Goal: Information Seeking & Learning: Learn about a topic

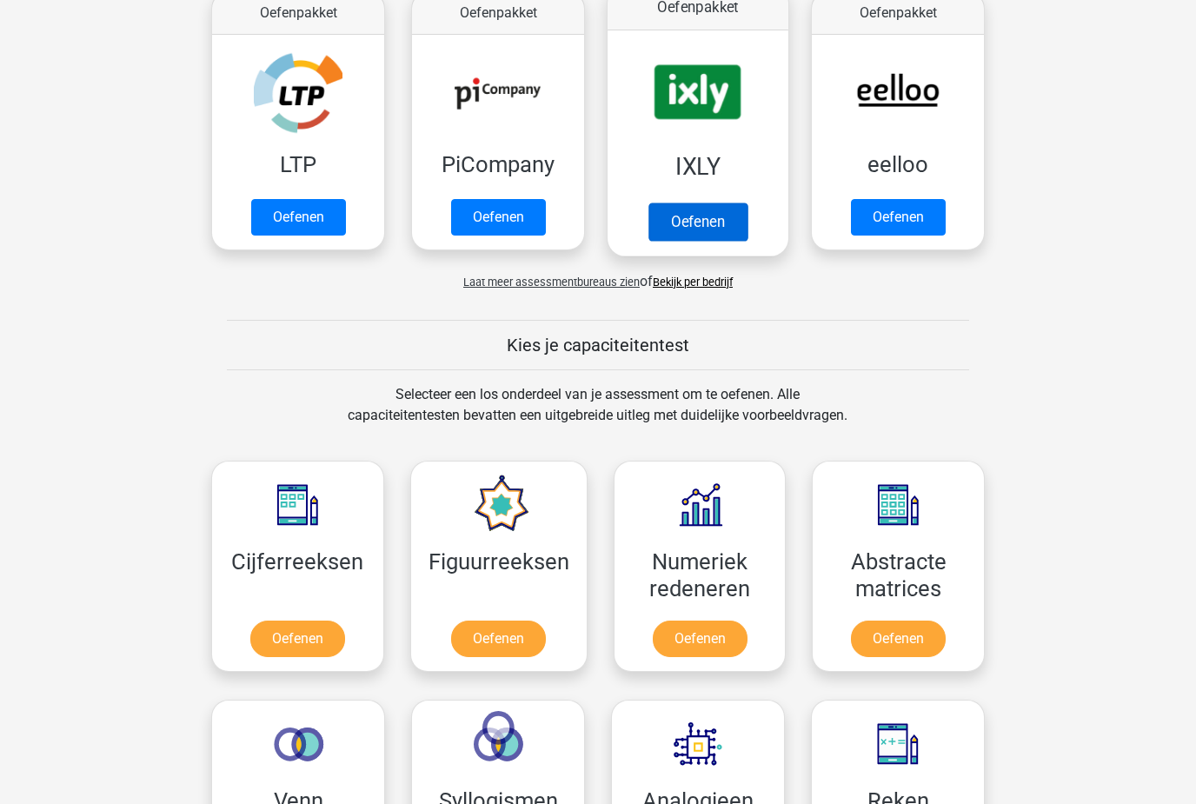
scroll to position [474, 0]
click at [716, 222] on link "Oefenen" at bounding box center [697, 221] width 99 height 38
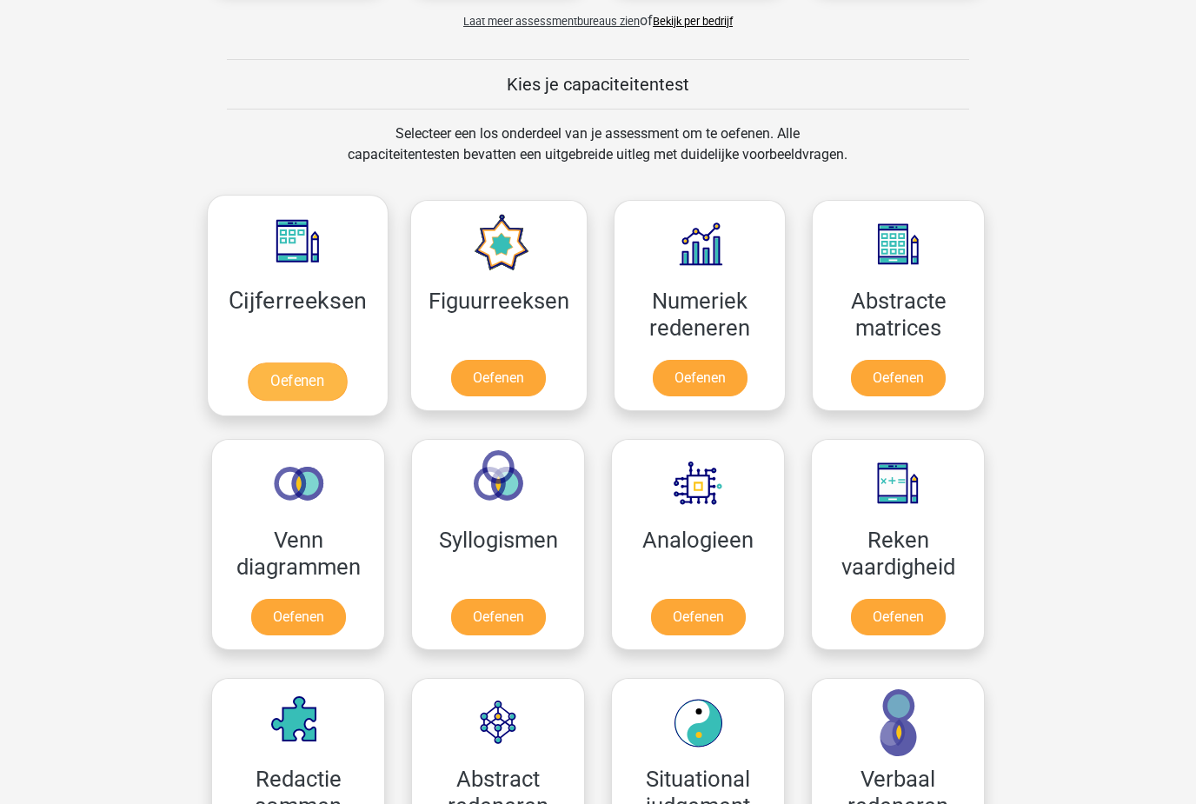
click at [298, 377] on link "Oefenen" at bounding box center [297, 382] width 99 height 38
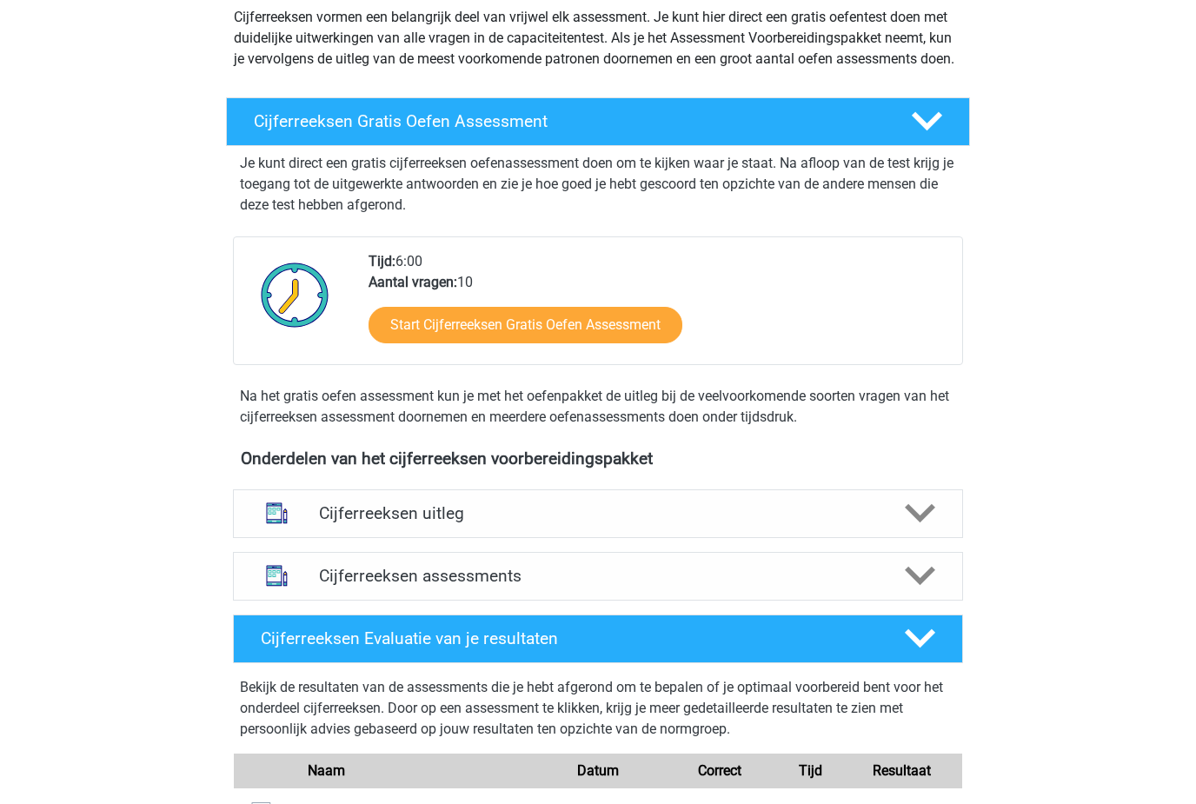
scroll to position [212, 0]
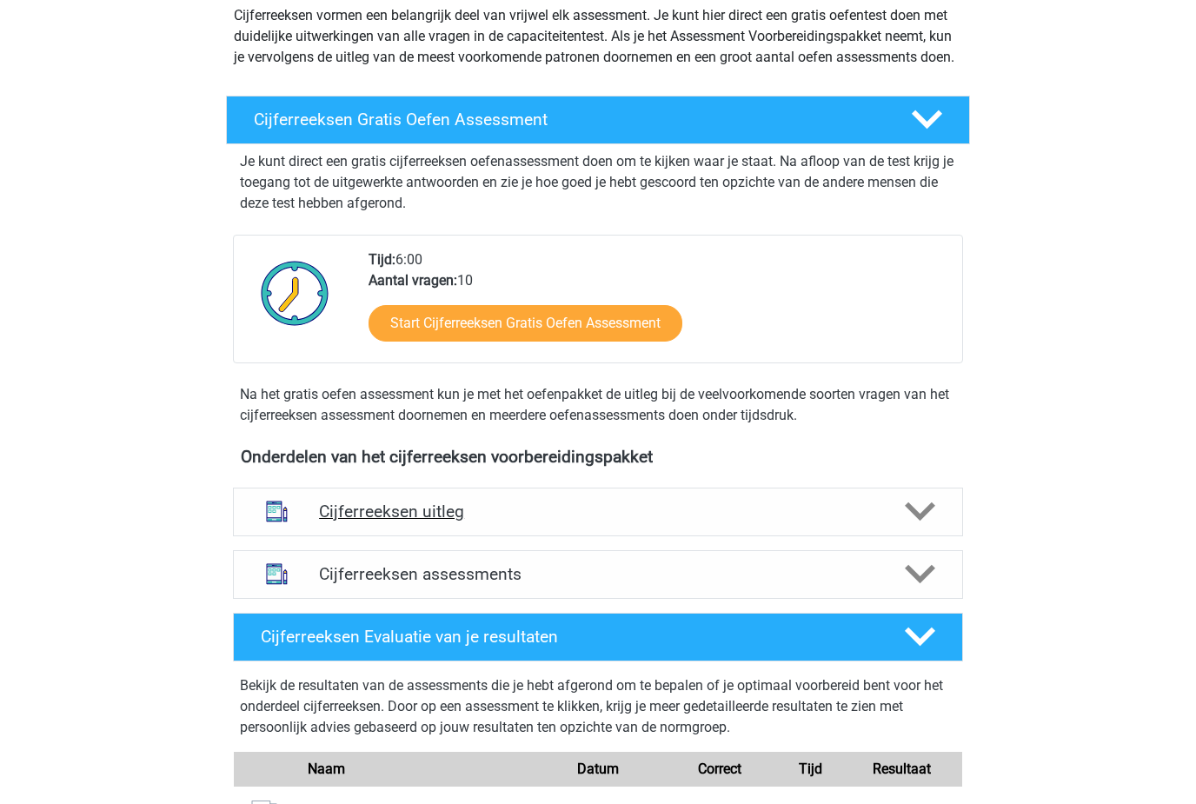
click at [954, 534] on div "Cijferreeksen uitleg" at bounding box center [598, 511] width 730 height 49
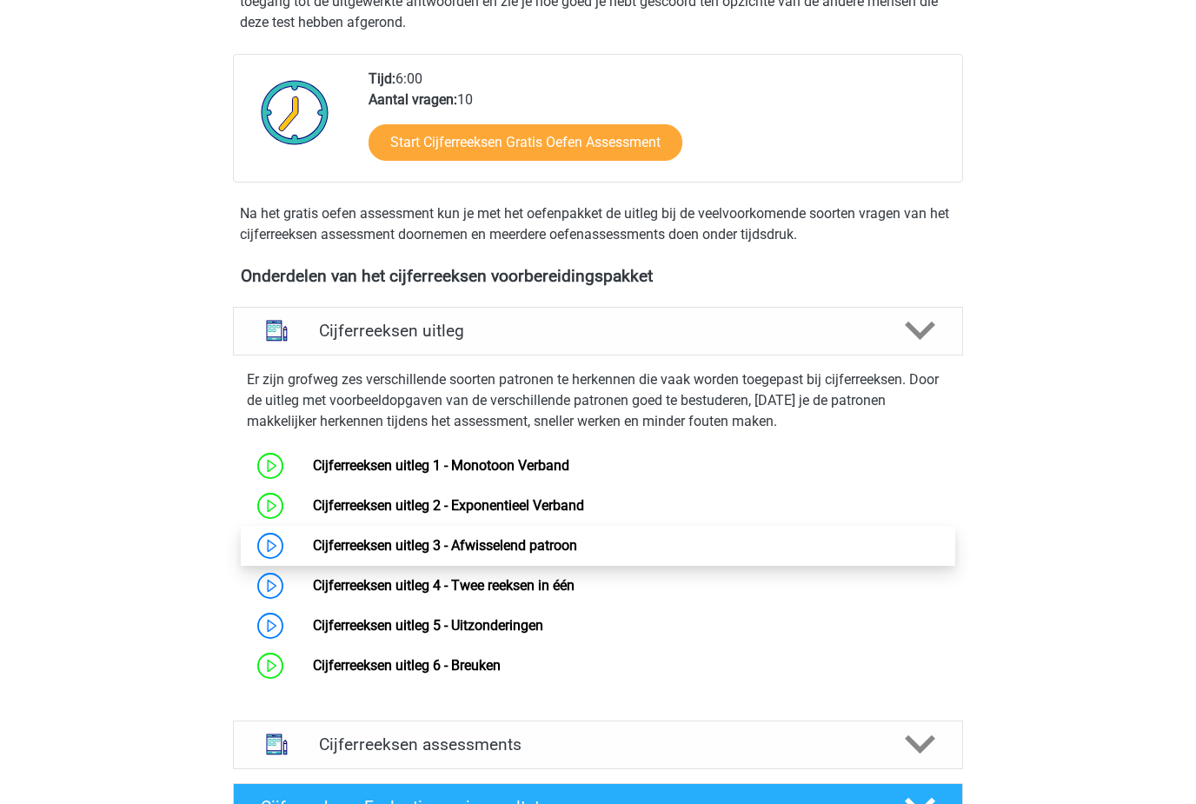
scroll to position [393, 0]
click at [313, 553] on link "Cijferreeksen uitleg 3 - Afwisselend patroon" at bounding box center [445, 545] width 264 height 17
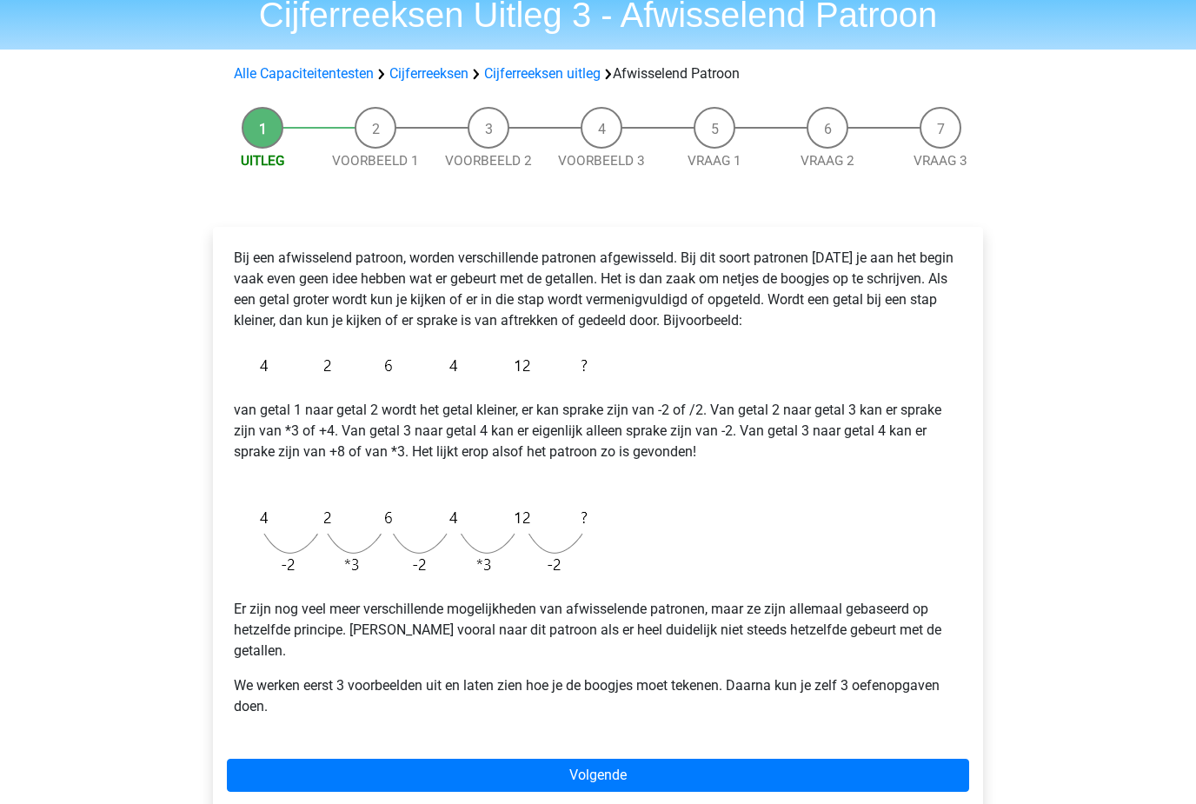
scroll to position [96, 0]
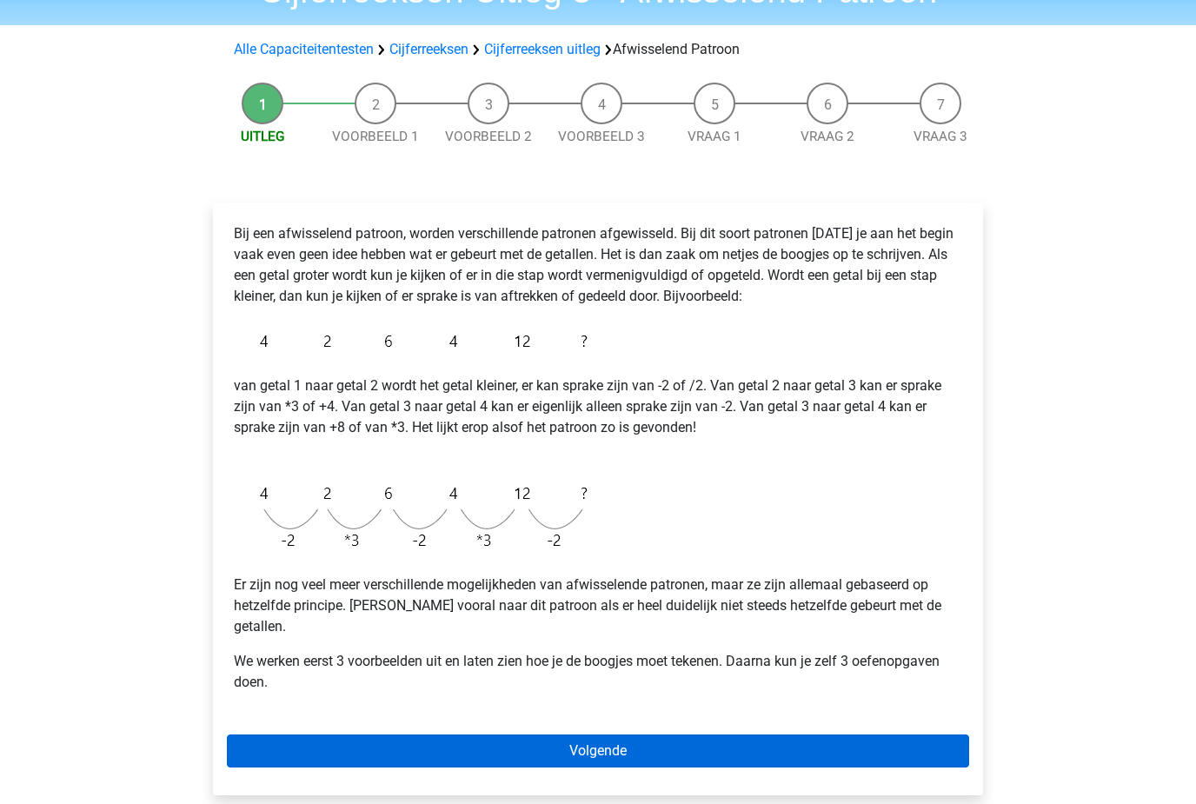
click at [705, 745] on link "Volgende" at bounding box center [598, 751] width 742 height 33
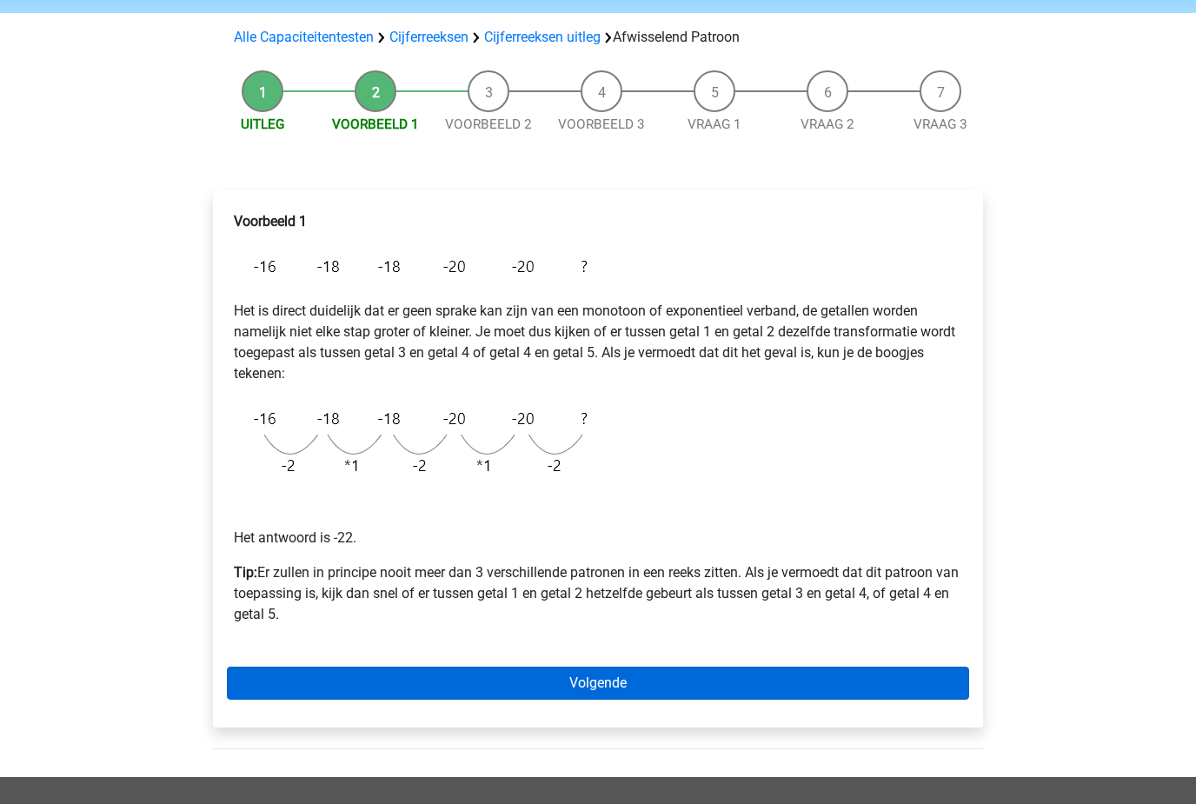
scroll to position [109, 0]
click at [307, 679] on link "Volgende" at bounding box center [598, 682] width 742 height 33
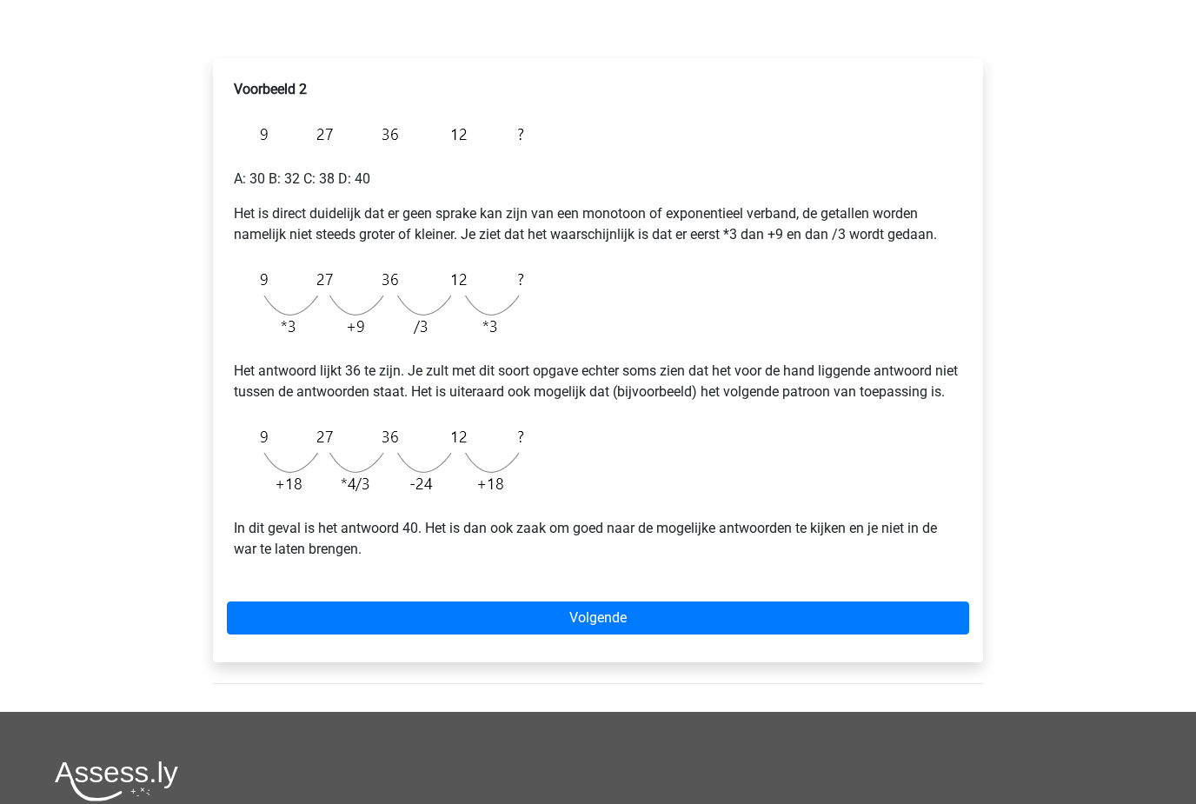
scroll to position [239, 0]
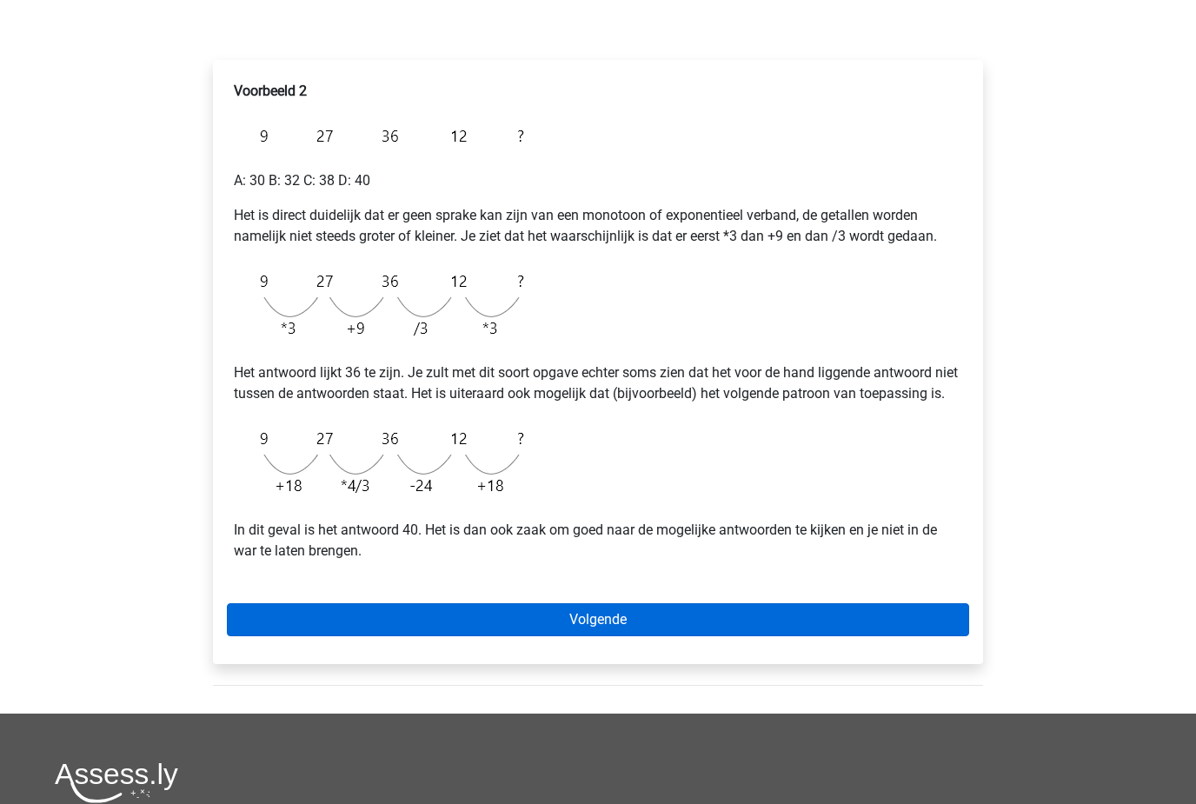
click at [410, 636] on link "Volgende" at bounding box center [598, 619] width 742 height 33
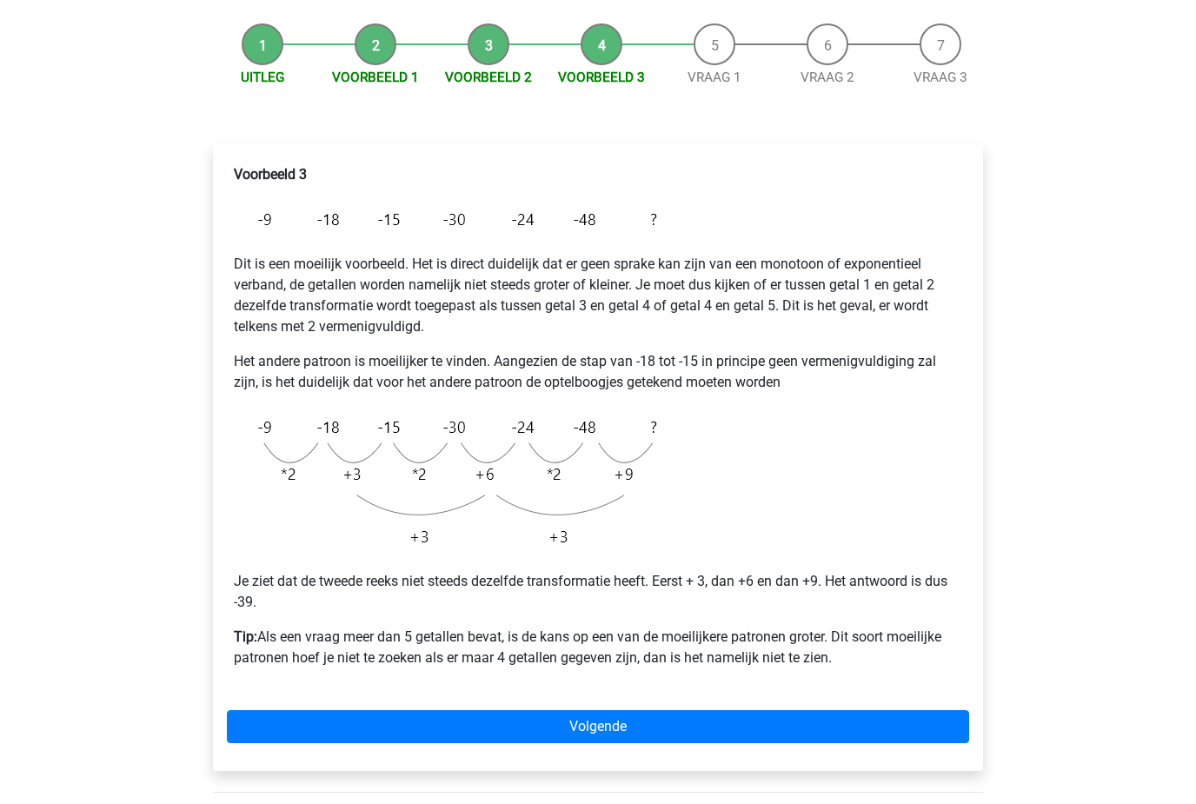
scroll to position [156, 0]
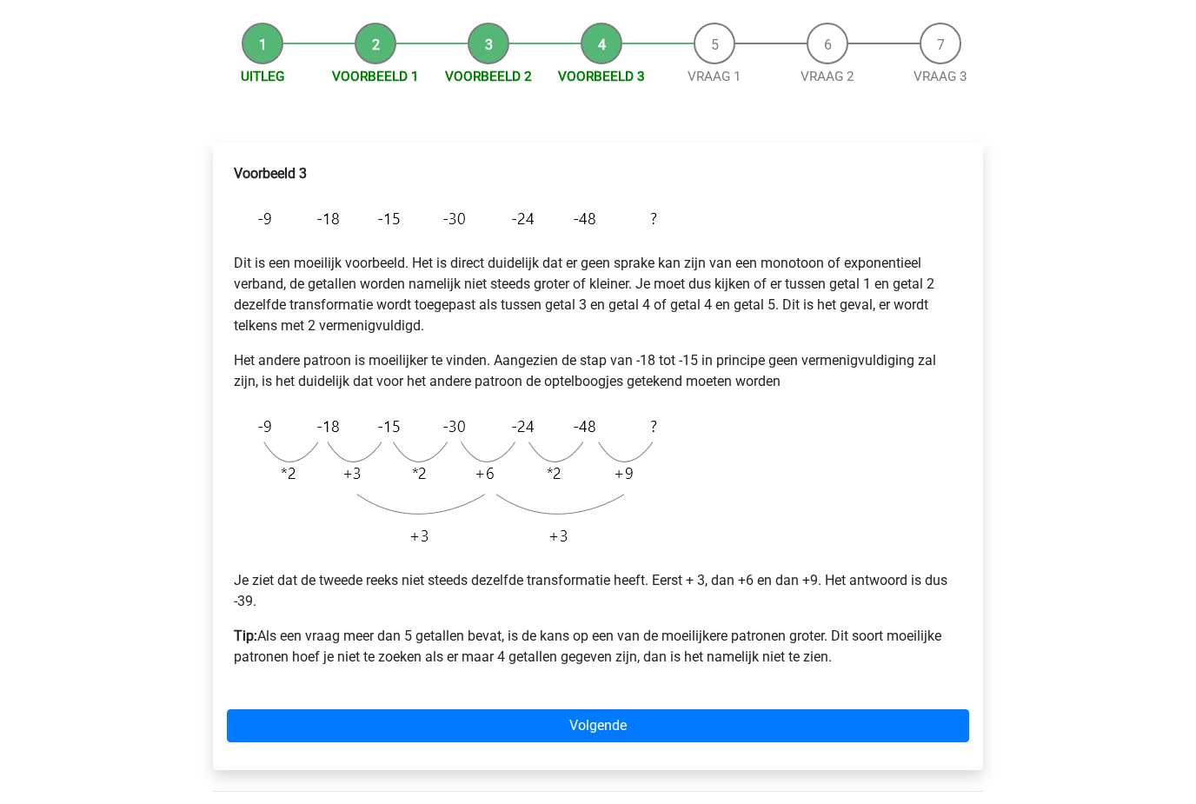
click at [1176, 632] on div "Eline wendydemunnik@gmail.com Nederlands English" at bounding box center [598, 561] width 1196 height 1435
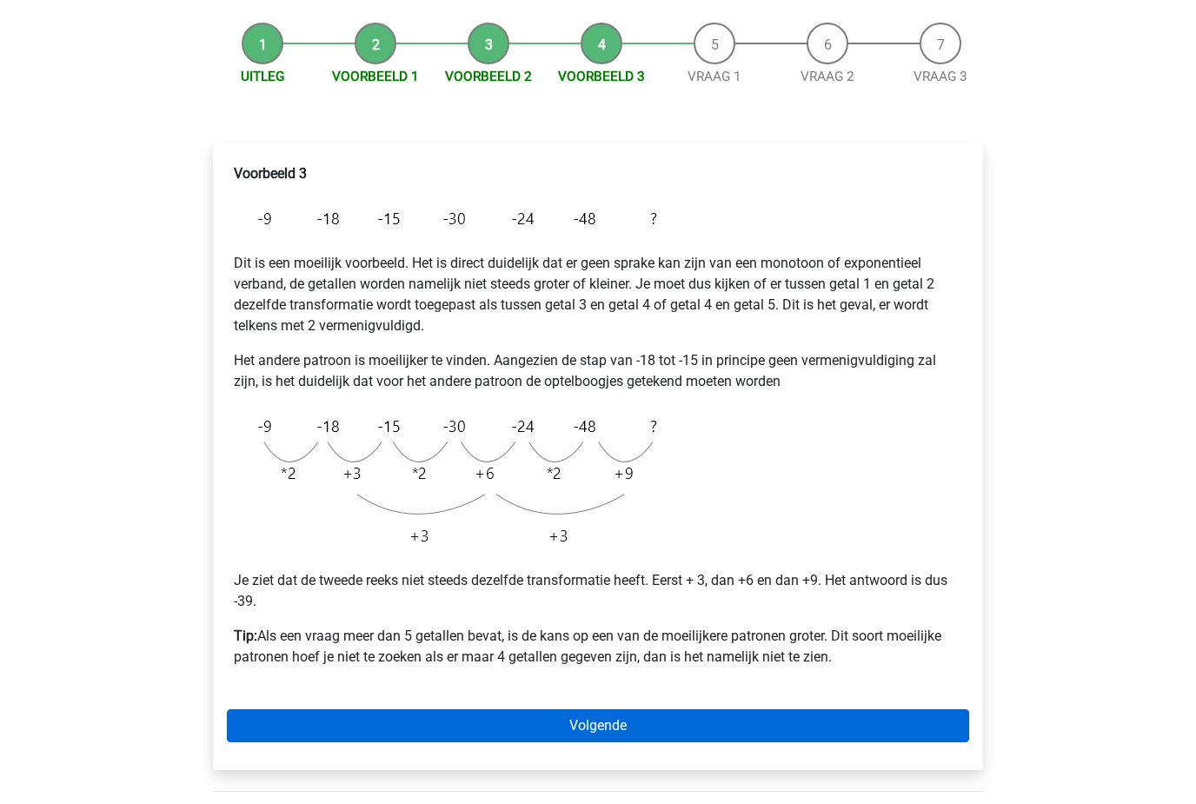
scroll to position [156, 0]
click at [950, 722] on link "Volgende" at bounding box center [598, 725] width 742 height 33
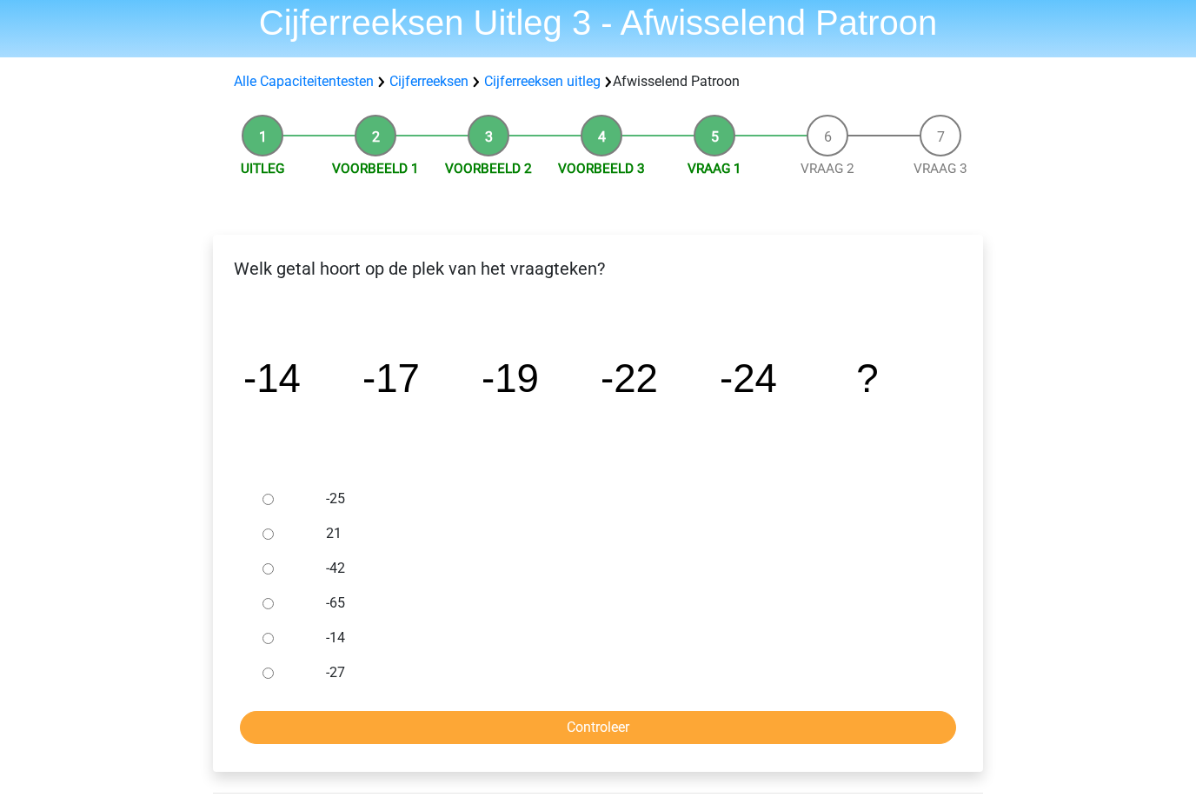
scroll to position [63, 0]
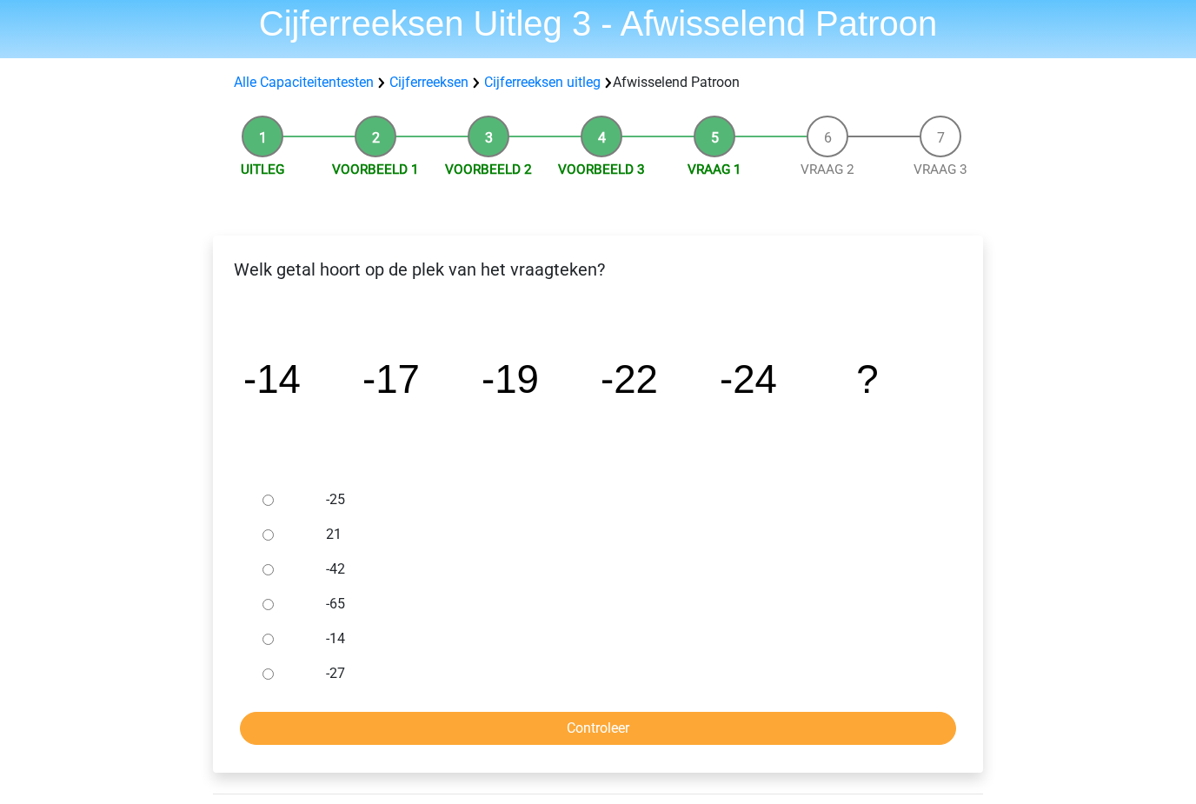
click at [255, 687] on ul "-25 21 -42 -65 -14 -27" at bounding box center [598, 586] width 742 height 209
click at [274, 673] on input "-27" at bounding box center [267, 673] width 11 height 11
radio input "true"
click at [629, 726] on input "Controleer" at bounding box center [598, 728] width 716 height 33
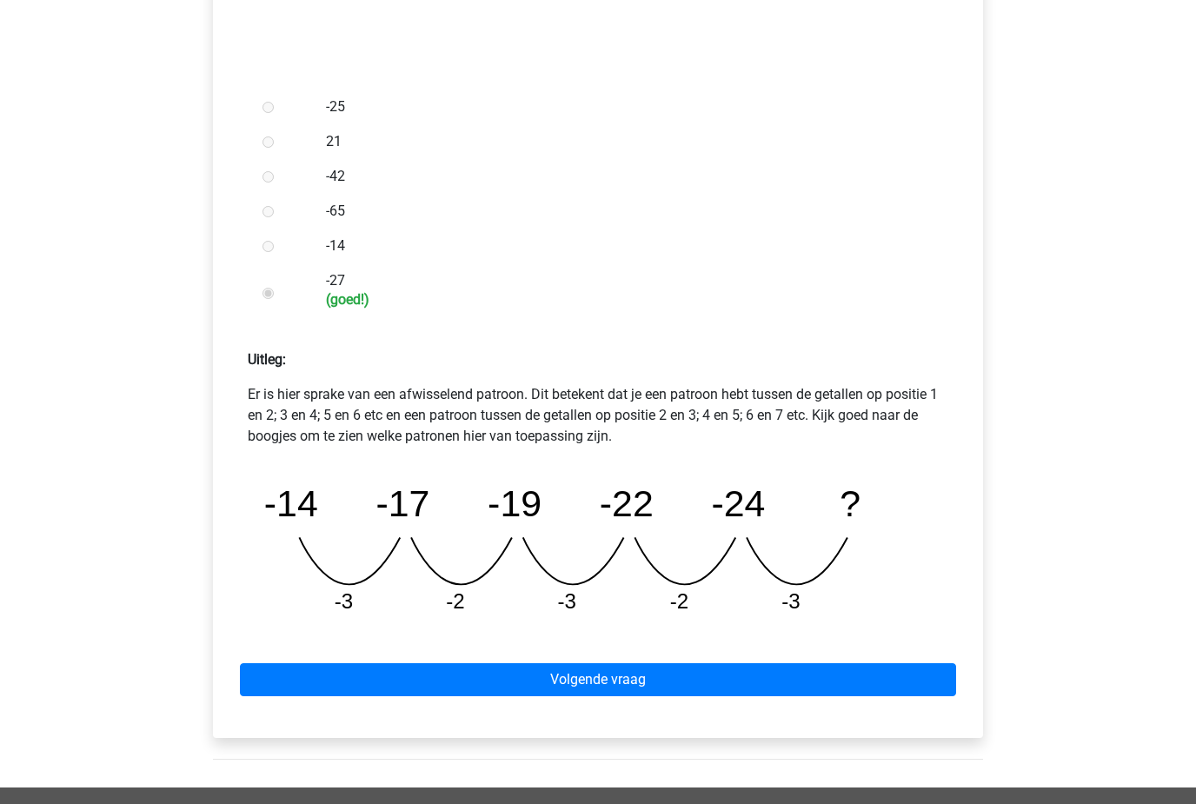
scroll to position [467, 0]
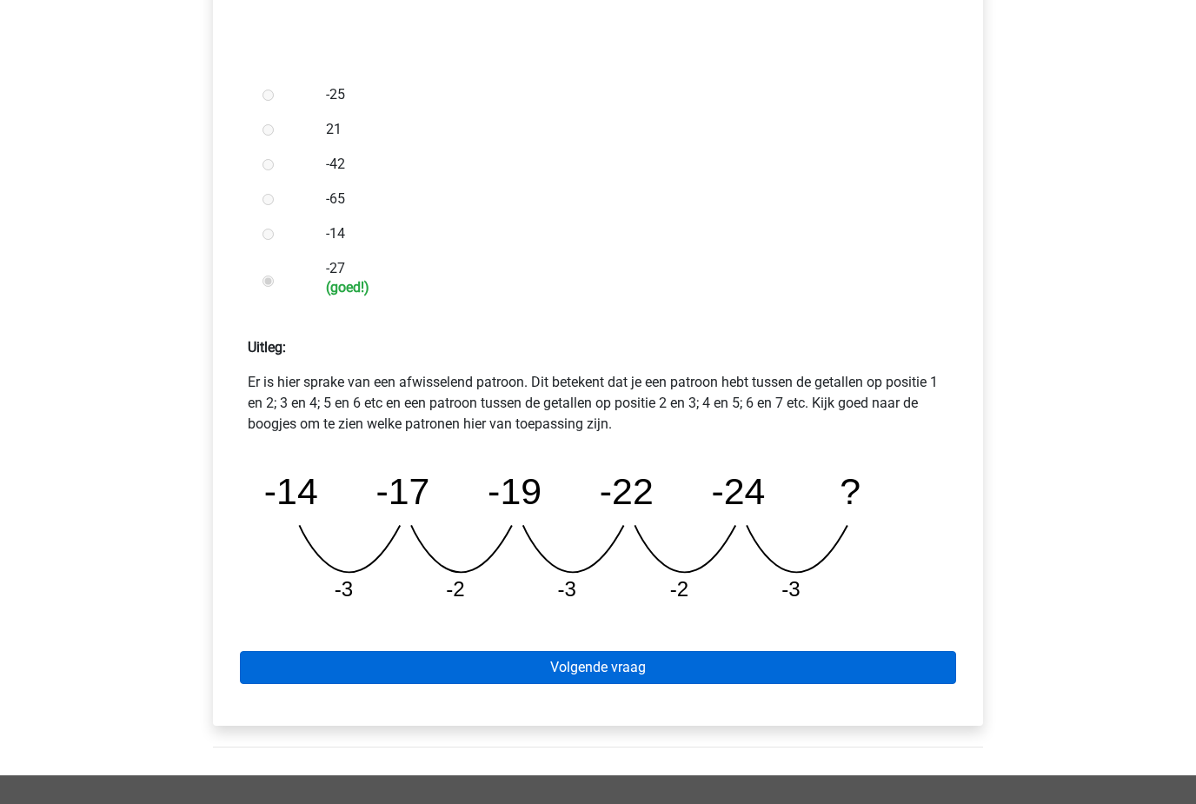
click at [712, 679] on link "Volgende vraag" at bounding box center [598, 668] width 716 height 33
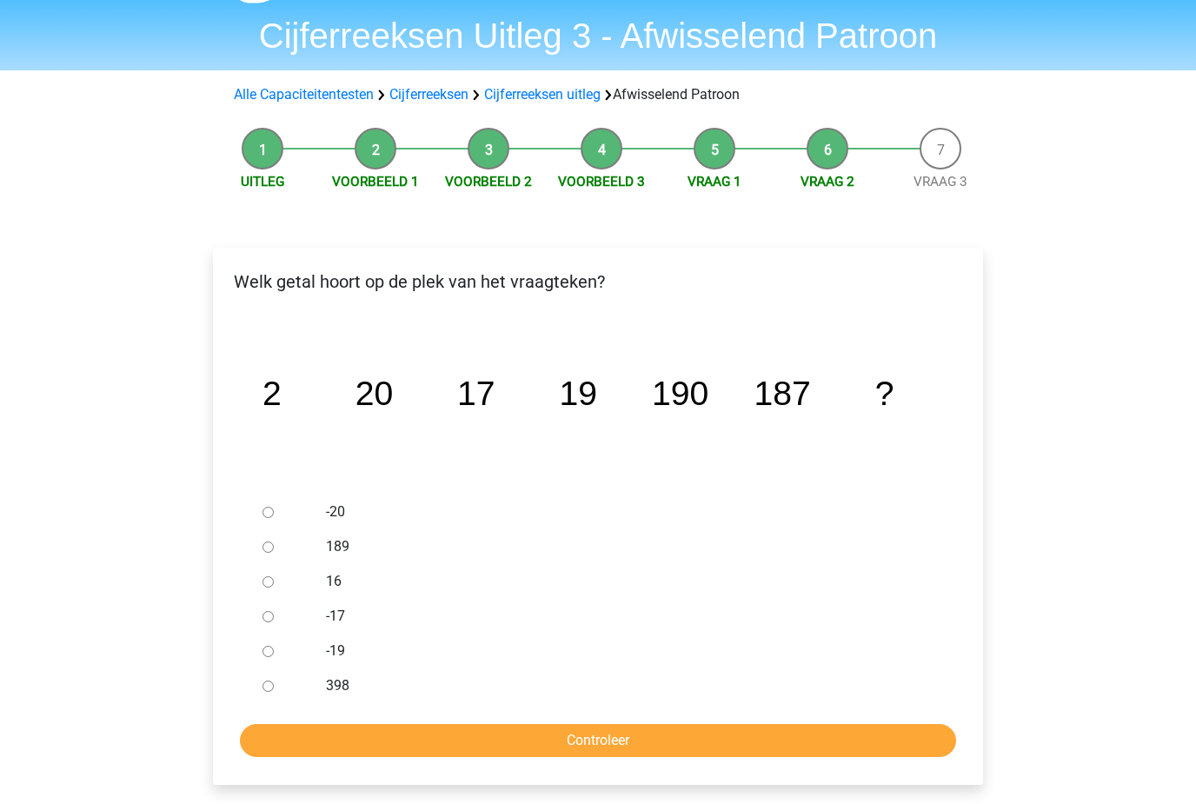
scroll to position [76, 0]
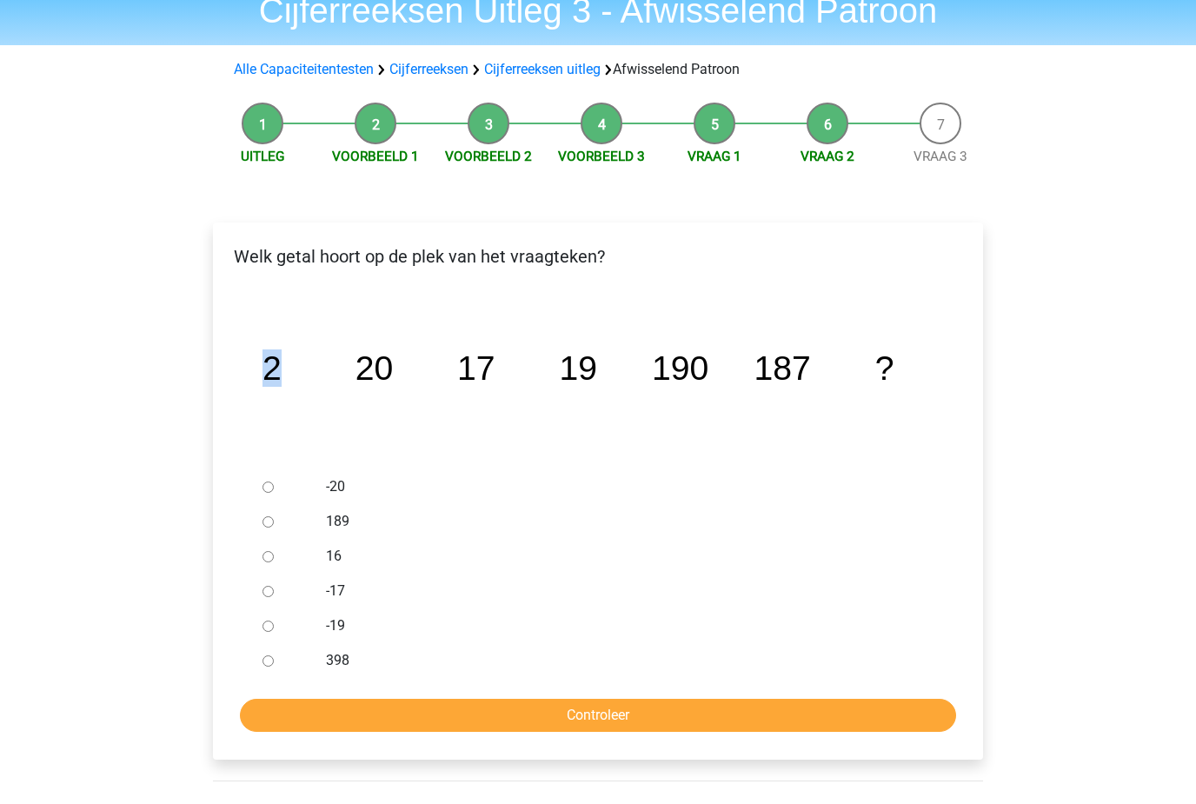
click at [1116, 533] on div "Eline [EMAIL_ADDRESS][DOMAIN_NAME] Nederlands English" at bounding box center [598, 596] width 1196 height 1344
click at [268, 527] on input "189" at bounding box center [267, 521] width 11 height 11
radio input "true"
click at [573, 722] on input "Controleer" at bounding box center [598, 715] width 716 height 33
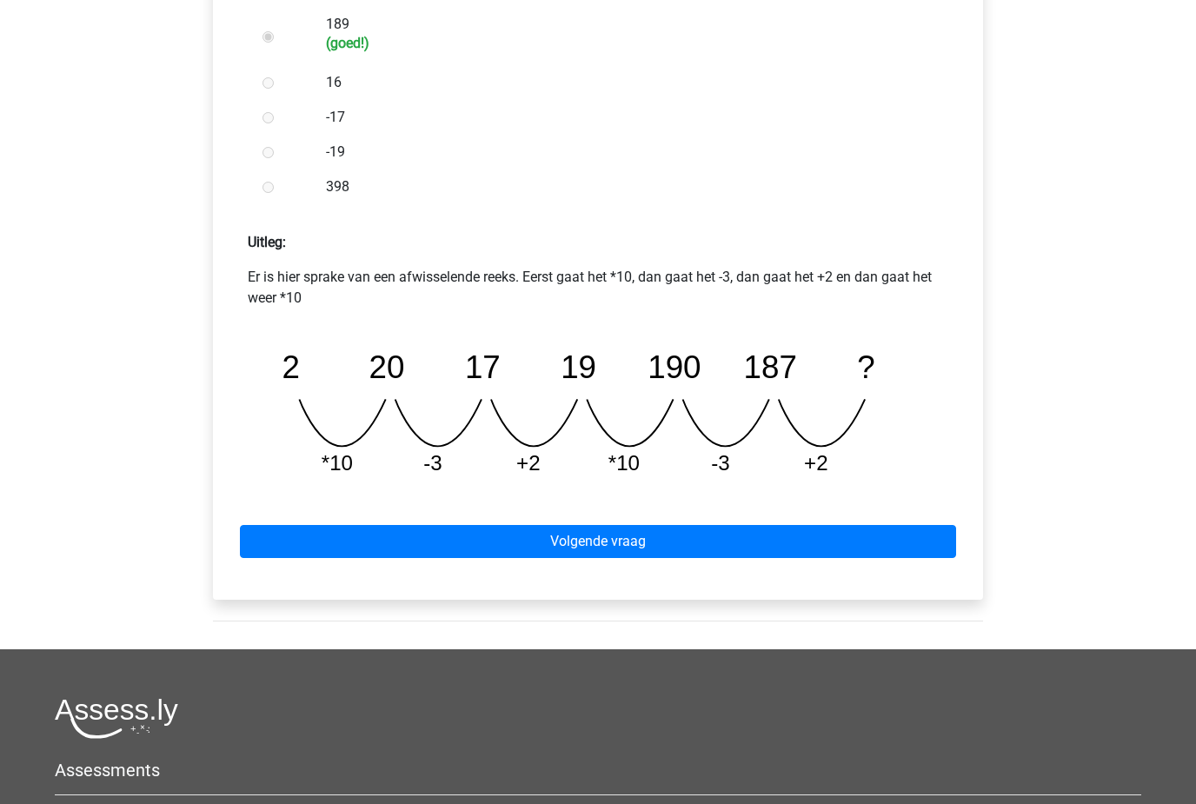
scroll to position [579, 0]
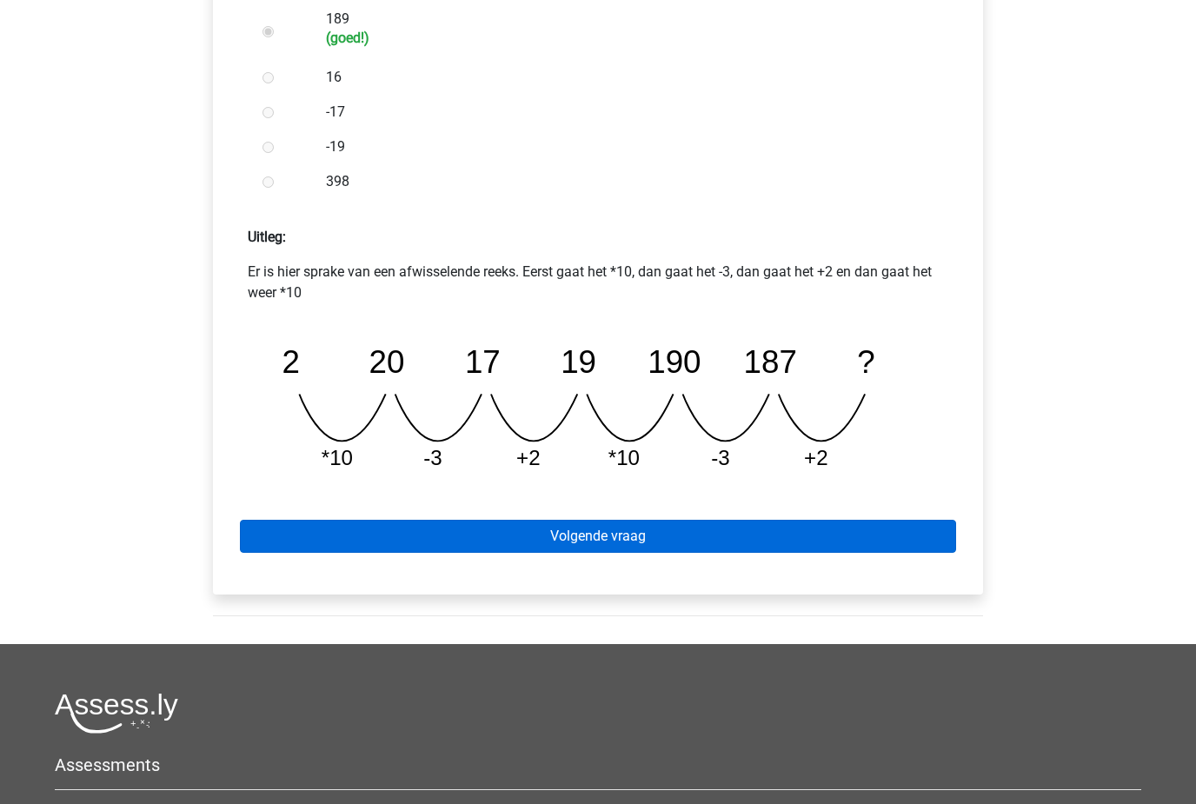
click at [716, 527] on link "Volgende vraag" at bounding box center [598, 536] width 716 height 33
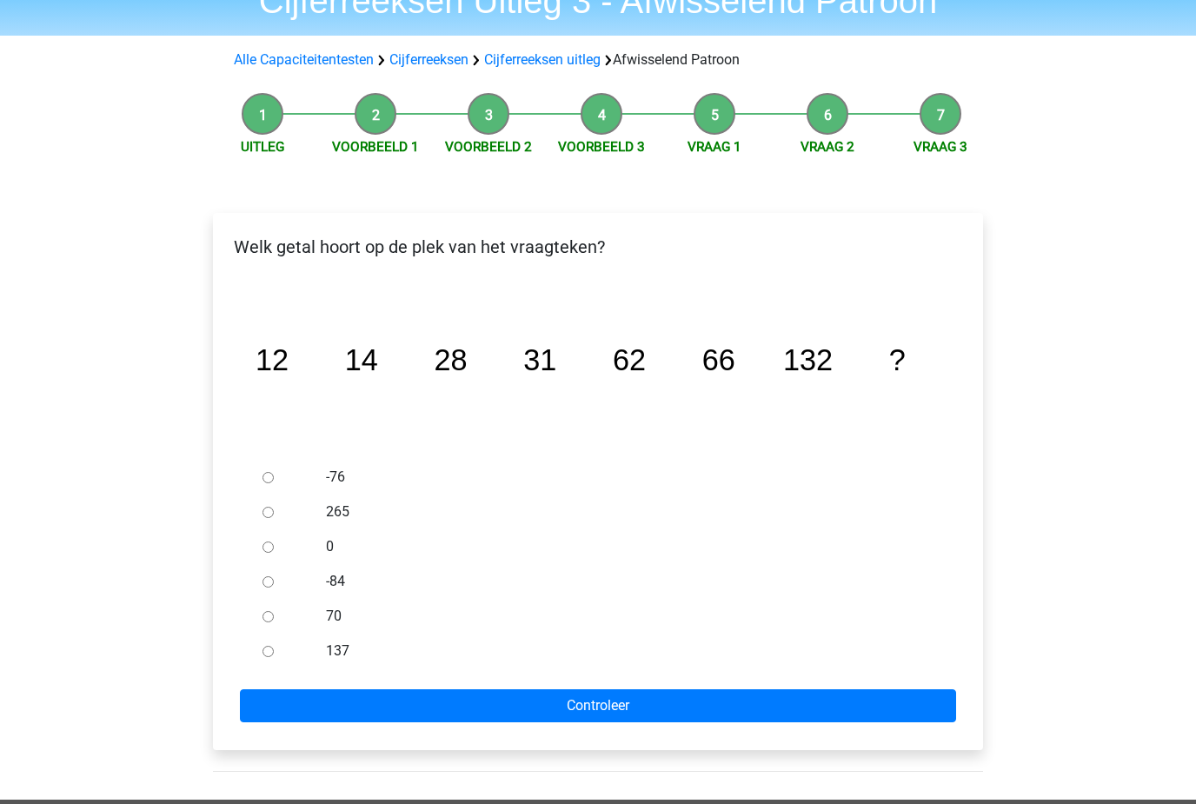
scroll to position [89, 0]
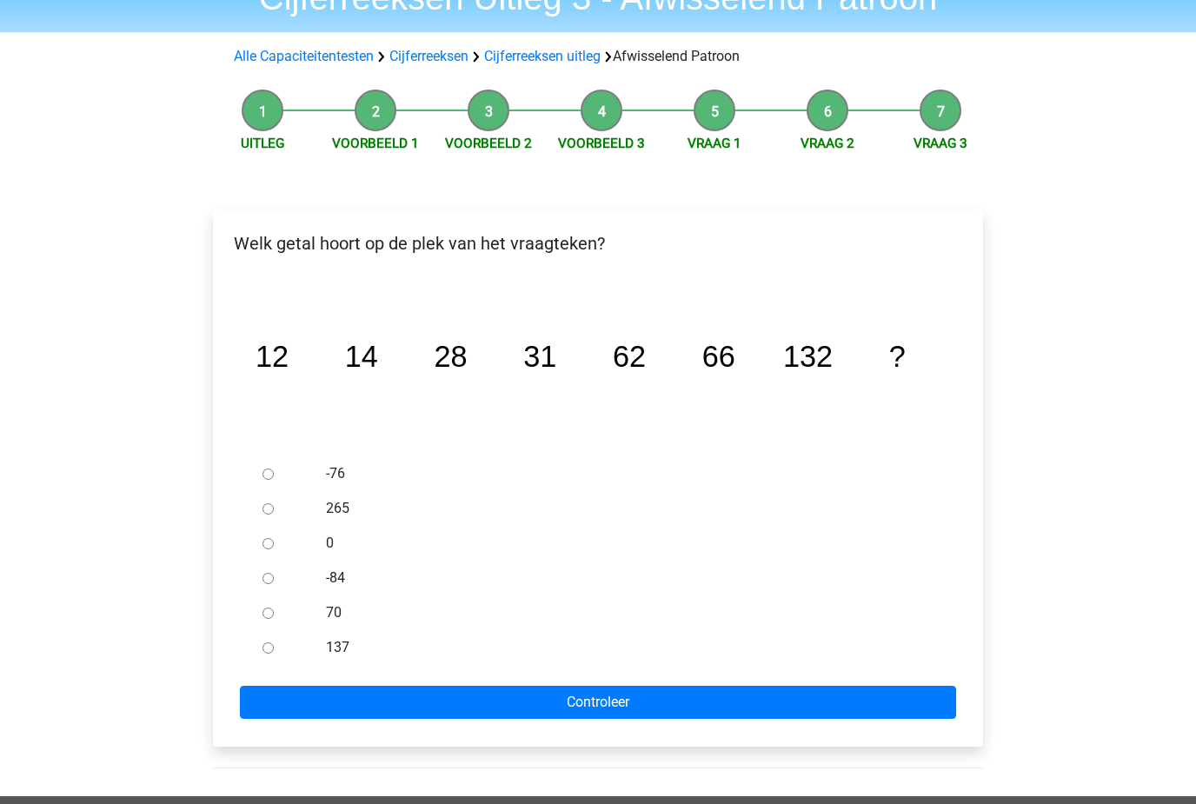
click at [267, 645] on input "137" at bounding box center [267, 648] width 11 height 11
radio input "true"
click at [103, 43] on div "Eline wendydemunnik@gmail.com Nederlands English" at bounding box center [598, 583] width 1196 height 1344
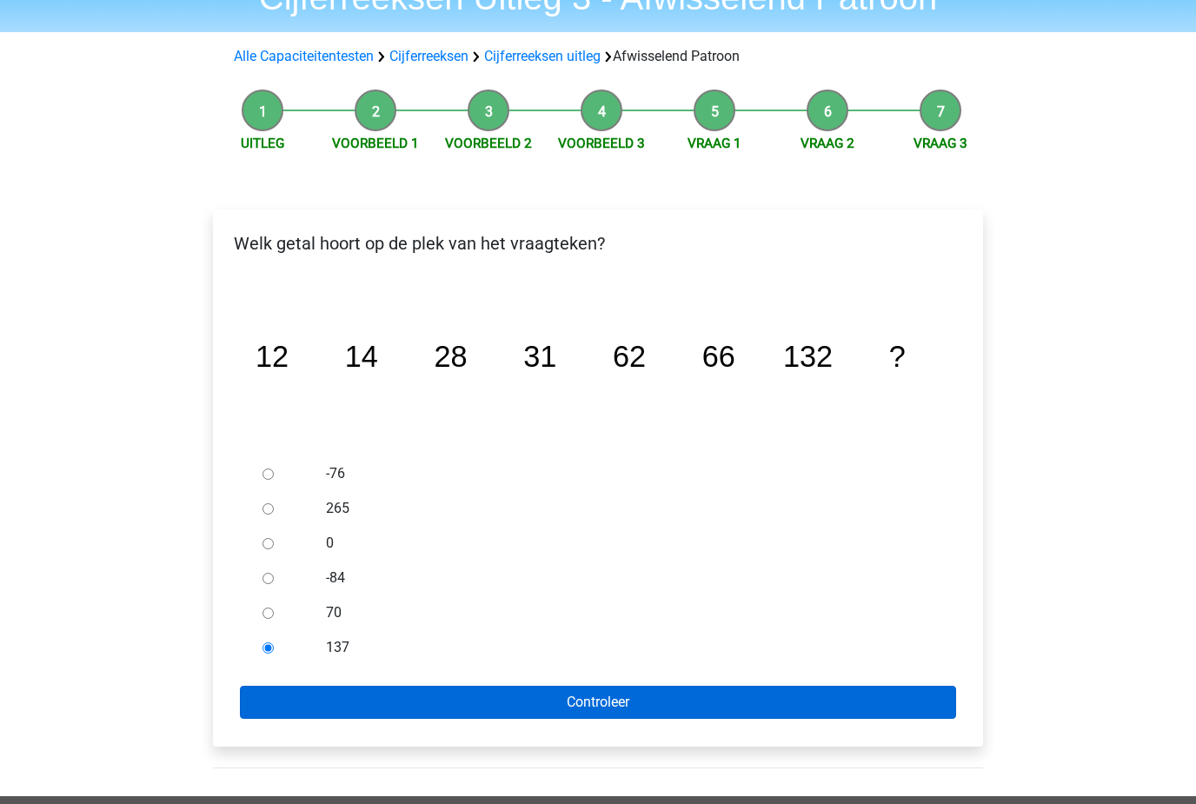
click at [664, 697] on input "Controleer" at bounding box center [598, 702] width 716 height 33
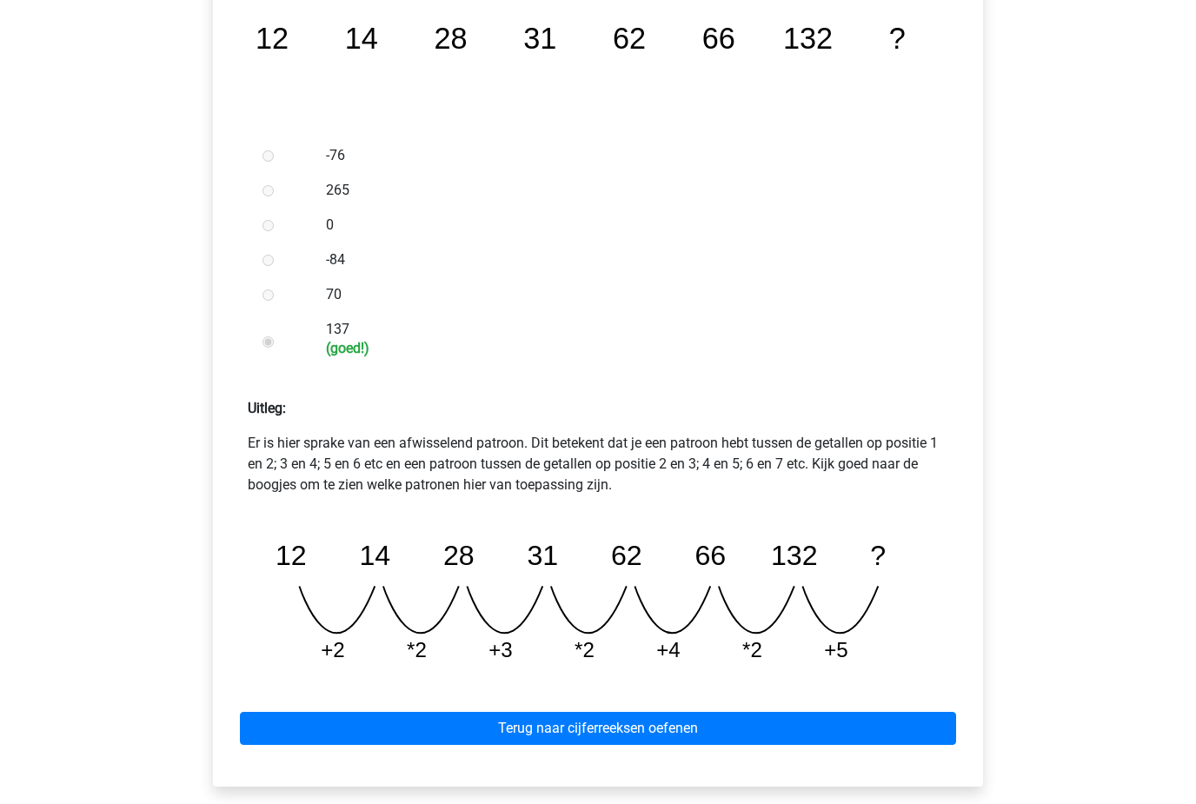
scroll to position [454, 0]
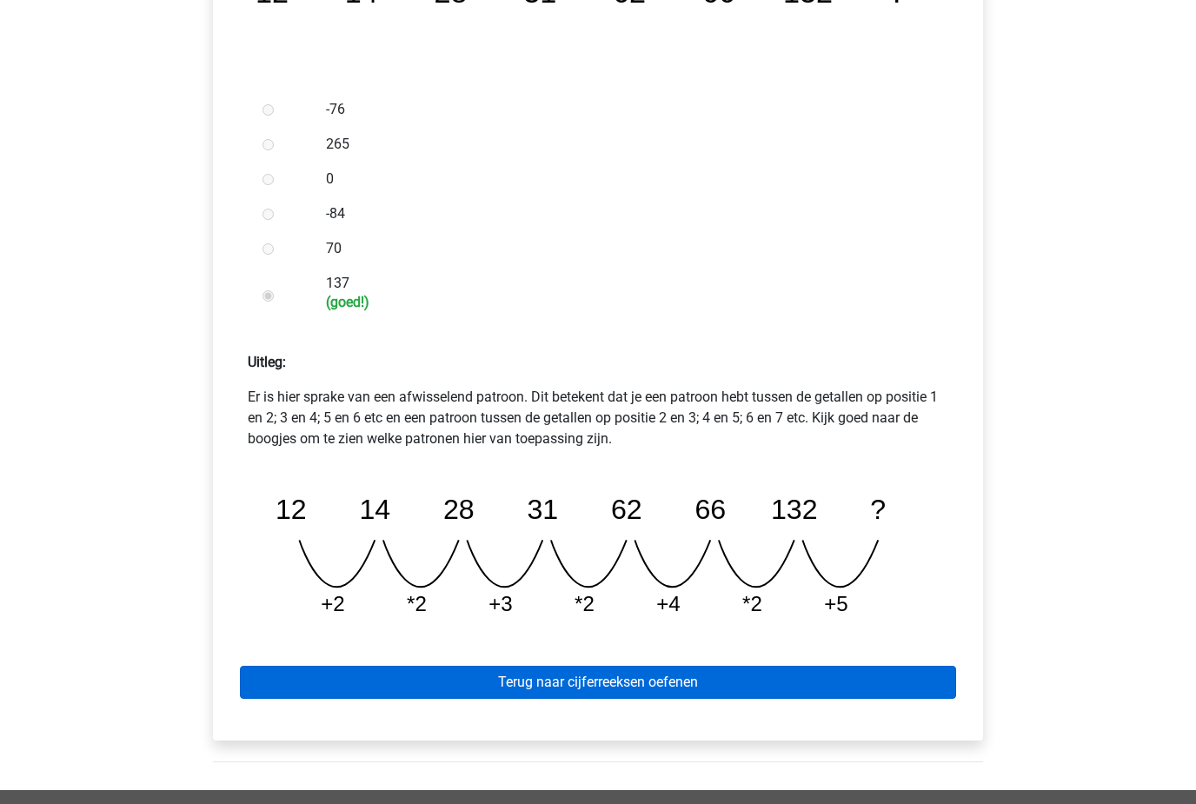
click at [782, 680] on link "Terug naar cijferreeksen oefenen" at bounding box center [598, 682] width 716 height 33
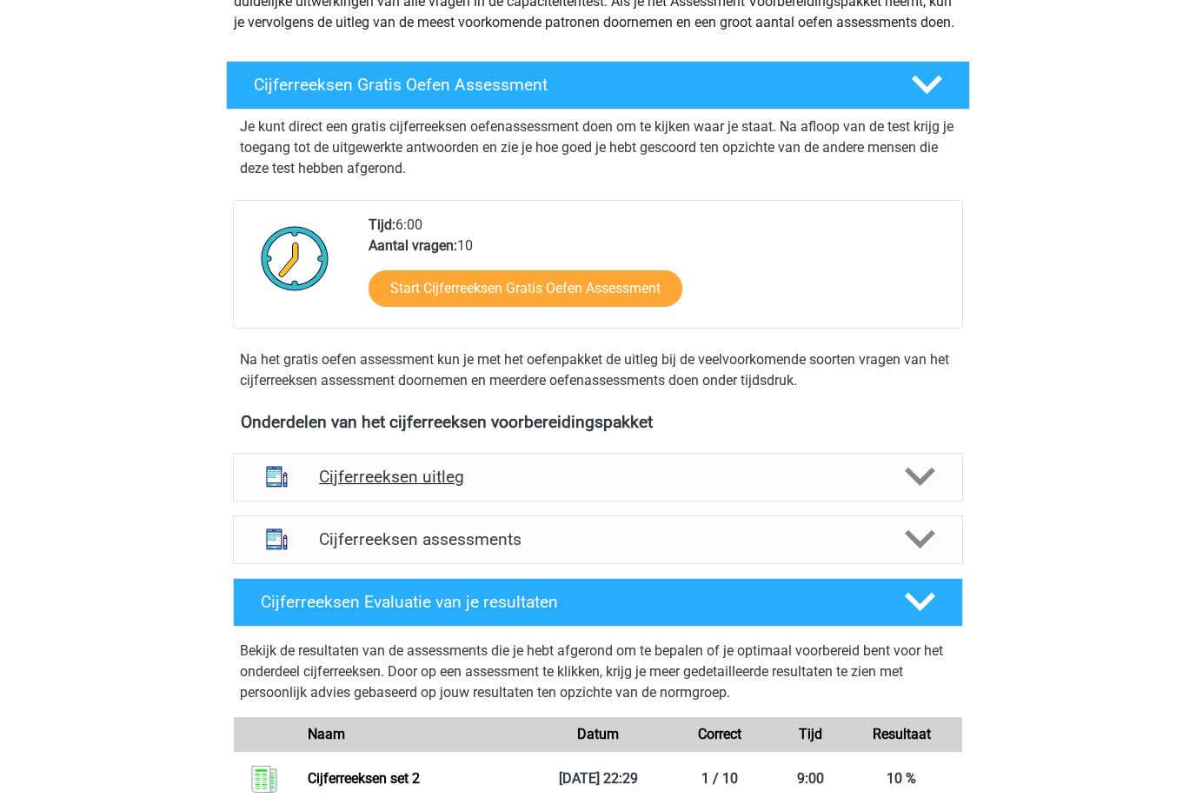
click at [911, 473] on div "Cijferreeksen uitleg" at bounding box center [598, 478] width 730 height 49
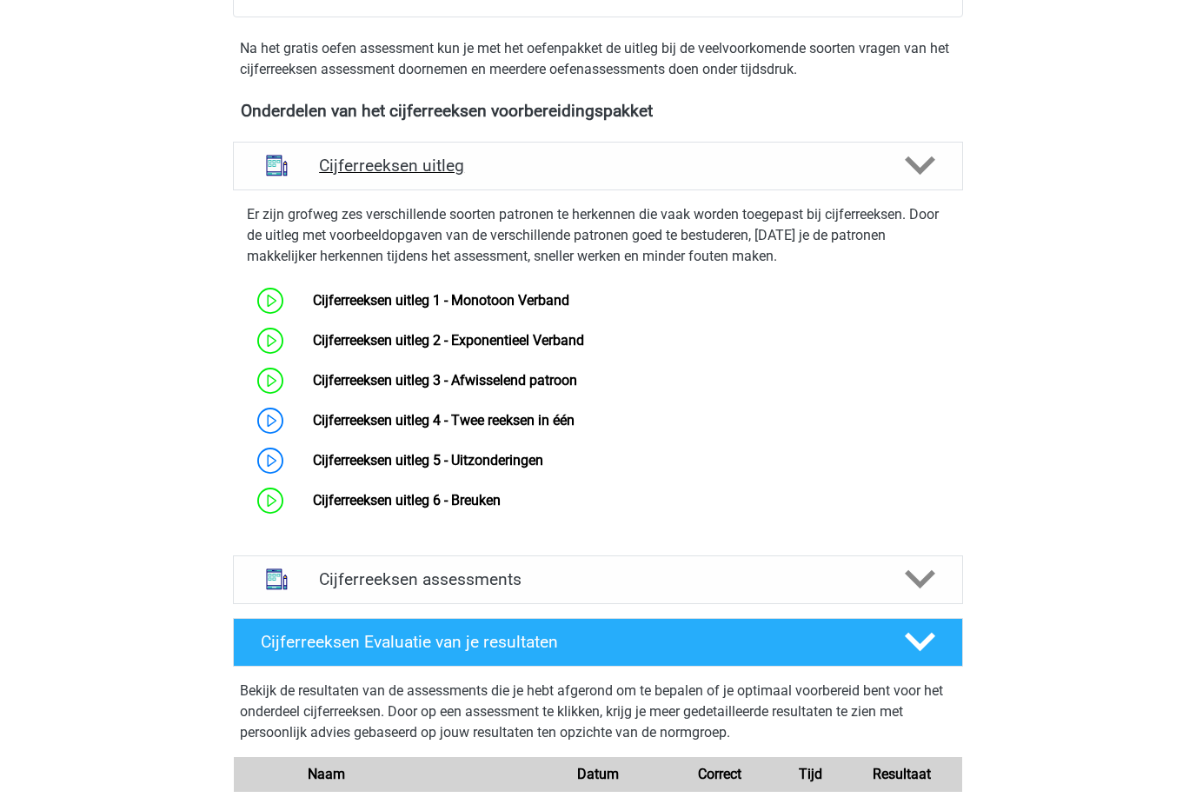
scroll to position [558, 0]
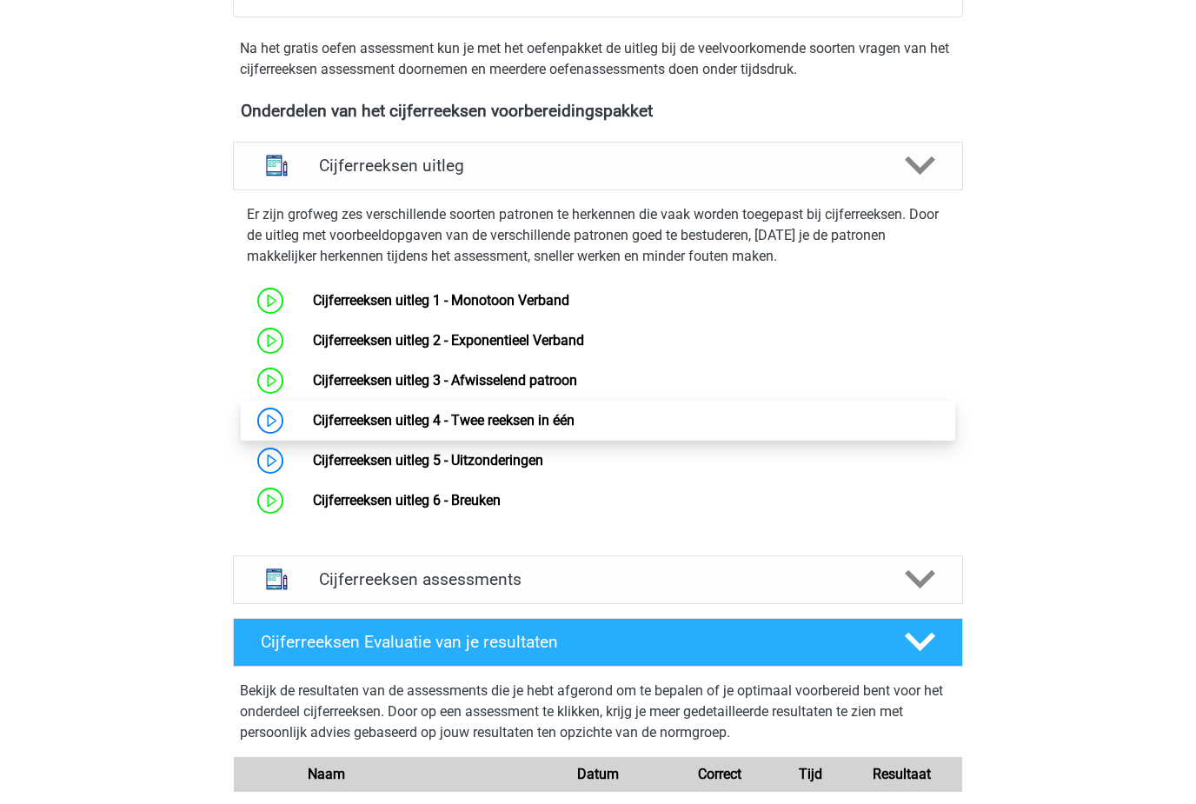
click at [313, 428] on link "Cijferreeksen uitleg 4 - Twee reeksen in één" at bounding box center [444, 420] width 262 height 17
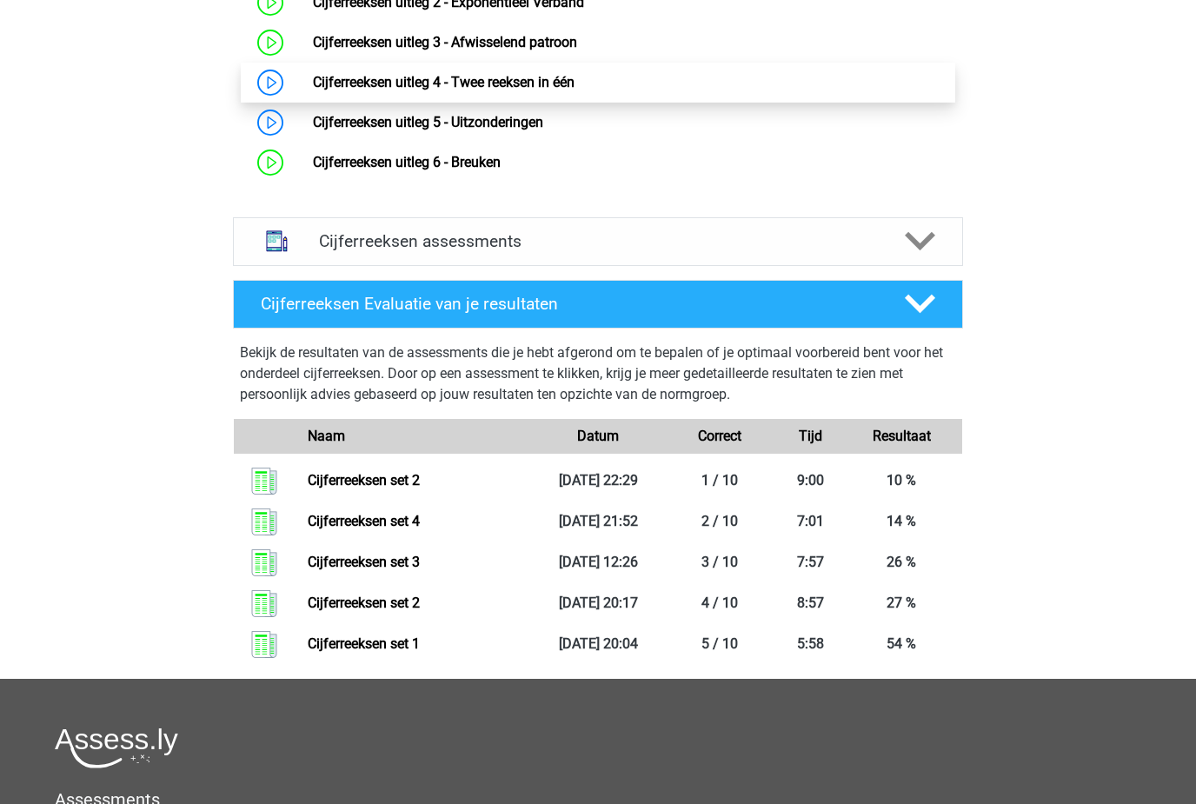
scroll to position [922, 0]
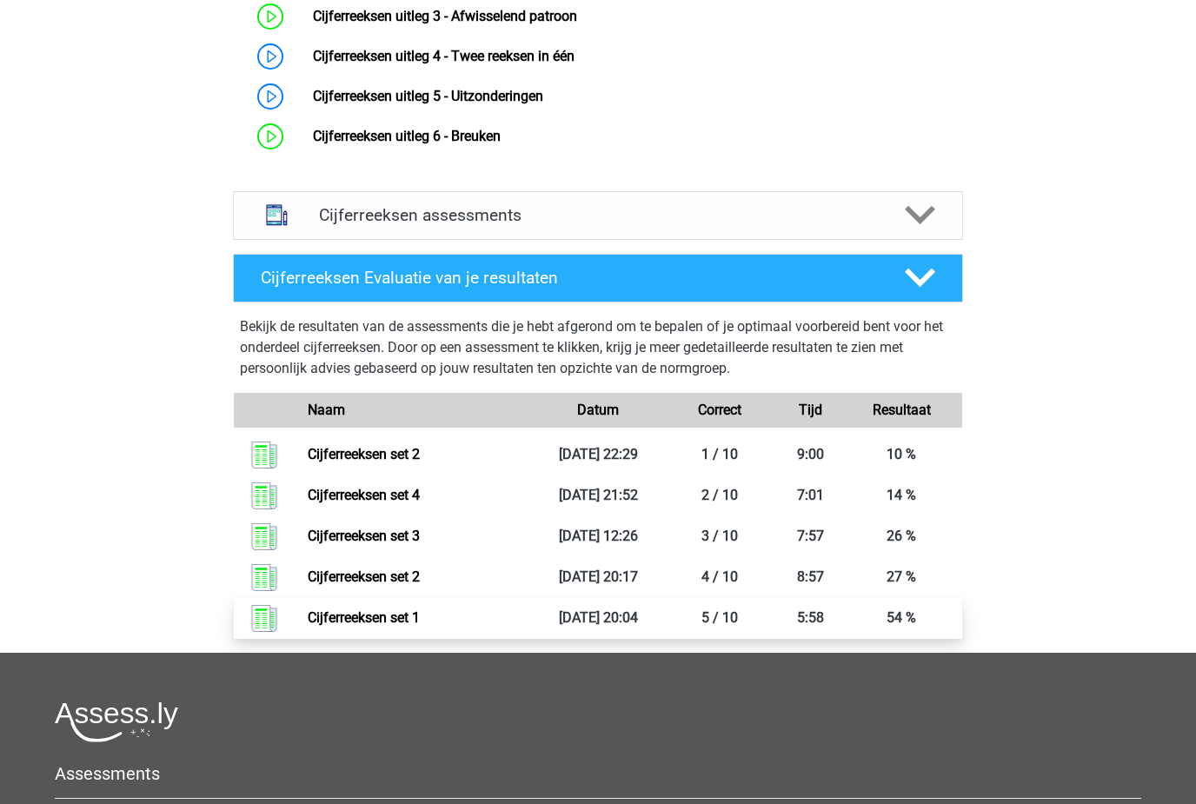
click at [345, 626] on link "Cijferreeksen set 1" at bounding box center [364, 617] width 112 height 17
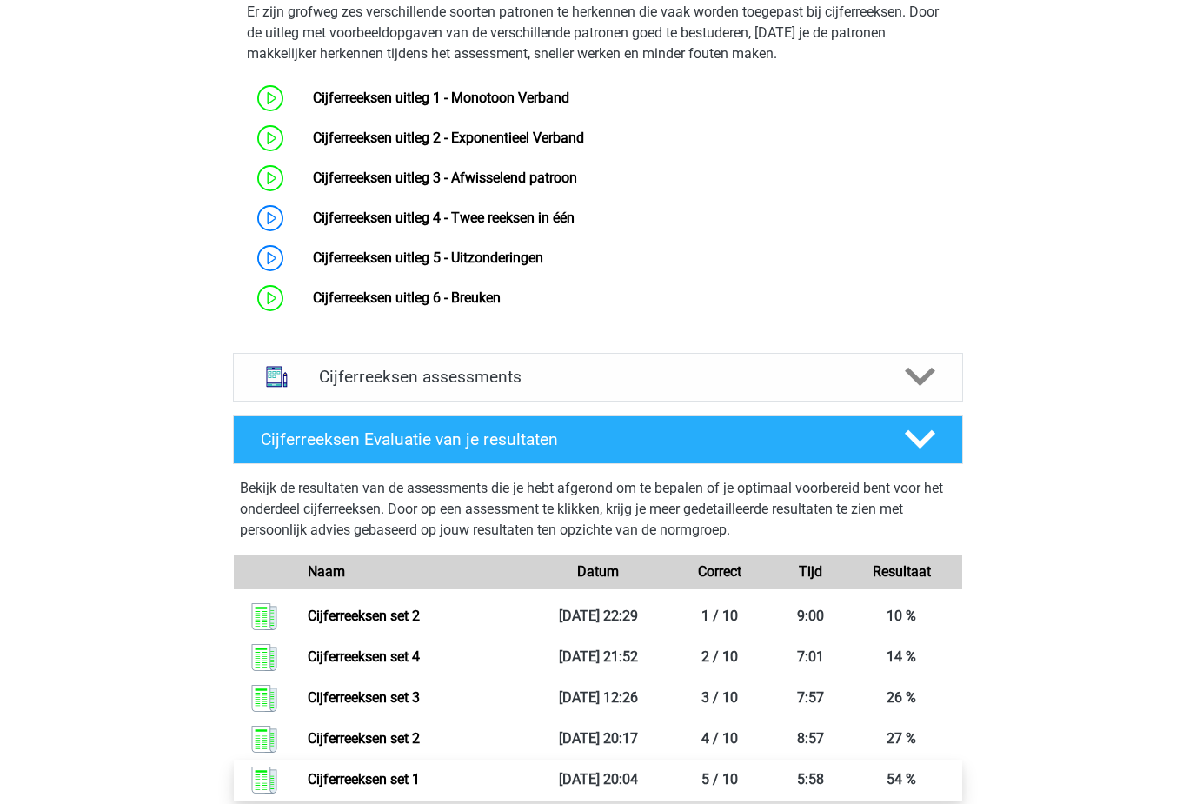
scroll to position [414, 0]
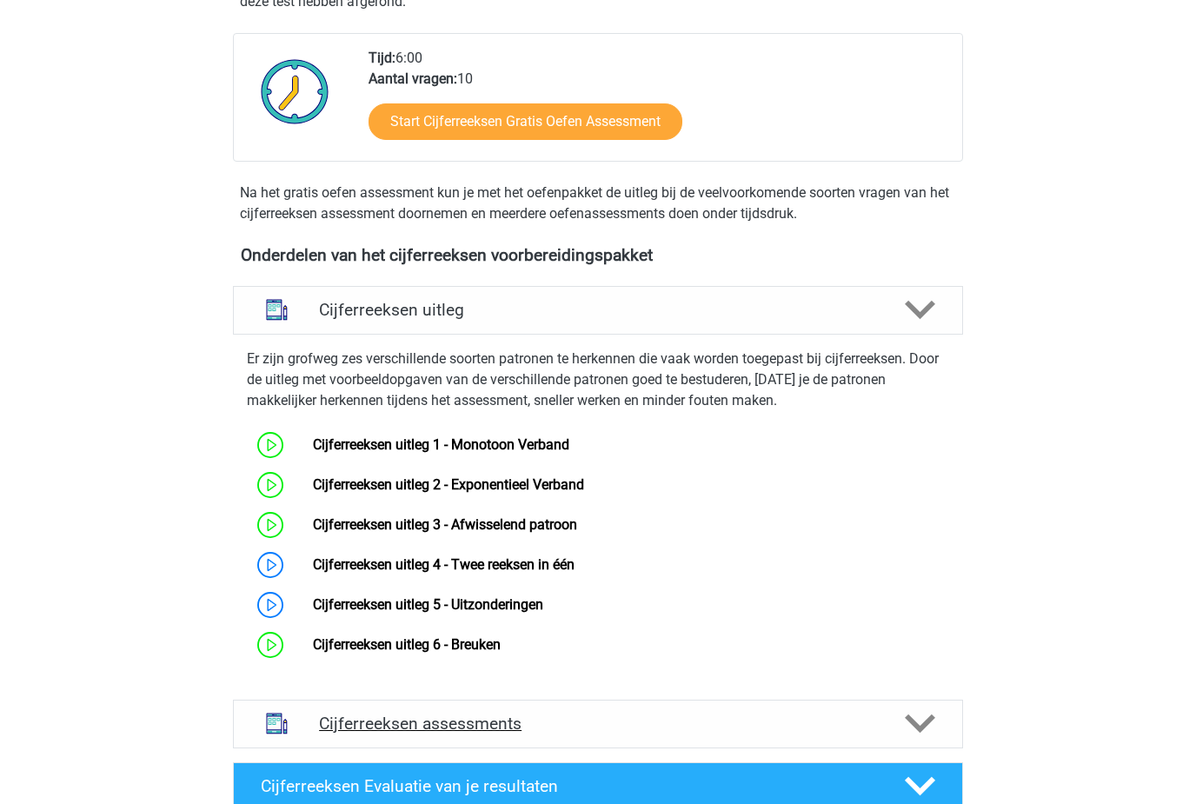
click at [915, 733] on polygon at bounding box center [919, 723] width 30 height 19
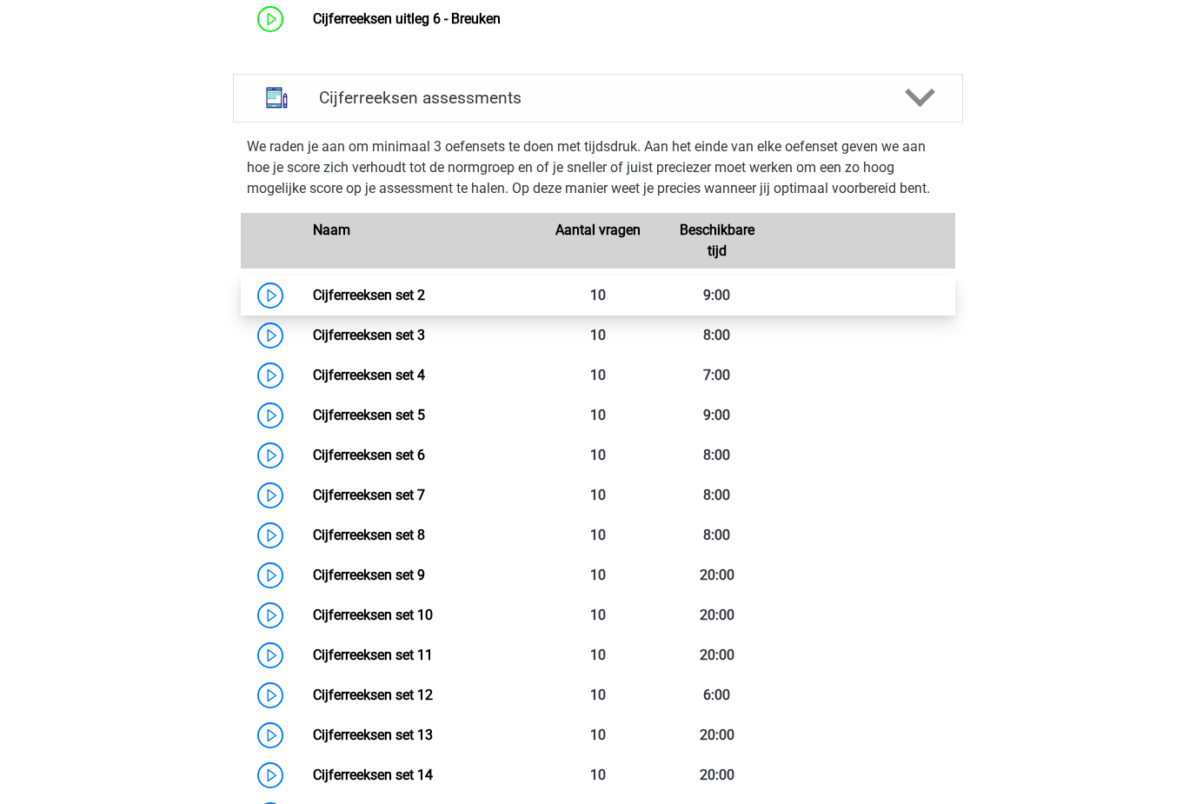
scroll to position [1039, 0]
click at [313, 303] on link "Cijferreeksen set 2" at bounding box center [369, 295] width 112 height 17
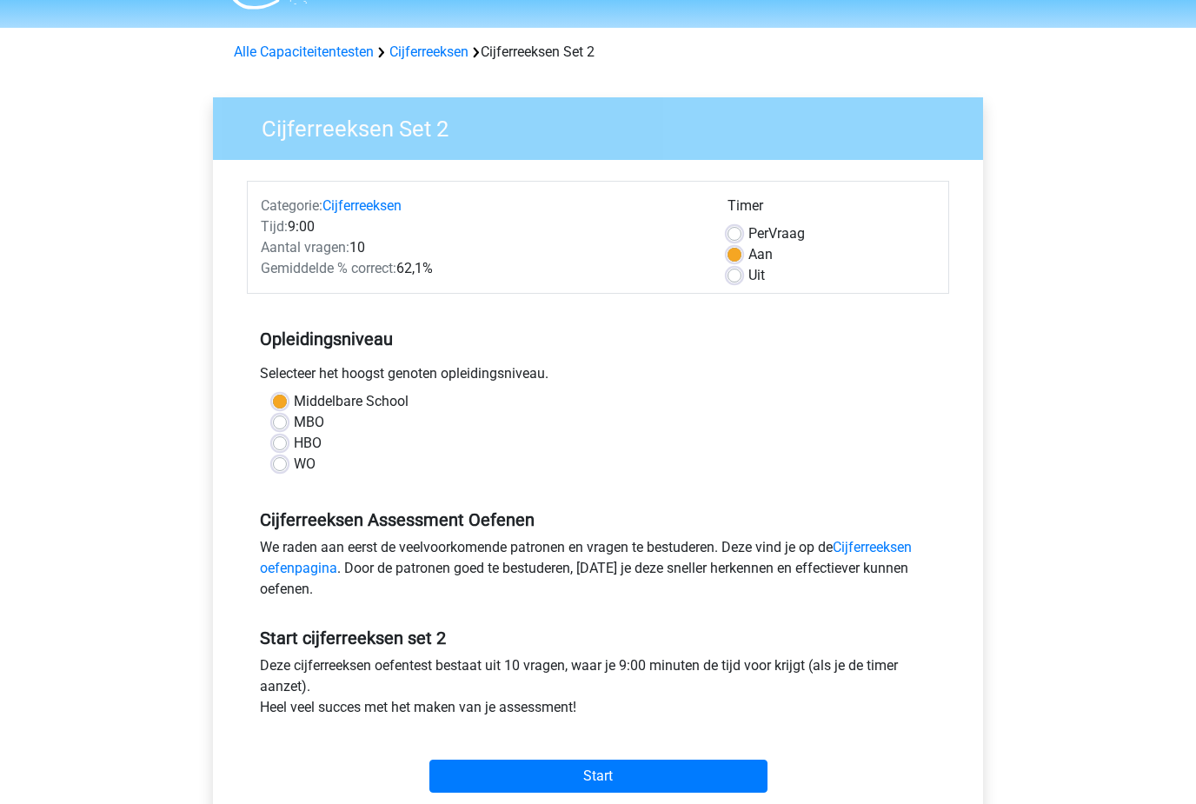
scroll to position [53, 0]
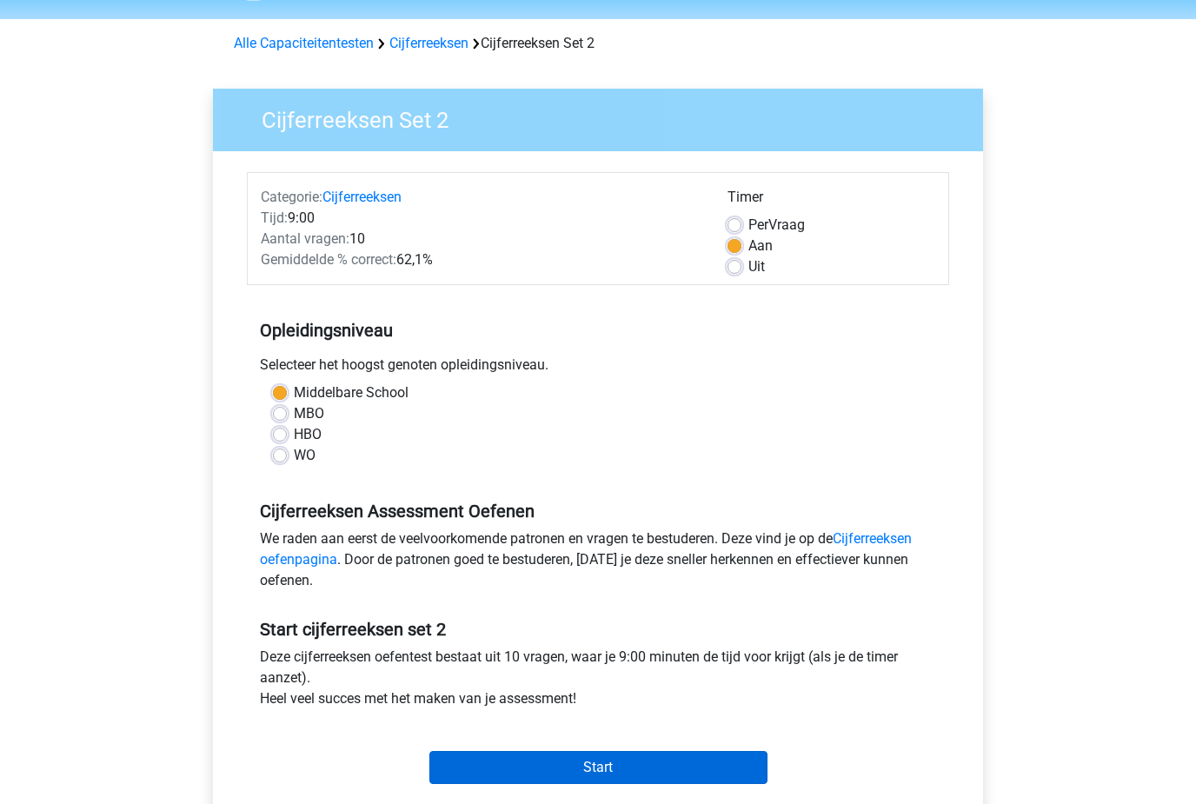
click at [602, 782] on input "Start" at bounding box center [598, 768] width 338 height 33
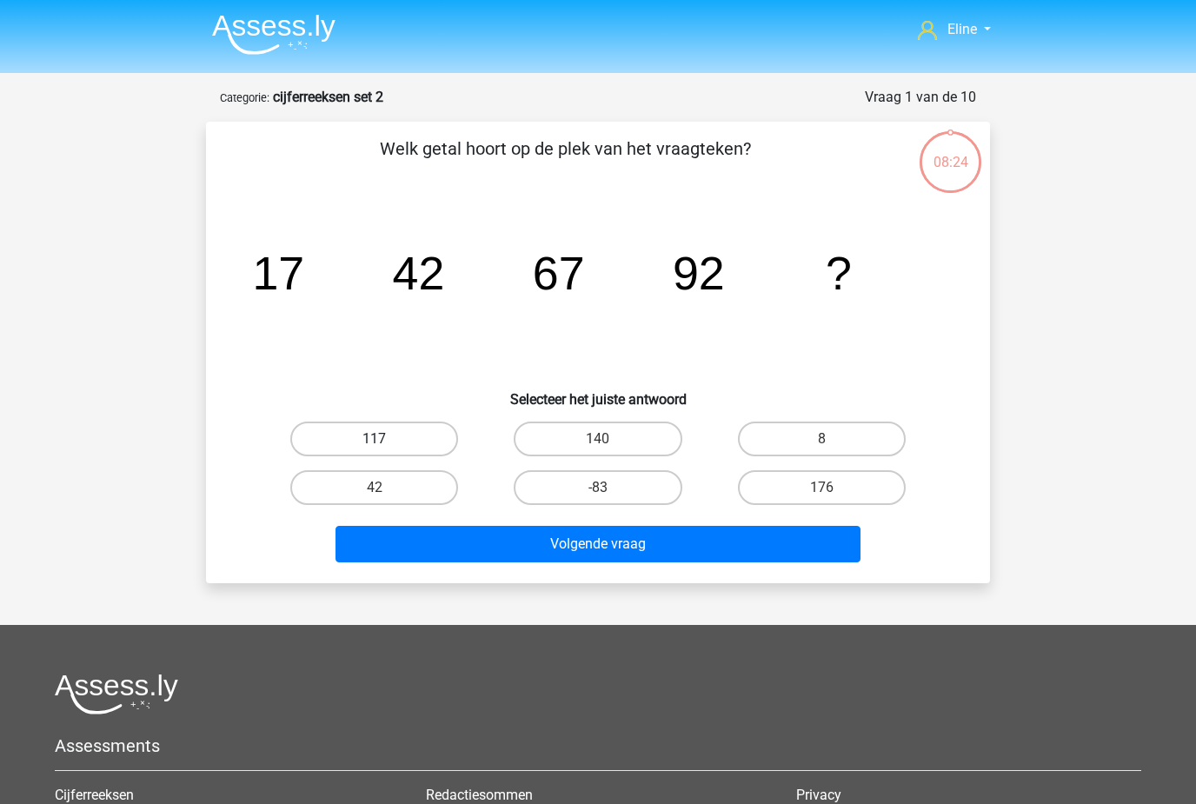
click at [423, 441] on label "117" at bounding box center [374, 438] width 168 height 35
click at [386, 441] on input "117" at bounding box center [379, 444] width 11 height 11
radio input "true"
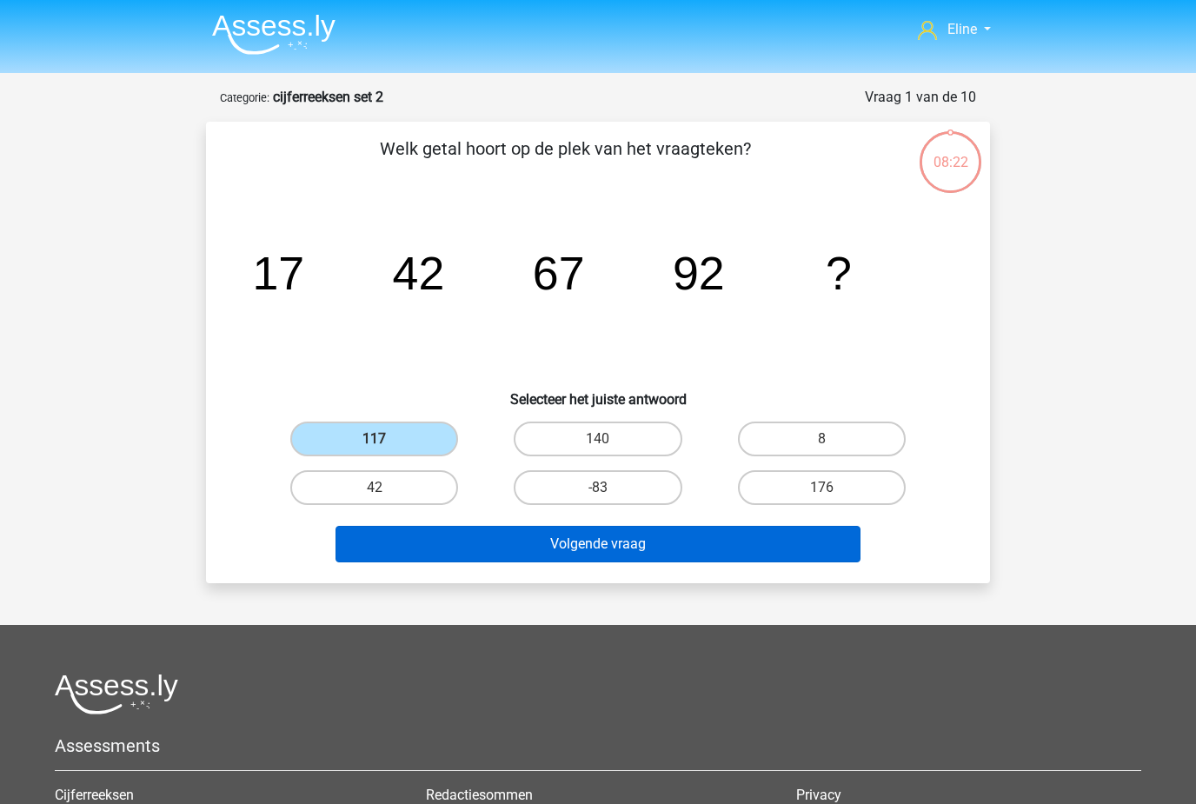
click at [661, 547] on button "Volgende vraag" at bounding box center [598, 544] width 526 height 36
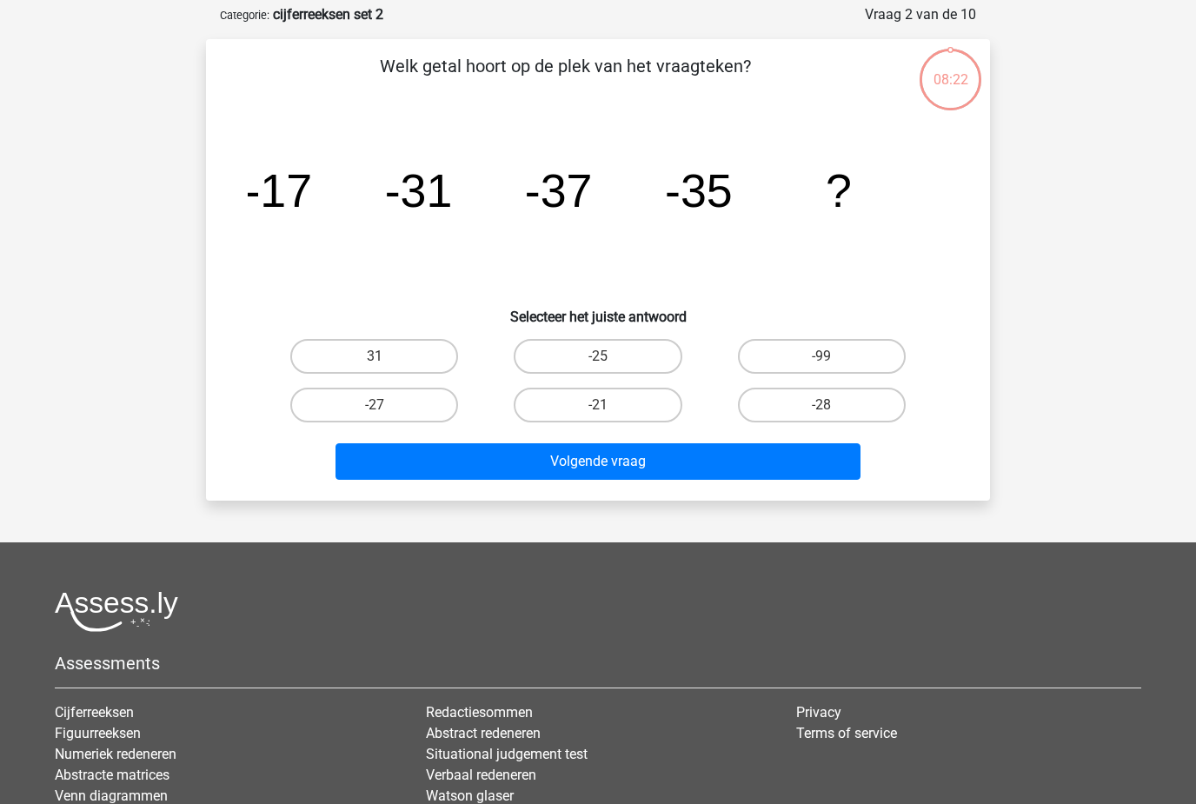
scroll to position [87, 0]
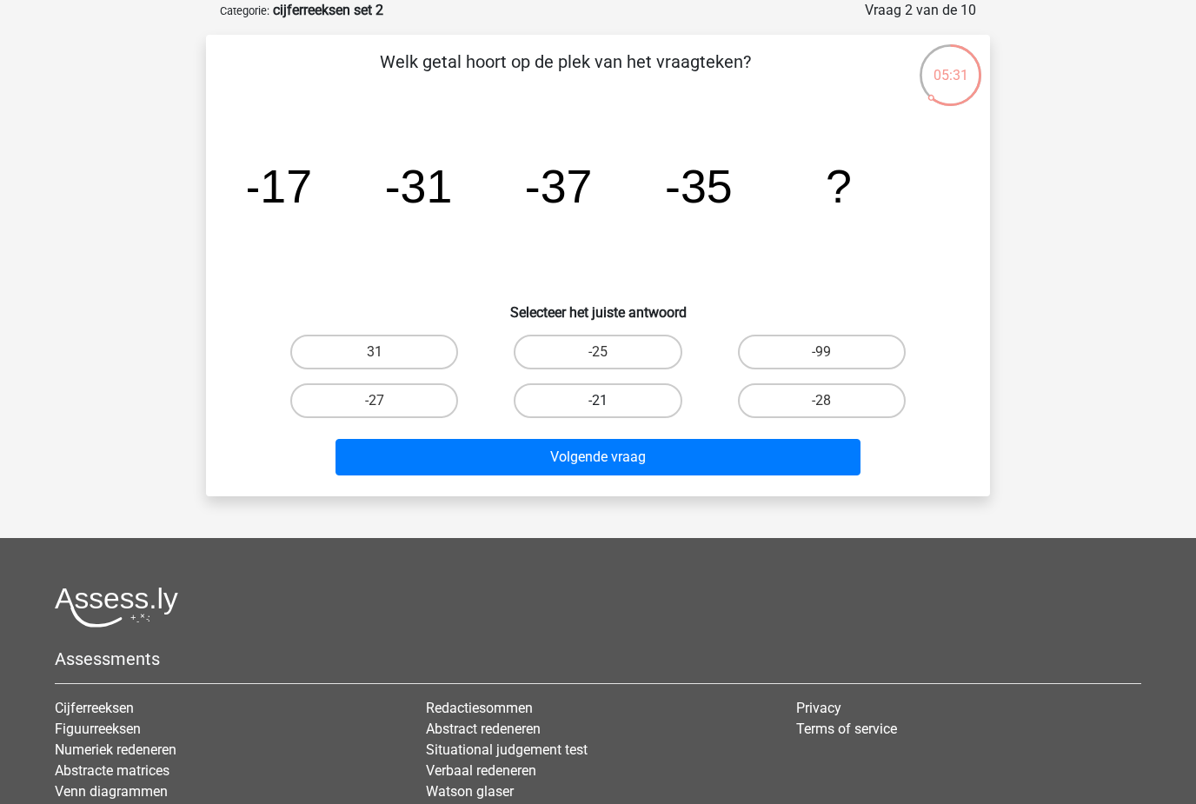
click at [567, 409] on label "-21" at bounding box center [598, 400] width 168 height 35
click at [598, 409] on input "-21" at bounding box center [603, 406] width 11 height 11
radio input "true"
click at [406, 414] on label "-27" at bounding box center [374, 400] width 168 height 35
click at [386, 412] on input "-27" at bounding box center [379, 406] width 11 height 11
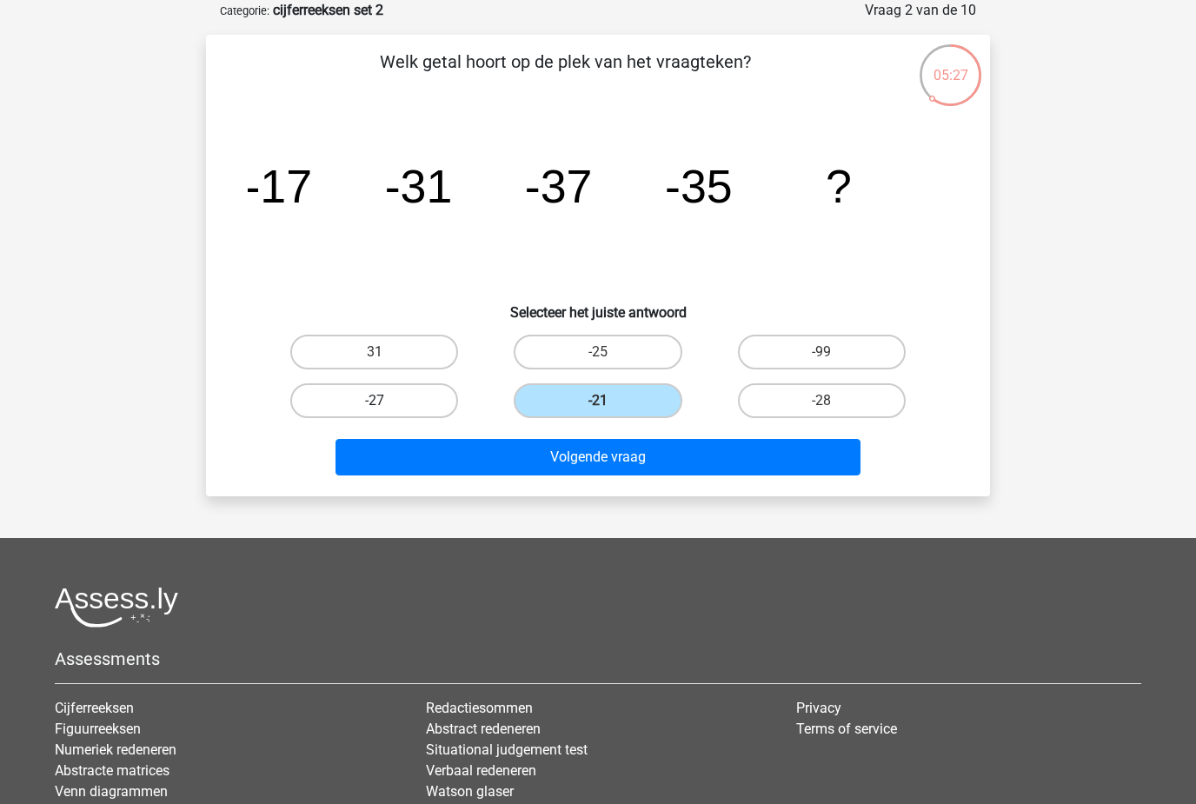
radio input "true"
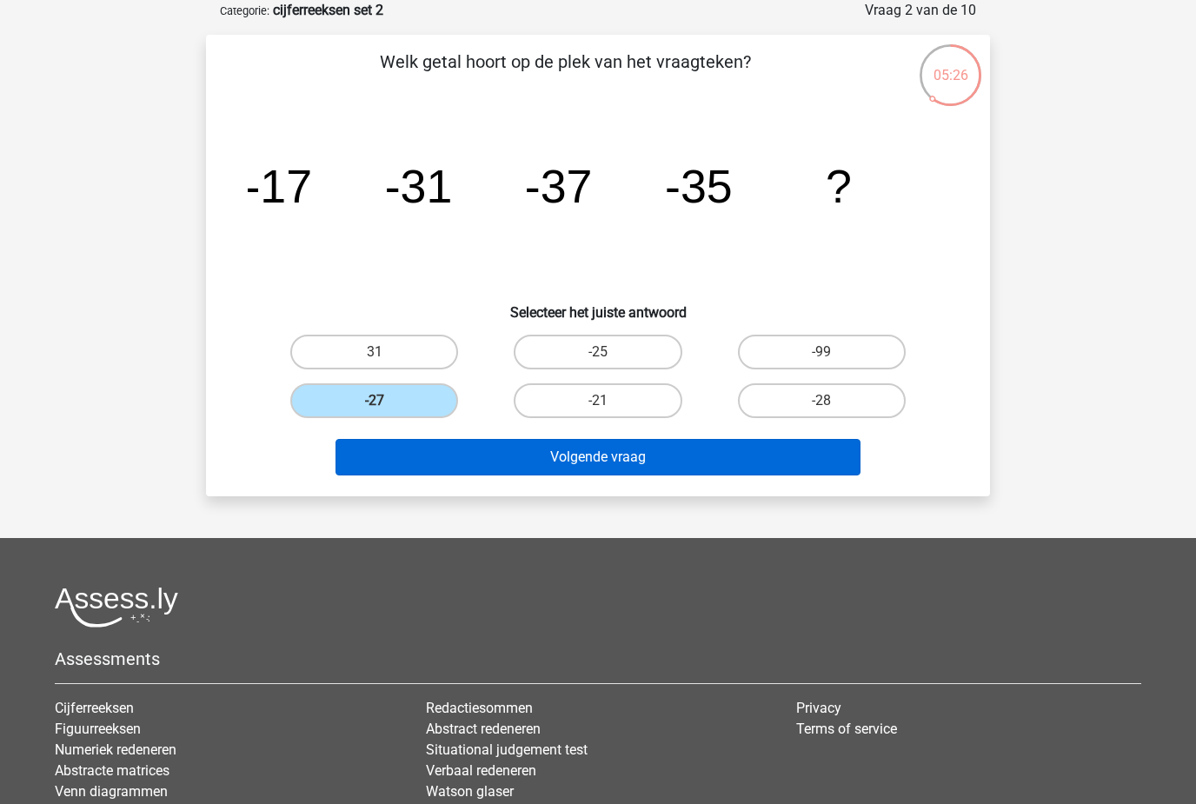
click at [553, 467] on button "Volgende vraag" at bounding box center [598, 457] width 526 height 36
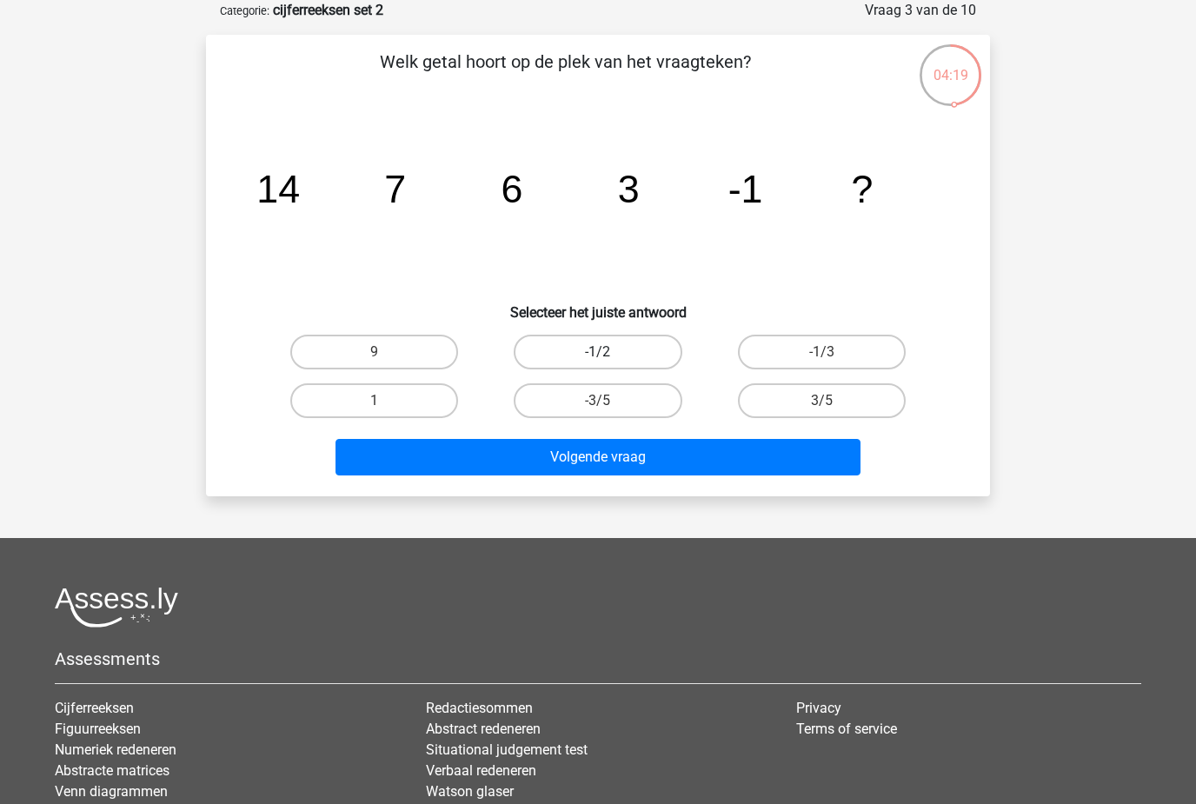
click at [658, 349] on label "-1/2" at bounding box center [598, 352] width 168 height 35
click at [609, 352] on input "-1/2" at bounding box center [603, 357] width 11 height 11
radio input "true"
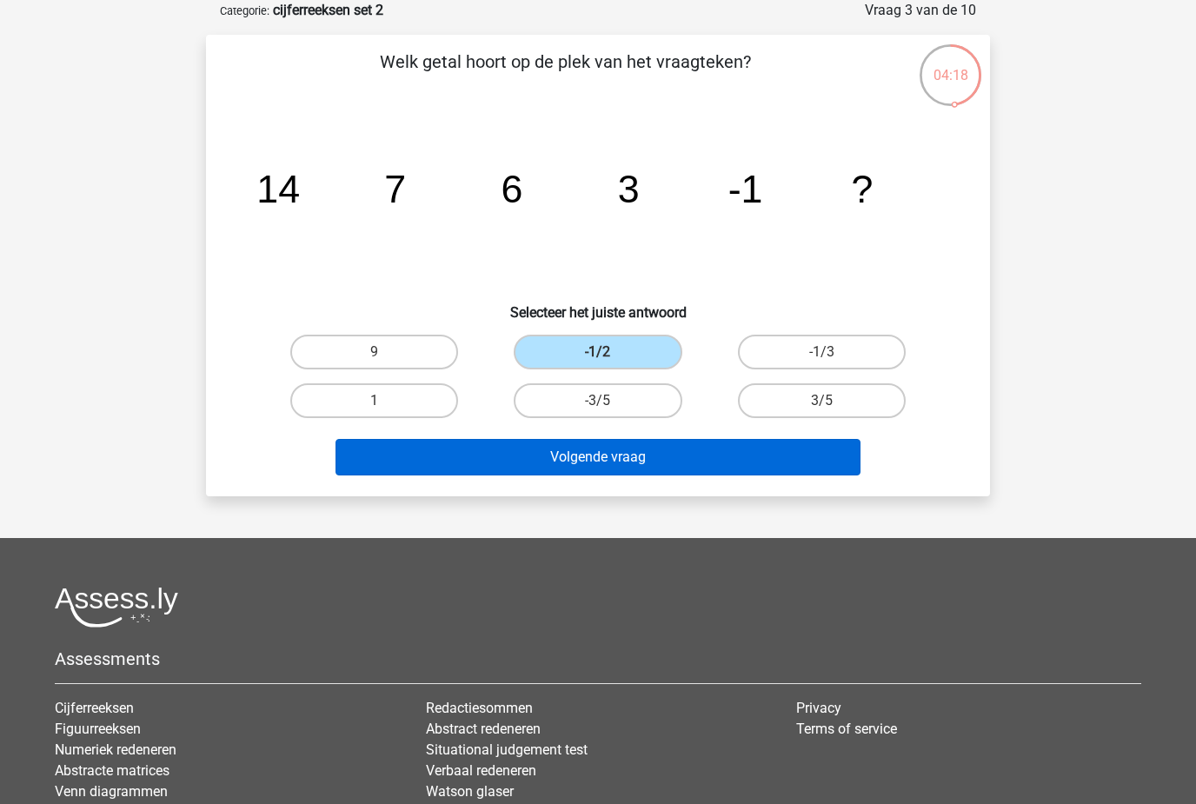
click at [771, 473] on button "Volgende vraag" at bounding box center [598, 457] width 526 height 36
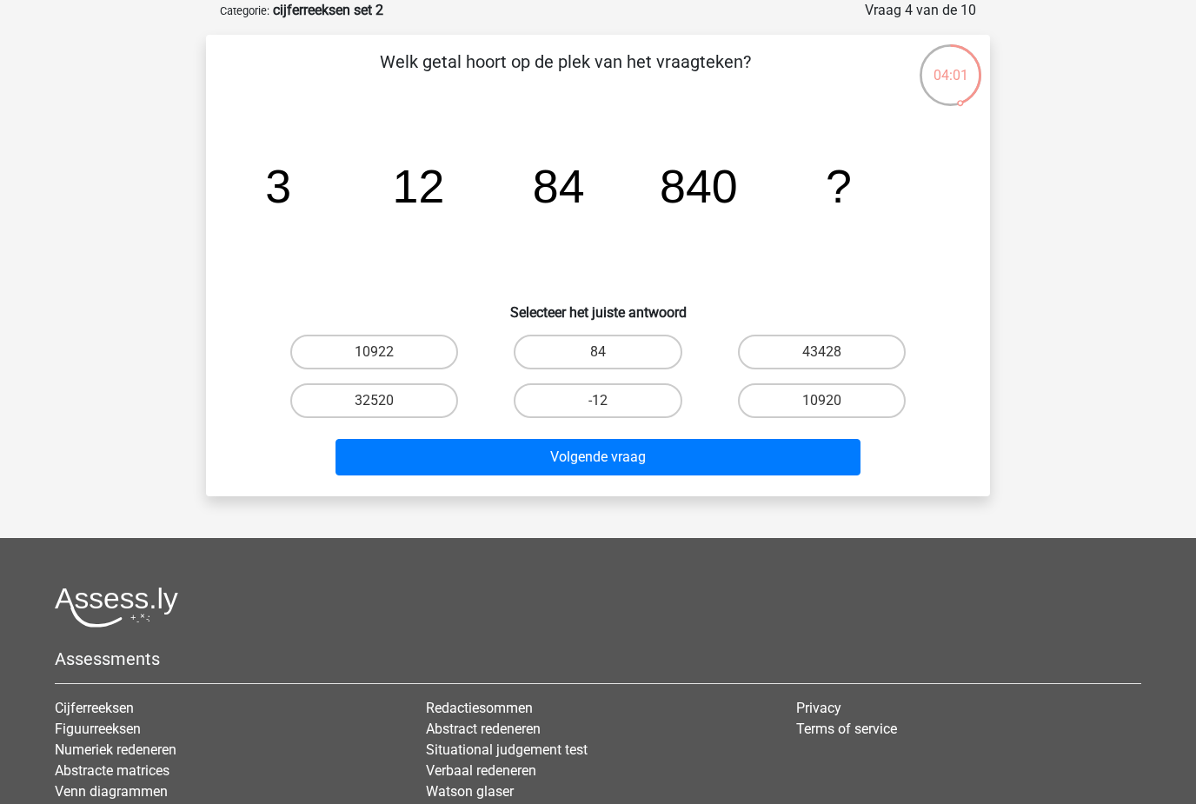
click at [822, 359] on input "43428" at bounding box center [826, 357] width 11 height 11
radio input "true"
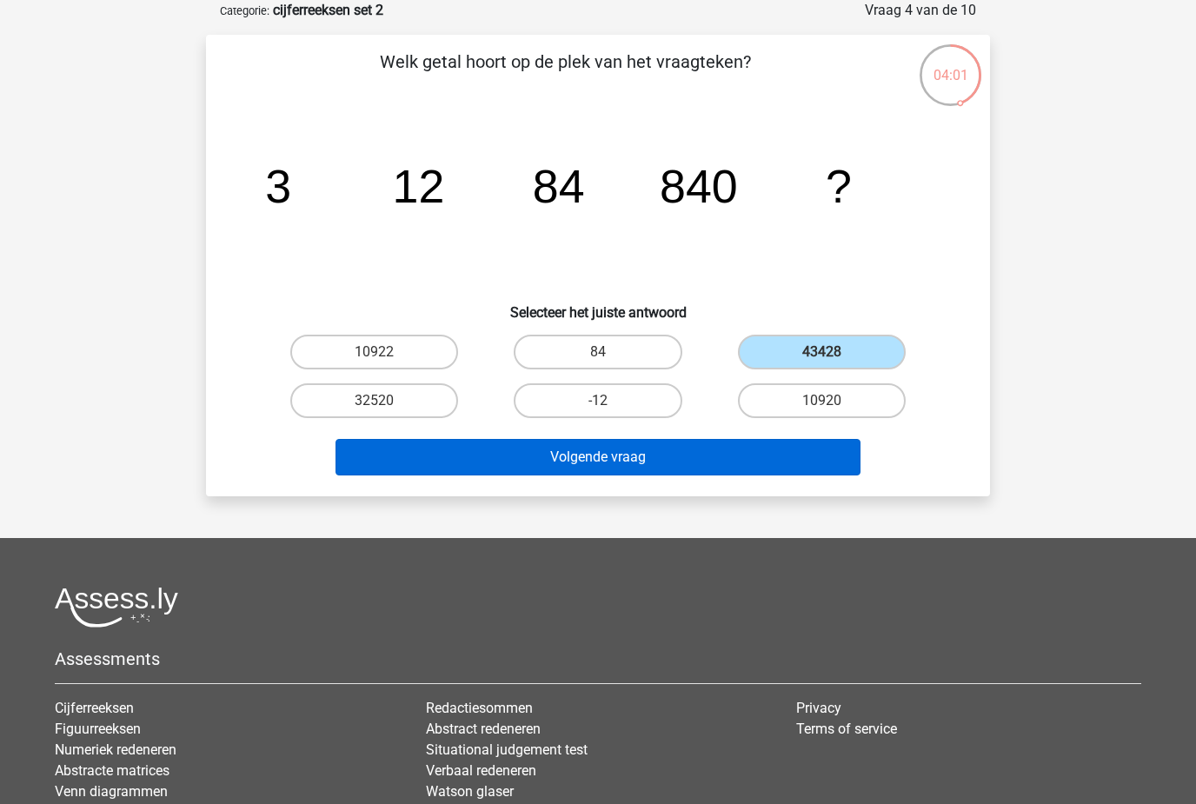
click at [734, 473] on button "Volgende vraag" at bounding box center [598, 457] width 526 height 36
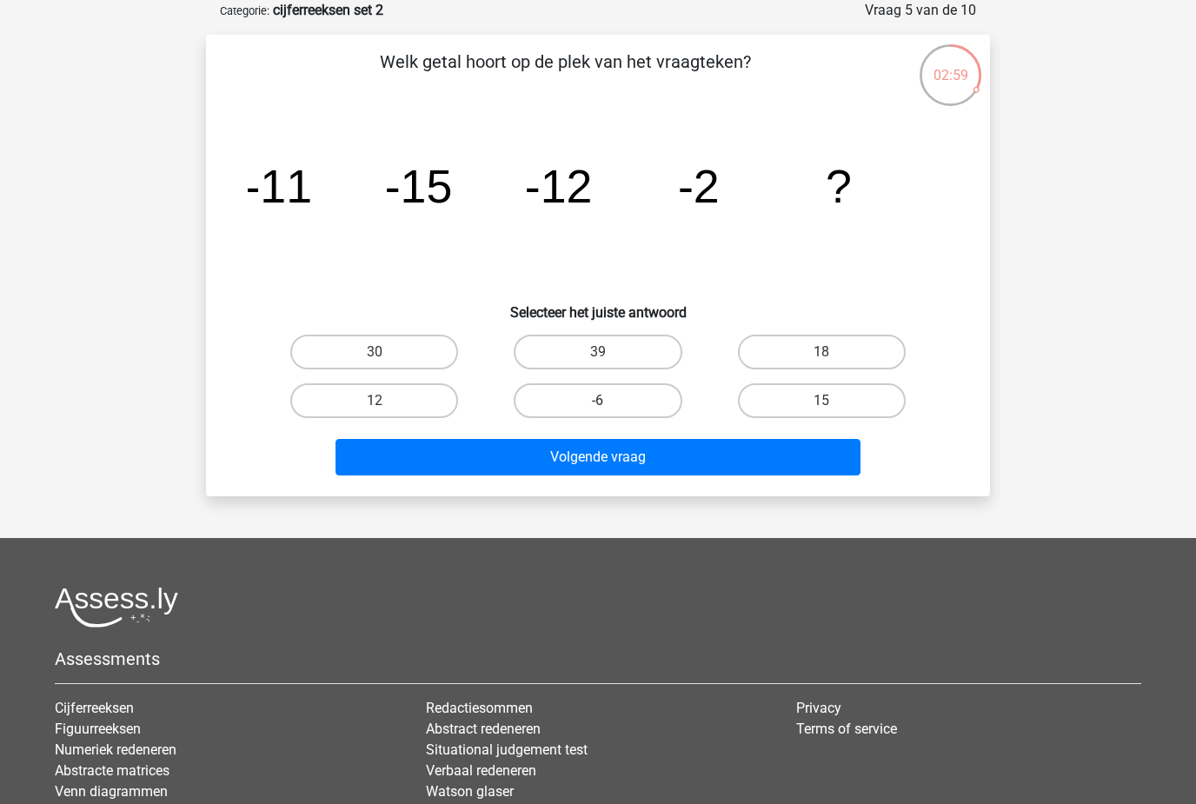
click at [668, 408] on label "-6" at bounding box center [598, 400] width 168 height 35
click at [609, 408] on input "-6" at bounding box center [603, 406] width 11 height 11
radio input "true"
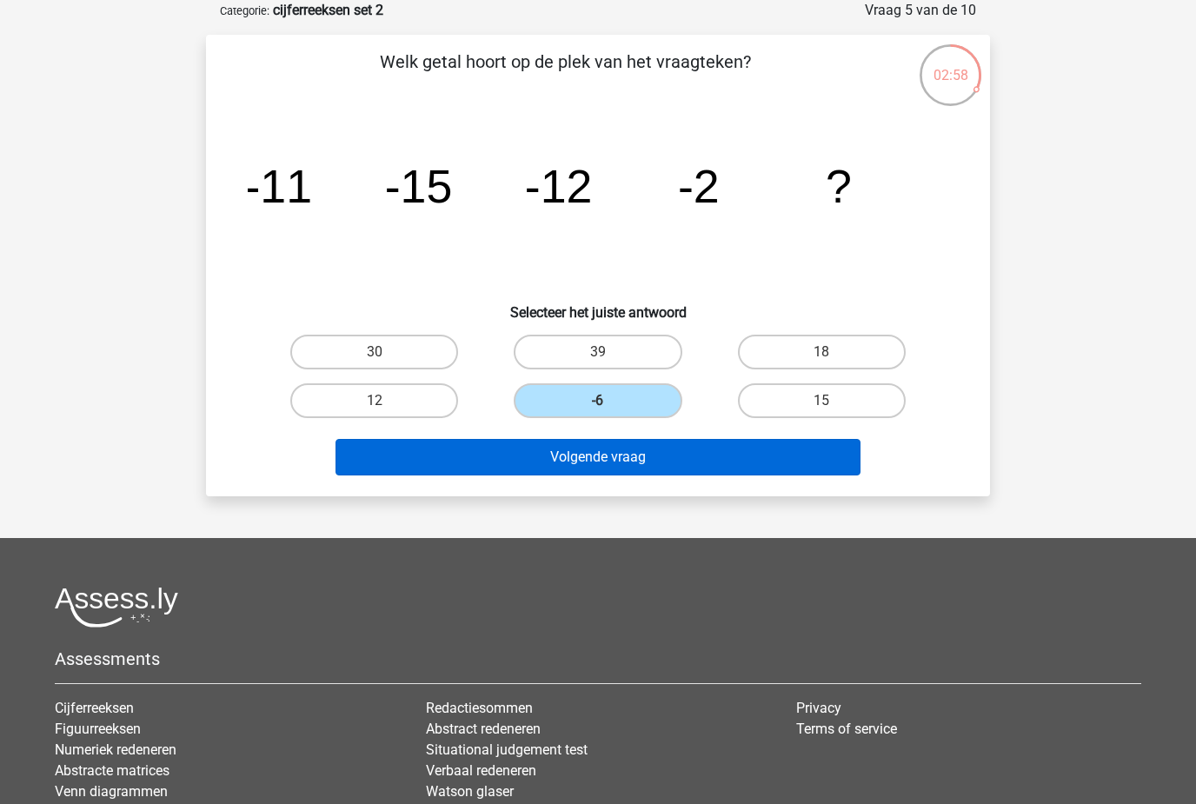
click at [710, 472] on button "Volgende vraag" at bounding box center [598, 457] width 526 height 36
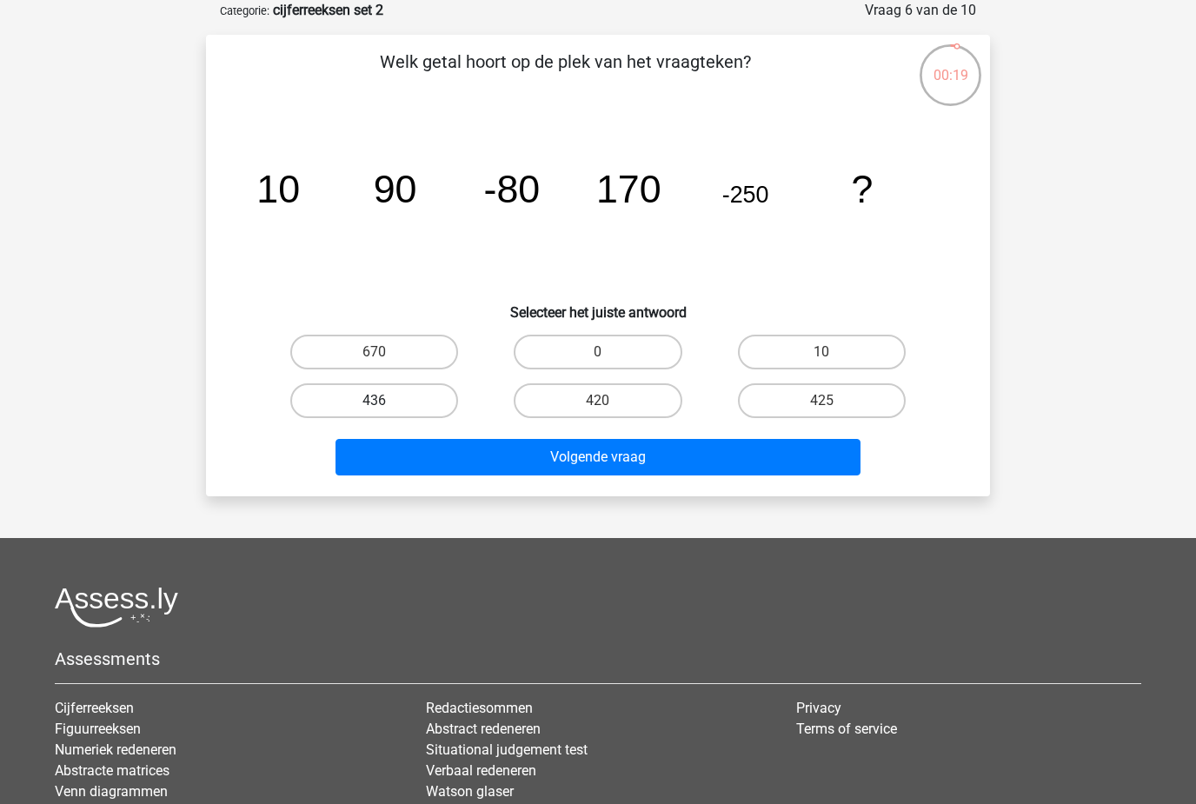
click at [405, 386] on label "436" at bounding box center [374, 400] width 168 height 35
click at [386, 401] on input "436" at bounding box center [379, 406] width 11 height 11
radio input "true"
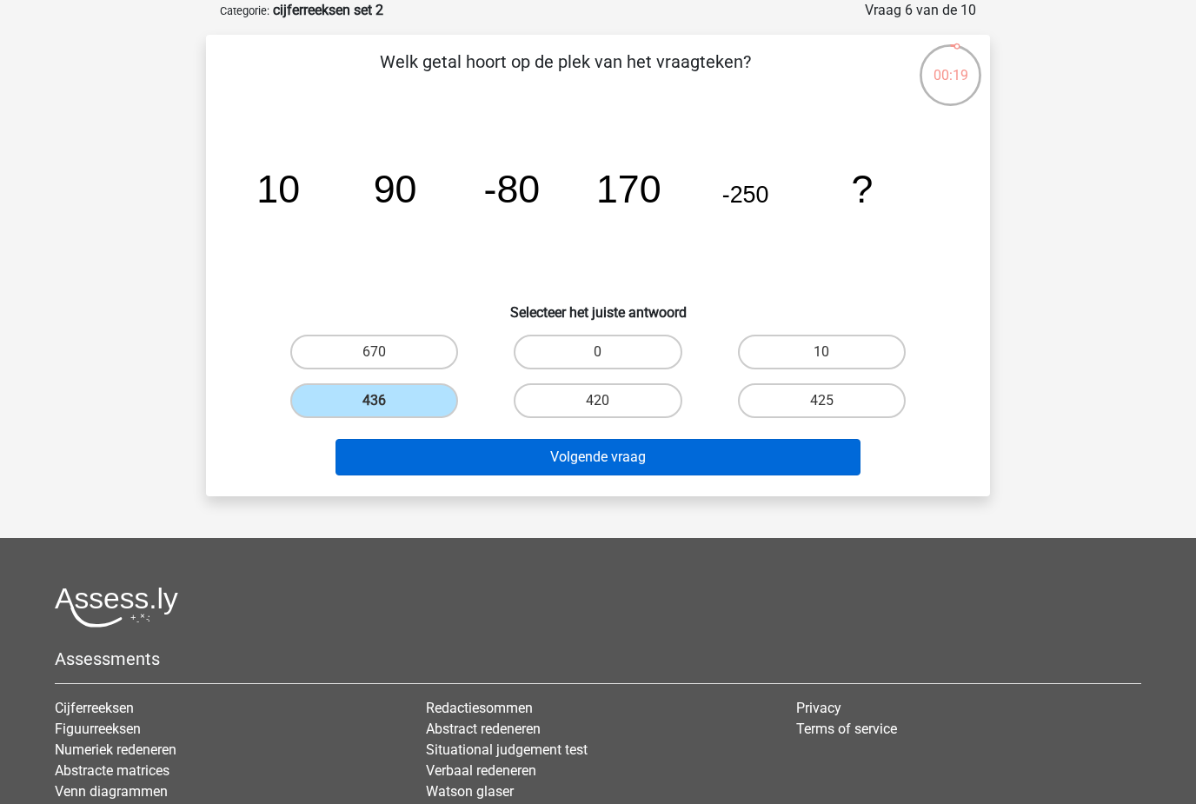
click at [623, 456] on button "Volgende vraag" at bounding box center [598, 457] width 526 height 36
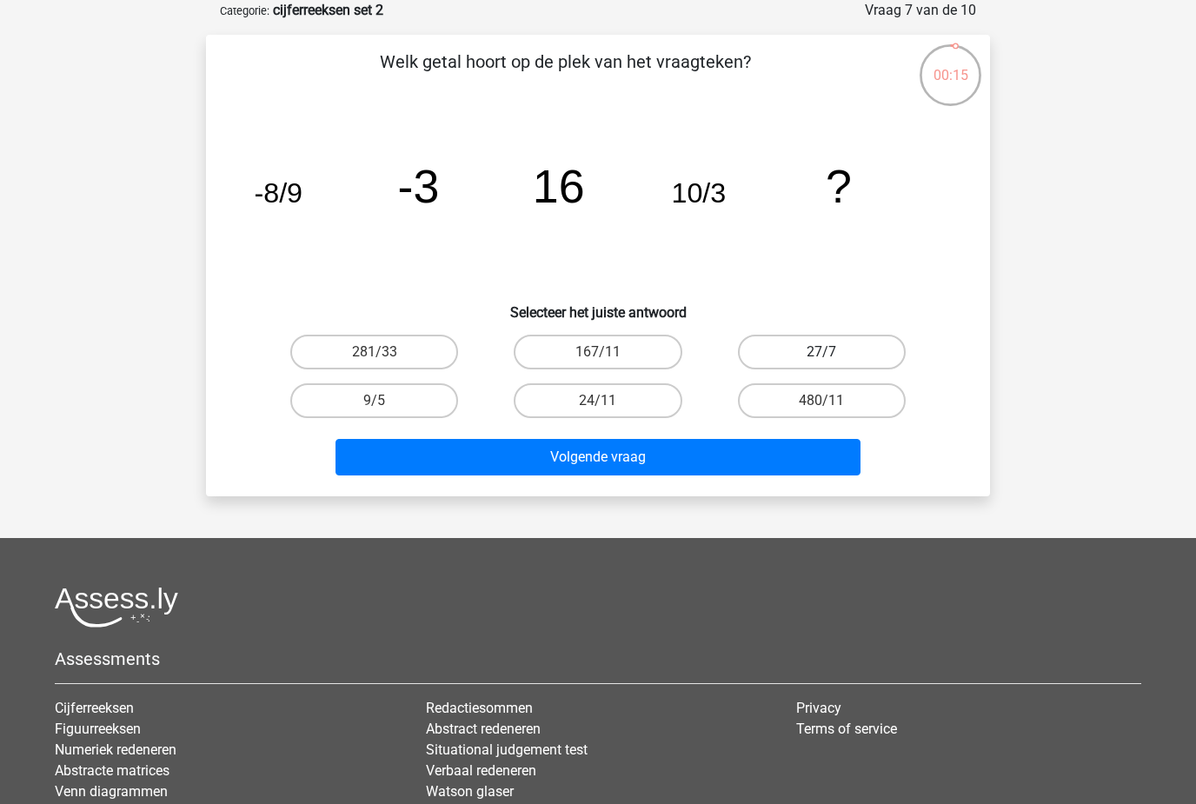
click at [826, 348] on label "27/7" at bounding box center [822, 352] width 168 height 35
click at [826, 352] on input "27/7" at bounding box center [826, 357] width 11 height 11
radio input "true"
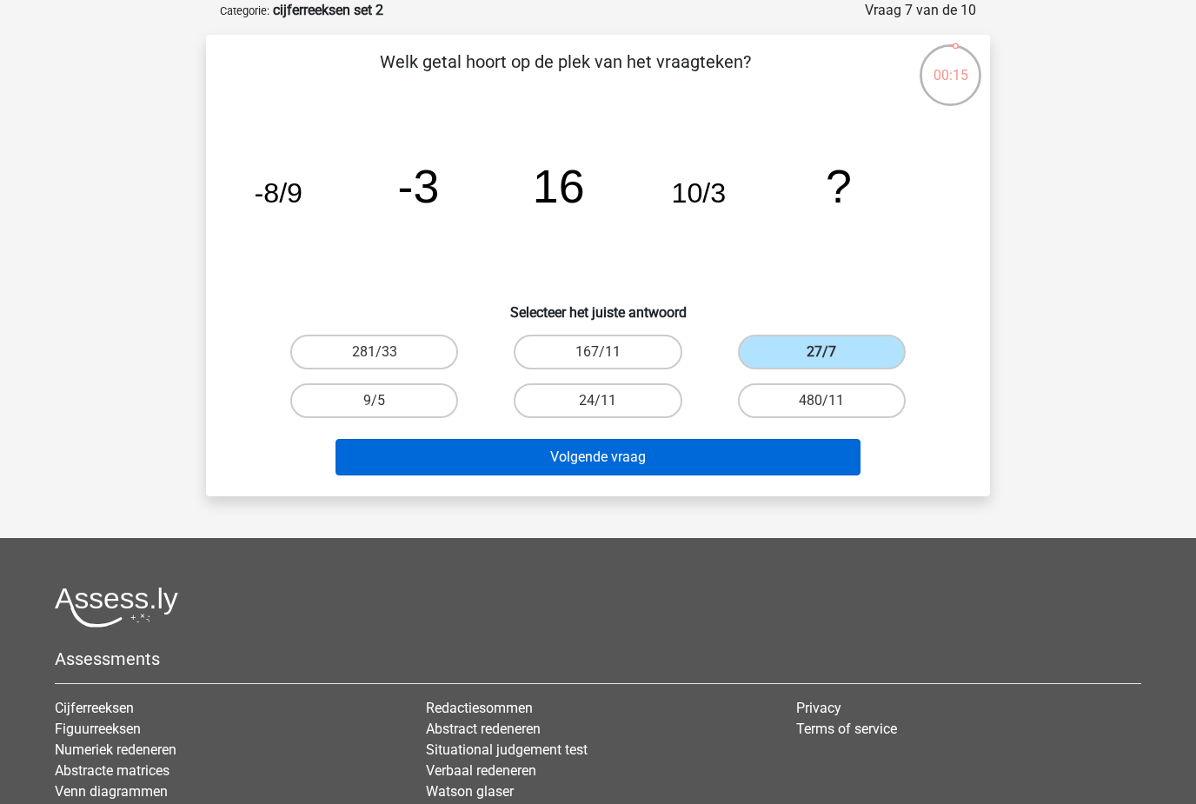
click at [753, 467] on button "Volgende vraag" at bounding box center [598, 457] width 526 height 36
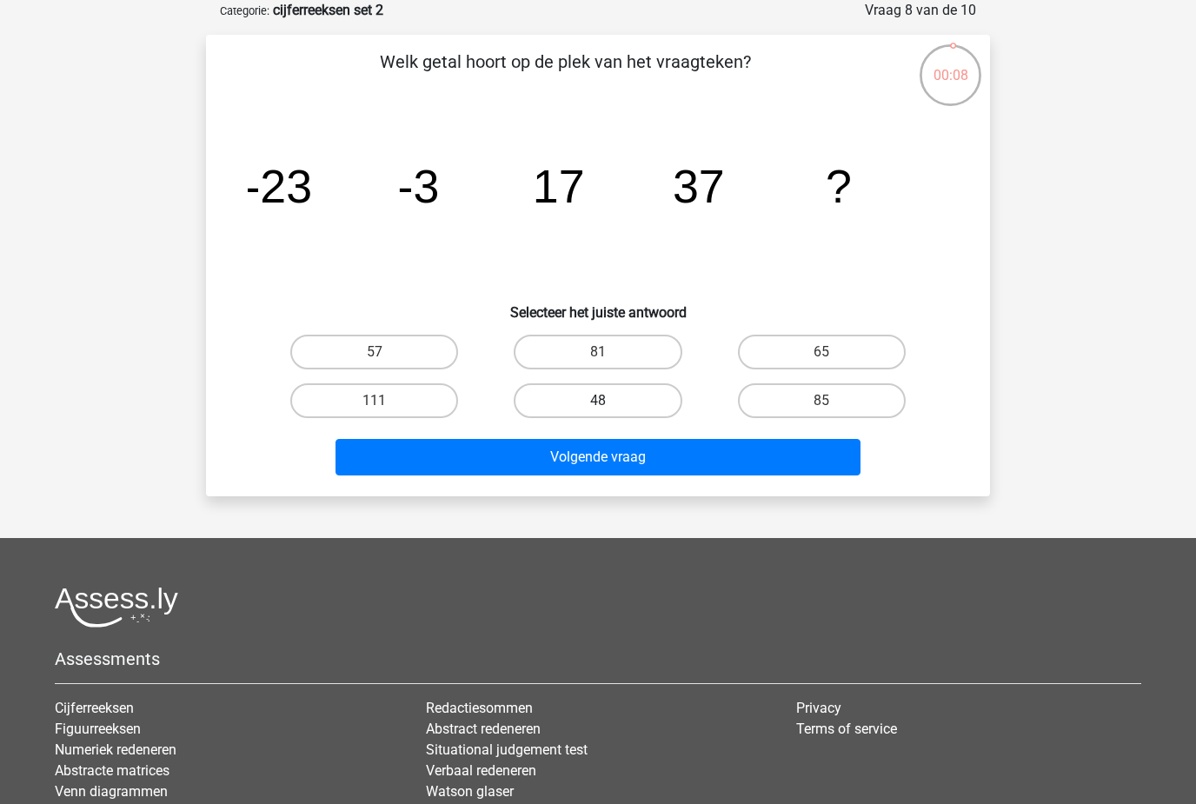
click at [662, 407] on label "48" at bounding box center [598, 400] width 168 height 35
click at [609, 407] on input "48" at bounding box center [603, 406] width 11 height 11
radio input "true"
click at [666, 434] on div "Volgende vraag" at bounding box center [598, 453] width 728 height 57
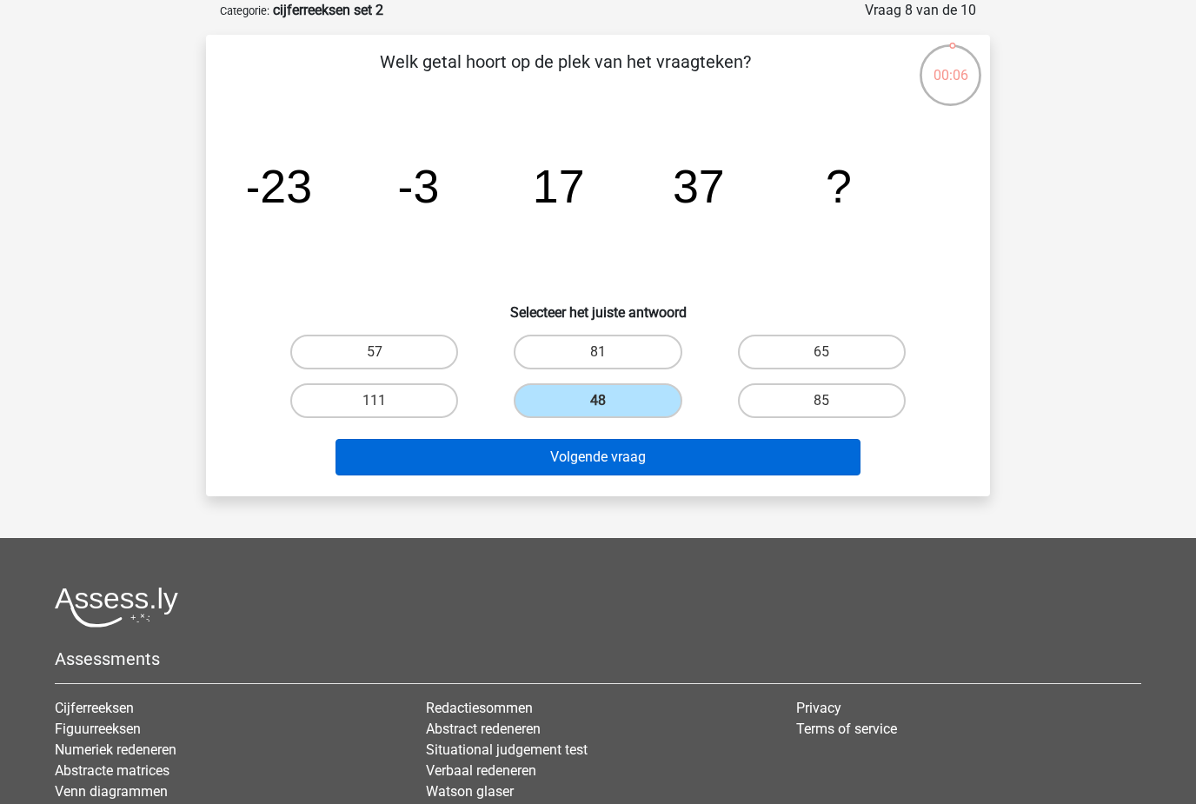
click at [697, 465] on button "Volgende vraag" at bounding box center [598, 457] width 526 height 36
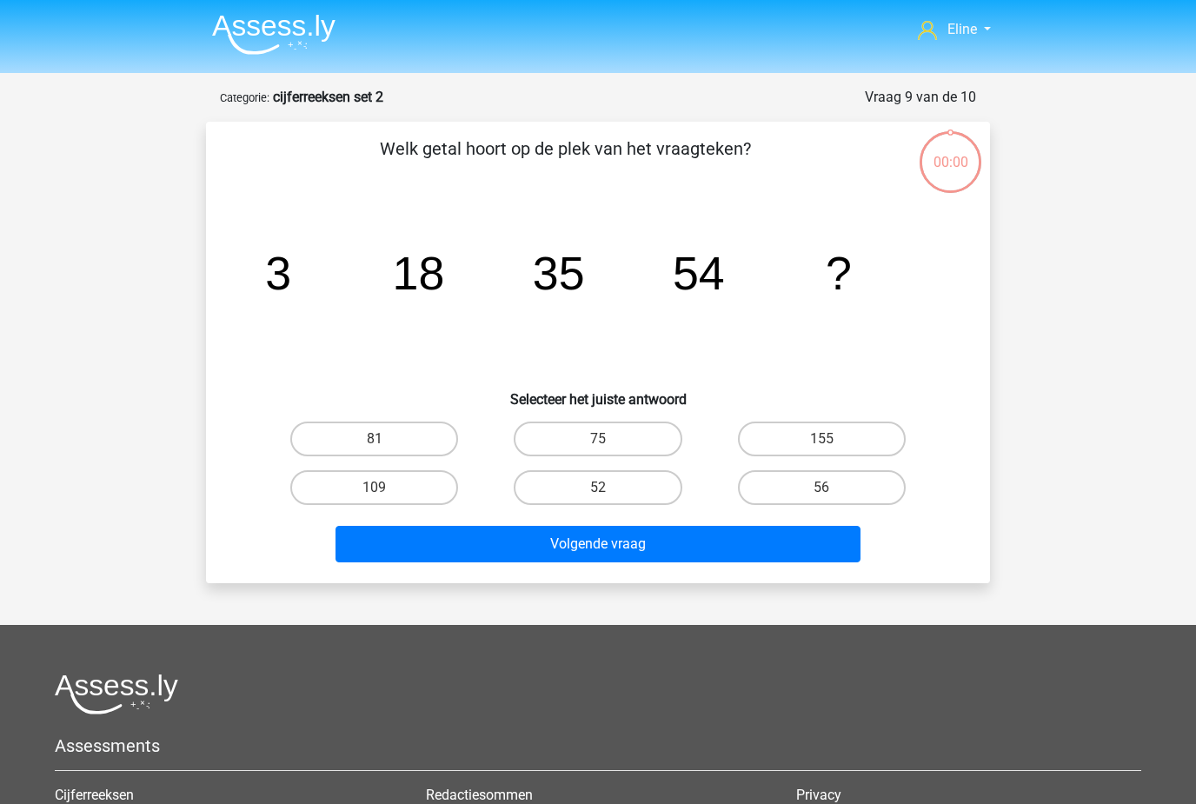
scroll to position [87, 0]
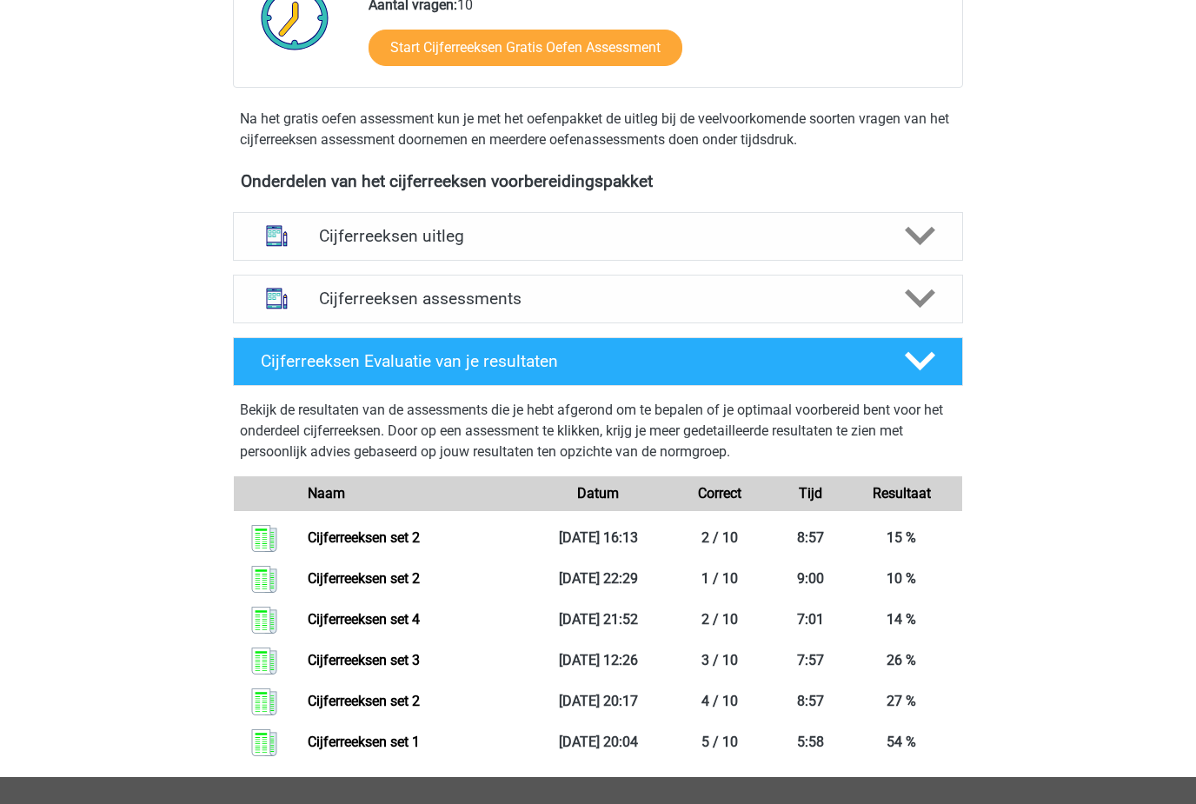
scroll to position [485, 0]
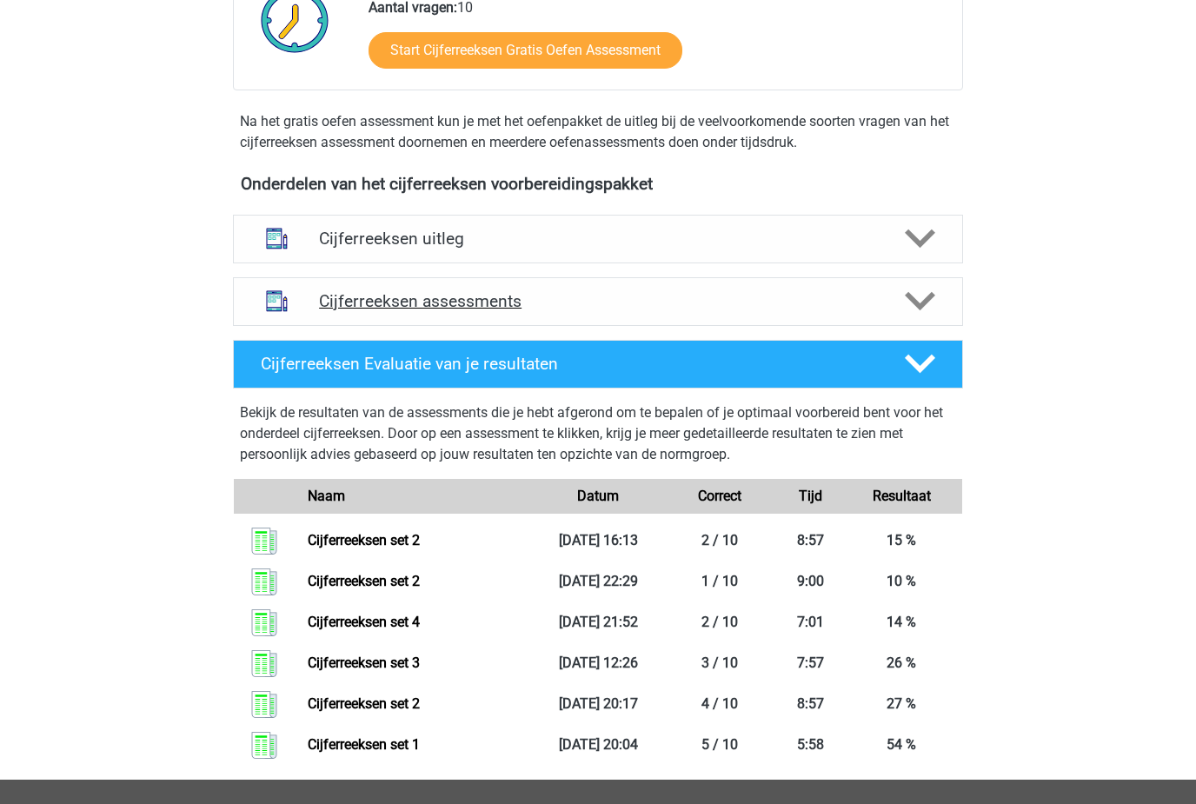
click at [339, 311] on h4 "Cijferreeksen assessments" at bounding box center [598, 301] width 558 height 20
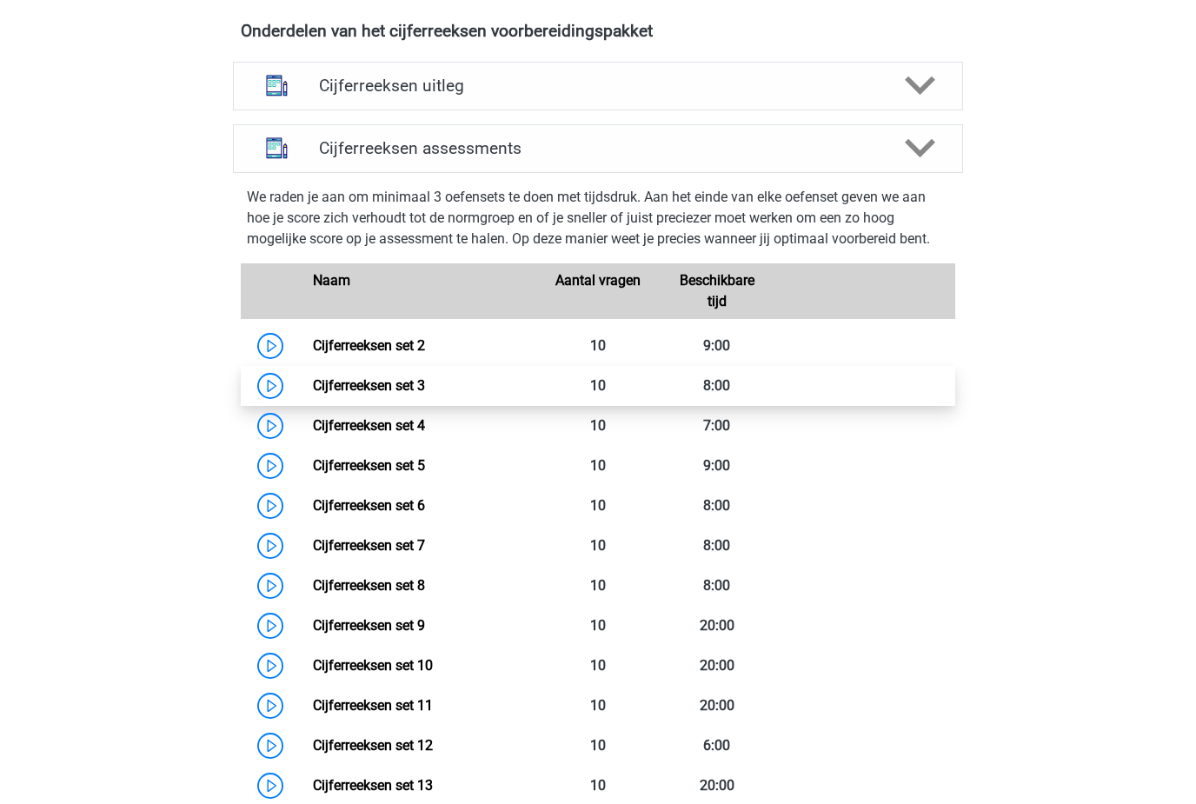
scroll to position [638, 0]
click at [313, 394] on link "Cijferreeksen set 3" at bounding box center [369, 385] width 112 height 17
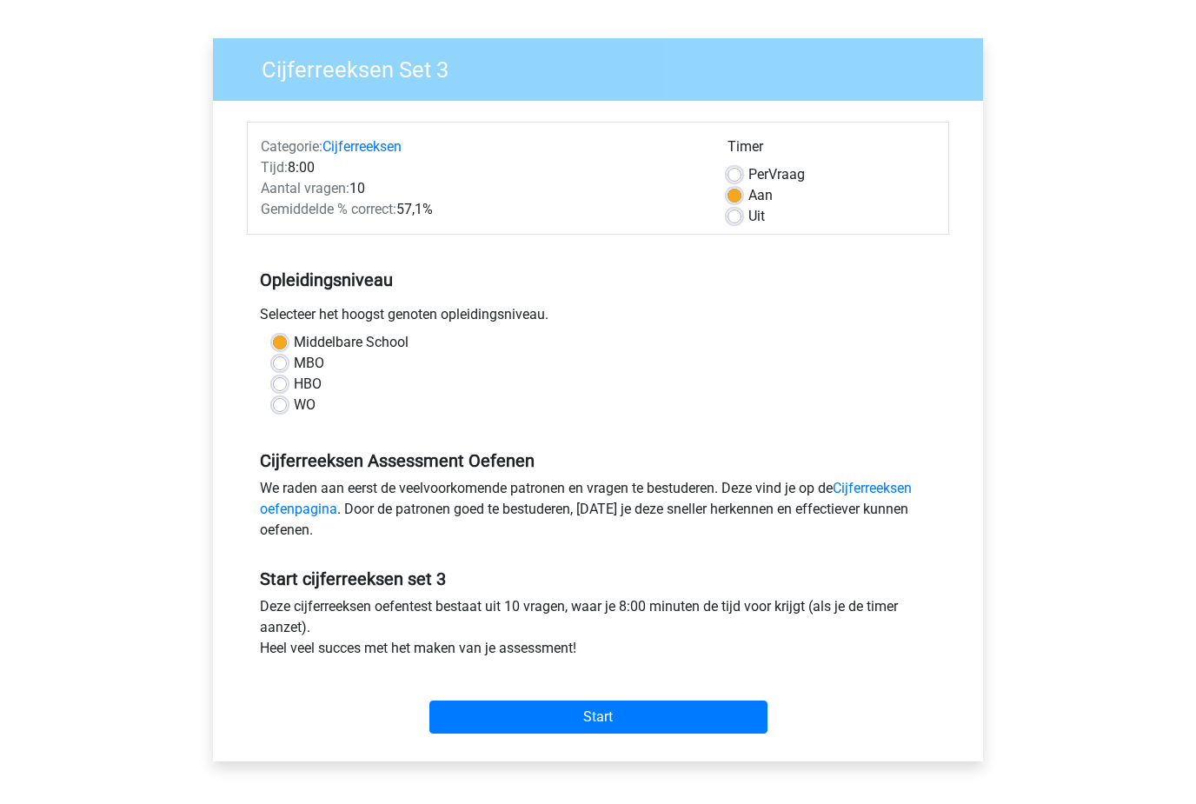
scroll to position [98, 0]
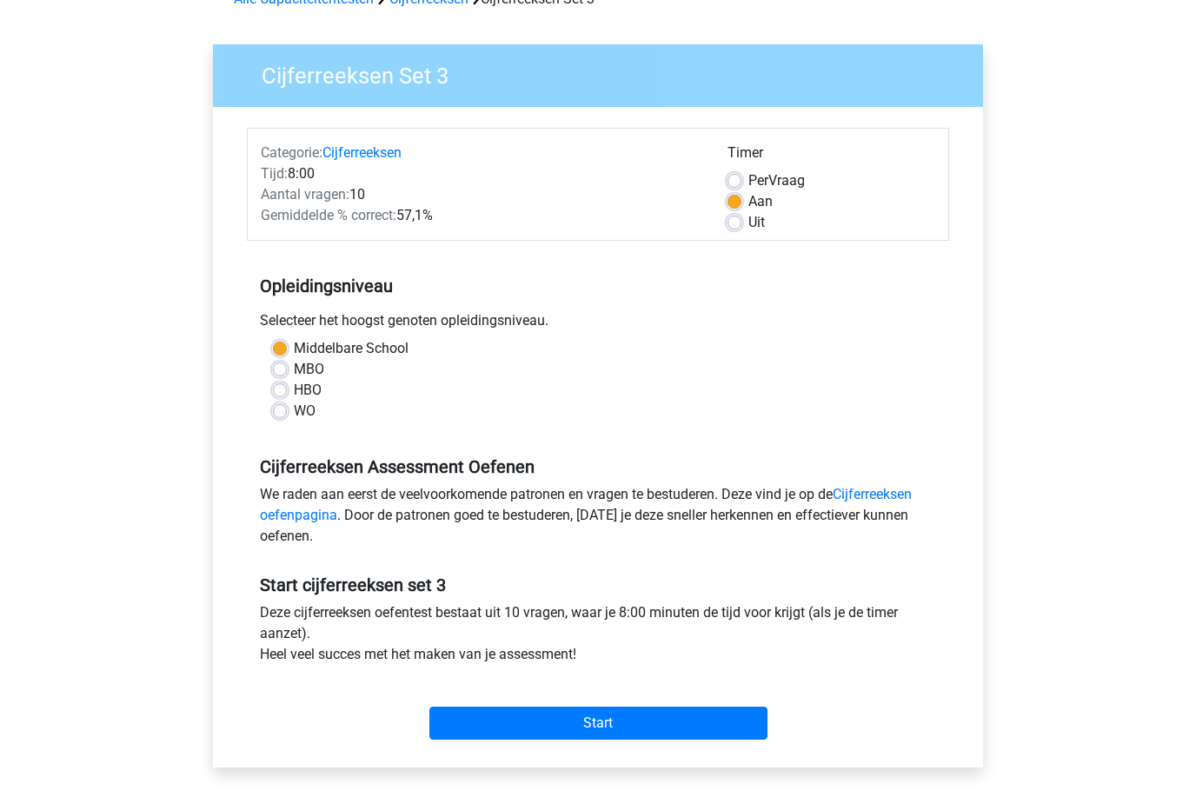
click at [748, 220] on label "Uit" at bounding box center [756, 222] width 17 height 21
click at [741, 220] on input "Uit" at bounding box center [734, 220] width 14 height 17
radio input "true"
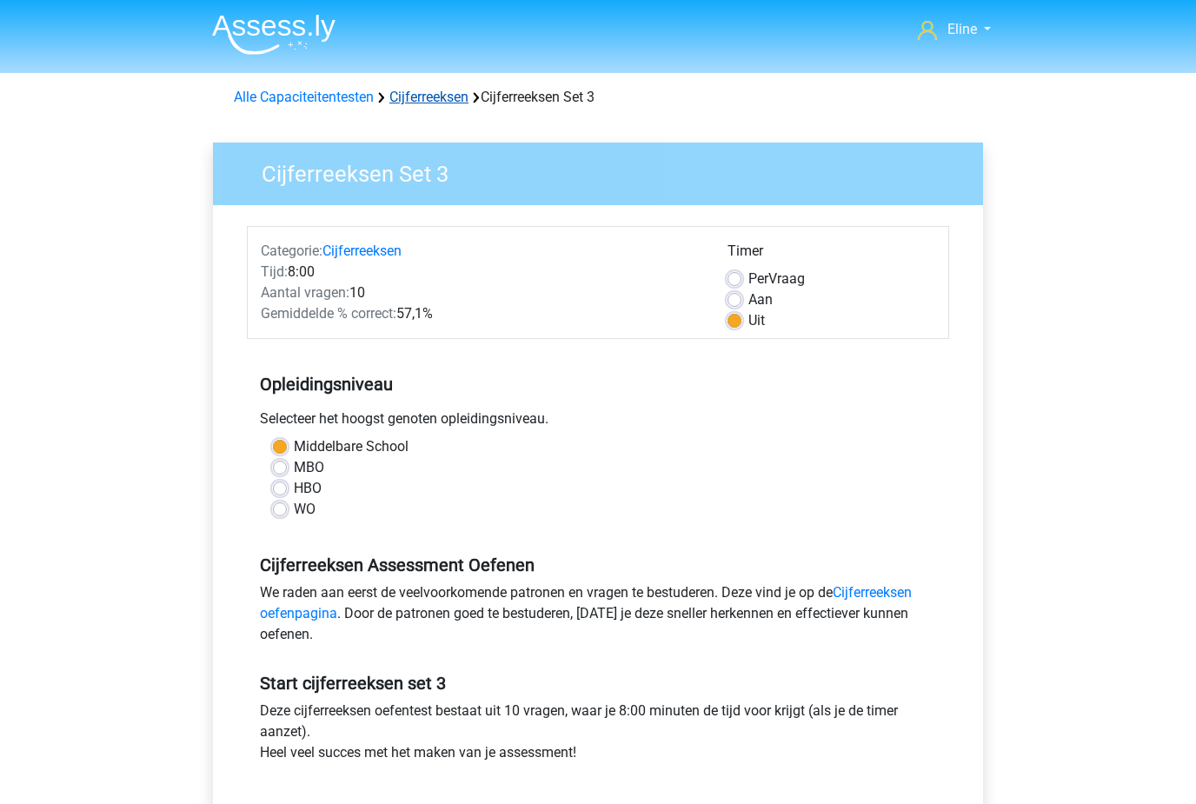
click at [433, 98] on link "Cijferreeksen" at bounding box center [428, 97] width 79 height 17
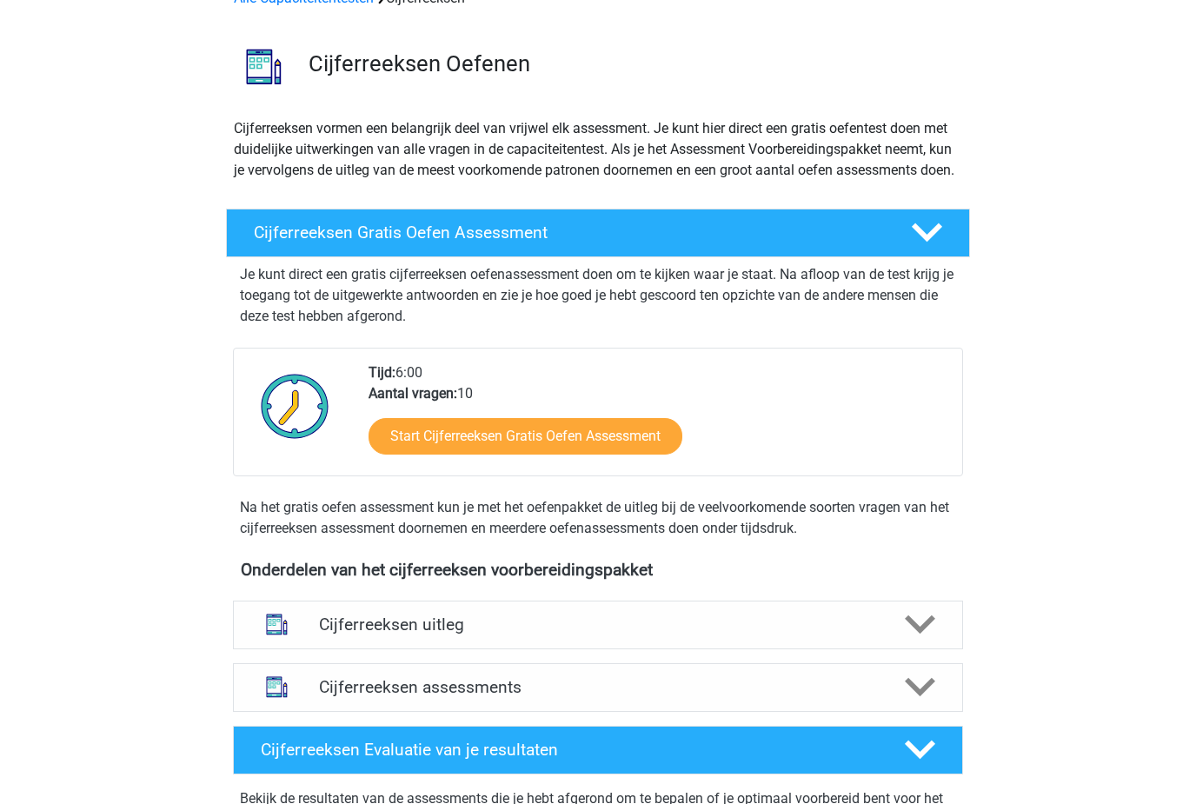
scroll to position [94, 0]
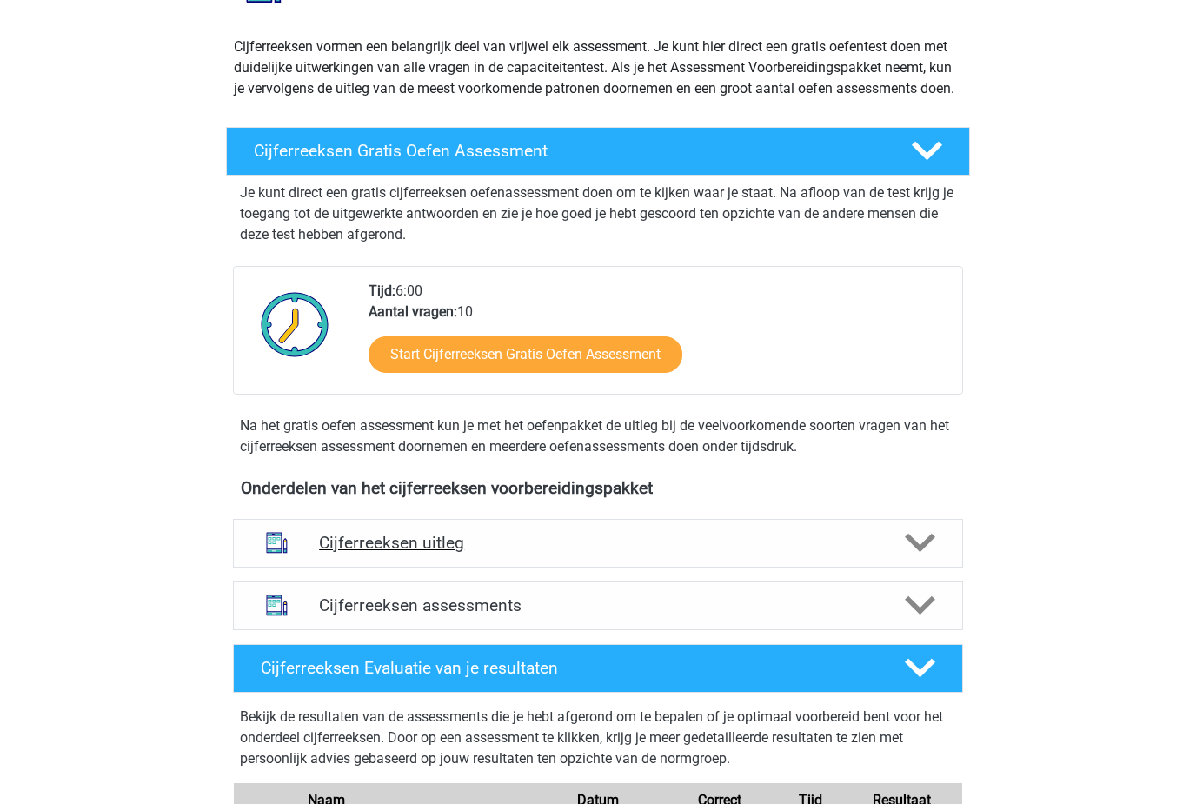
click at [284, 566] on img at bounding box center [277, 543] width 44 height 44
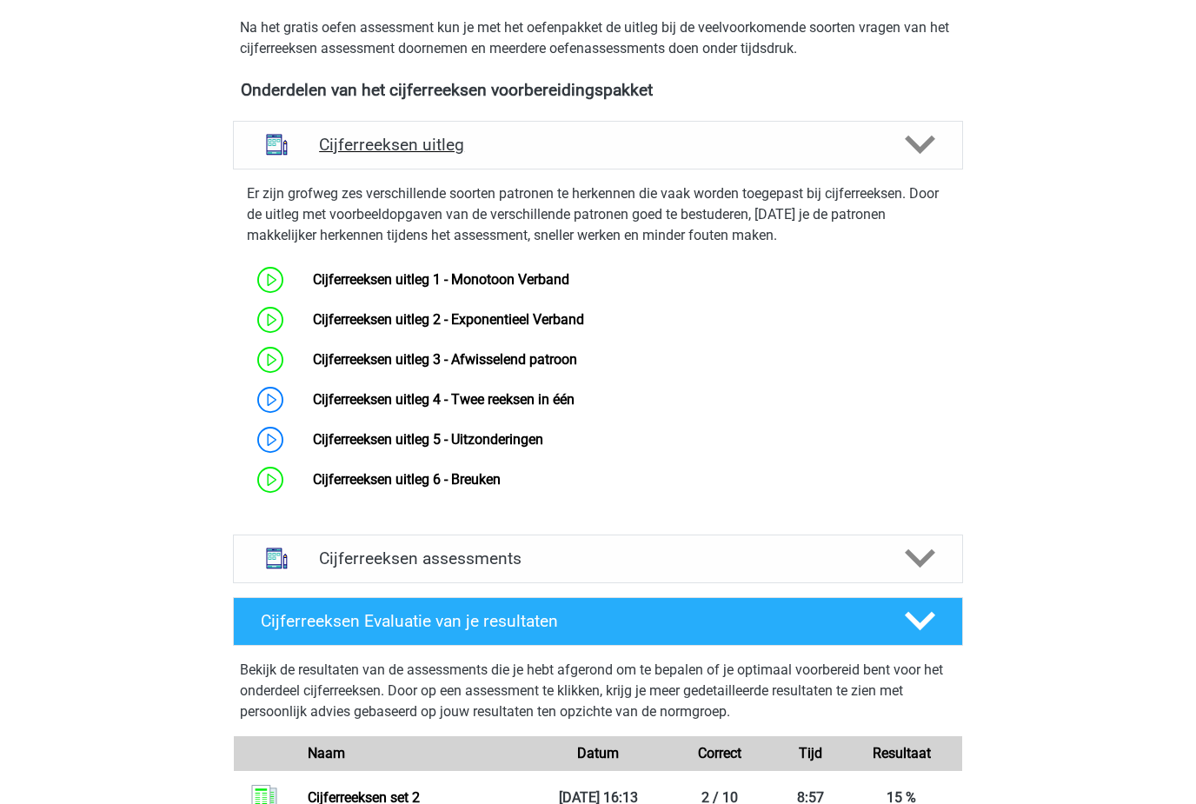
scroll to position [599, 0]
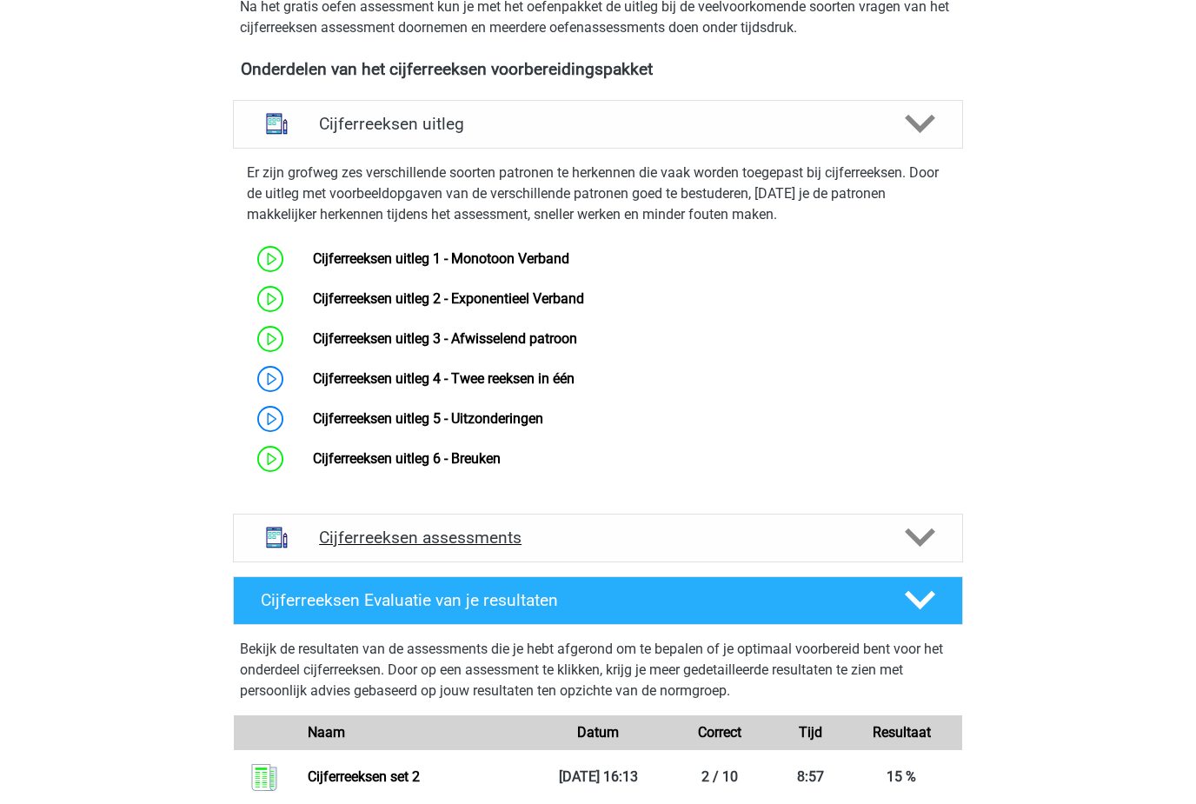
click at [310, 548] on div "Cijferreeksen assessments" at bounding box center [598, 538] width 584 height 20
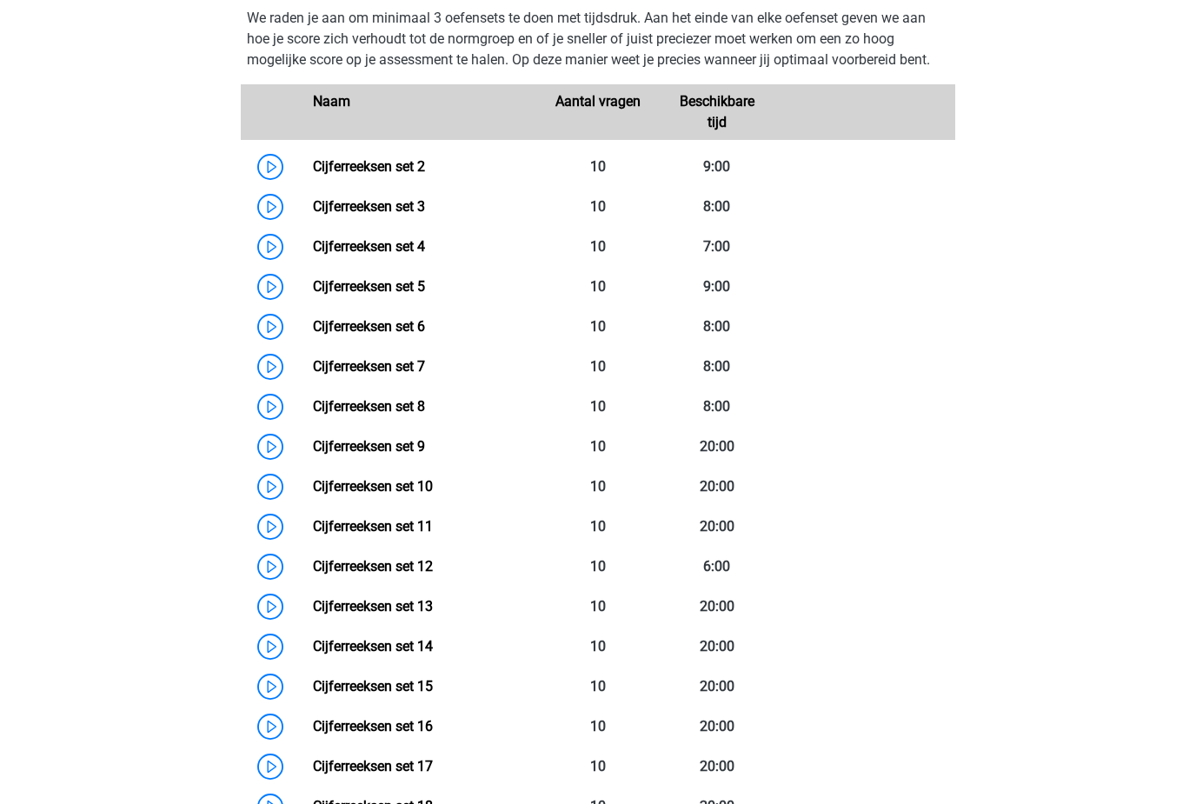
scroll to position [1156, 0]
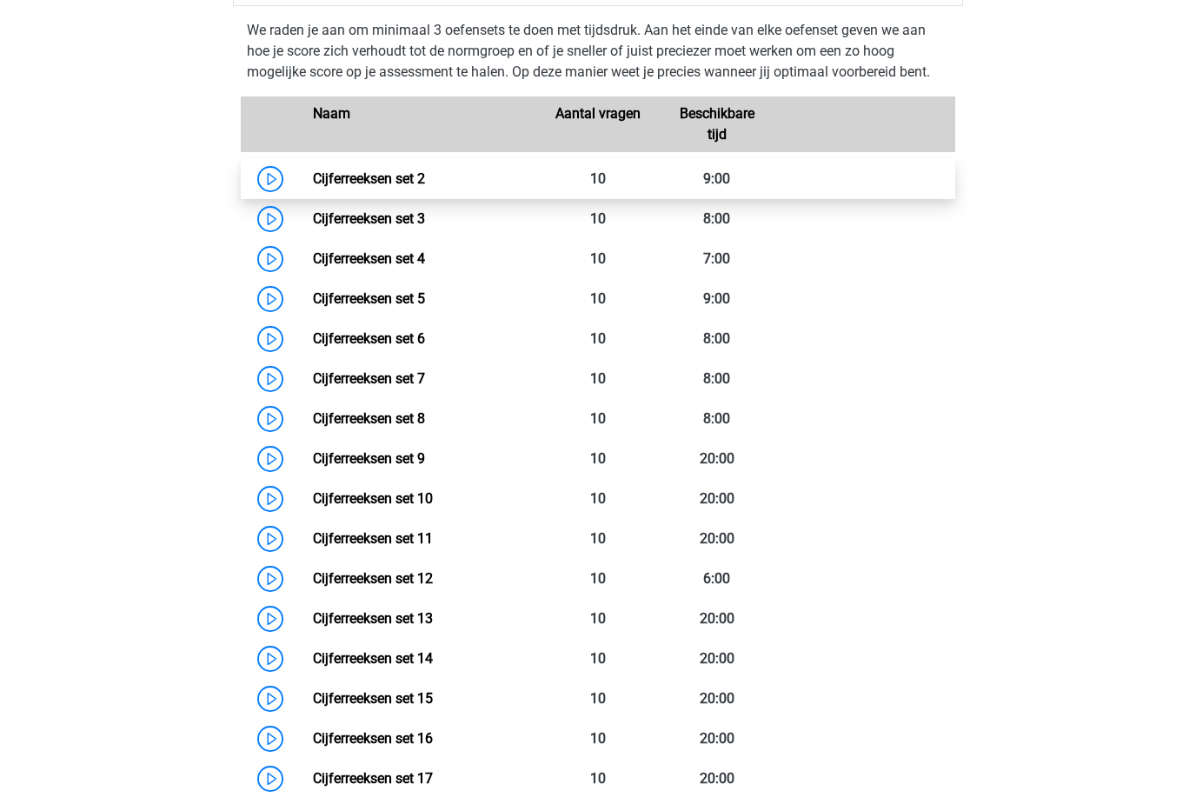
click at [313, 187] on link "Cijferreeksen set 2" at bounding box center [369, 178] width 112 height 17
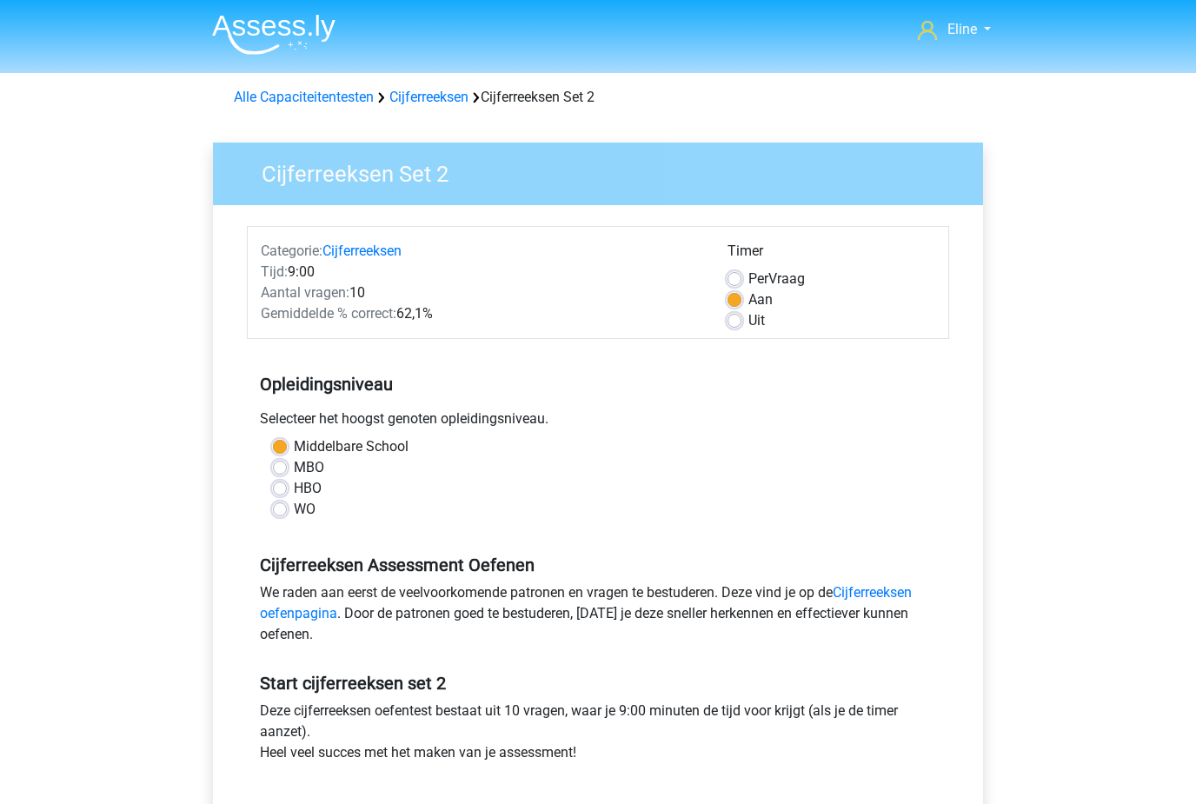
click at [748, 315] on label "Uit" at bounding box center [756, 320] width 17 height 21
click at [739, 315] on input "Uit" at bounding box center [734, 318] width 14 height 17
radio input "true"
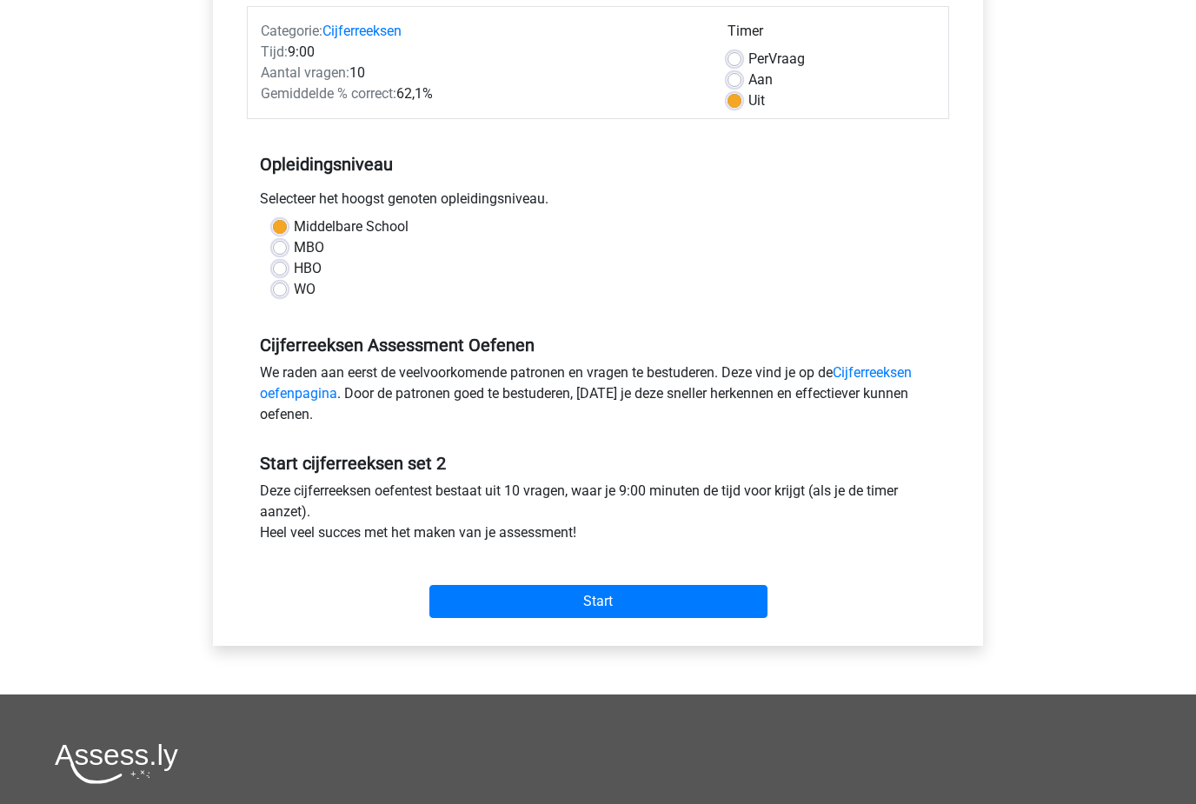
scroll to position [222, 0]
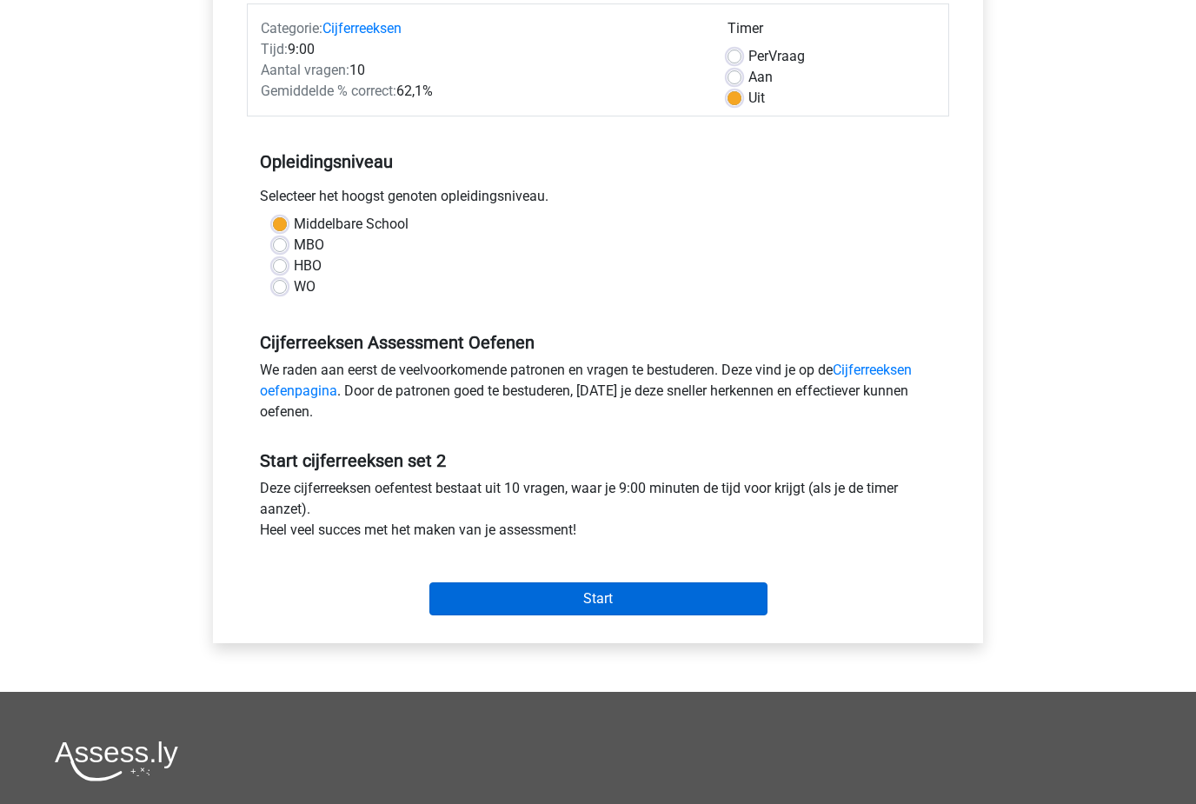
click at [659, 608] on input "Start" at bounding box center [598, 598] width 338 height 33
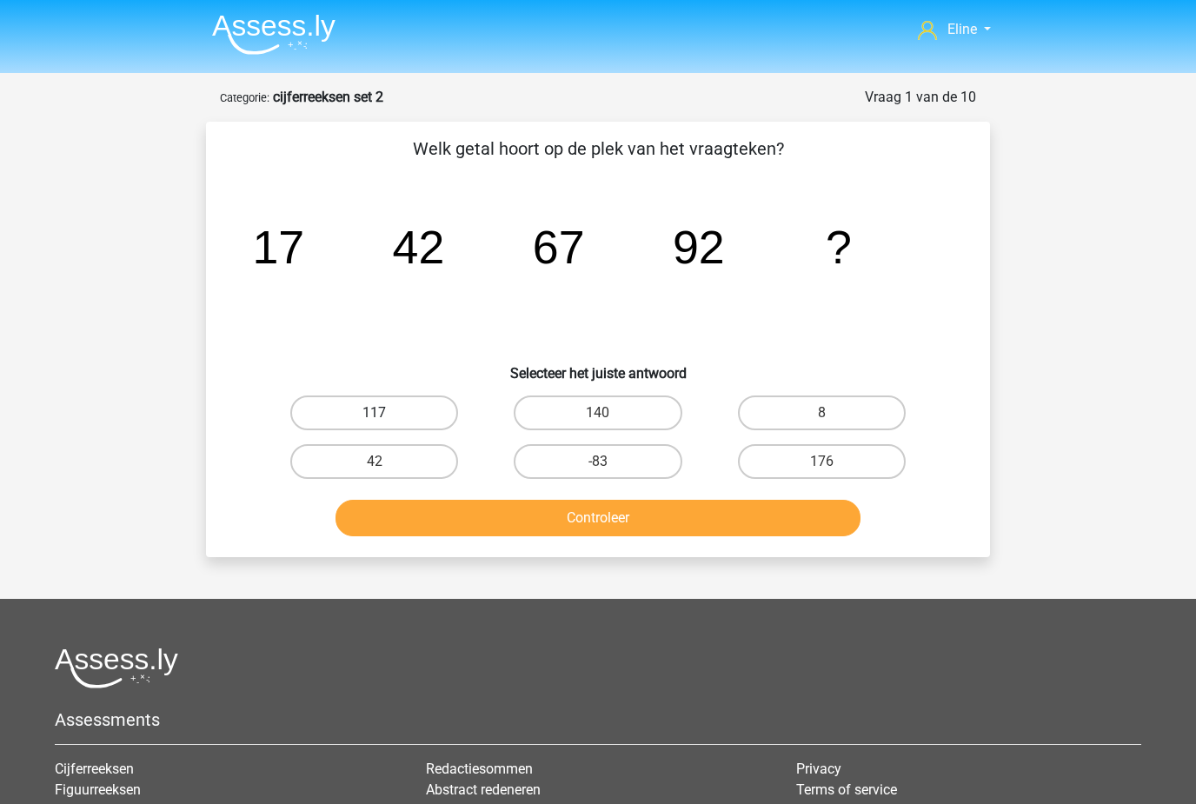
click at [327, 398] on label "117" at bounding box center [374, 412] width 168 height 35
click at [374, 413] on input "117" at bounding box center [379, 418] width 11 height 11
radio input "true"
click at [448, 504] on button "Controleer" at bounding box center [598, 518] width 526 height 36
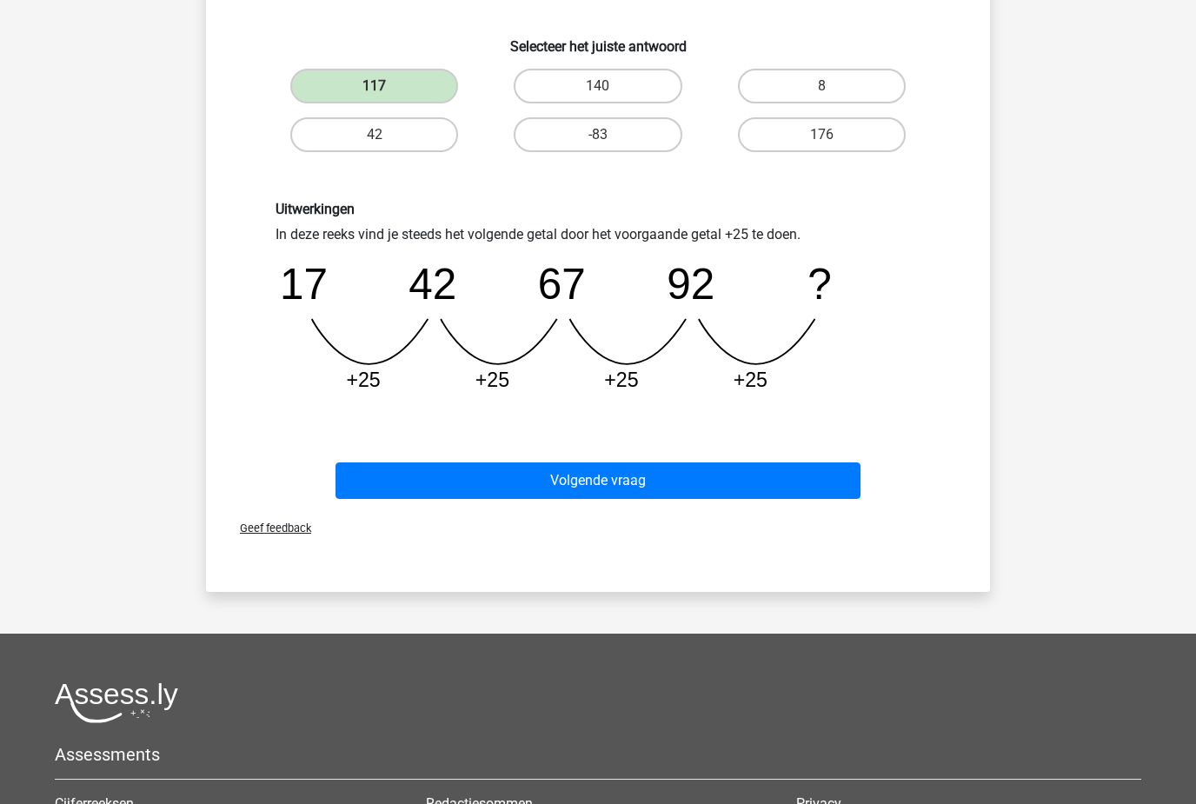
scroll to position [327, 0]
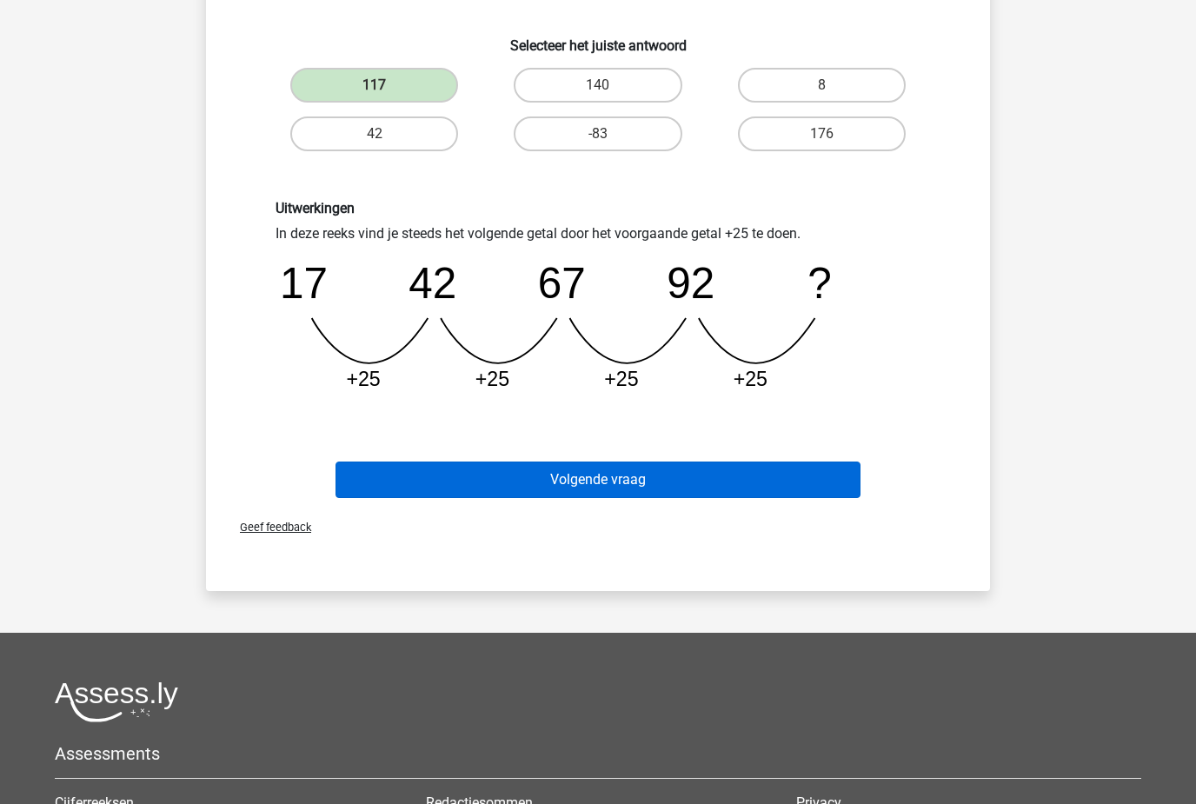
click at [396, 468] on button "Volgende vraag" at bounding box center [598, 480] width 526 height 36
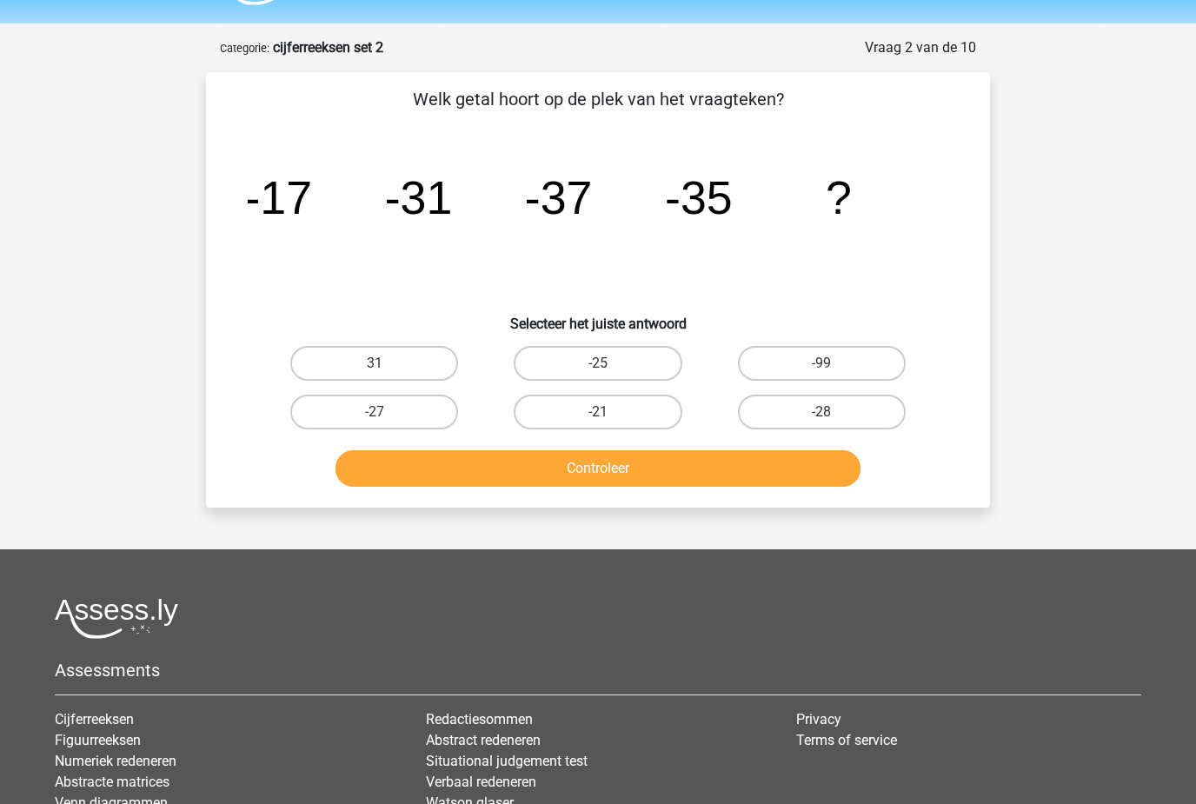
scroll to position [44, 0]
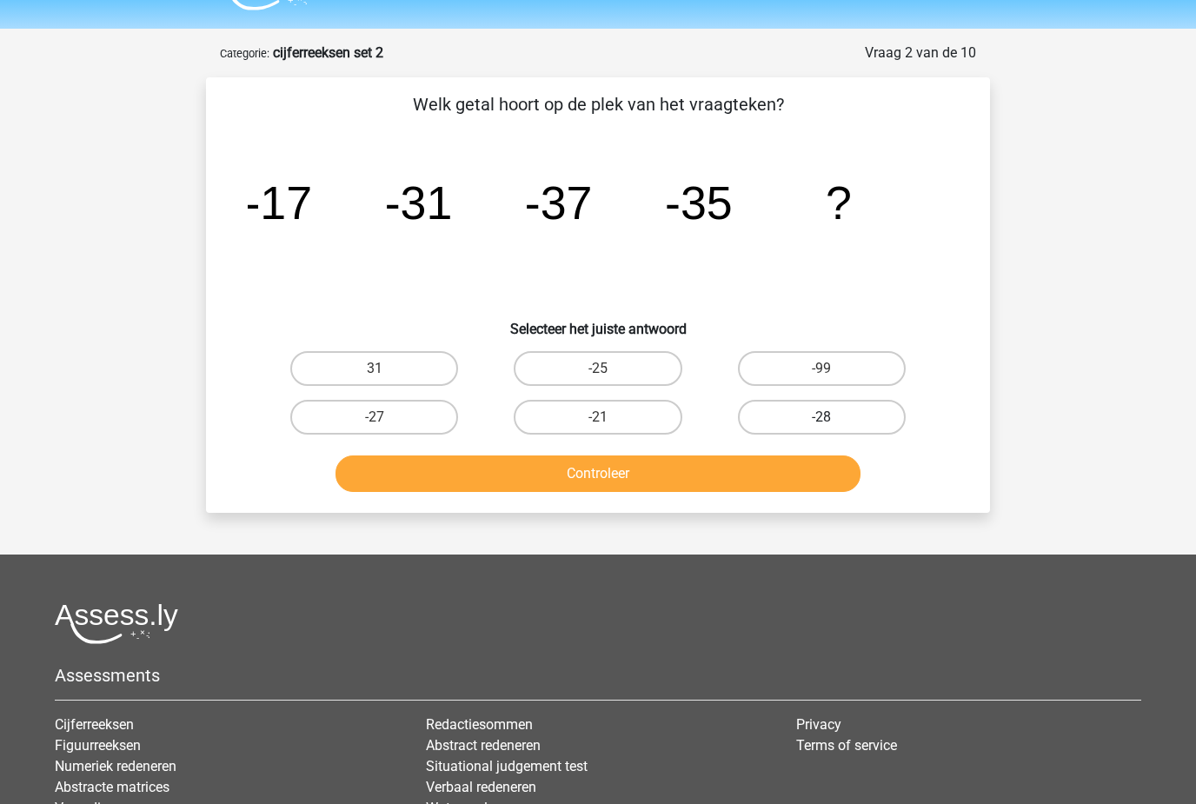
click at [846, 414] on label "-28" at bounding box center [822, 417] width 168 height 35
click at [832, 417] on input "-28" at bounding box center [826, 422] width 11 height 11
radio input "true"
click at [811, 473] on button "Controleer" at bounding box center [598, 473] width 526 height 36
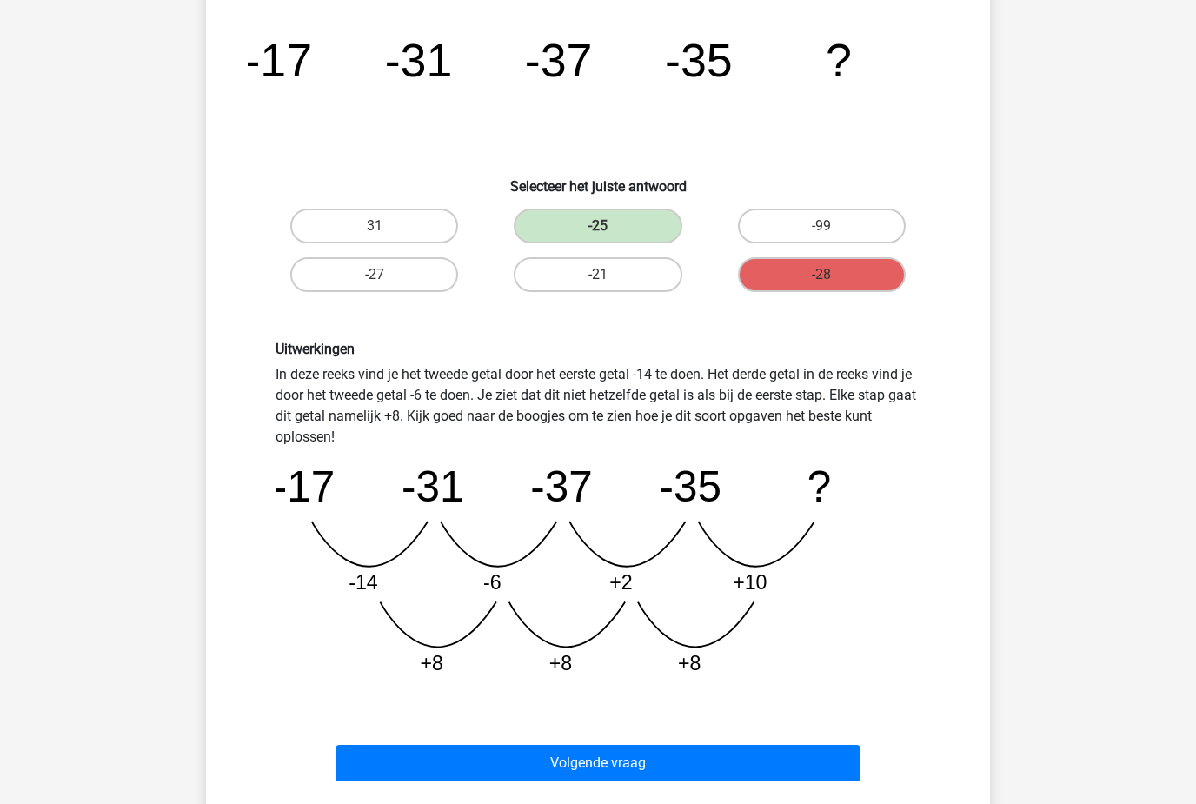
scroll to position [188, 0]
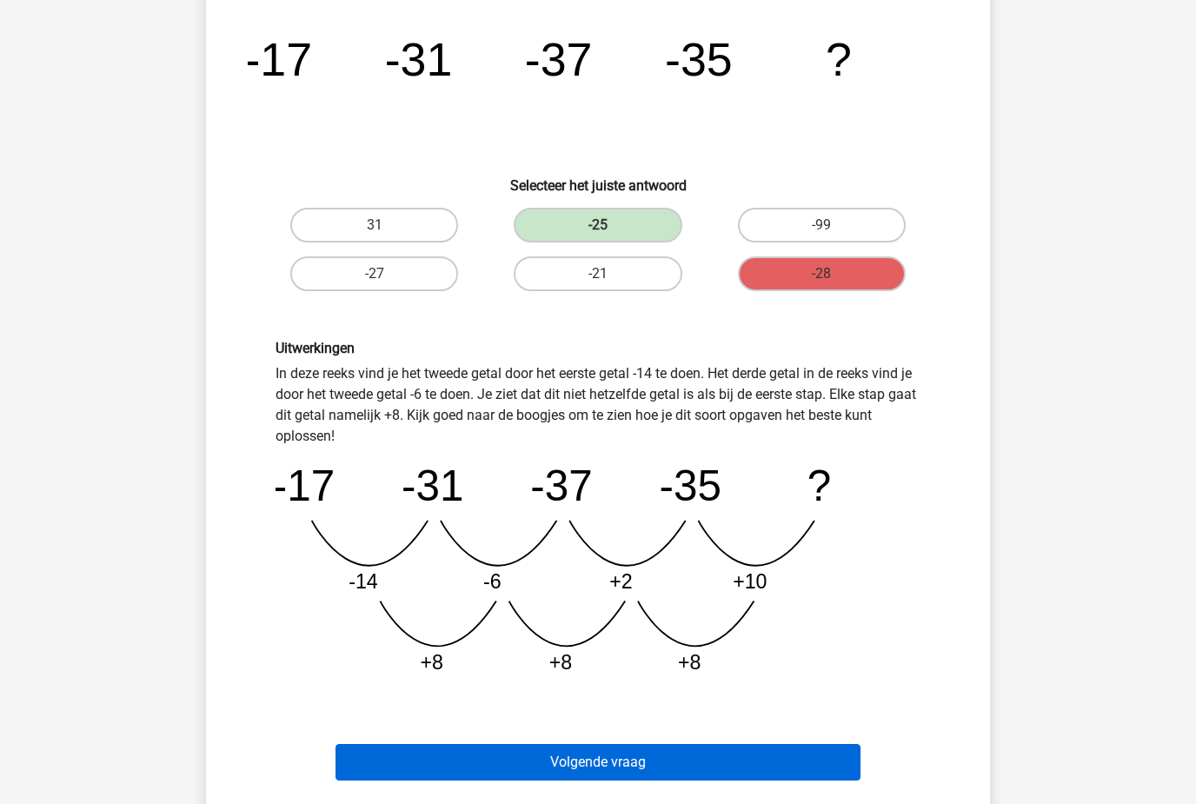
click at [644, 769] on button "Volgende vraag" at bounding box center [598, 762] width 526 height 36
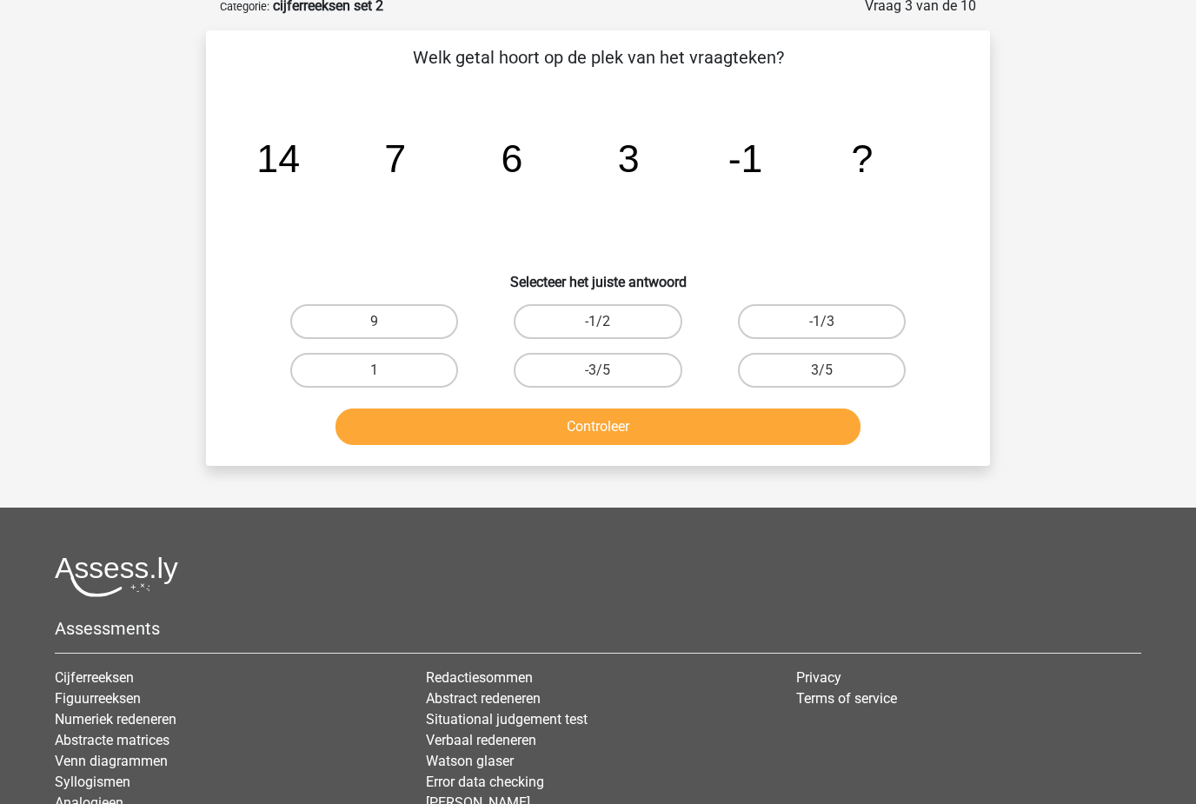
scroll to position [87, 0]
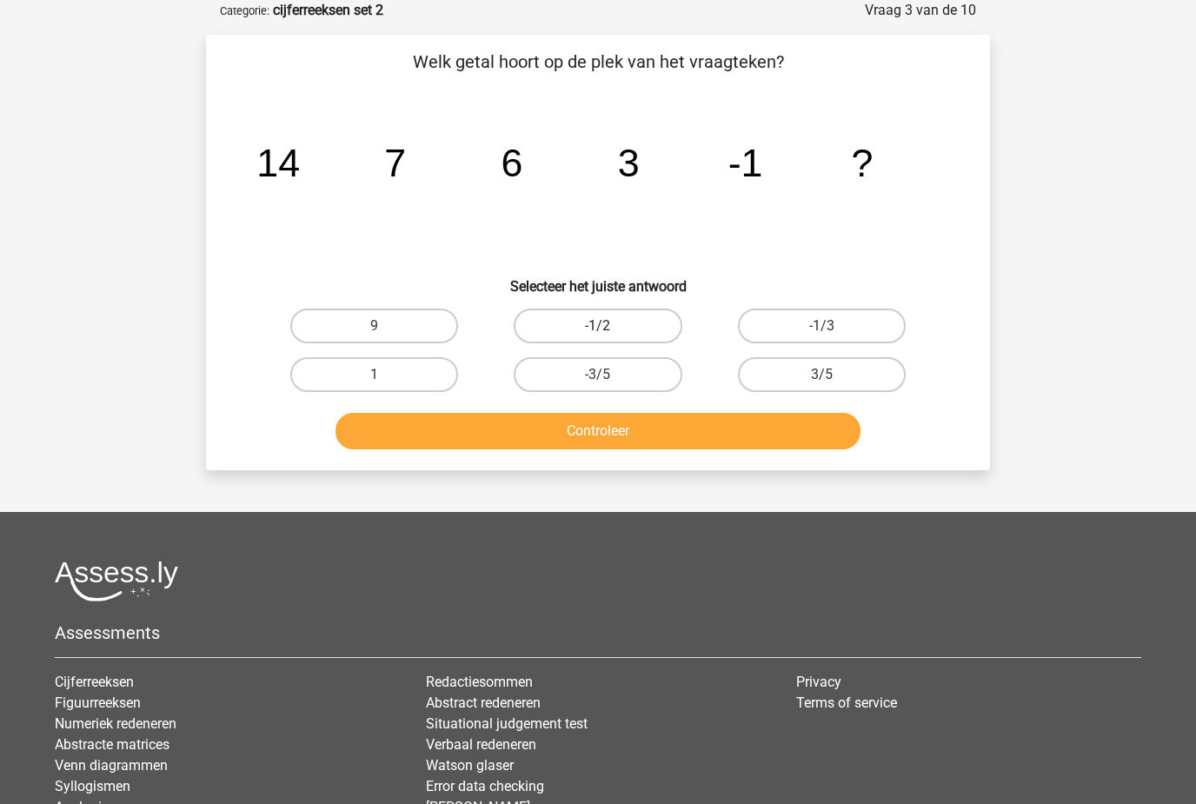
click at [638, 329] on label "-1/2" at bounding box center [598, 325] width 168 height 35
click at [609, 329] on input "-1/2" at bounding box center [603, 331] width 11 height 11
radio input "true"
click at [666, 441] on button "Controleer" at bounding box center [598, 431] width 526 height 36
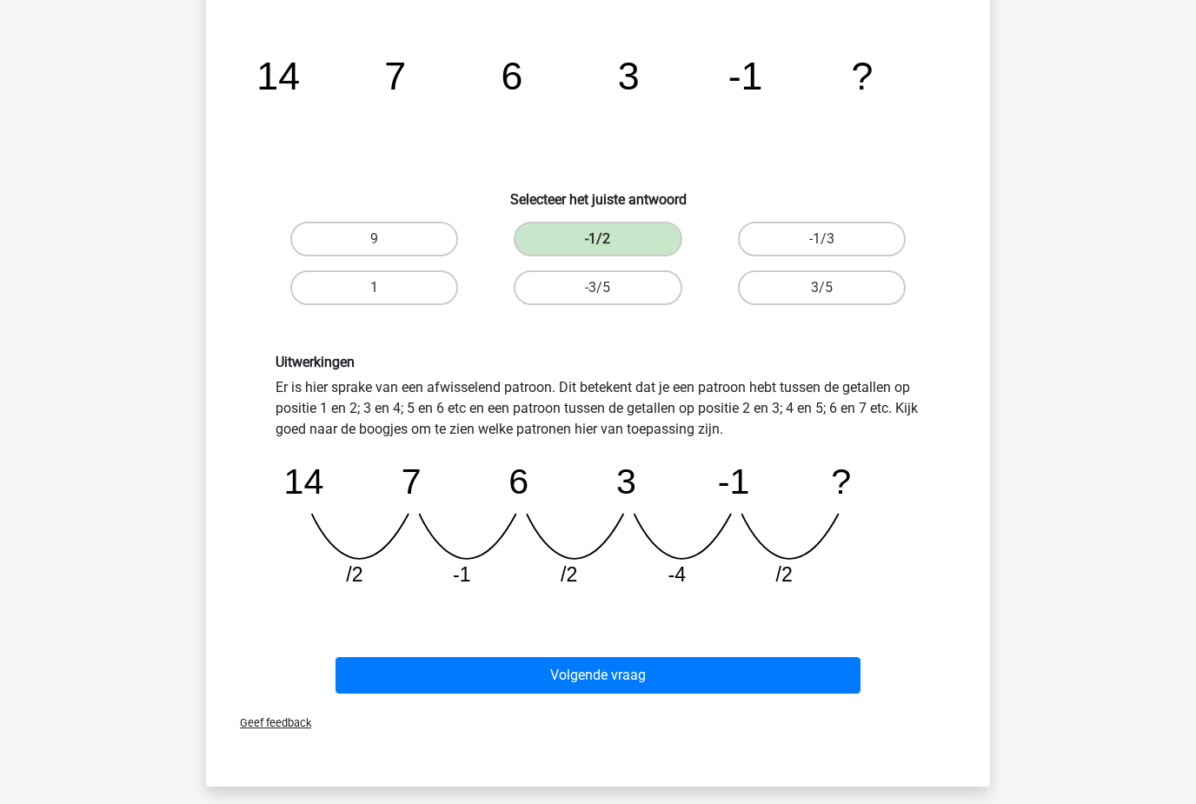
scroll to position [182, 0]
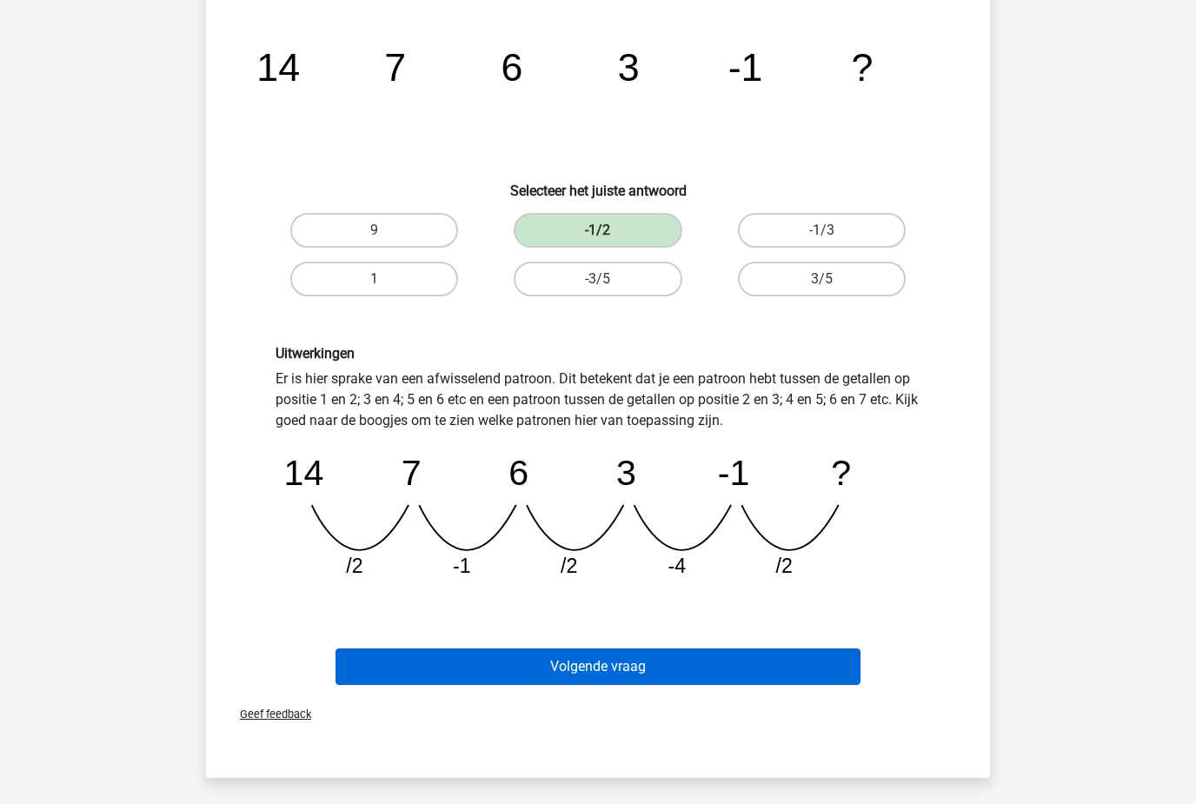
click at [676, 670] on button "Volgende vraag" at bounding box center [598, 666] width 526 height 36
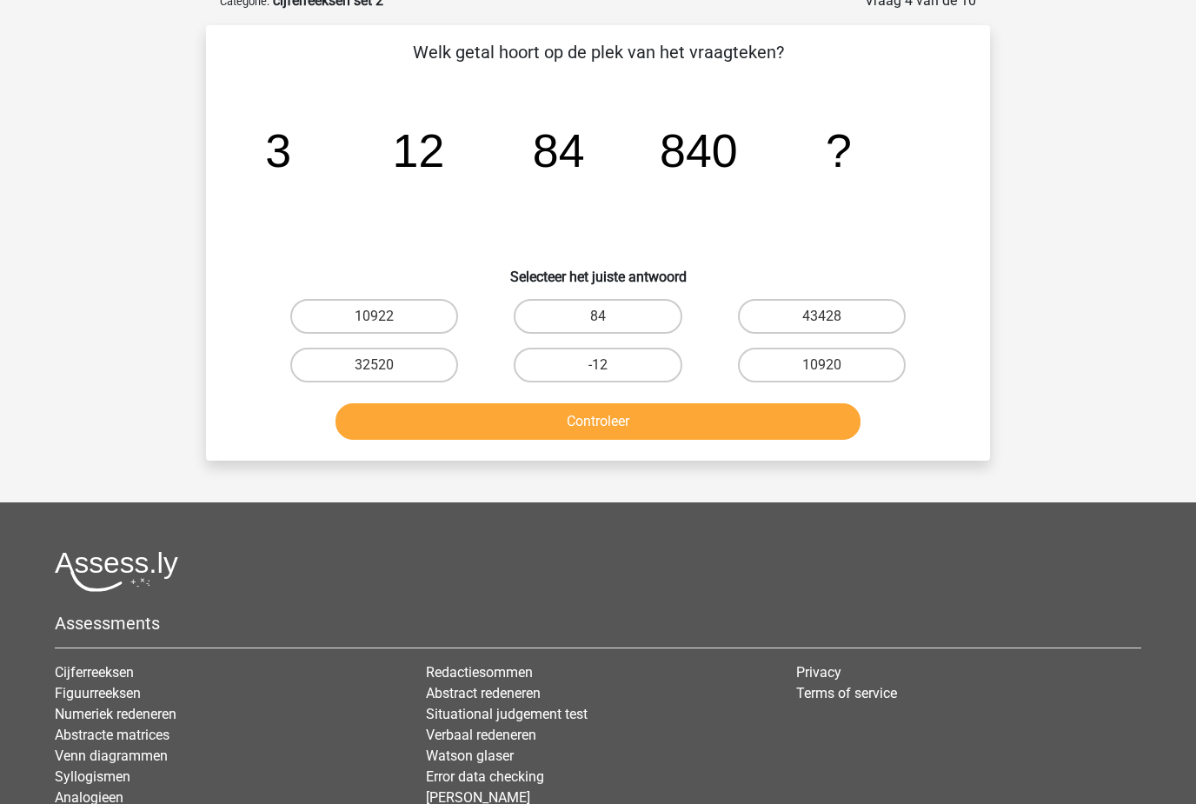
scroll to position [87, 0]
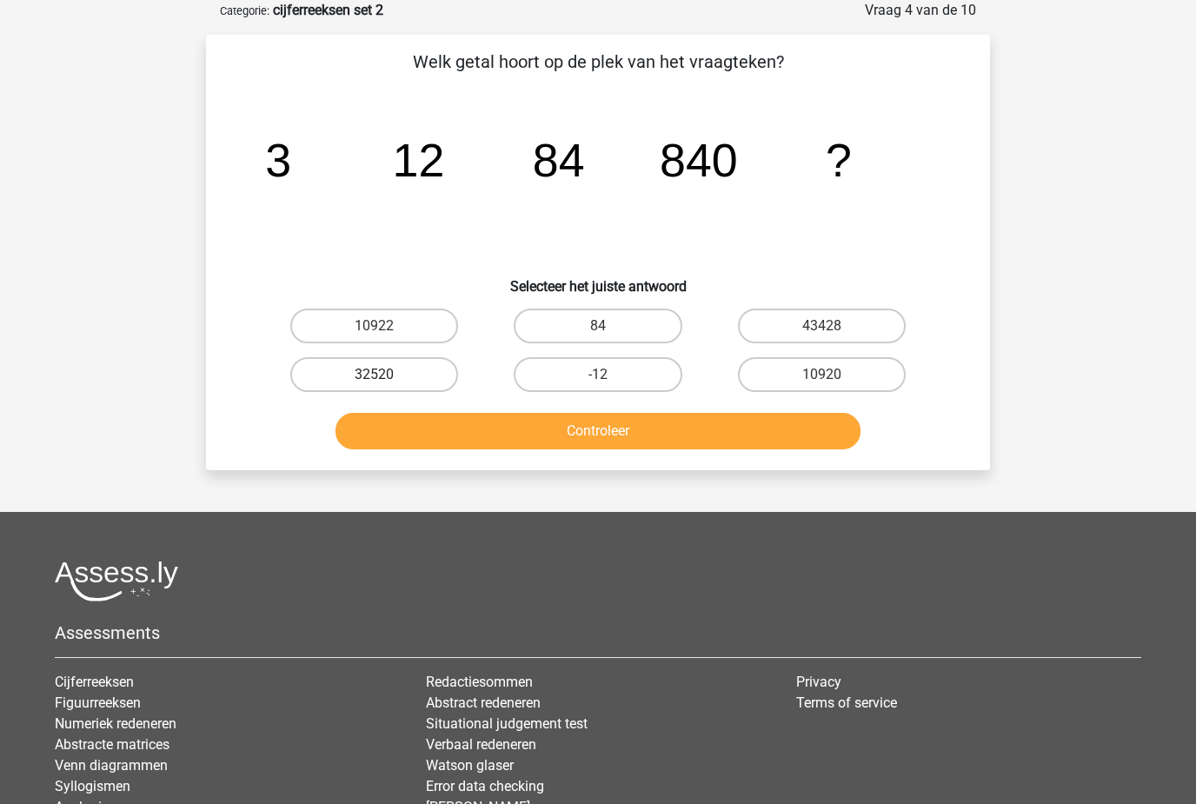
click at [414, 377] on label "32520" at bounding box center [374, 374] width 168 height 35
click at [386, 377] on input "32520" at bounding box center [379, 379] width 11 height 11
radio input "true"
click at [570, 439] on button "Controleer" at bounding box center [598, 431] width 526 height 36
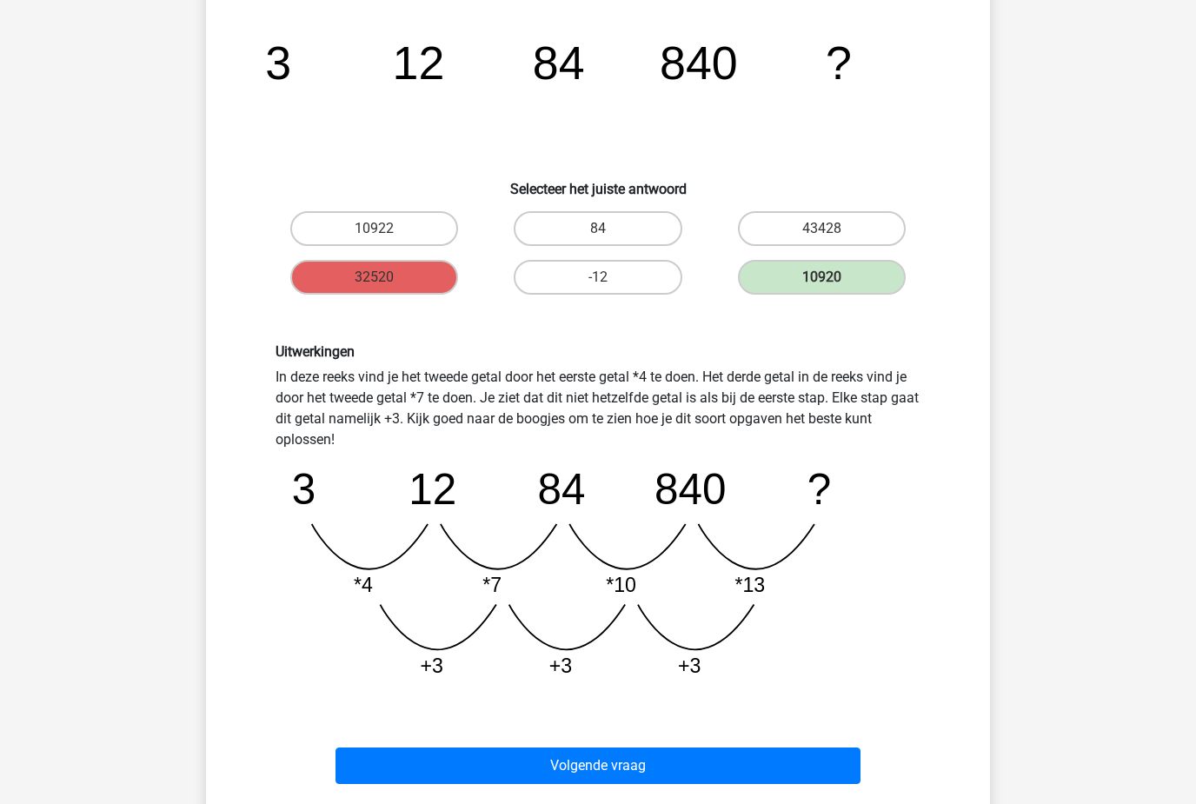
scroll to position [188, 0]
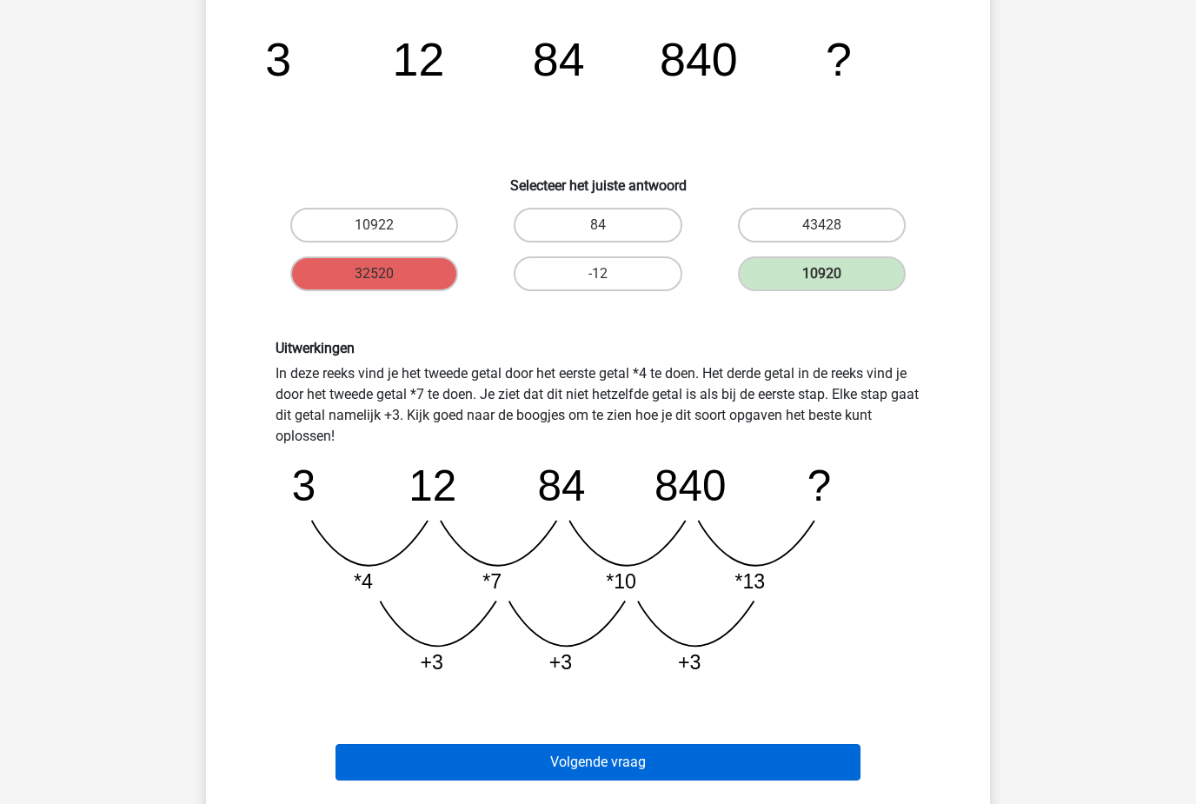
click at [612, 769] on button "Volgende vraag" at bounding box center [598, 762] width 526 height 36
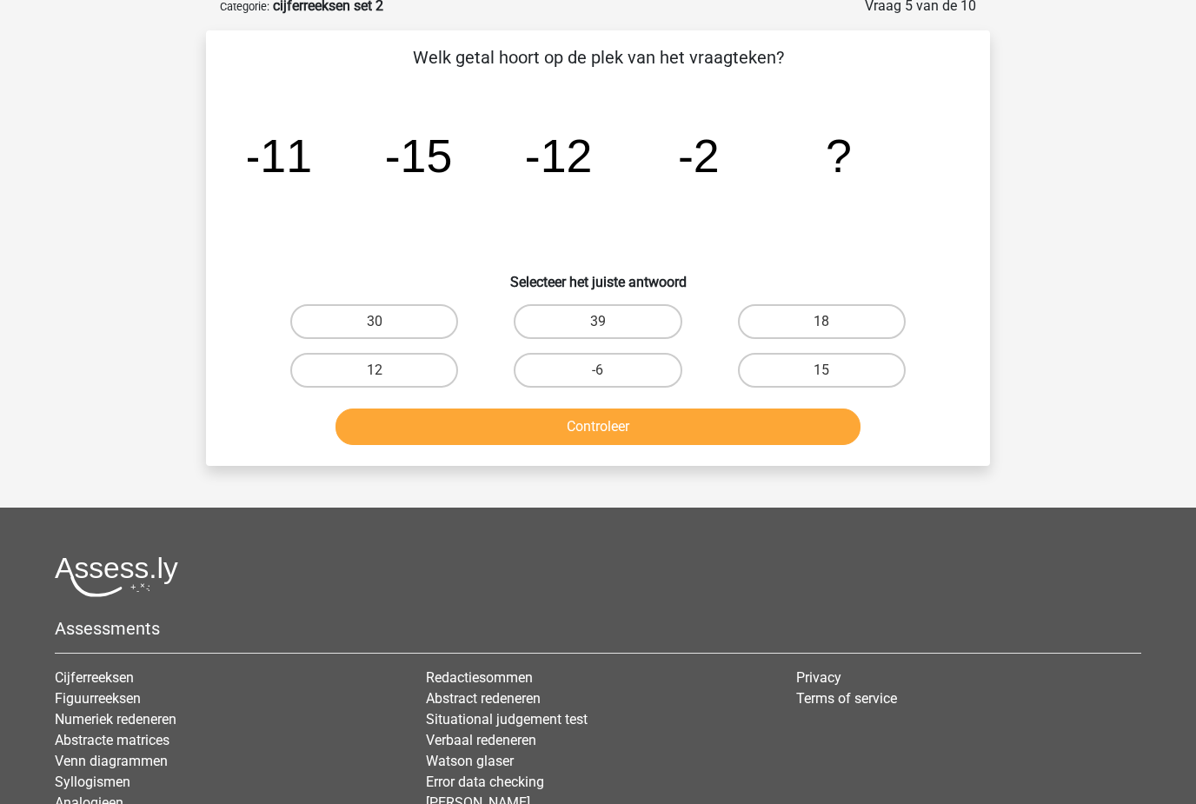
scroll to position [87, 0]
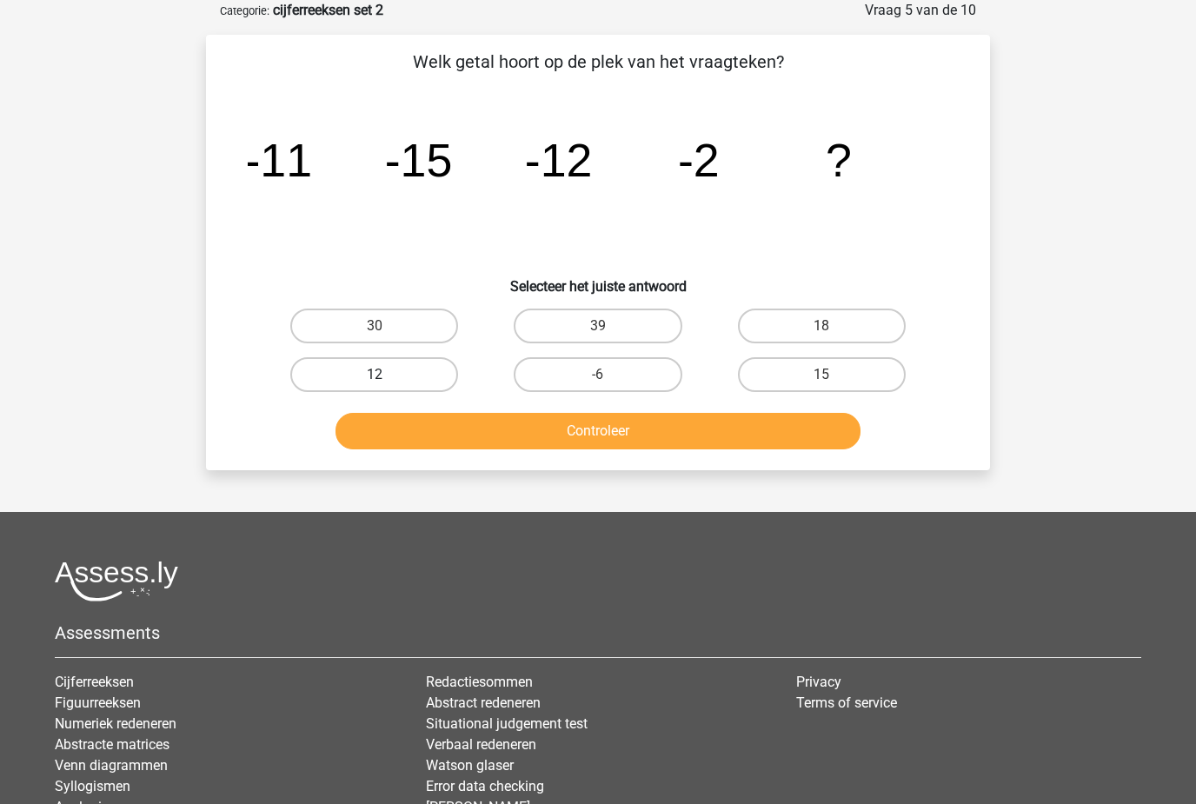
click at [421, 369] on label "12" at bounding box center [374, 374] width 168 height 35
click at [386, 374] on input "12" at bounding box center [379, 379] width 11 height 11
radio input "true"
click at [505, 427] on button "Controleer" at bounding box center [598, 431] width 526 height 36
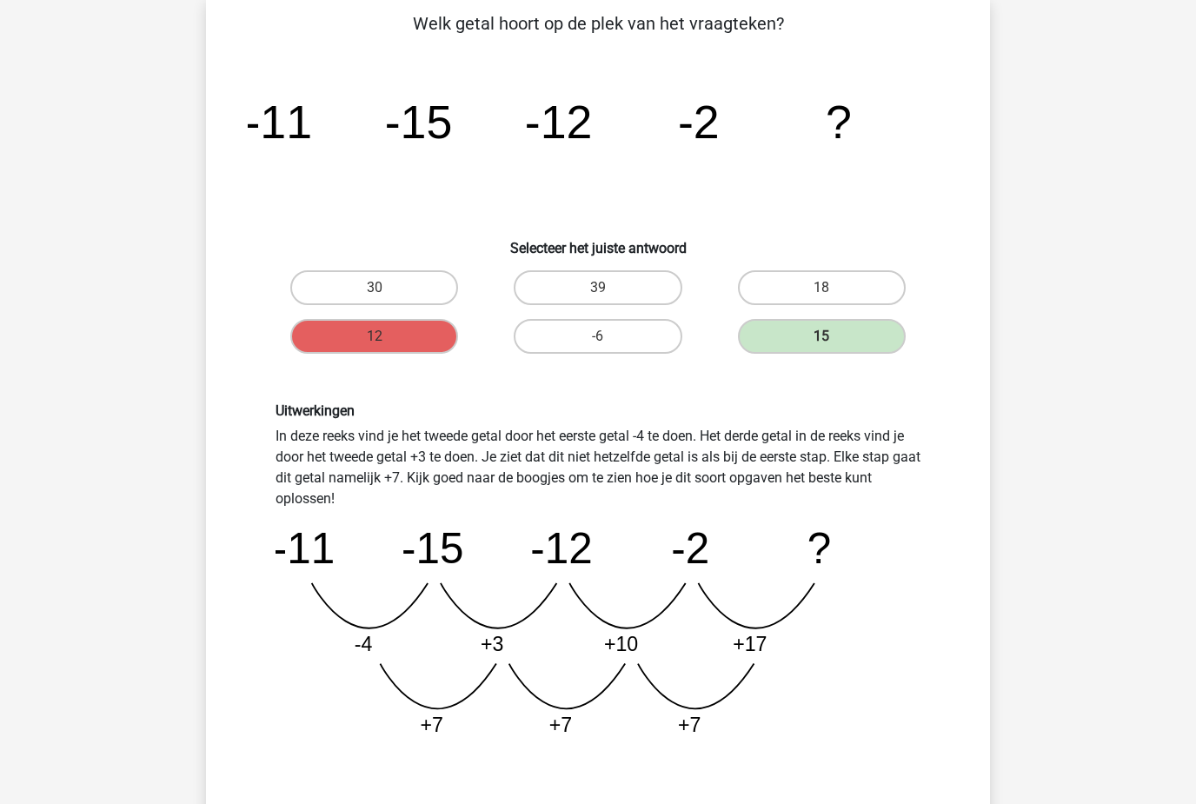
scroll to position [127, 0]
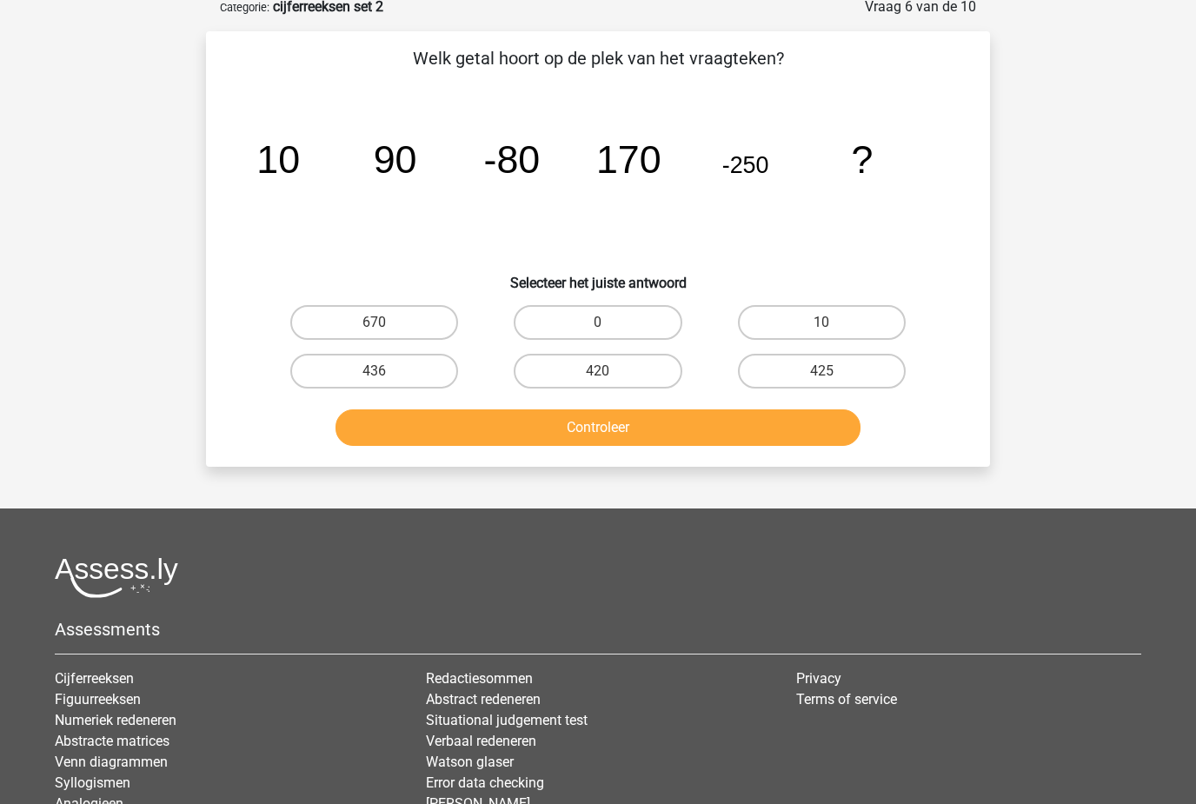
scroll to position [87, 0]
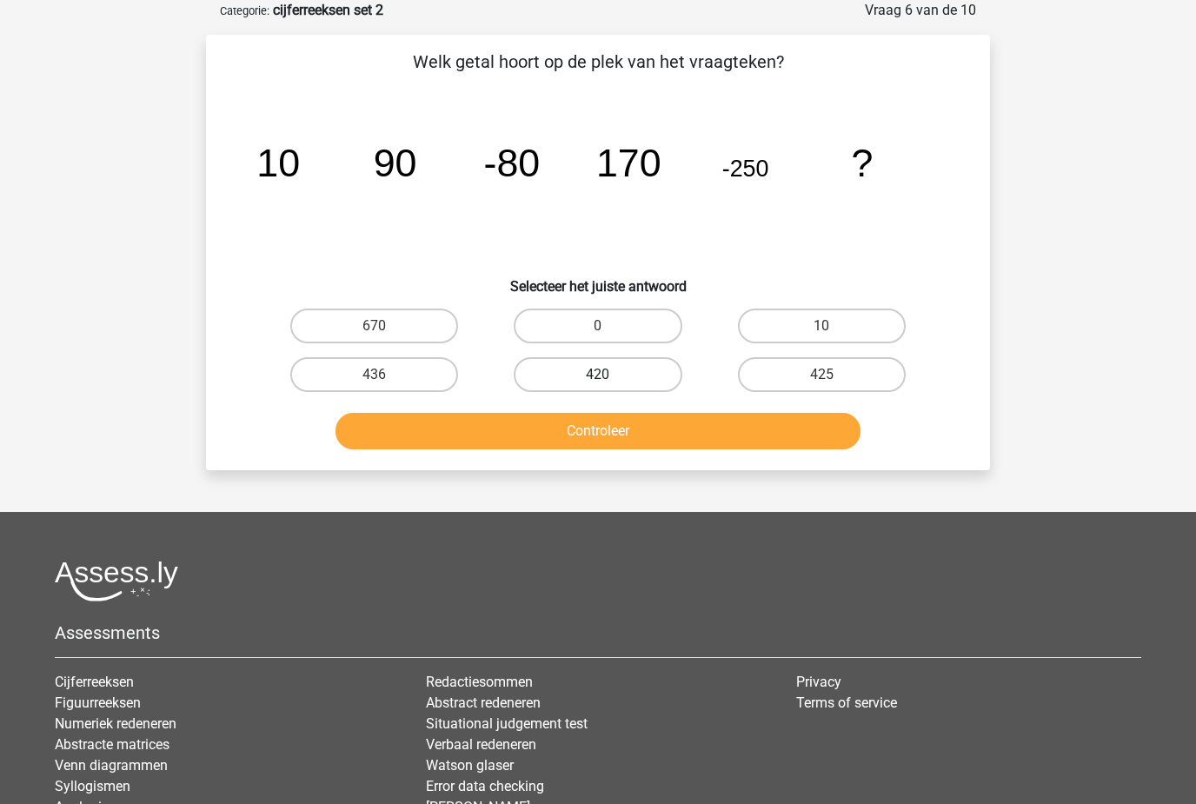
click at [582, 381] on label "420" at bounding box center [598, 374] width 168 height 35
click at [598, 381] on input "420" at bounding box center [603, 379] width 11 height 11
radio input "true"
click at [593, 442] on button "Controleer" at bounding box center [598, 431] width 526 height 36
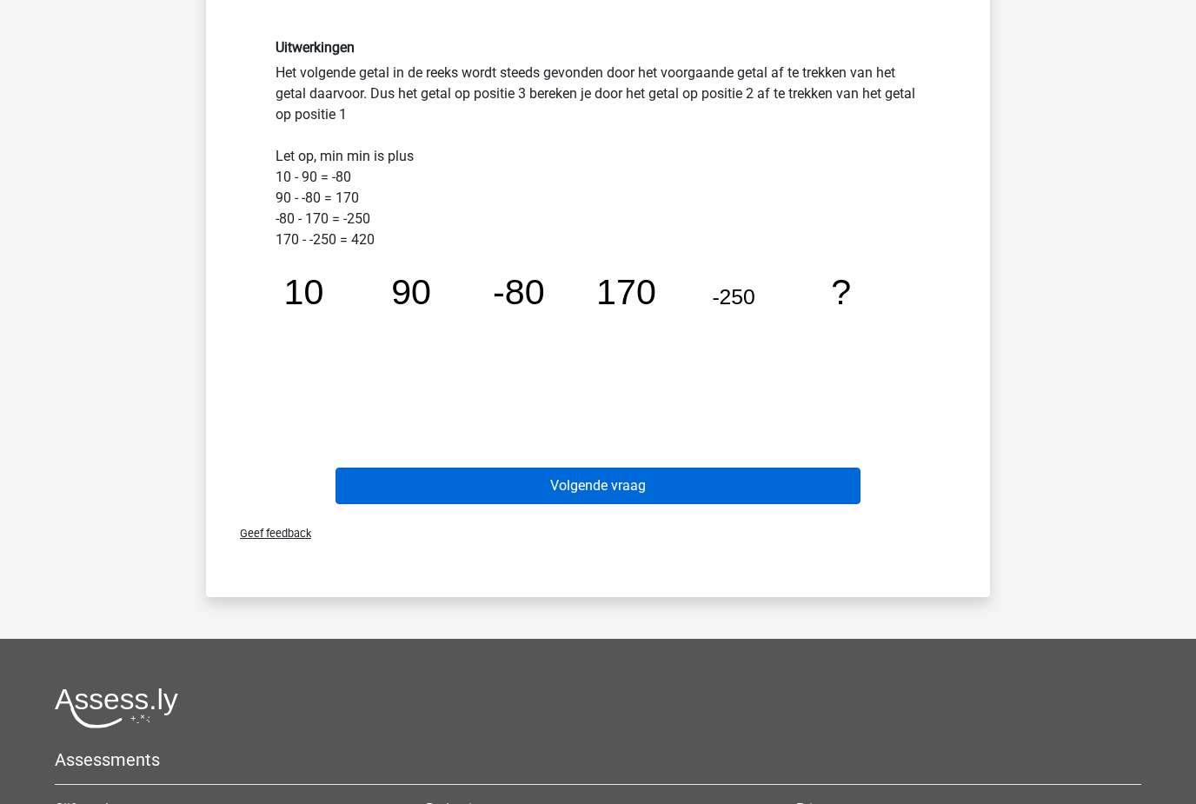
click at [781, 487] on button "Volgende vraag" at bounding box center [598, 485] width 526 height 36
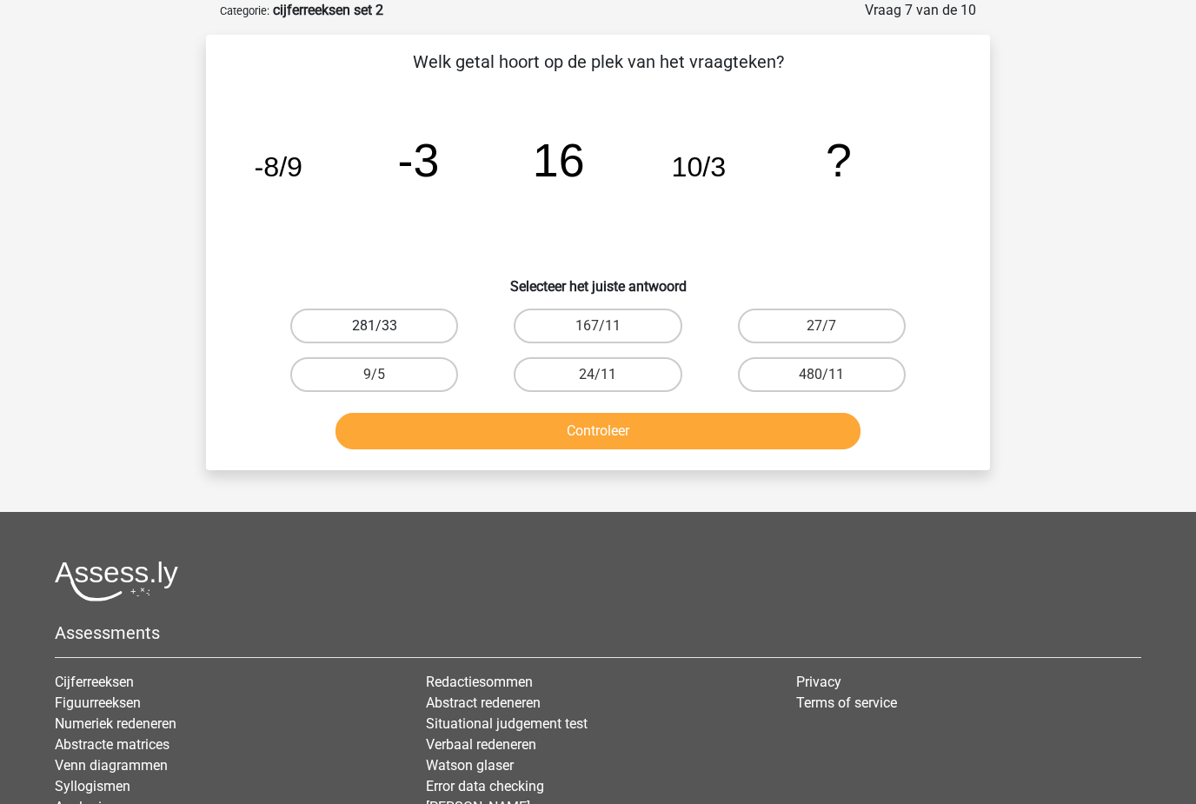
click at [438, 326] on label "281/33" at bounding box center [374, 325] width 168 height 35
click at [386, 326] on input "281/33" at bounding box center [379, 331] width 11 height 11
radio input "true"
click at [553, 440] on button "Controleer" at bounding box center [598, 431] width 526 height 36
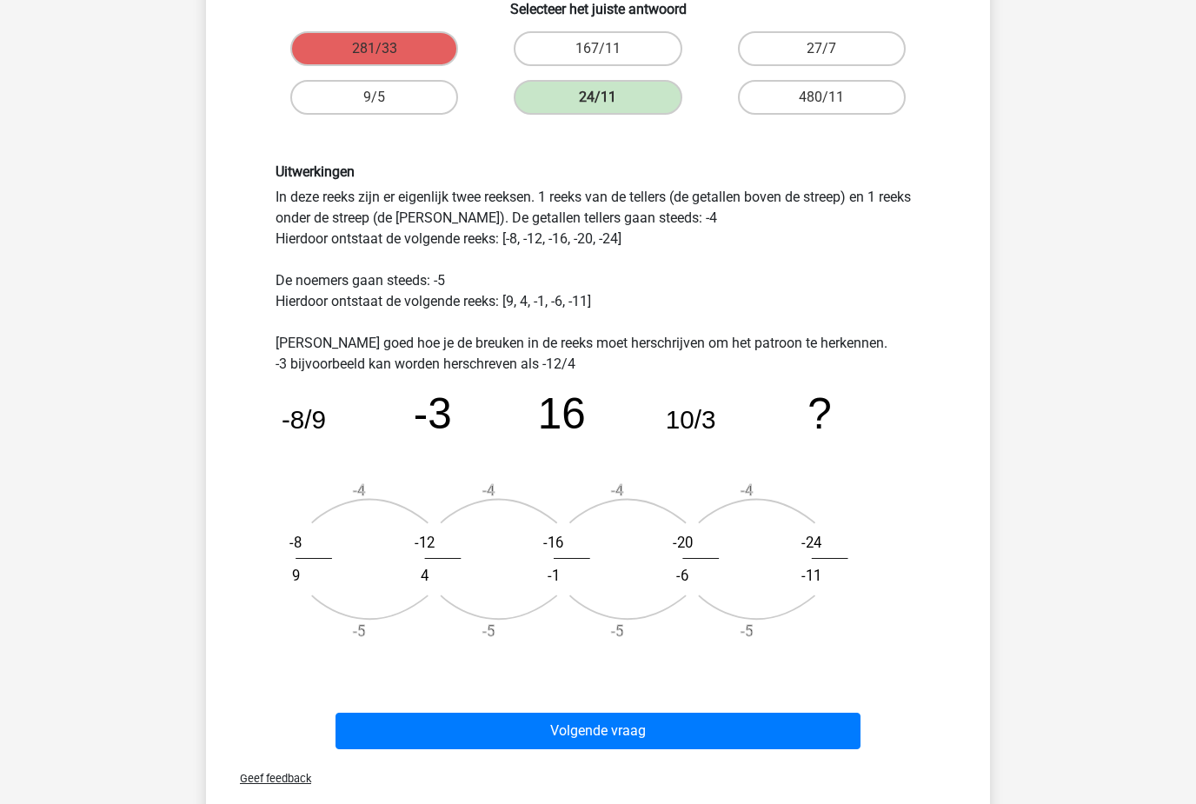
scroll to position [369, 0]
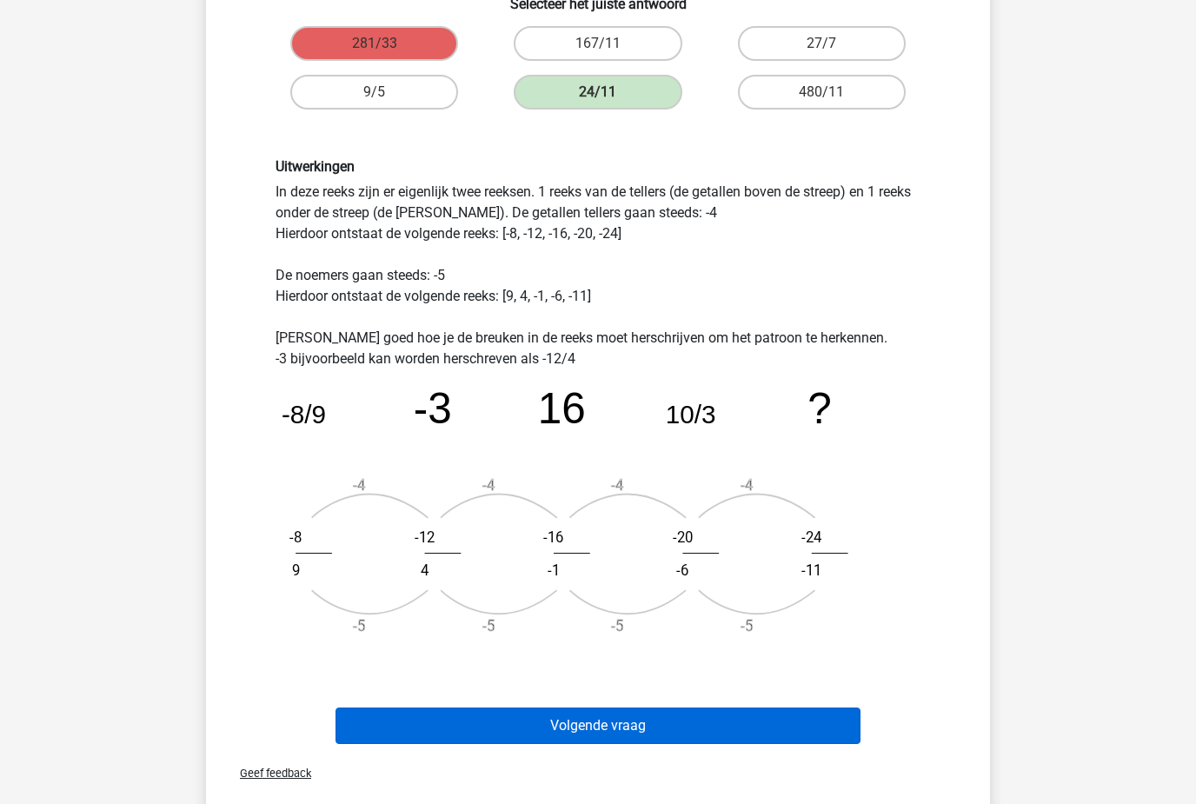
click at [561, 742] on button "Volgende vraag" at bounding box center [598, 725] width 526 height 36
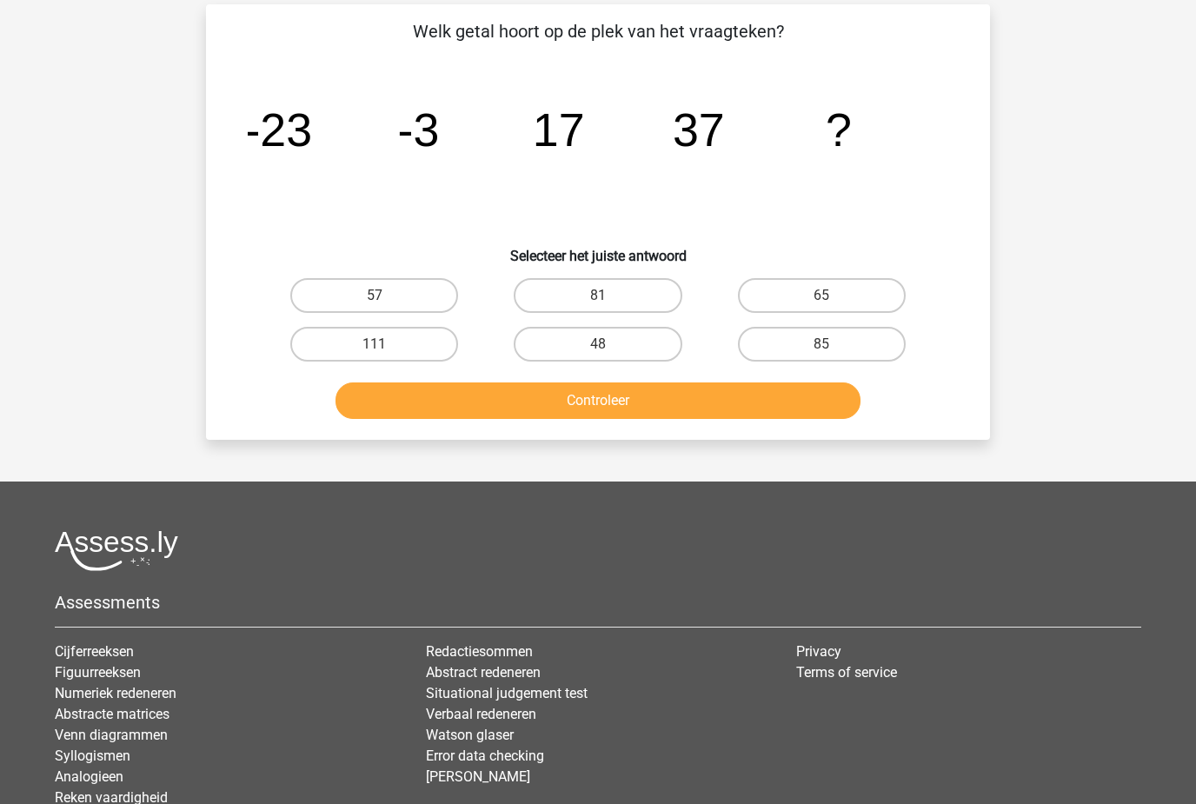
scroll to position [87, 0]
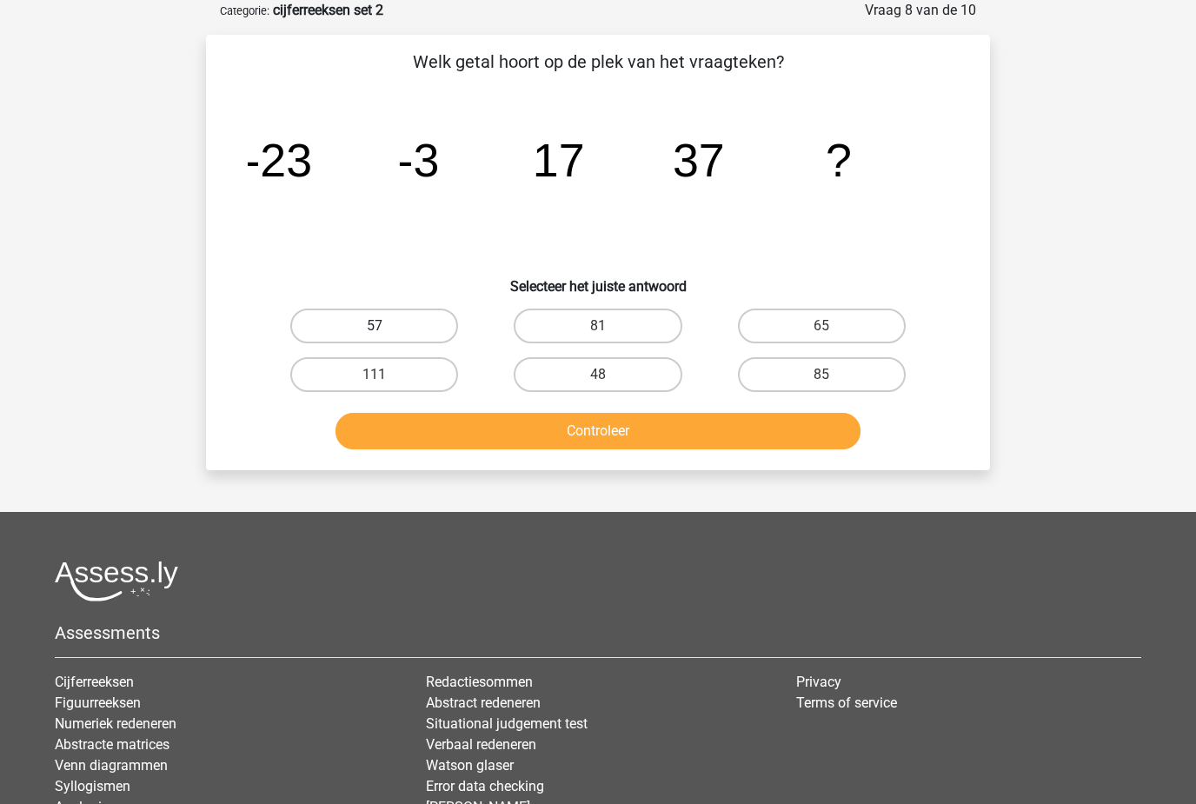
click at [439, 321] on label "57" at bounding box center [374, 325] width 168 height 35
click at [386, 326] on input "57" at bounding box center [379, 331] width 11 height 11
radio input "true"
click at [603, 428] on button "Controleer" at bounding box center [598, 431] width 526 height 36
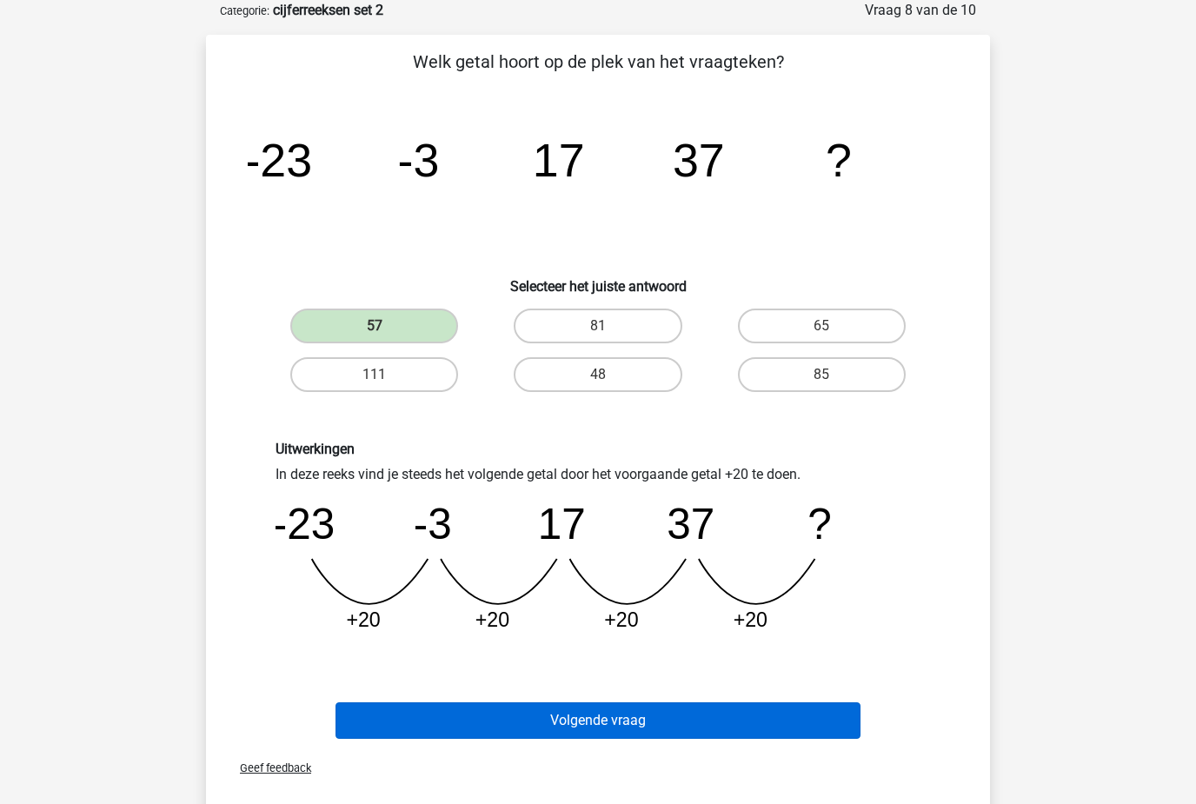
click at [629, 729] on button "Volgende vraag" at bounding box center [598, 720] width 526 height 36
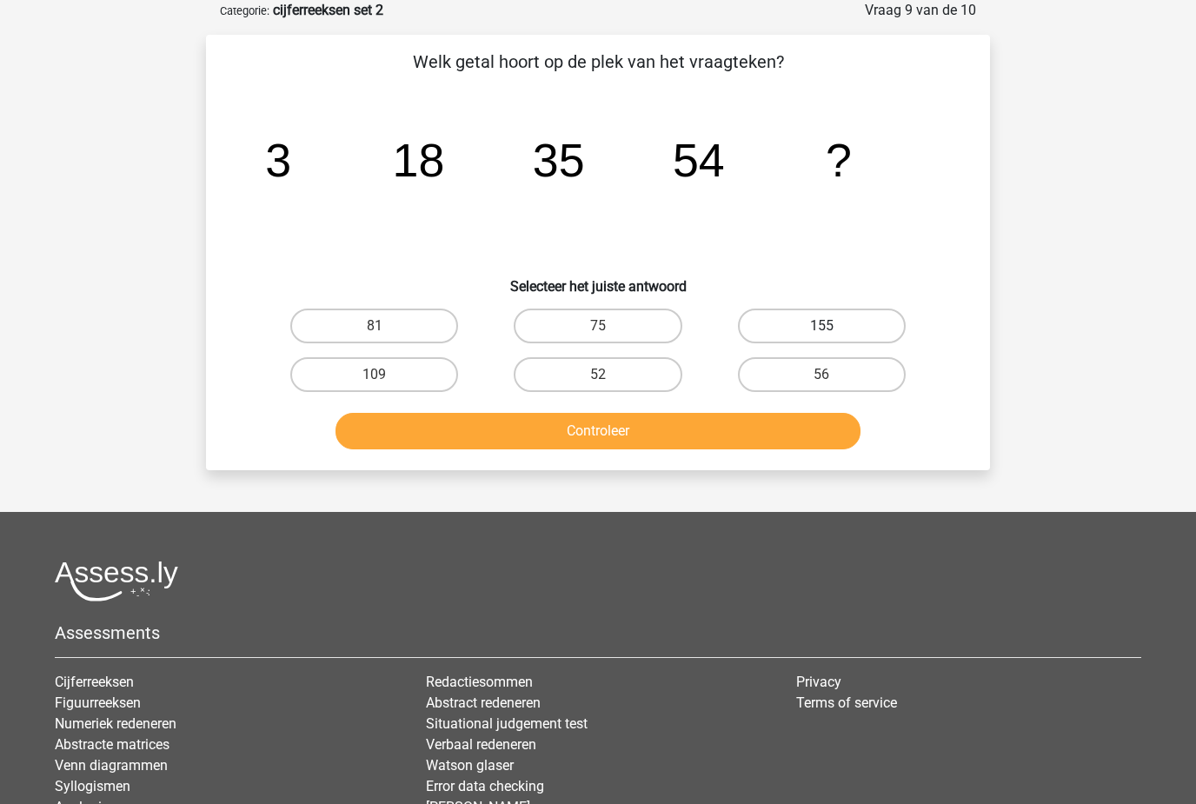
click at [860, 339] on label "155" at bounding box center [822, 325] width 168 height 35
click at [832, 337] on input "155" at bounding box center [826, 331] width 11 height 11
radio input "true"
click at [807, 431] on button "Controleer" at bounding box center [598, 431] width 526 height 36
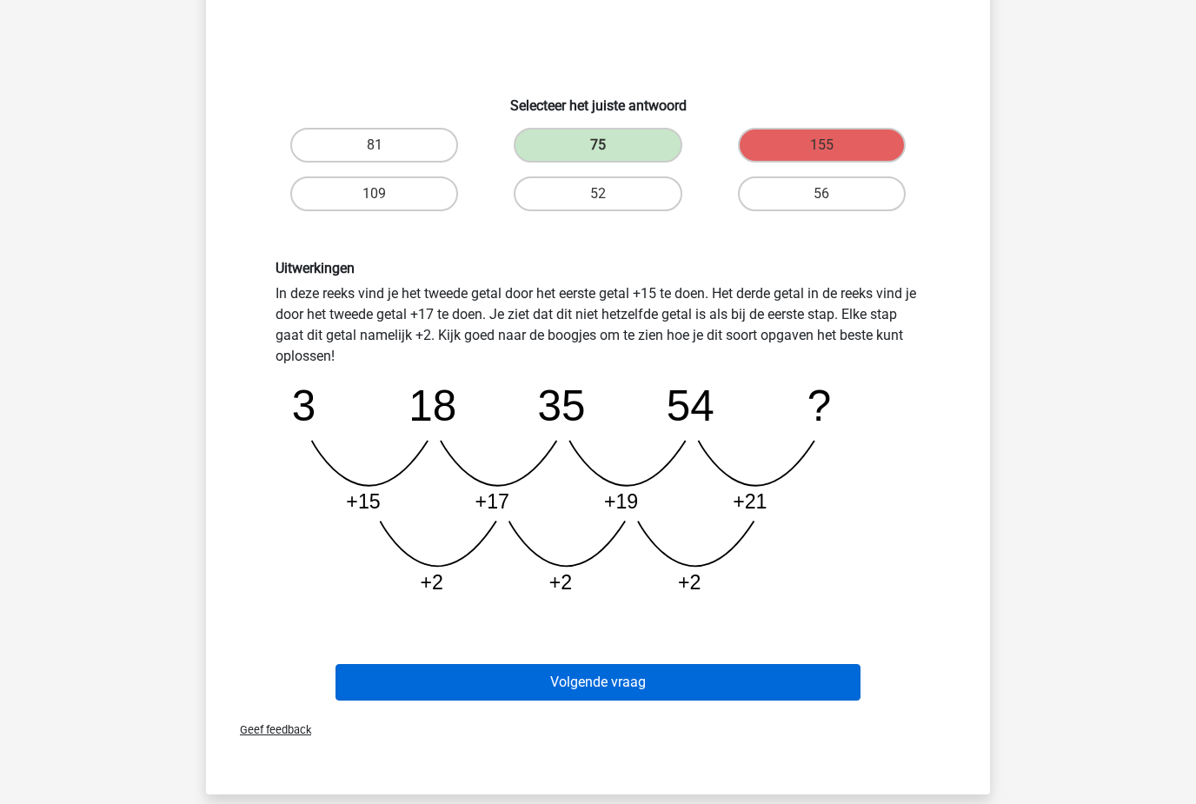
click at [659, 678] on button "Volgende vraag" at bounding box center [598, 682] width 526 height 36
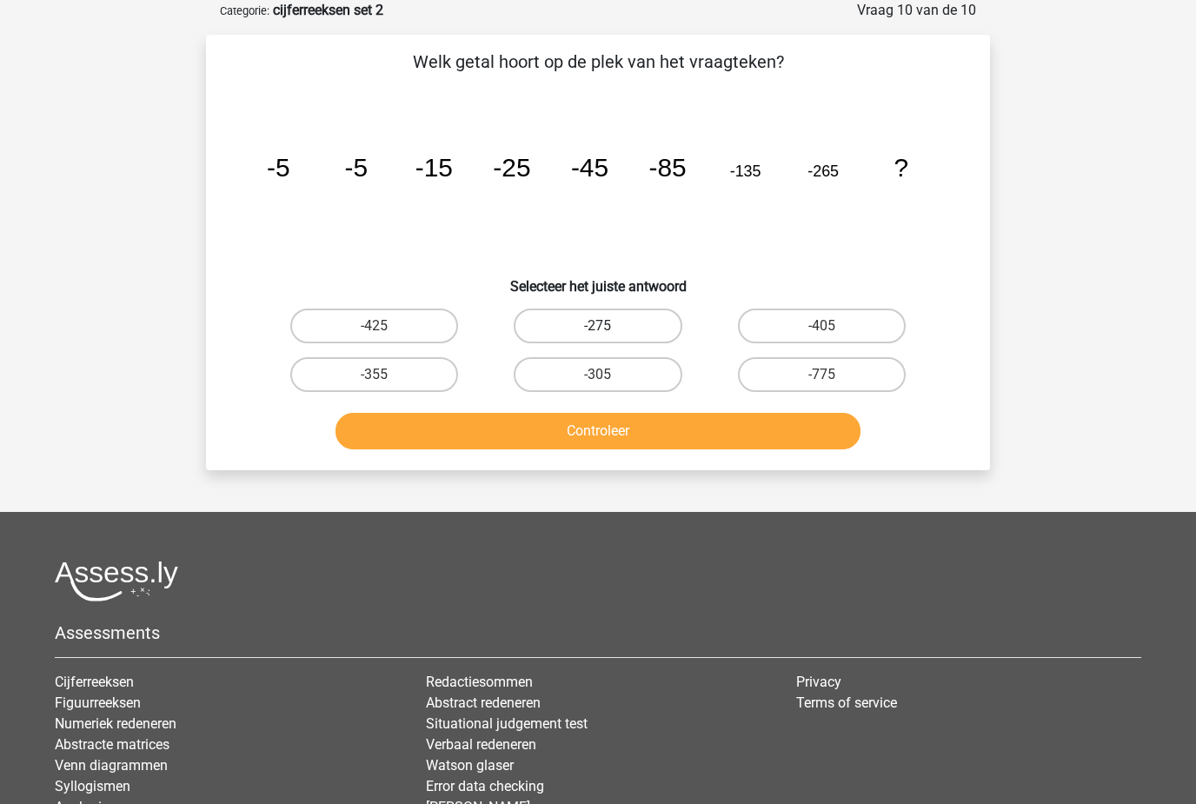
click at [632, 323] on label "-275" at bounding box center [598, 325] width 168 height 35
click at [609, 326] on input "-275" at bounding box center [603, 331] width 11 height 11
radio input "true"
click at [578, 444] on button "Controleer" at bounding box center [598, 431] width 526 height 36
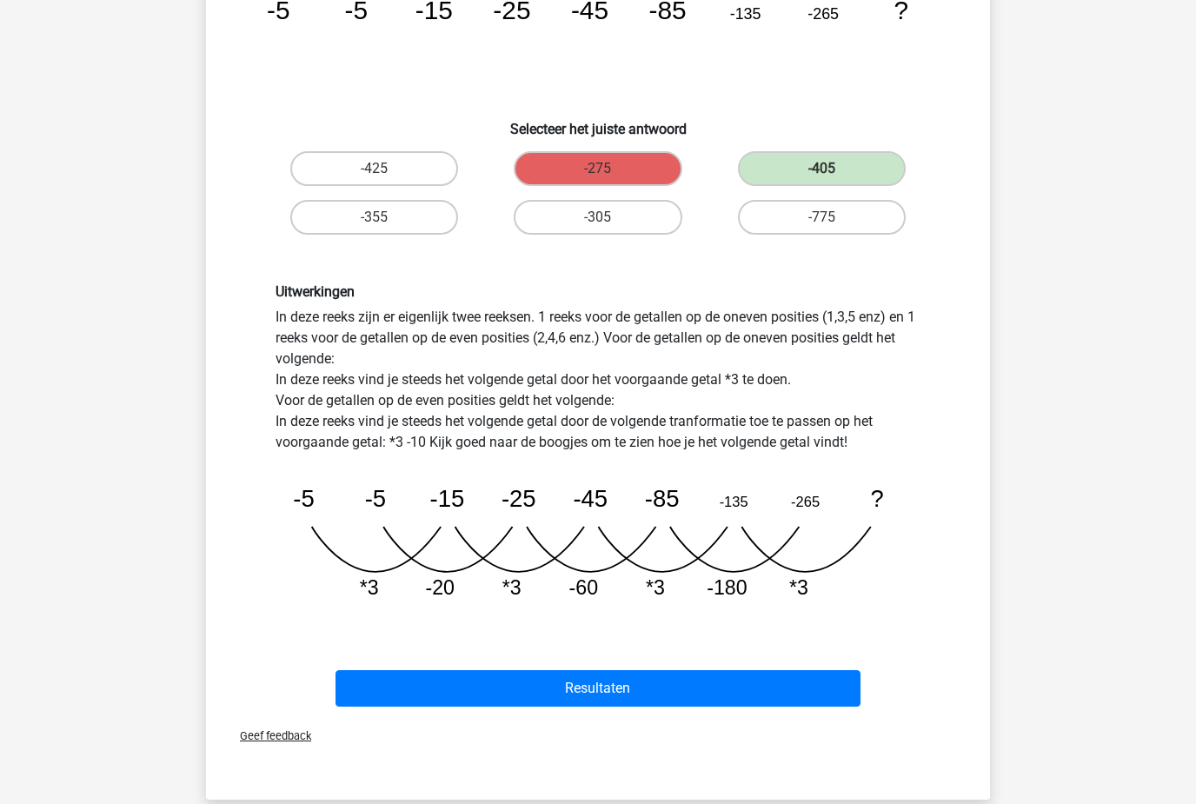
scroll to position [251, 0]
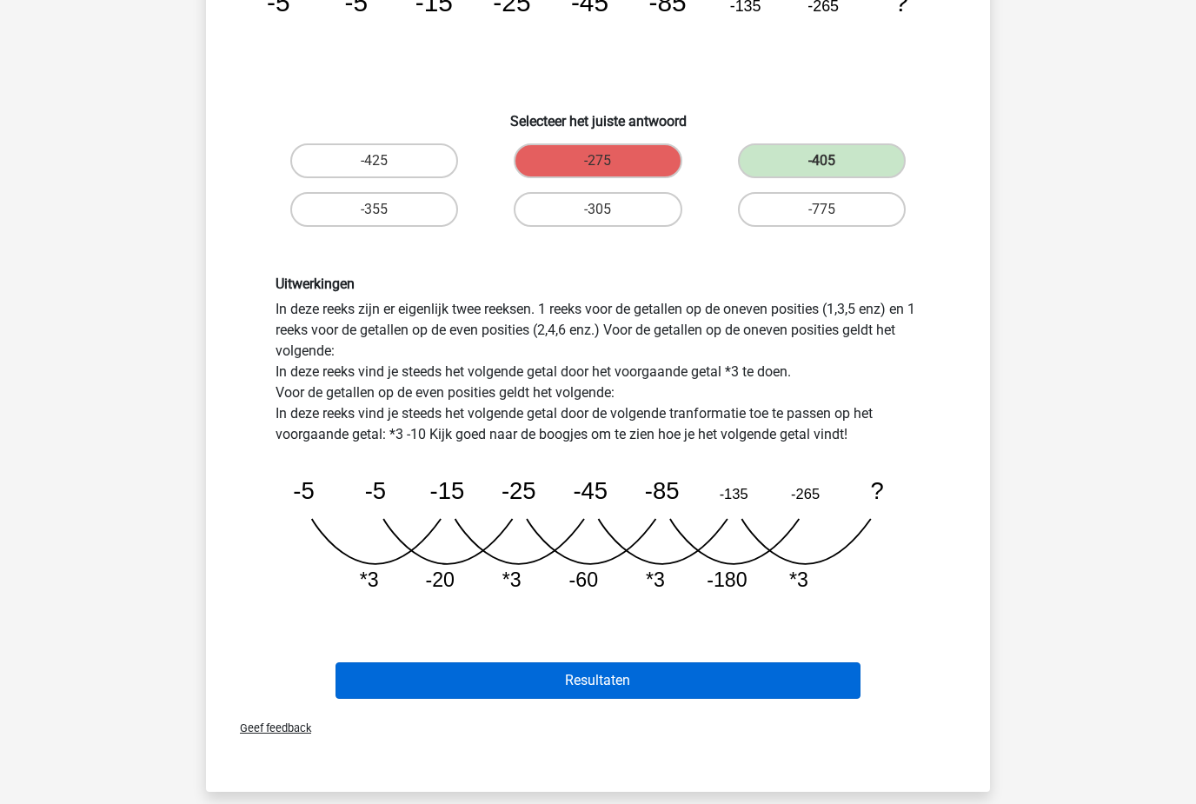
click at [657, 684] on button "Resultaten" at bounding box center [598, 681] width 526 height 36
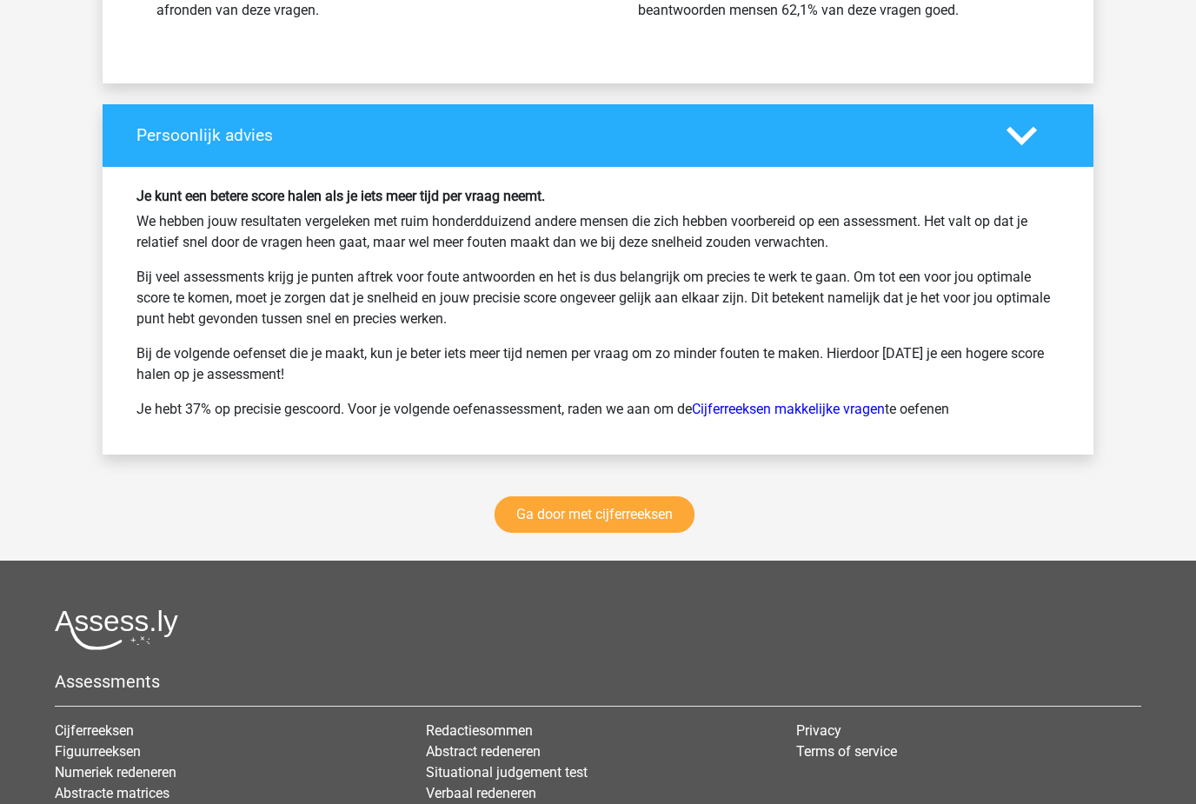
scroll to position [2214, 0]
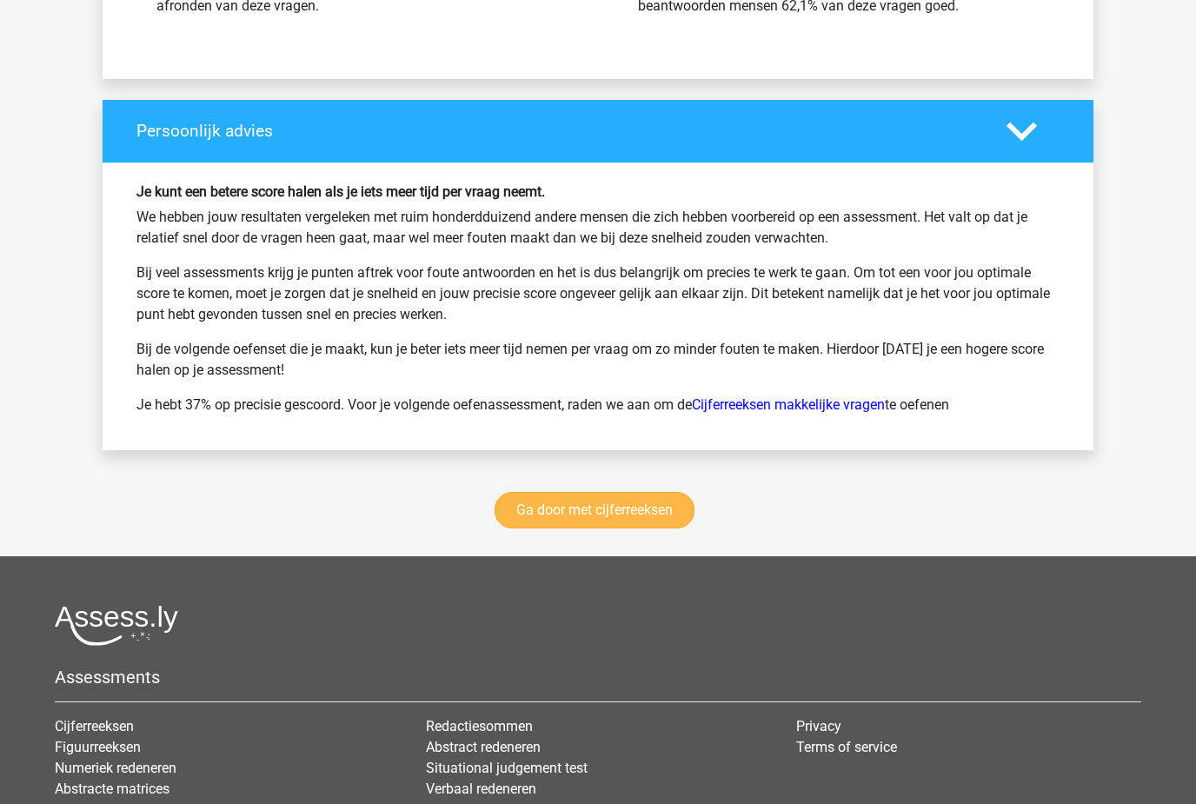
click at [651, 527] on link "Ga door met cijferreeksen" at bounding box center [594, 510] width 200 height 36
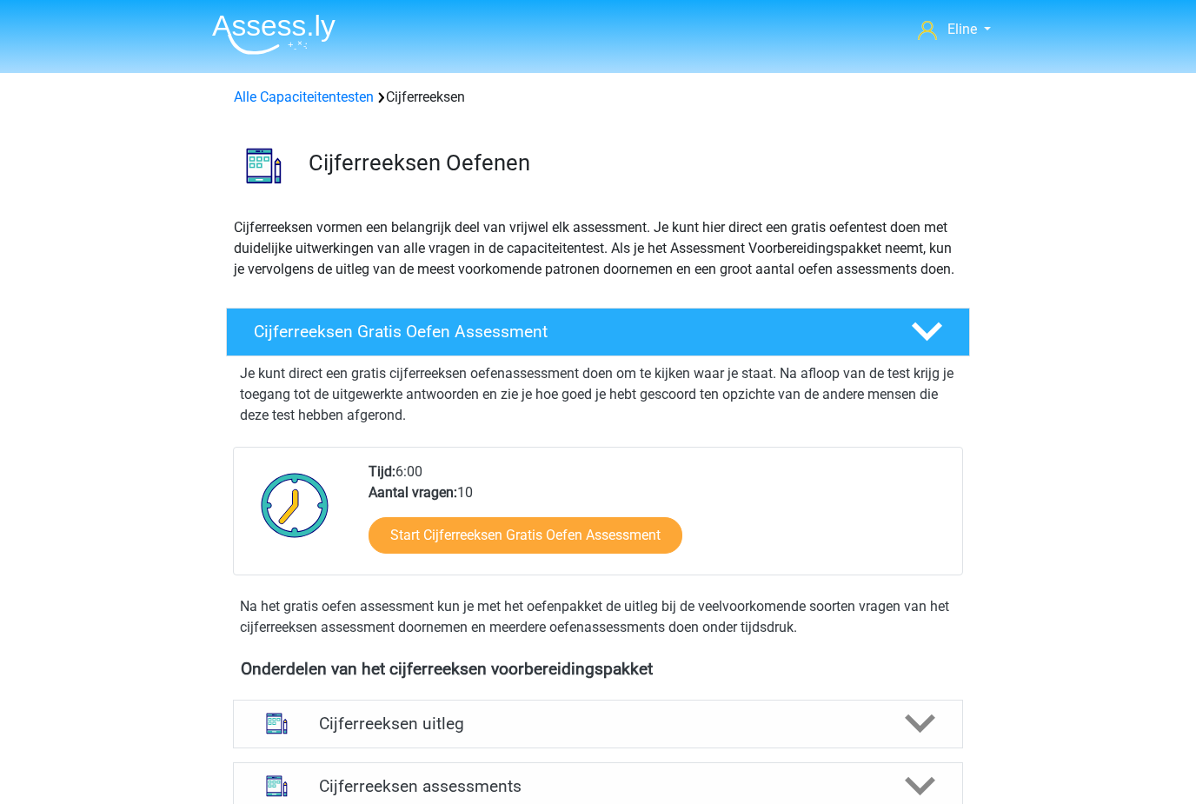
scroll to position [776, 0]
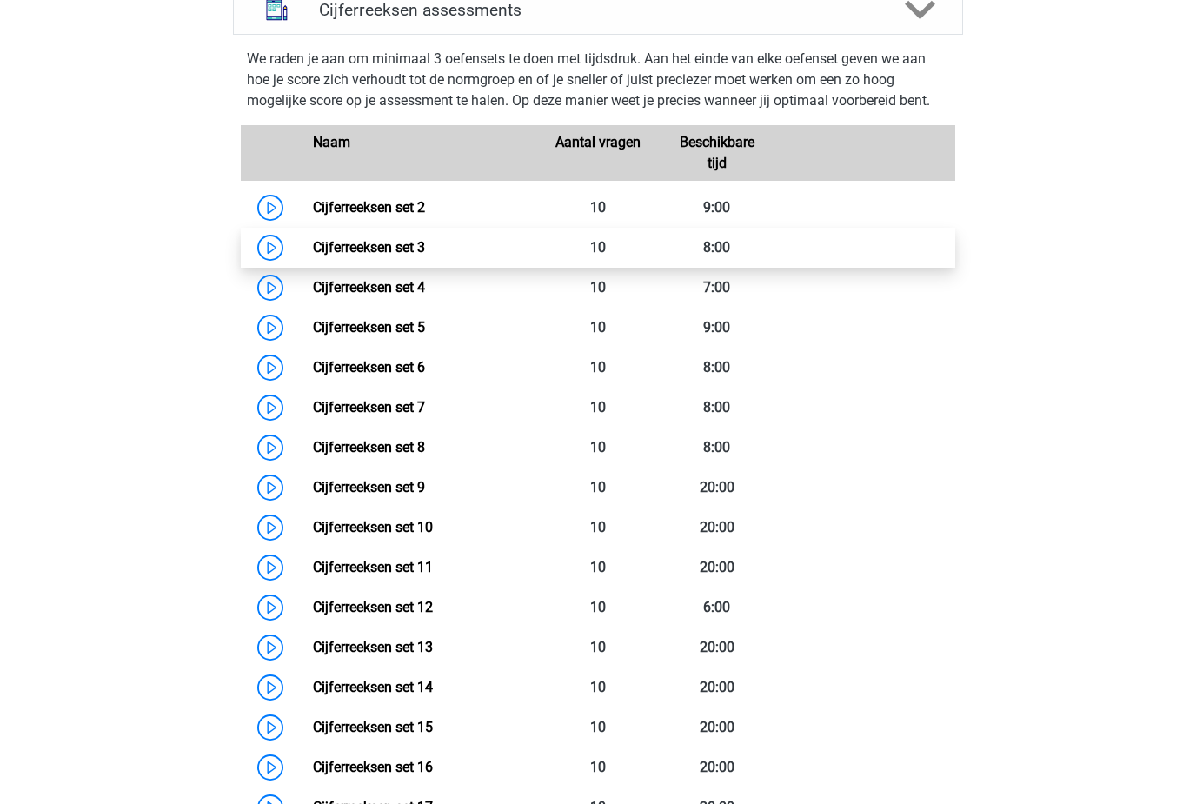
click at [313, 255] on link "Cijferreeksen set 3" at bounding box center [369, 247] width 112 height 17
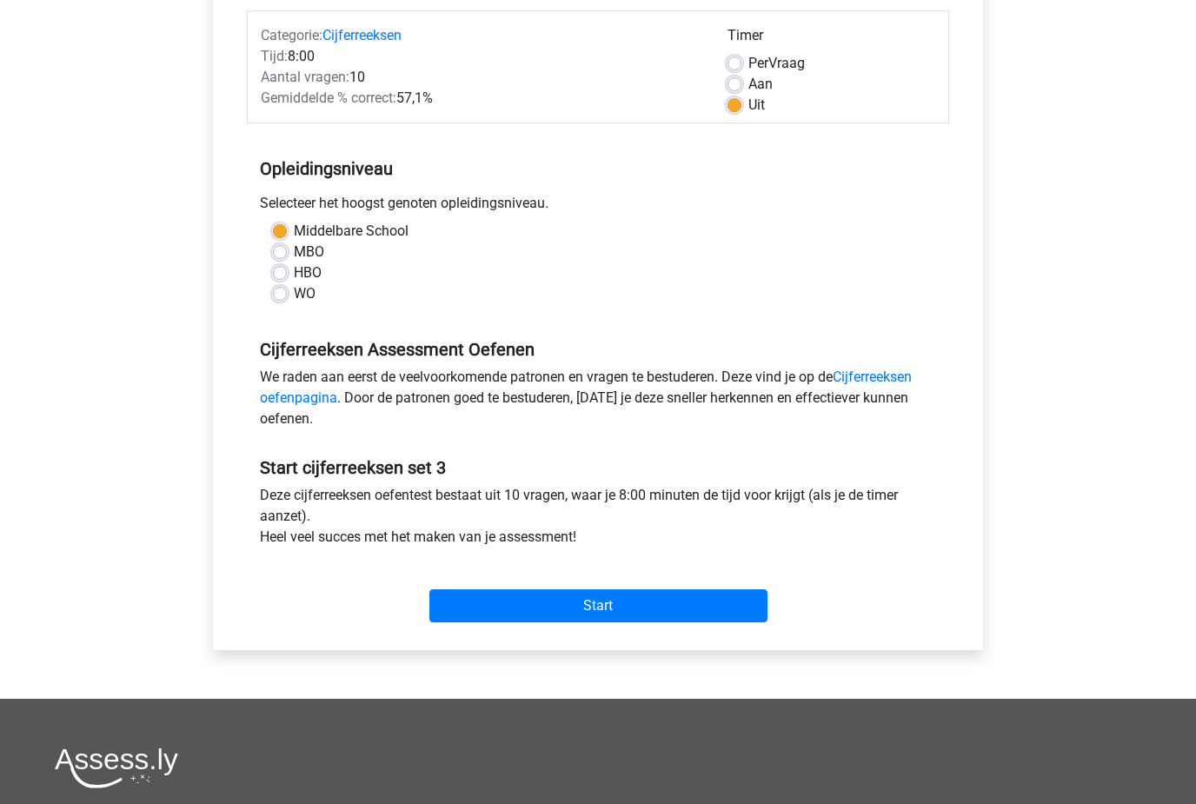
scroll to position [243, 0]
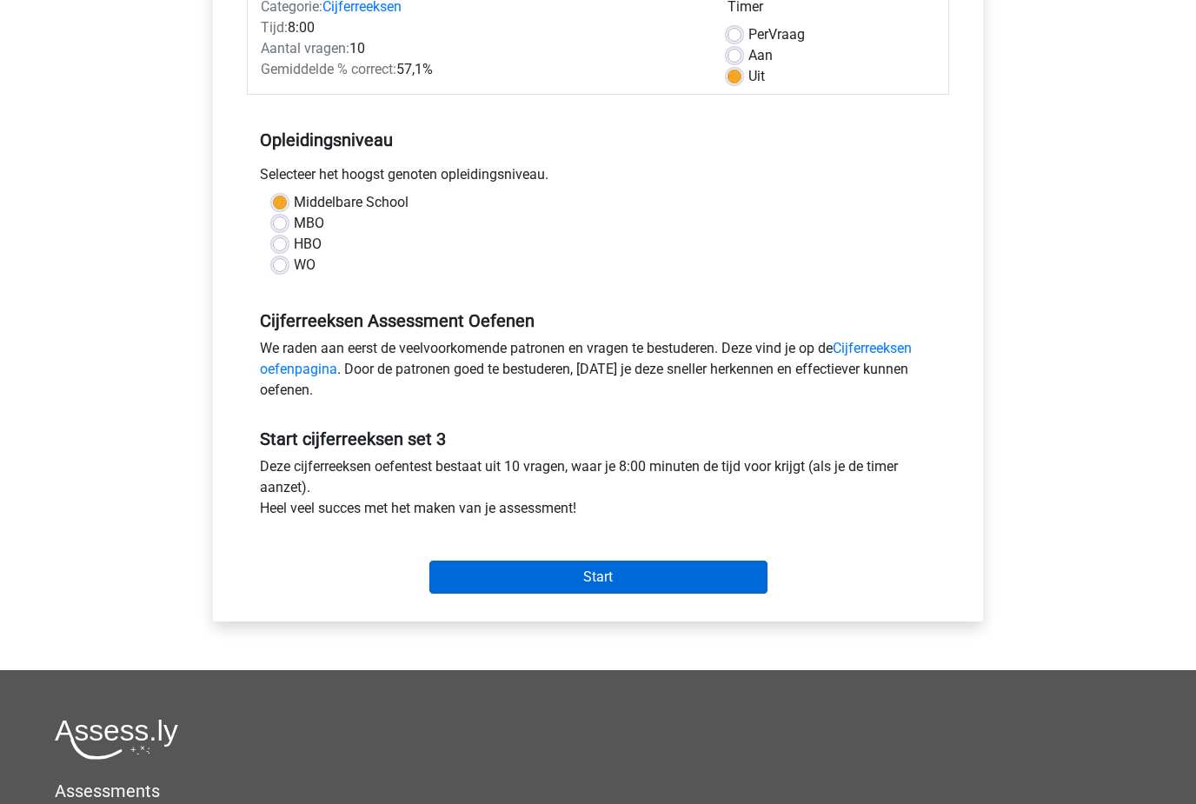
click at [646, 573] on input "Start" at bounding box center [598, 577] width 338 height 33
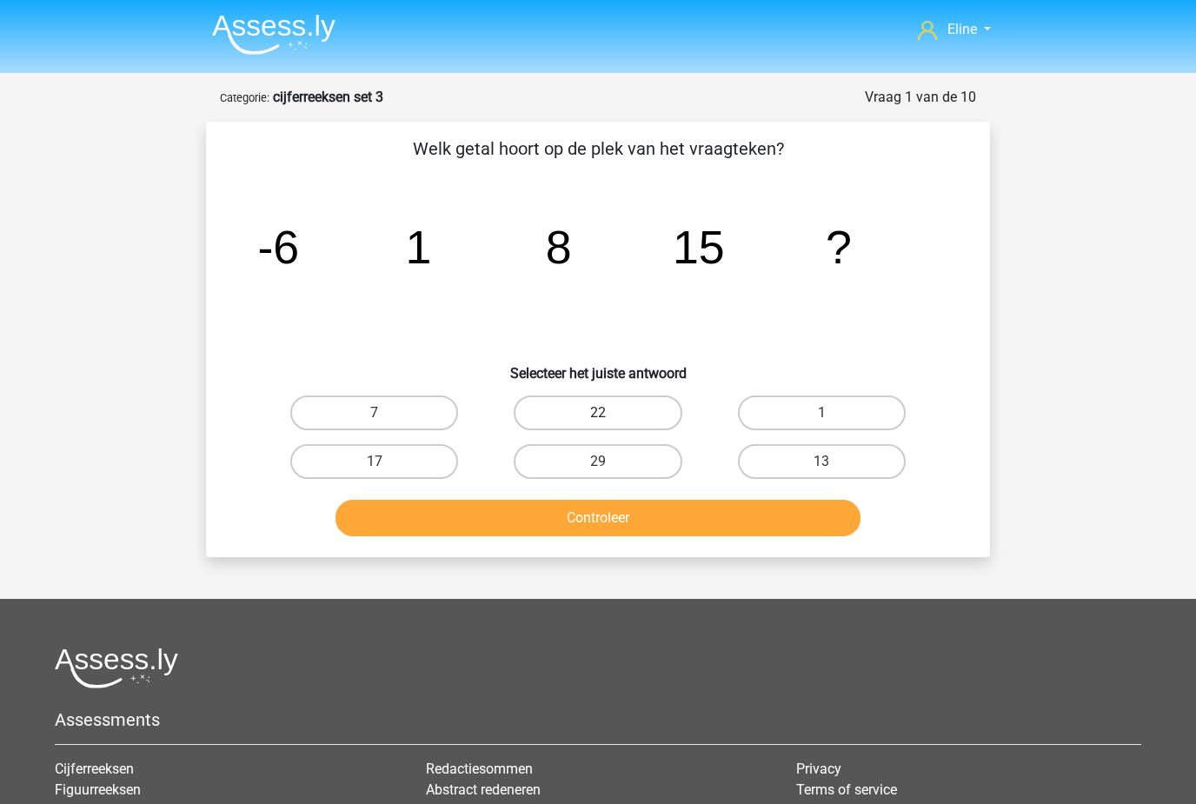
click at [615, 419] on label "22" at bounding box center [598, 412] width 168 height 35
click at [609, 419] on input "22" at bounding box center [603, 418] width 11 height 11
radio input "true"
click at [619, 518] on button "Controleer" at bounding box center [598, 518] width 526 height 36
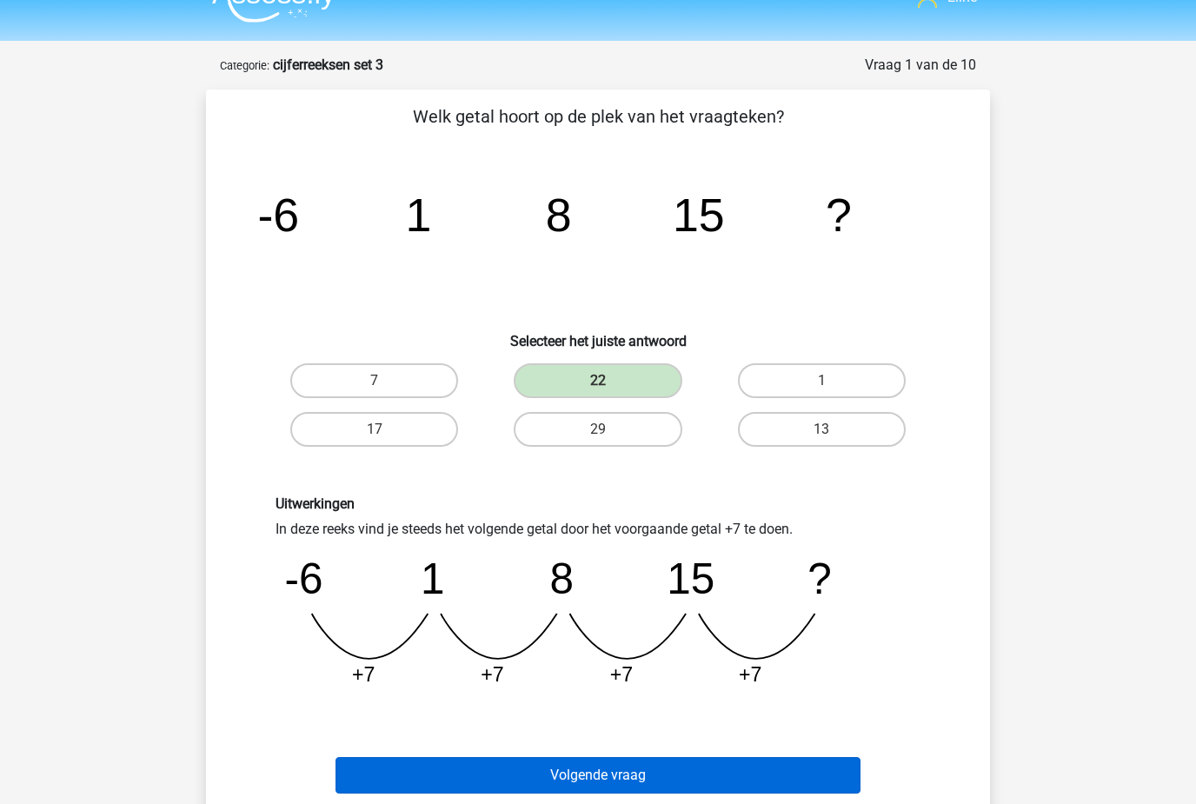
click at [697, 775] on button "Volgende vraag" at bounding box center [598, 776] width 526 height 36
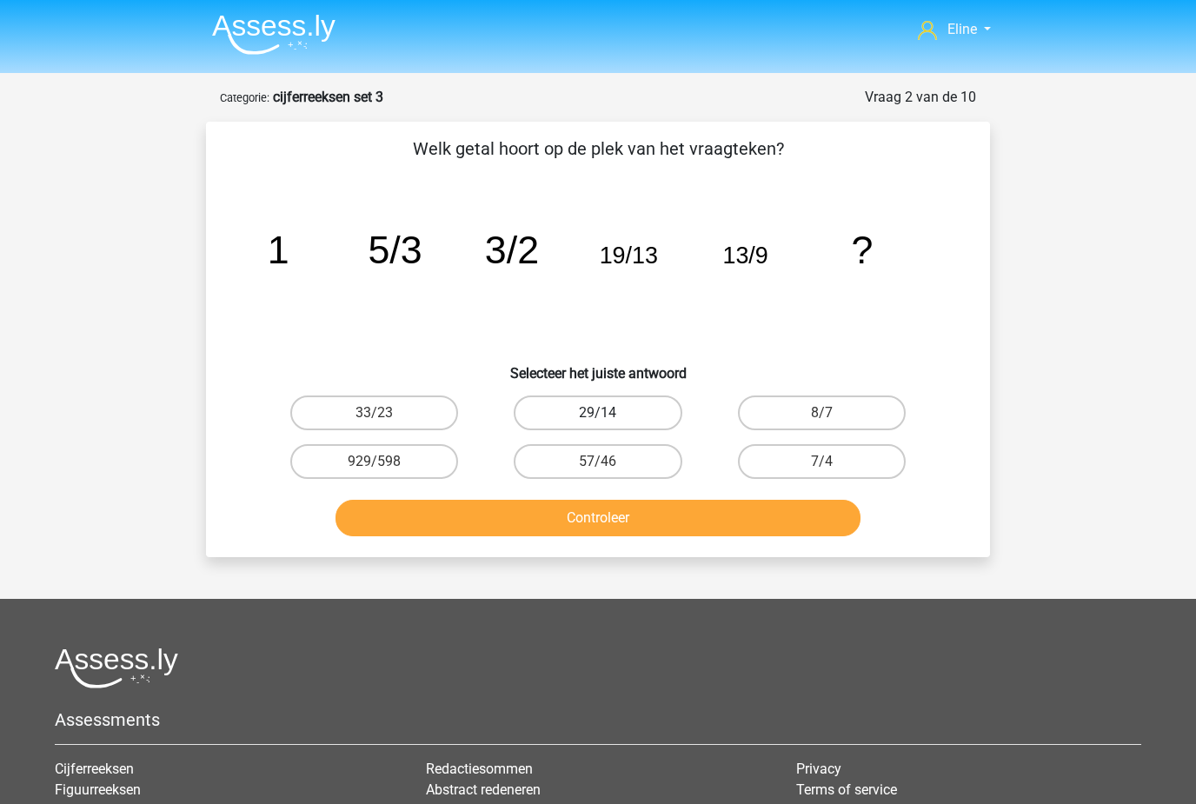
click at [612, 415] on label "29/14" at bounding box center [598, 412] width 168 height 35
click at [609, 415] on input "29/14" at bounding box center [603, 418] width 11 height 11
radio input "true"
click at [624, 519] on button "Controleer" at bounding box center [598, 518] width 526 height 36
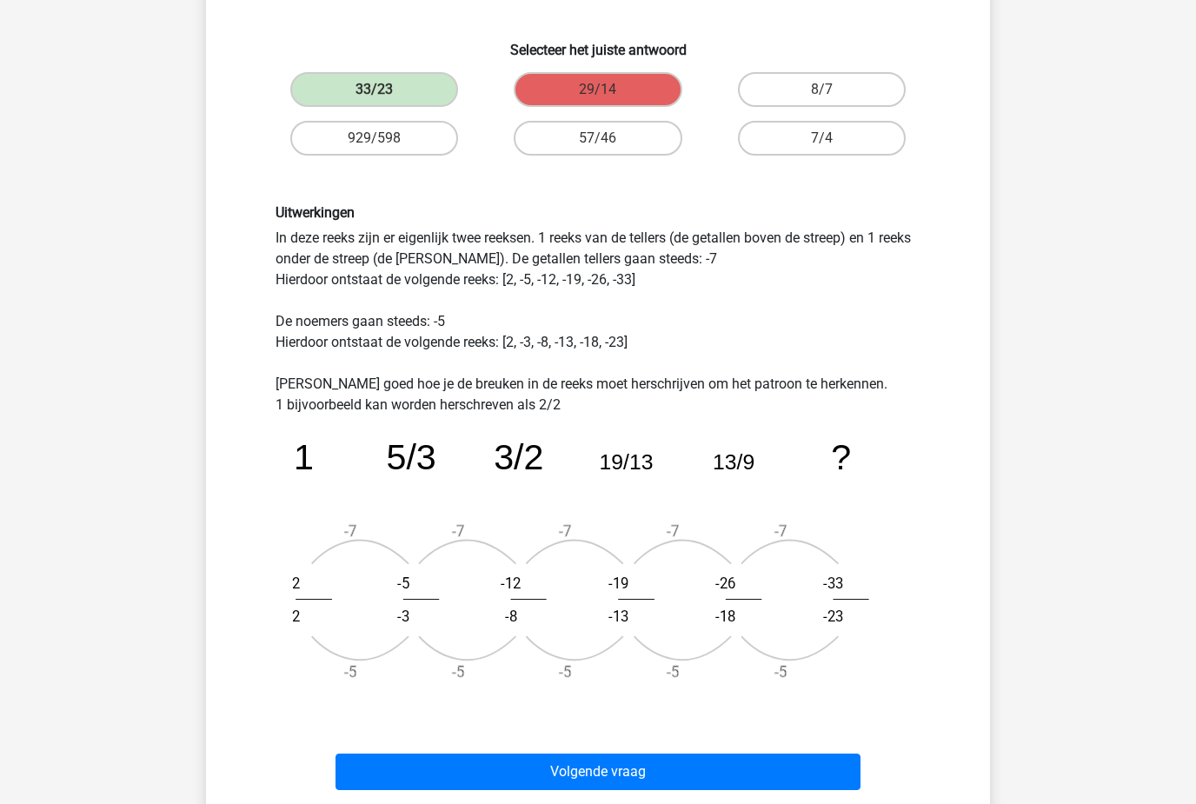
scroll to position [338, 0]
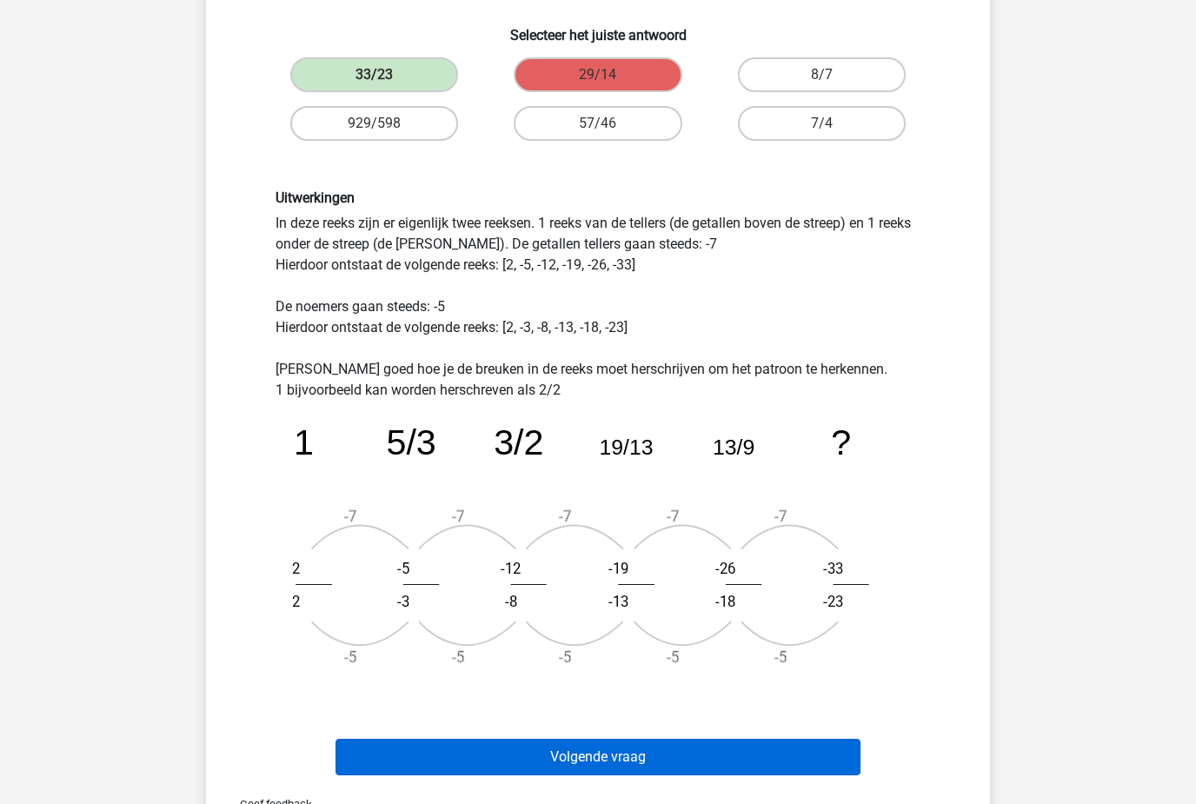
click at [499, 772] on button "Volgende vraag" at bounding box center [598, 757] width 526 height 36
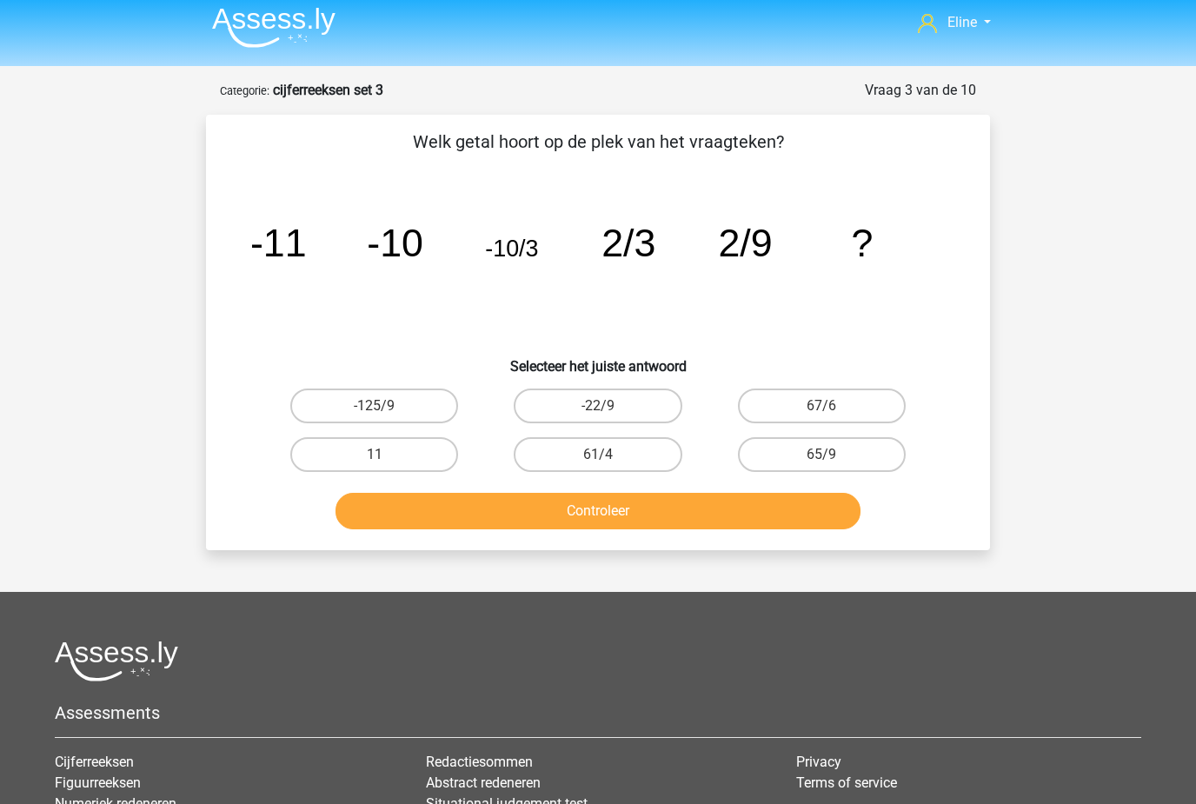
scroll to position [0, 0]
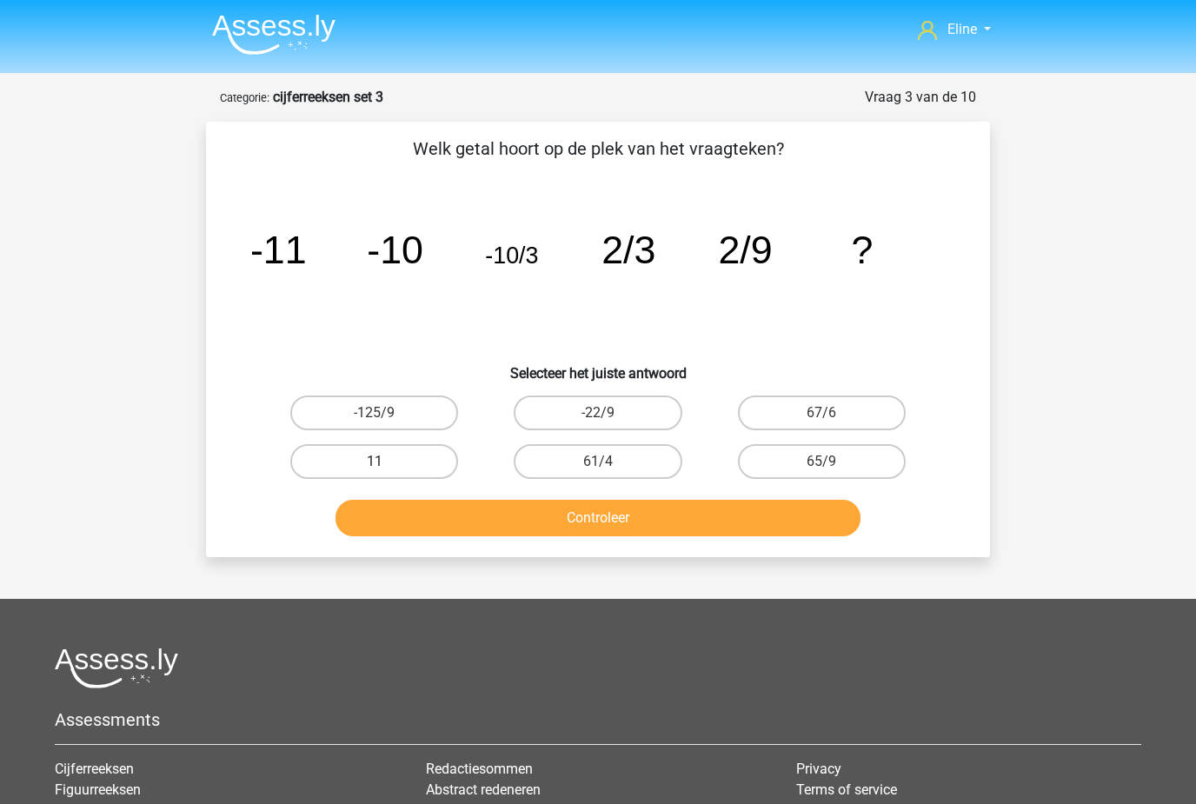
click at [398, 455] on label "11" at bounding box center [374, 461] width 168 height 35
click at [386, 461] on input "11" at bounding box center [379, 466] width 11 height 11
radio input "true"
click at [462, 500] on button "Controleer" at bounding box center [598, 518] width 526 height 36
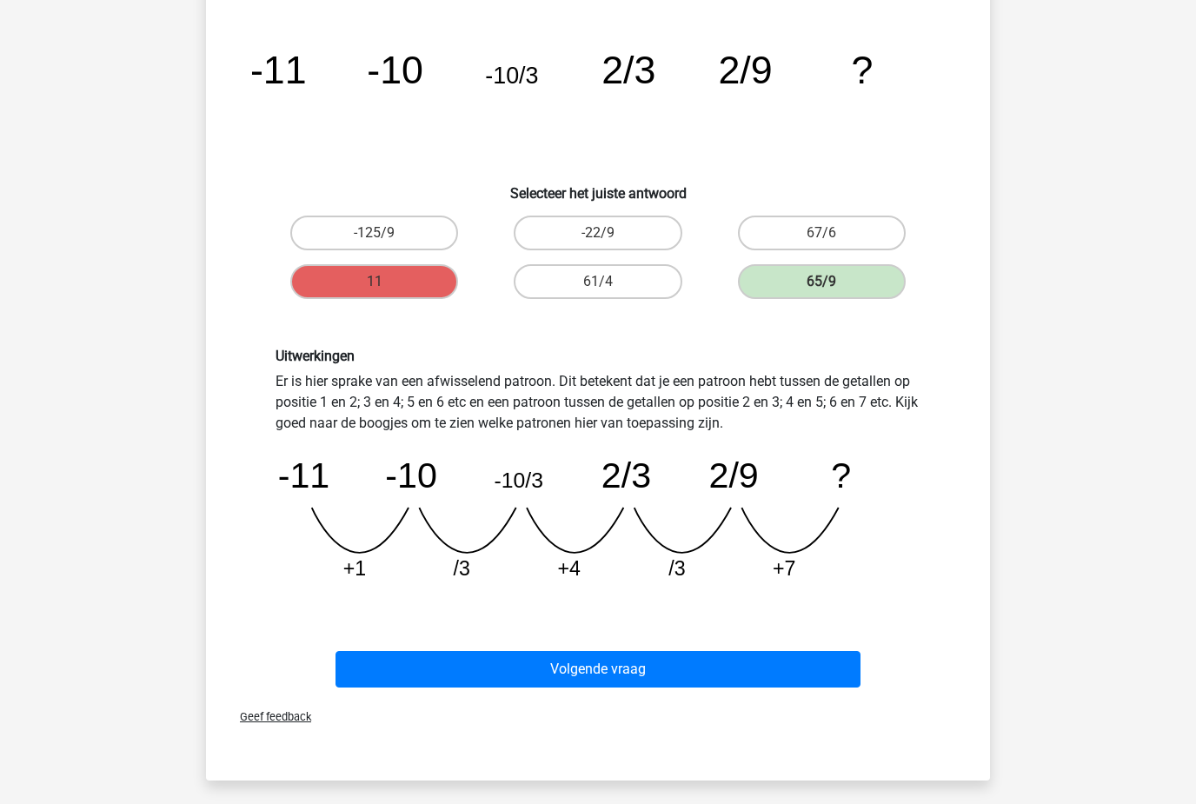
scroll to position [181, 0]
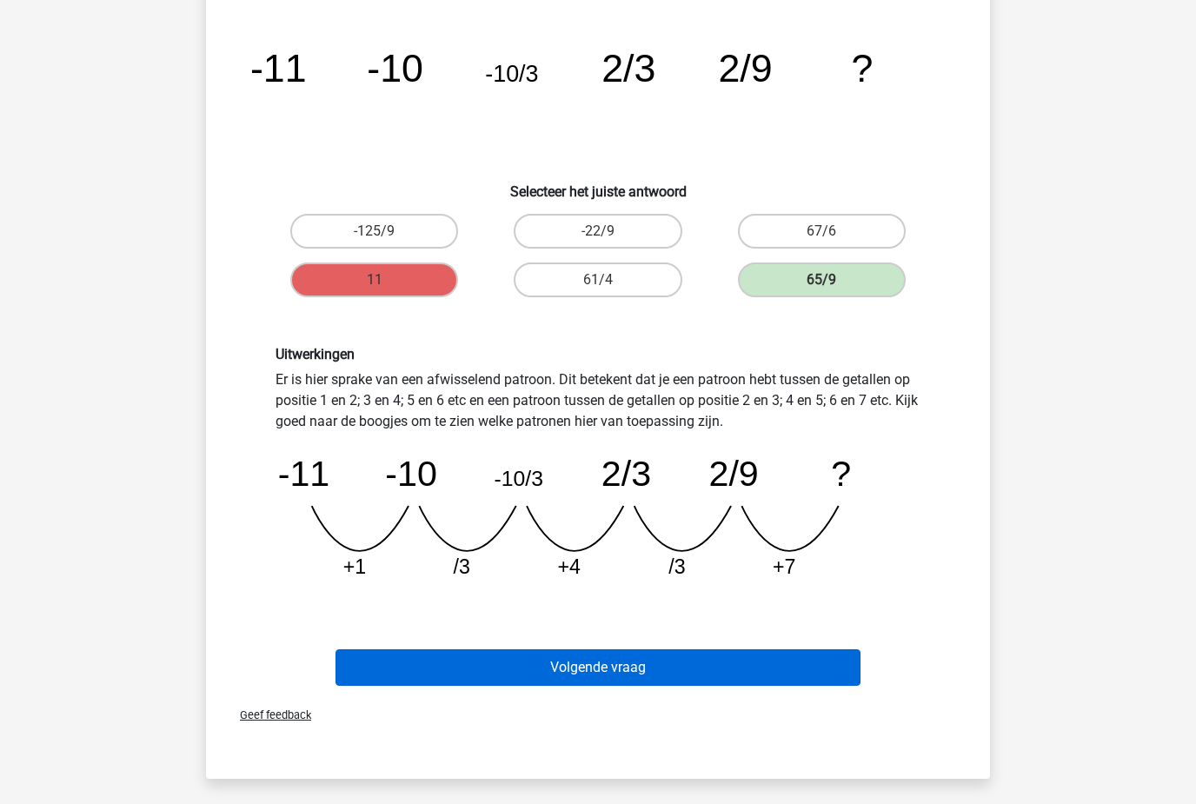
click at [398, 667] on button "Volgende vraag" at bounding box center [598, 668] width 526 height 36
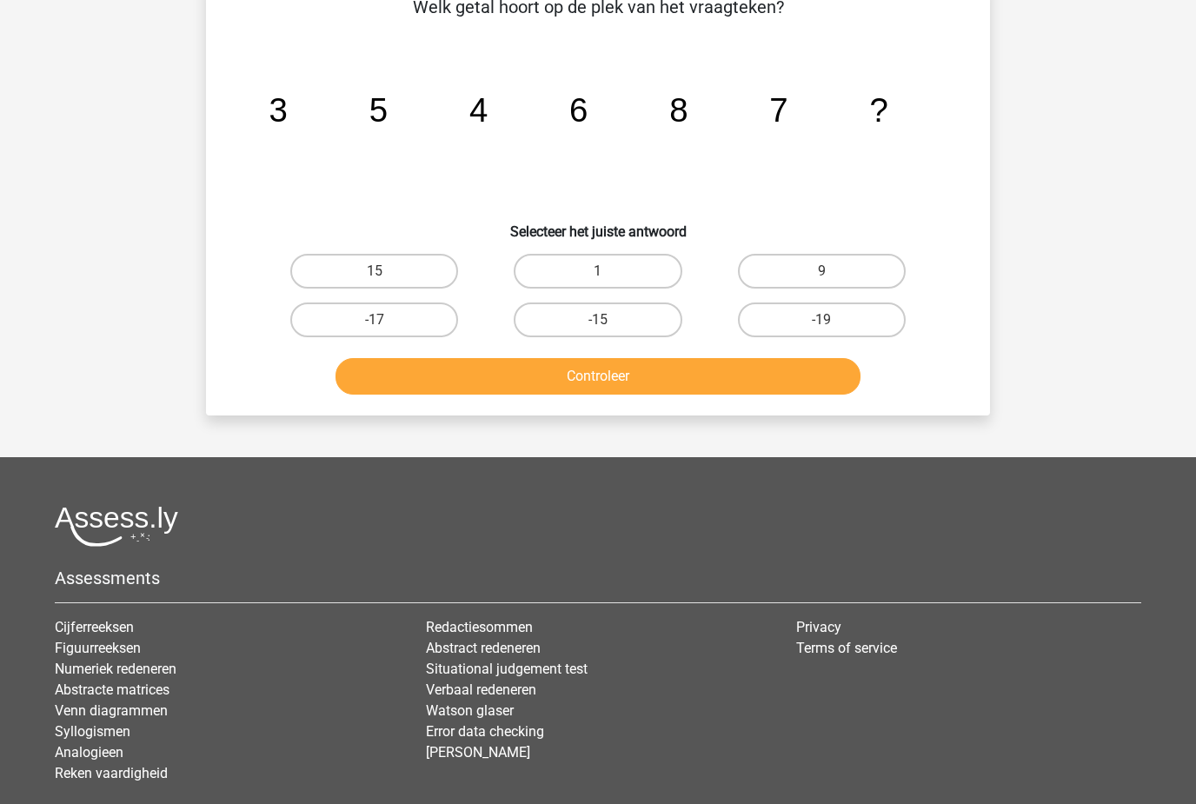
scroll to position [87, 0]
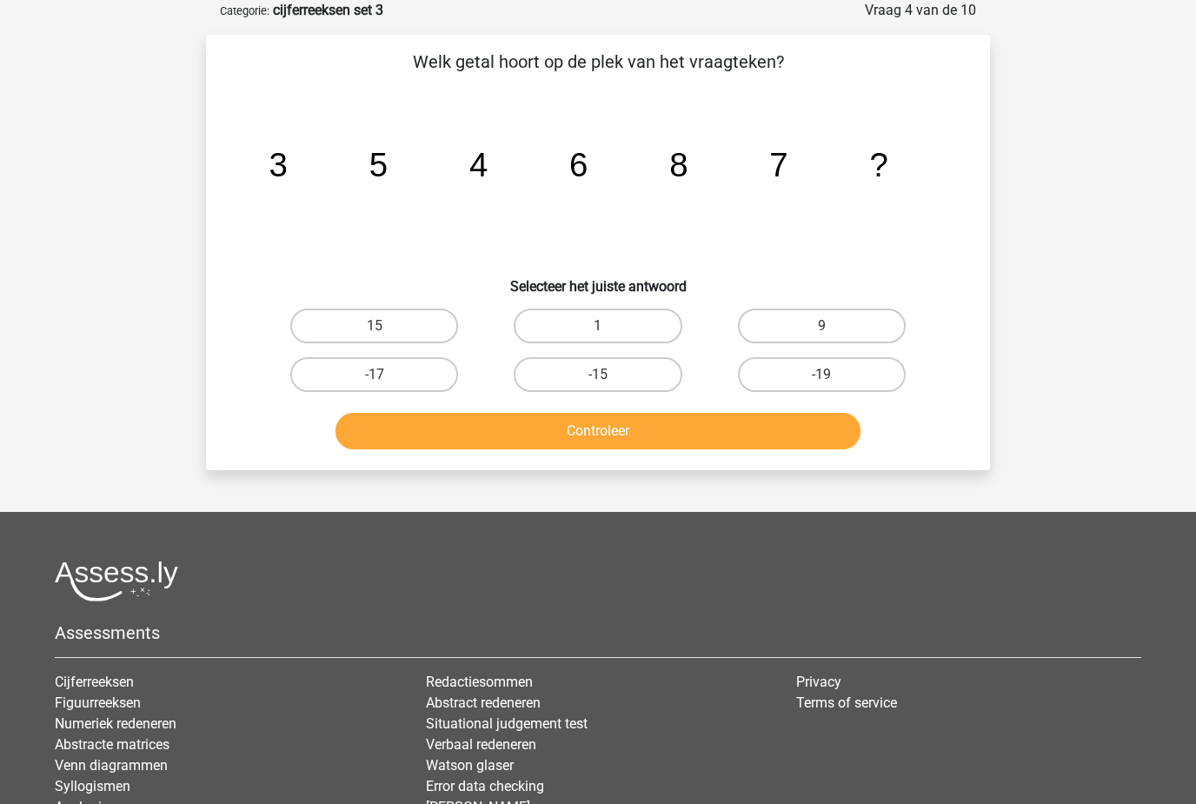
click at [793, 168] on icon "image/svg+xml 3 5 4 6 8 7 ?" at bounding box center [598, 177] width 700 height 176
click at [543, 205] on icon "image/svg+xml 3 5 4 6 8 7 ?" at bounding box center [598, 177] width 700 height 176
click at [794, 321] on label "9" at bounding box center [822, 325] width 168 height 35
click at [821, 326] on input "9" at bounding box center [826, 331] width 11 height 11
radio input "true"
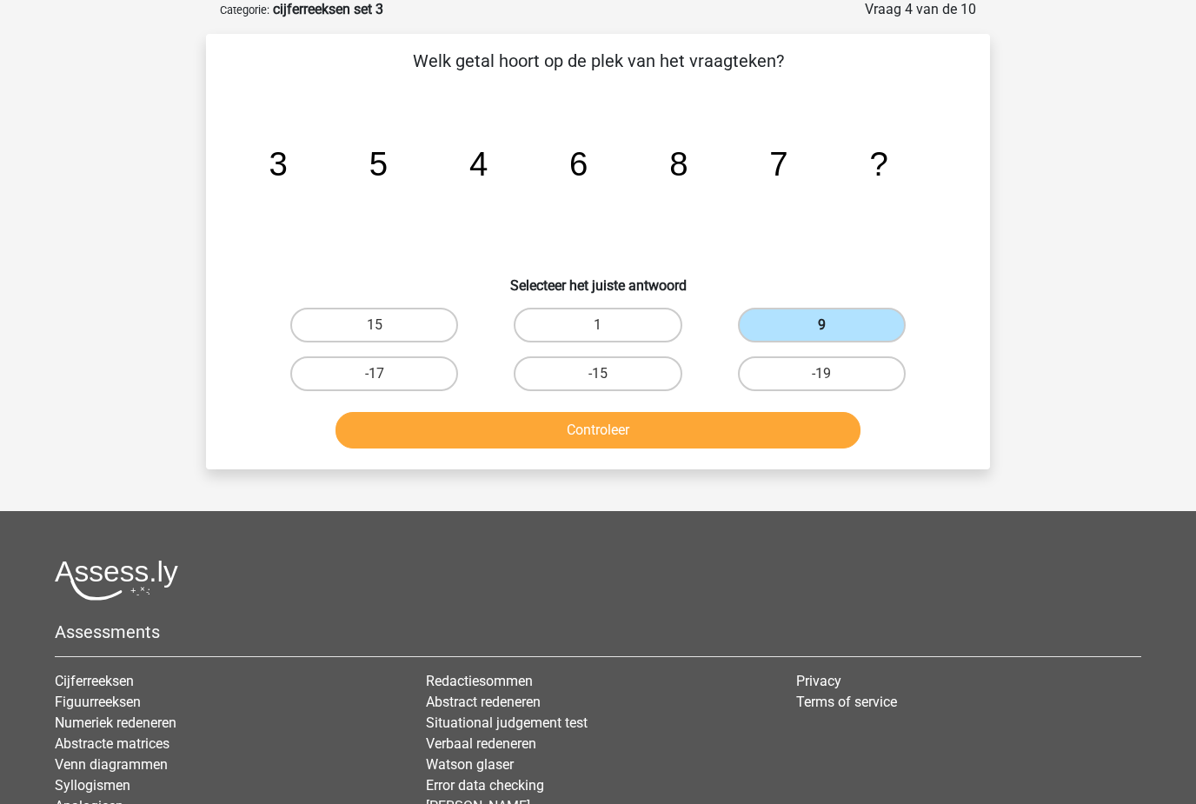
scroll to position [85, 0]
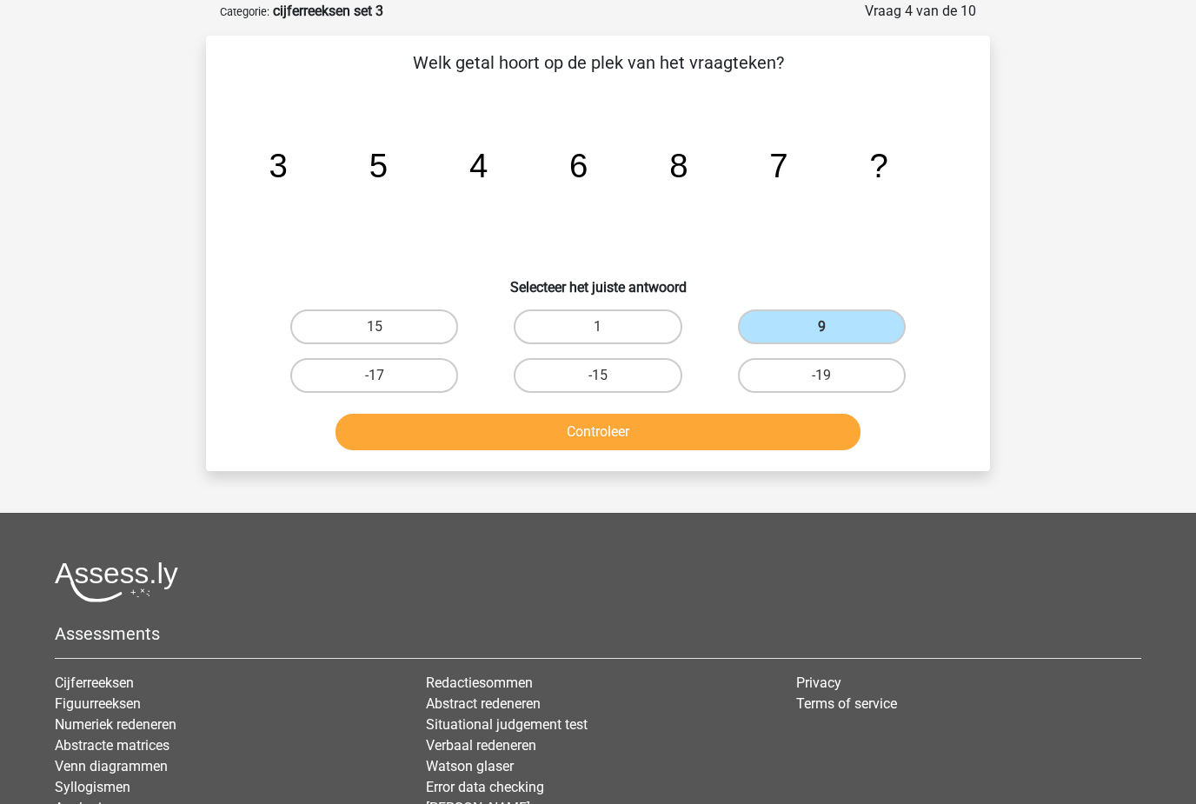
click at [559, 431] on button "Controleer" at bounding box center [598, 432] width 526 height 36
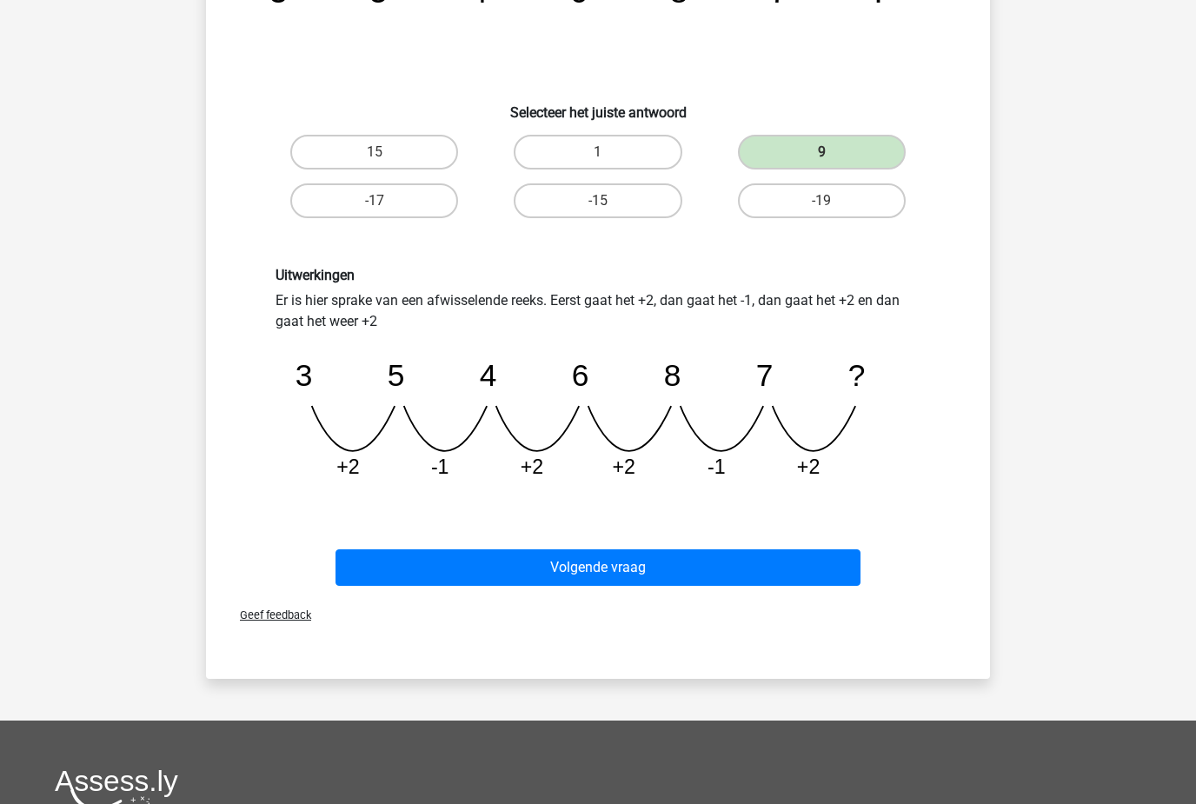
scroll to position [262, 0]
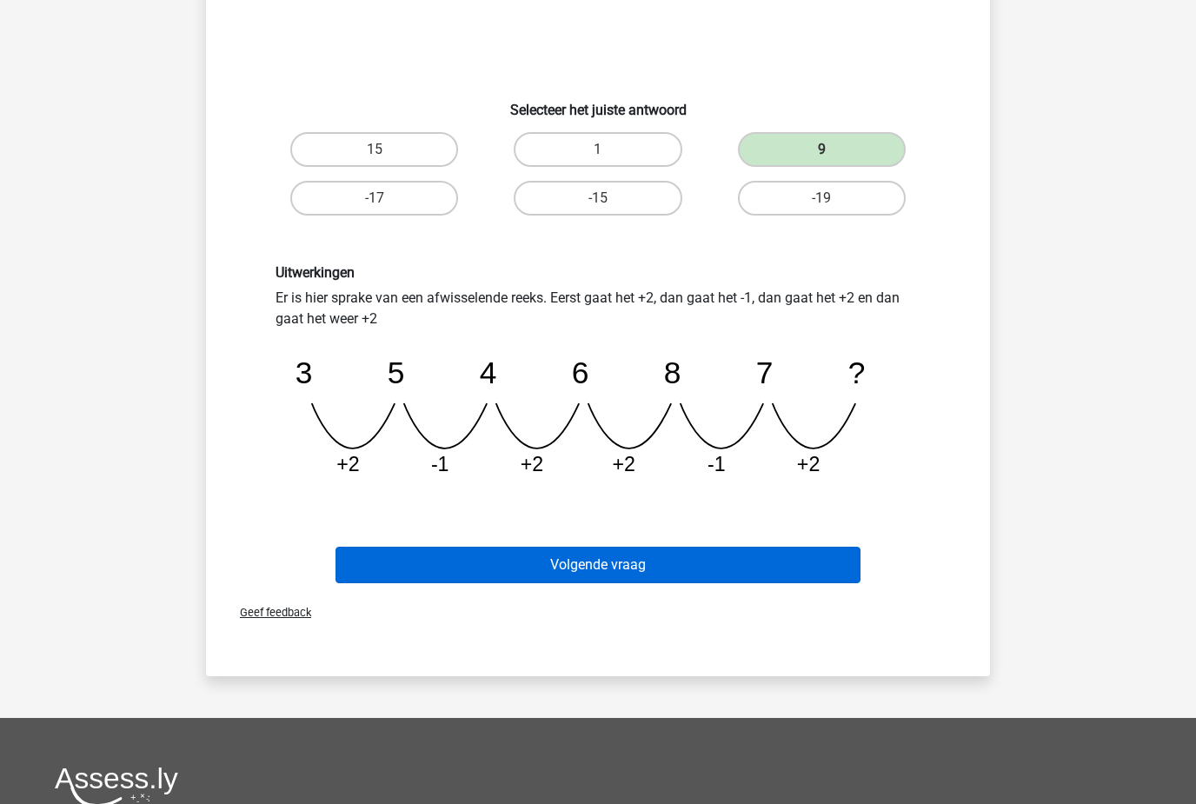
click at [431, 573] on button "Volgende vraag" at bounding box center [598, 565] width 526 height 36
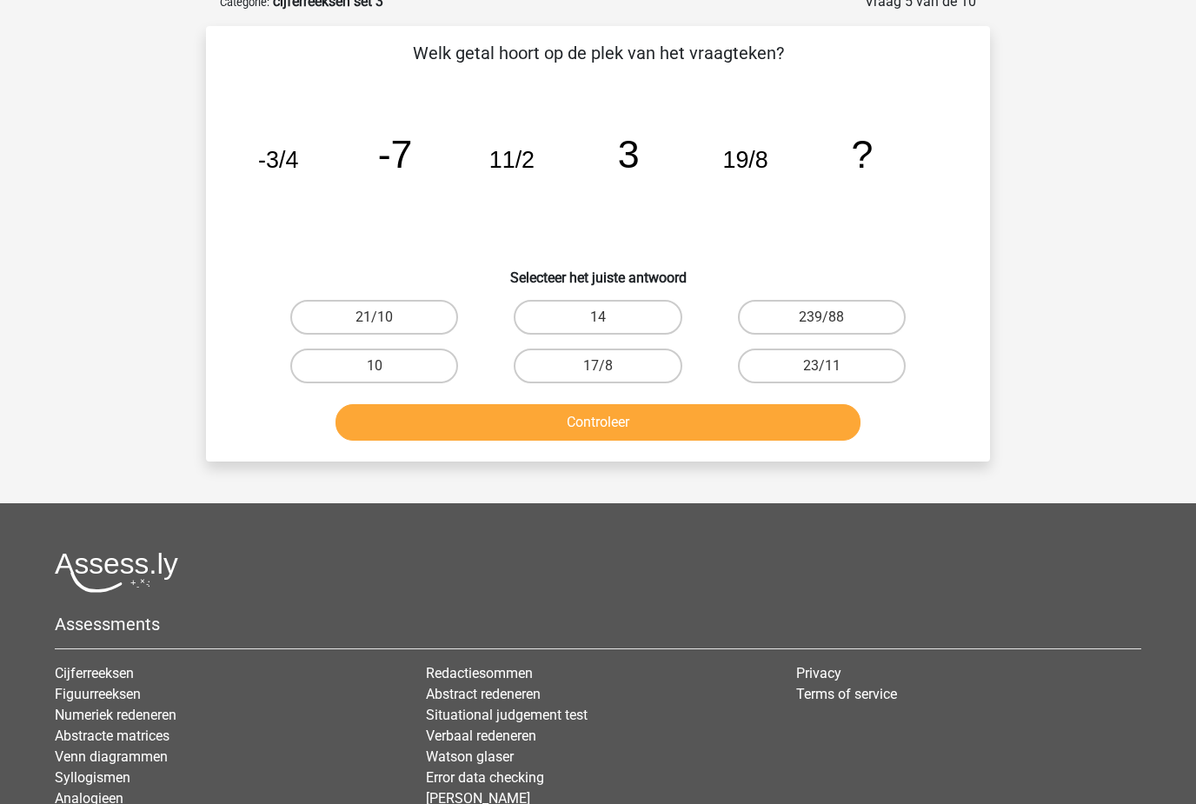
scroll to position [87, 0]
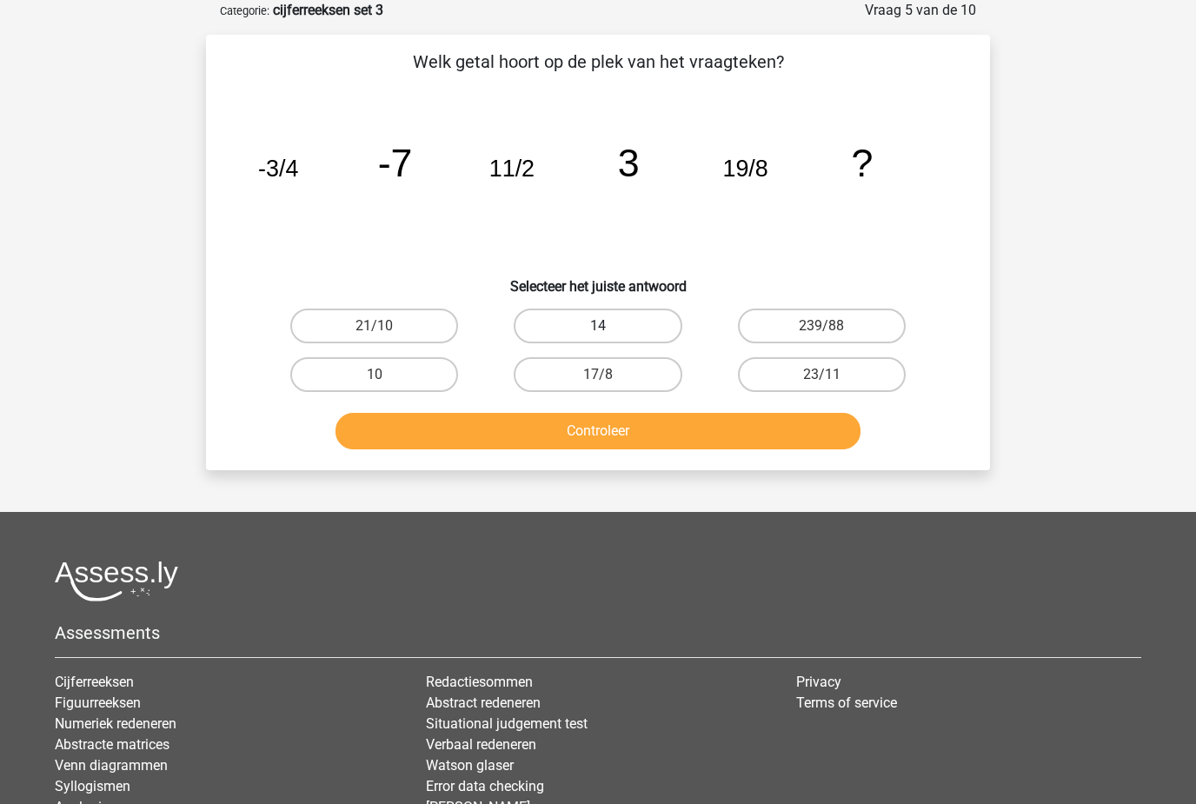
click at [639, 336] on label "14" at bounding box center [598, 325] width 168 height 35
click at [609, 336] on input "14" at bounding box center [603, 331] width 11 height 11
radio input "true"
click at [604, 433] on button "Controleer" at bounding box center [598, 431] width 526 height 36
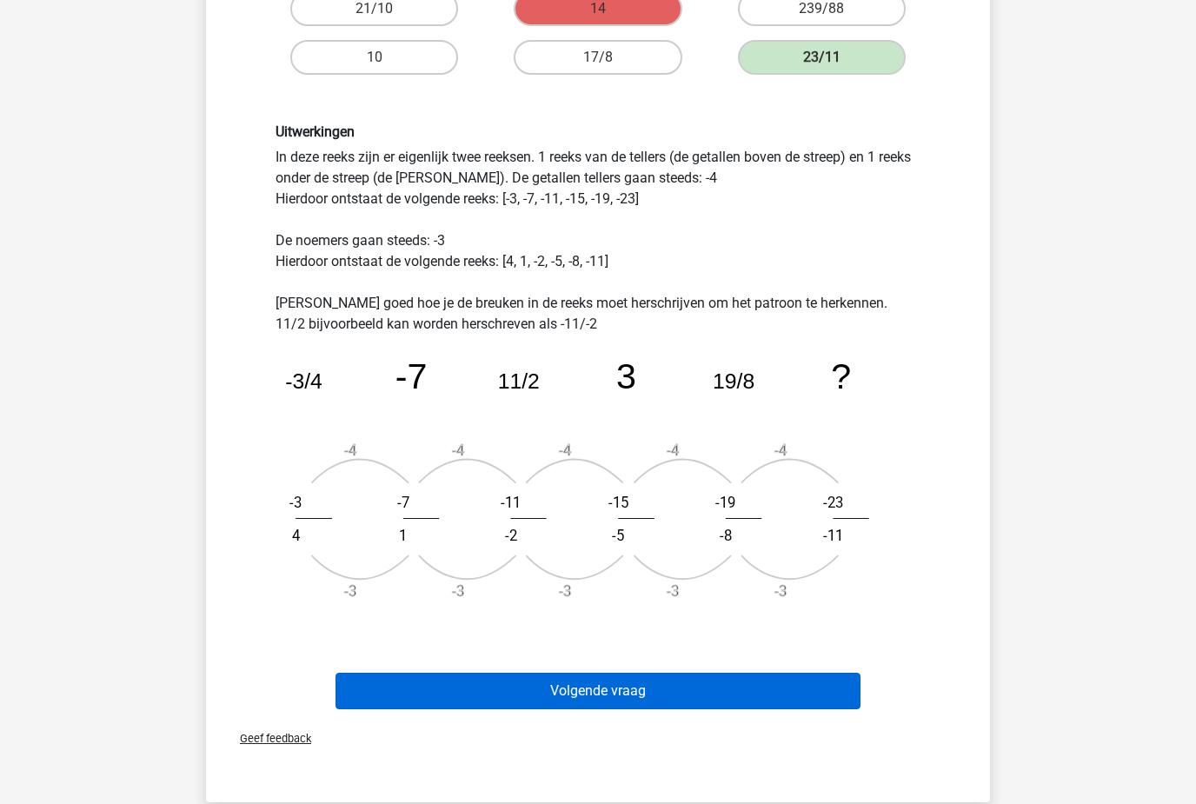
click at [494, 704] on button "Volgende vraag" at bounding box center [598, 691] width 526 height 36
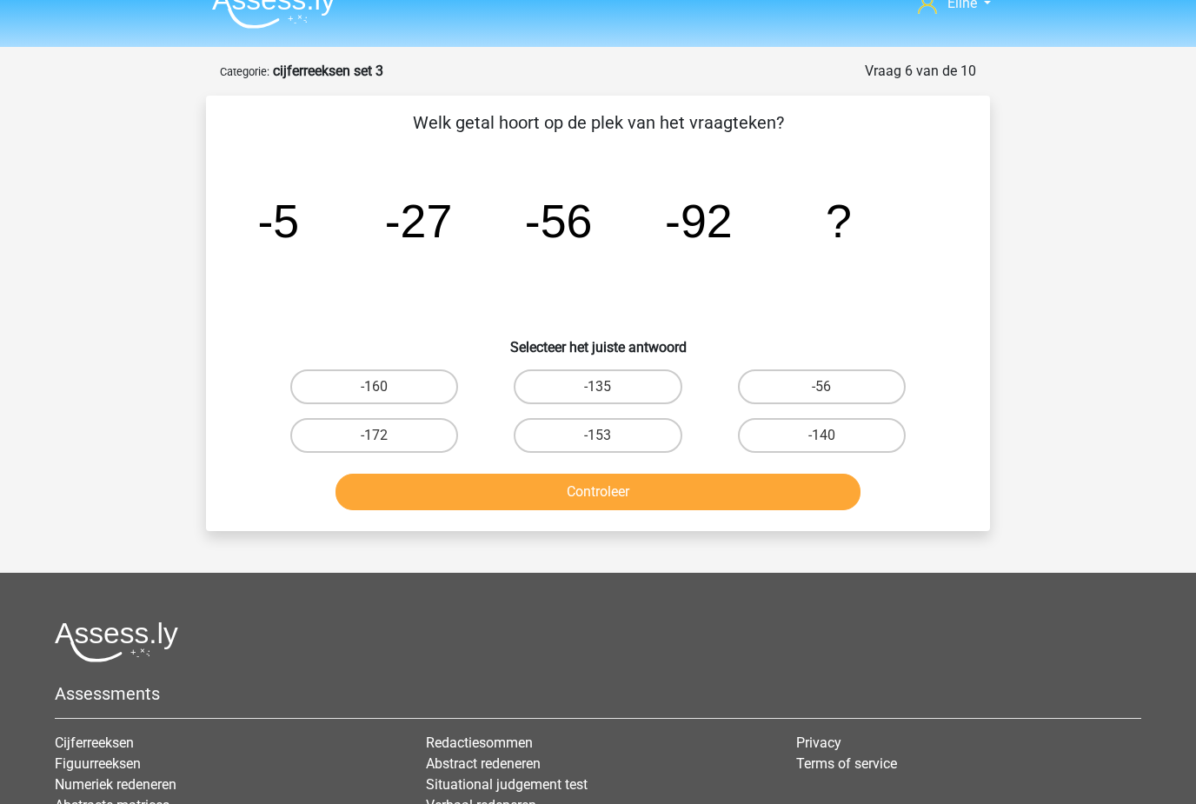
scroll to position [25, 0]
click at [579, 371] on label "-135" at bounding box center [598, 387] width 168 height 35
click at [598, 388] on input "-135" at bounding box center [603, 393] width 11 height 11
radio input "true"
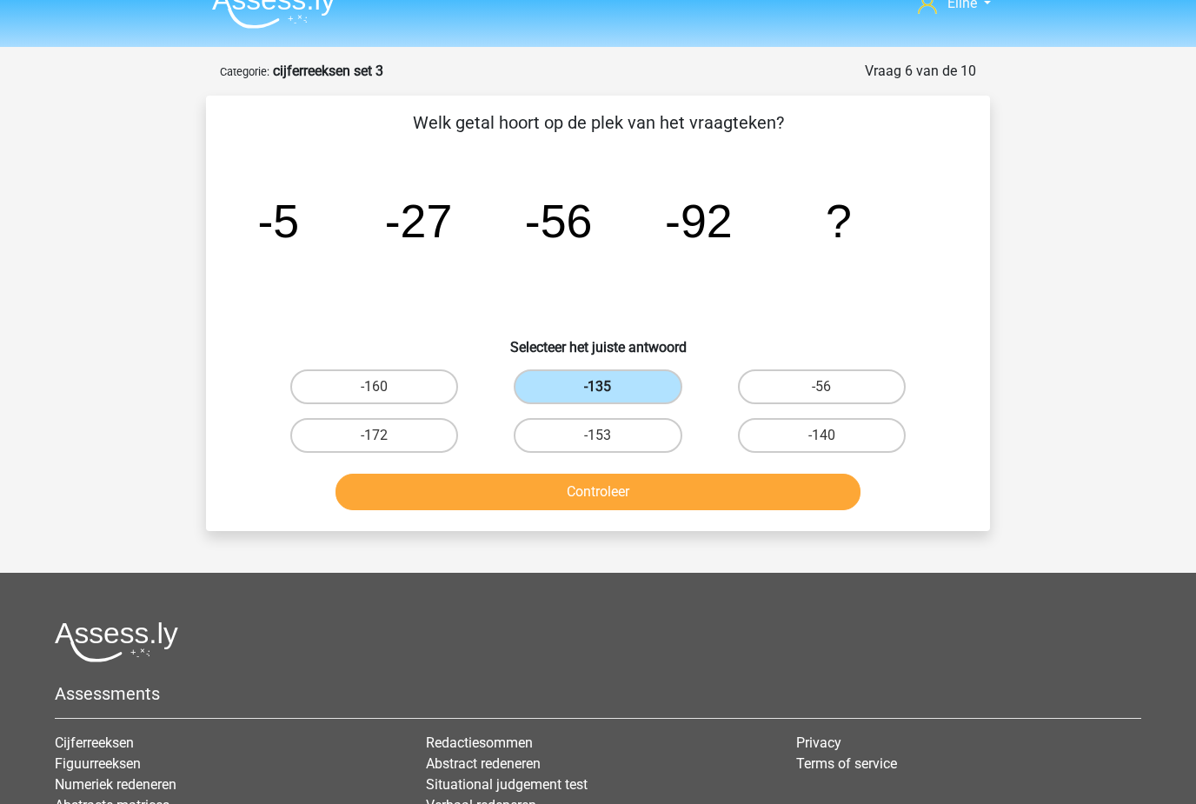
click at [563, 494] on button "Controleer" at bounding box center [598, 492] width 526 height 36
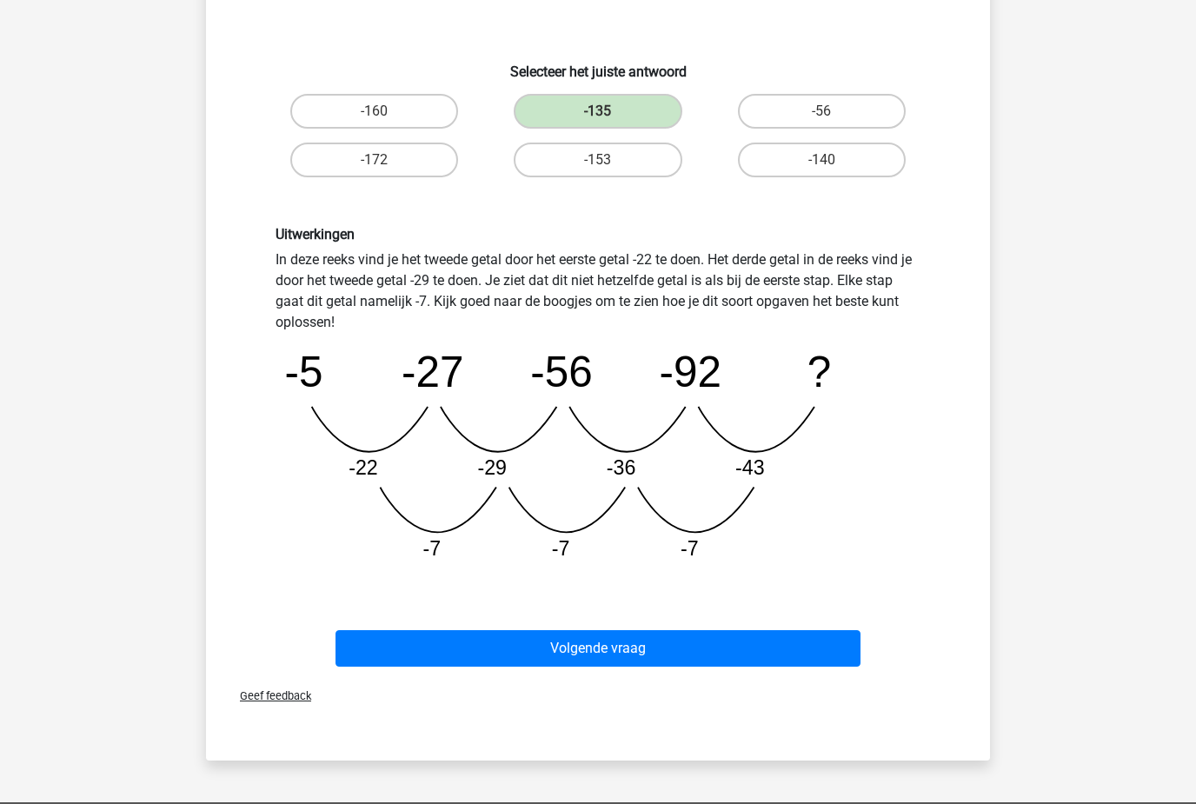
scroll to position [301, 0]
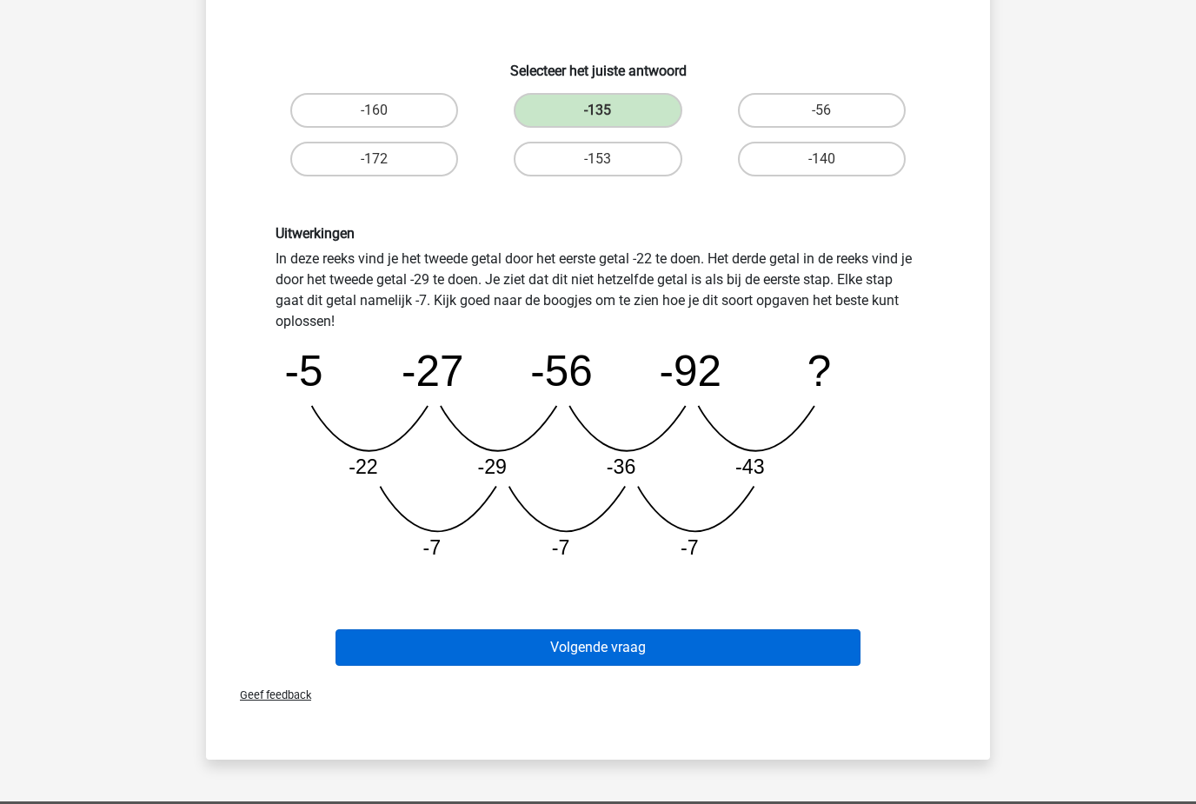
click at [412, 641] on button "Volgende vraag" at bounding box center [598, 648] width 526 height 36
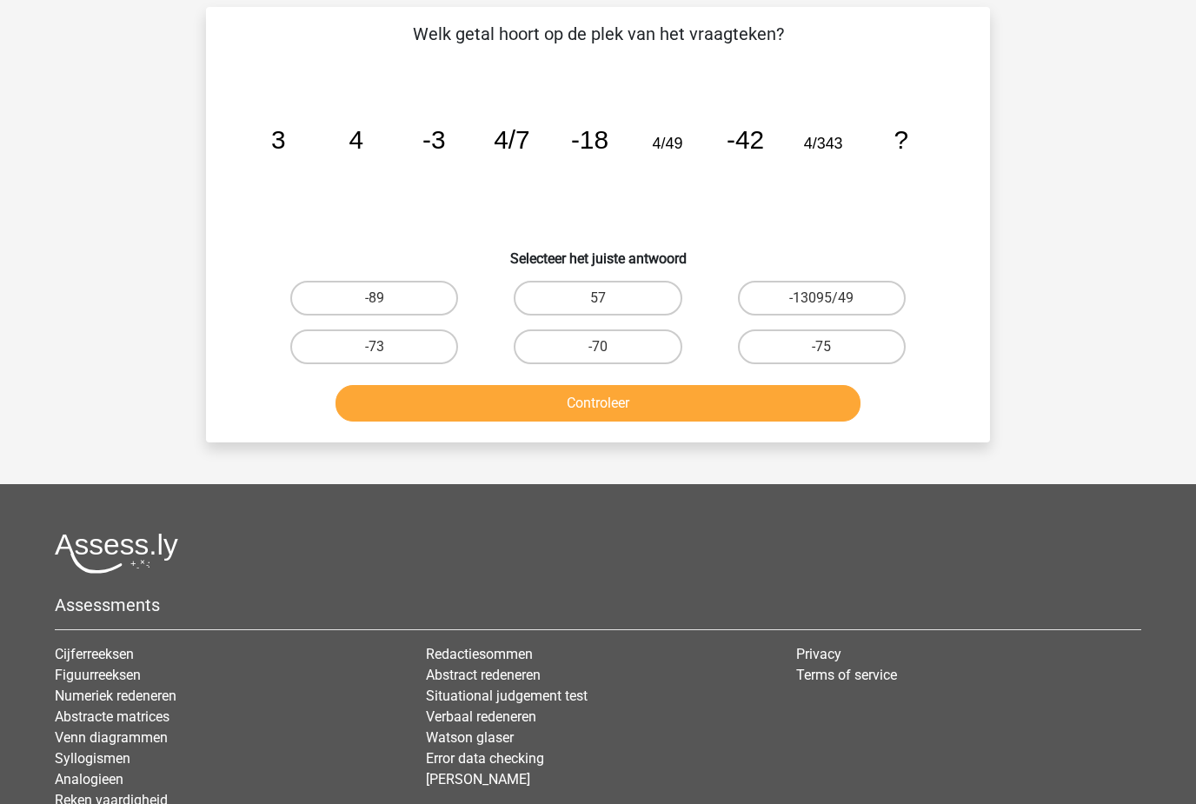
scroll to position [87, 0]
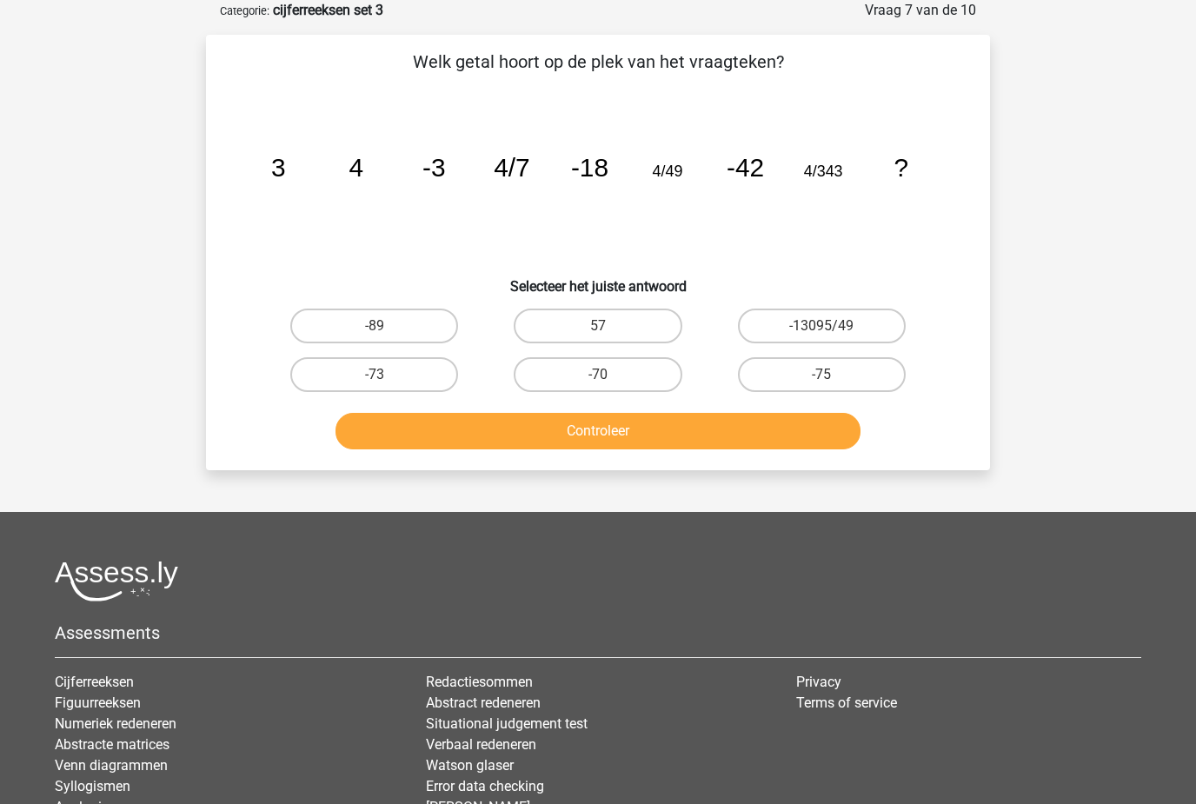
click at [547, 353] on div "-70" at bounding box center [597, 374] width 223 height 49
click at [574, 321] on label "57" at bounding box center [598, 325] width 168 height 35
click at [598, 326] on input "57" at bounding box center [603, 331] width 11 height 11
radio input "true"
click at [613, 436] on button "Controleer" at bounding box center [598, 431] width 526 height 36
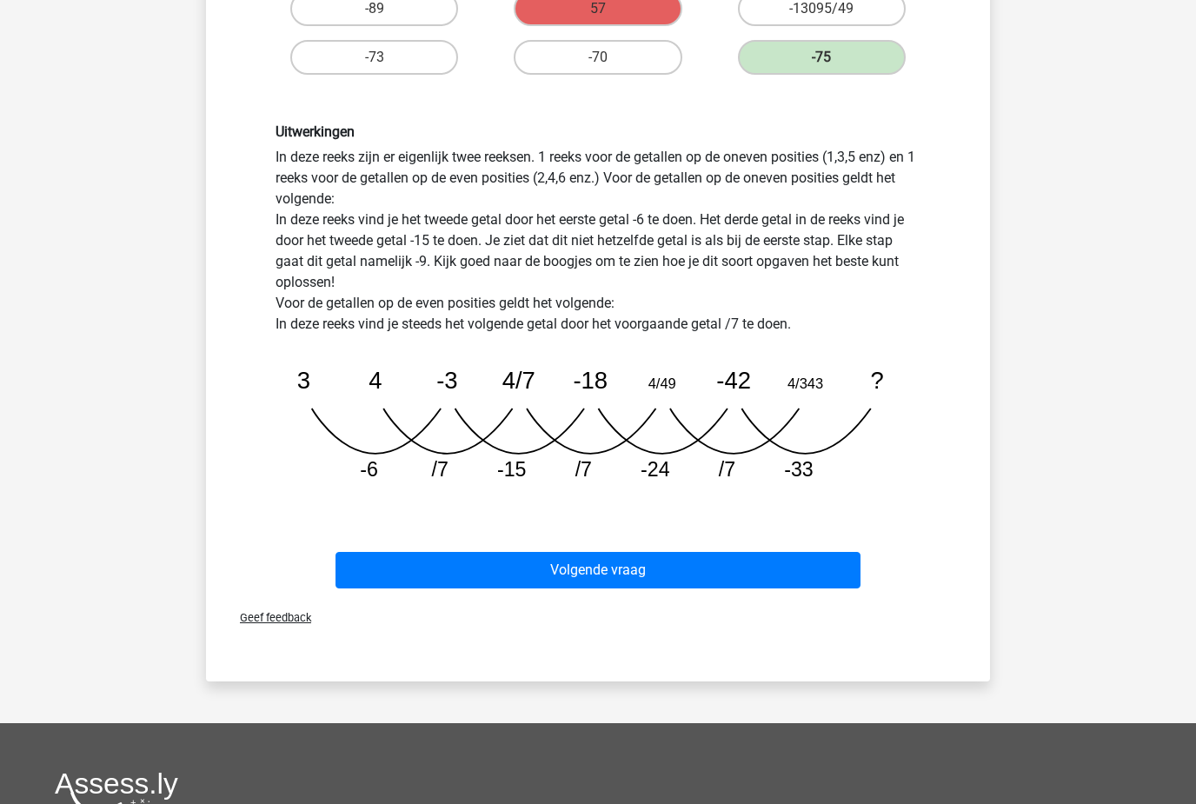
scroll to position [404, 0]
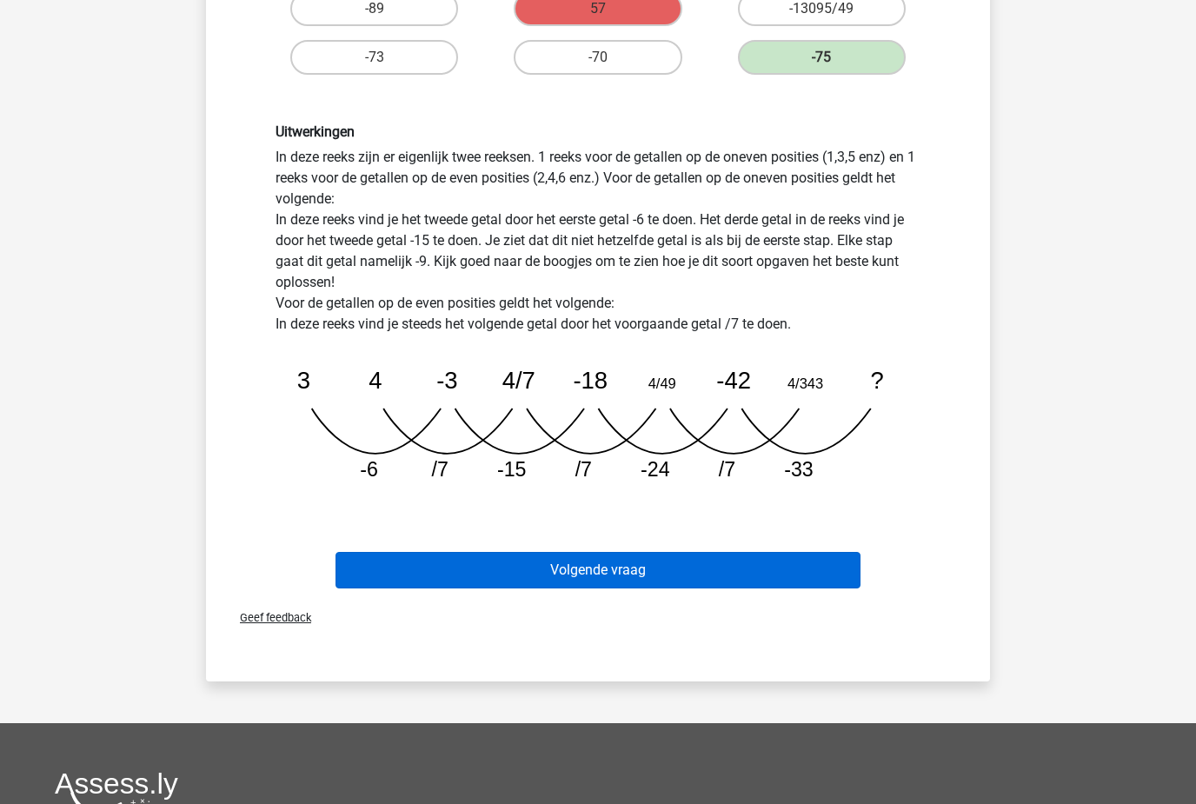
click at [537, 577] on button "Volgende vraag" at bounding box center [598, 570] width 526 height 36
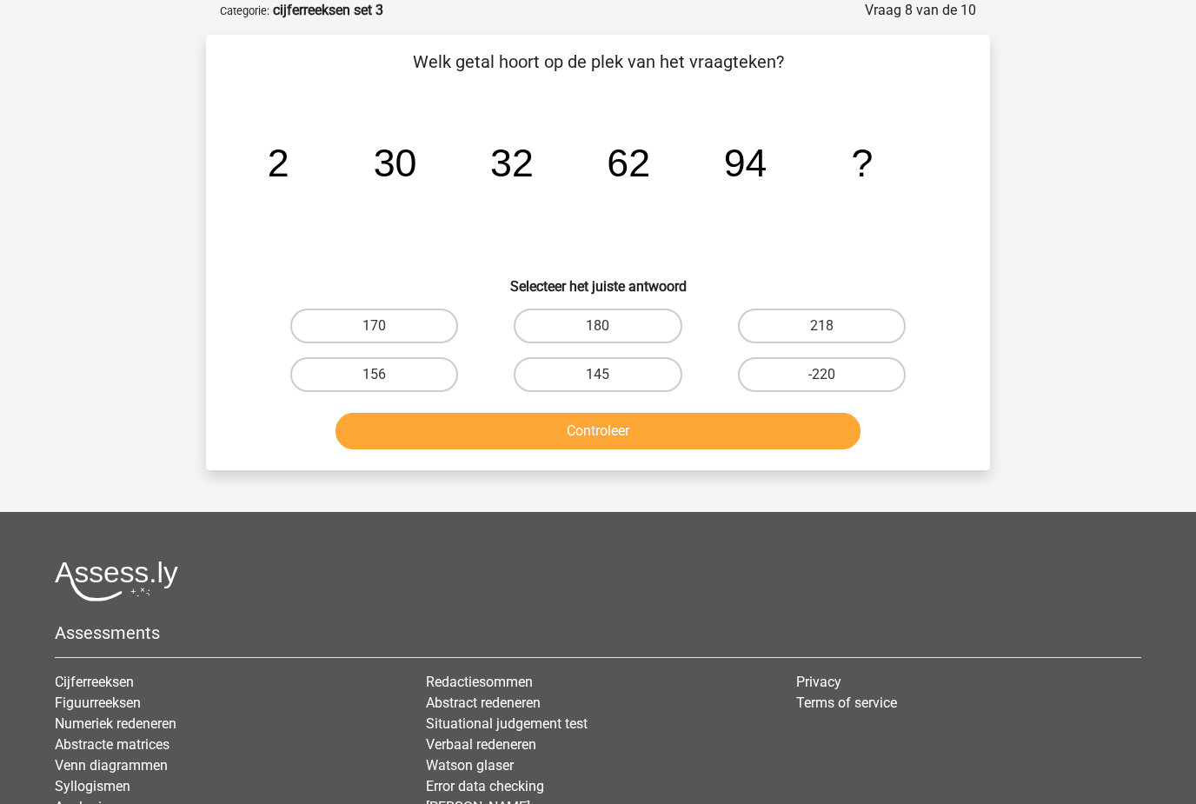
scroll to position [90, 0]
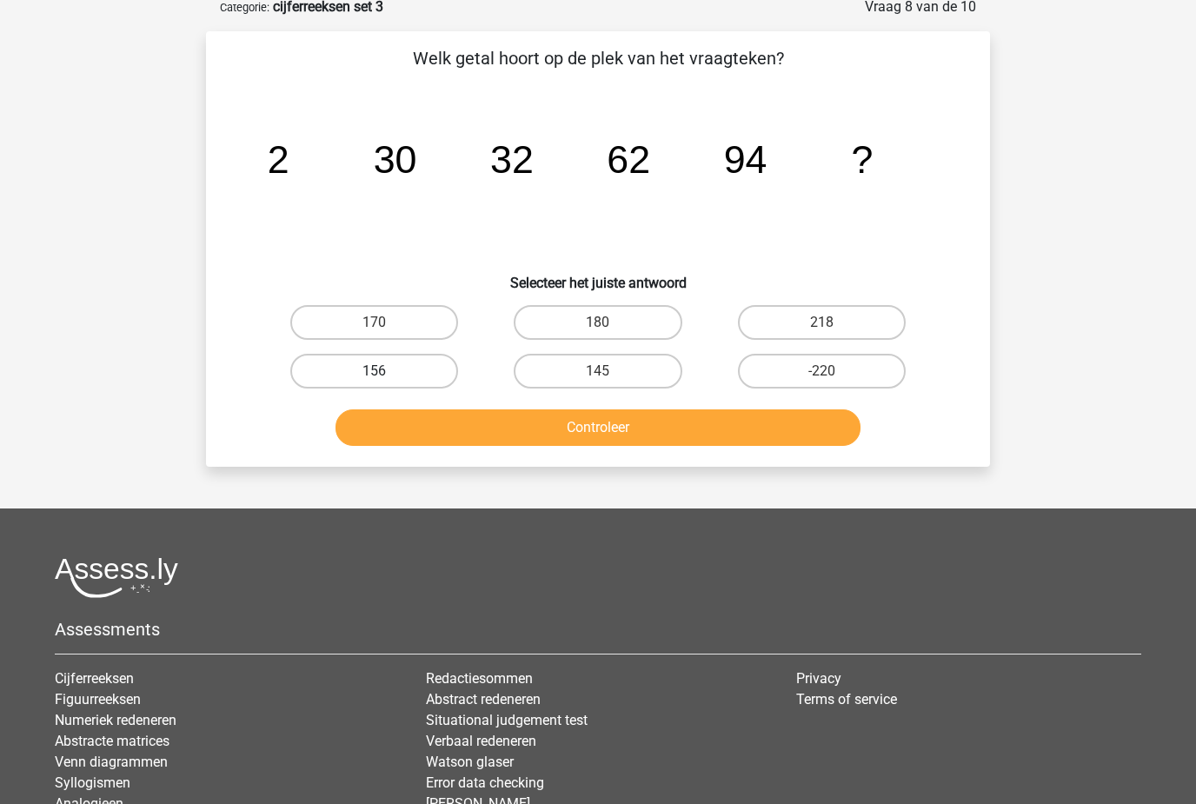
click at [393, 374] on label "156" at bounding box center [374, 371] width 168 height 35
click at [386, 374] on input "156" at bounding box center [379, 376] width 11 height 11
radio input "true"
click at [479, 419] on button "Controleer" at bounding box center [598, 427] width 526 height 36
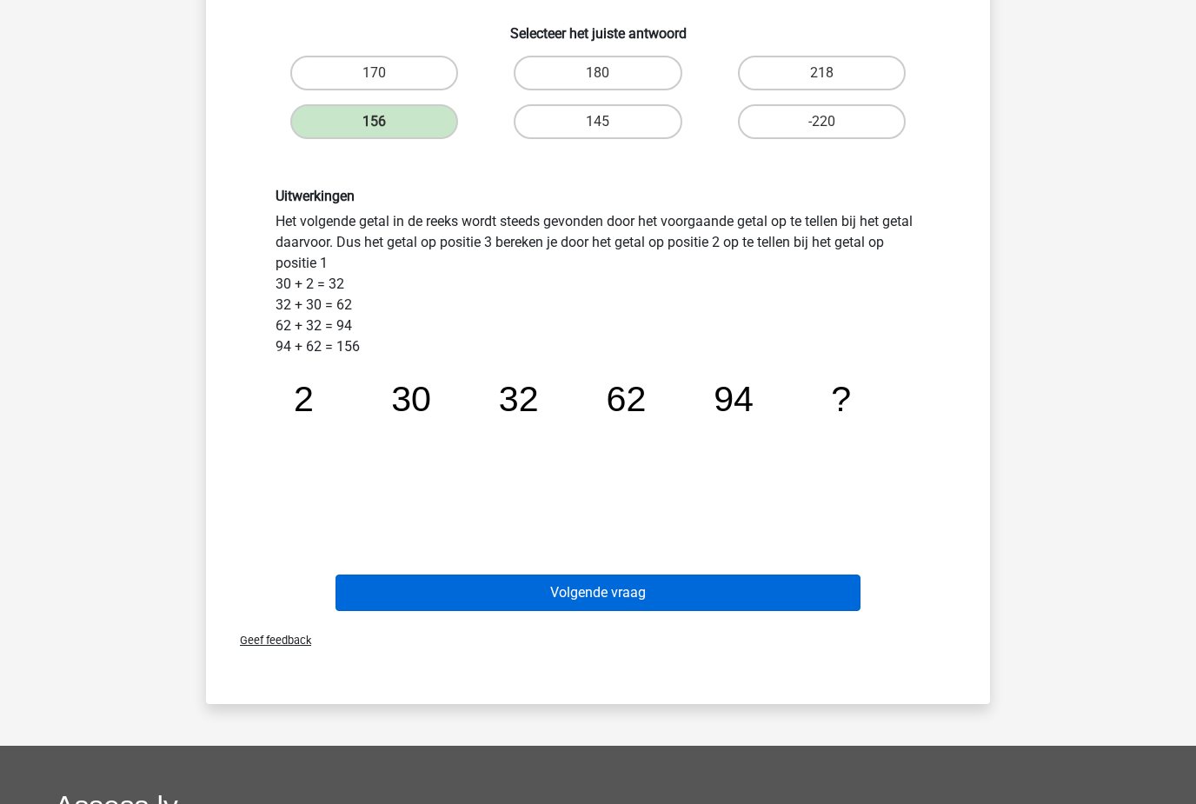
click at [533, 593] on button "Volgende vraag" at bounding box center [598, 592] width 526 height 36
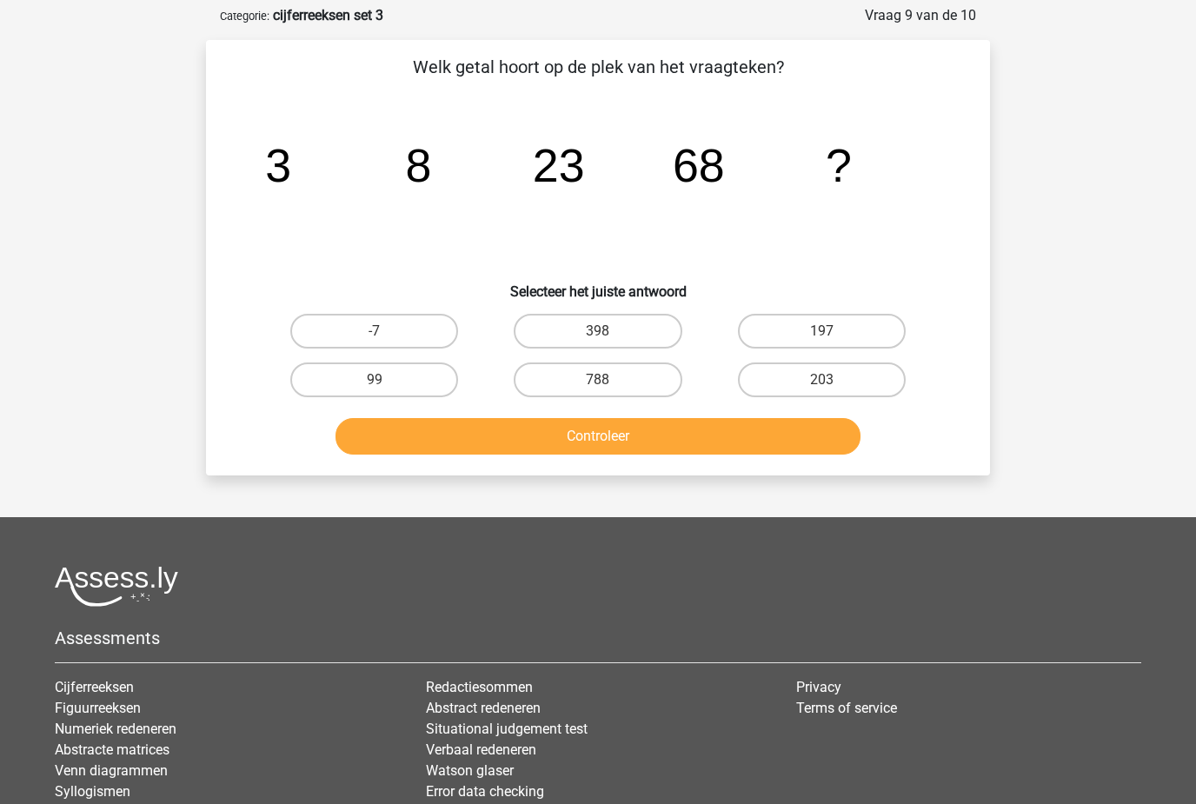
scroll to position [82, 0]
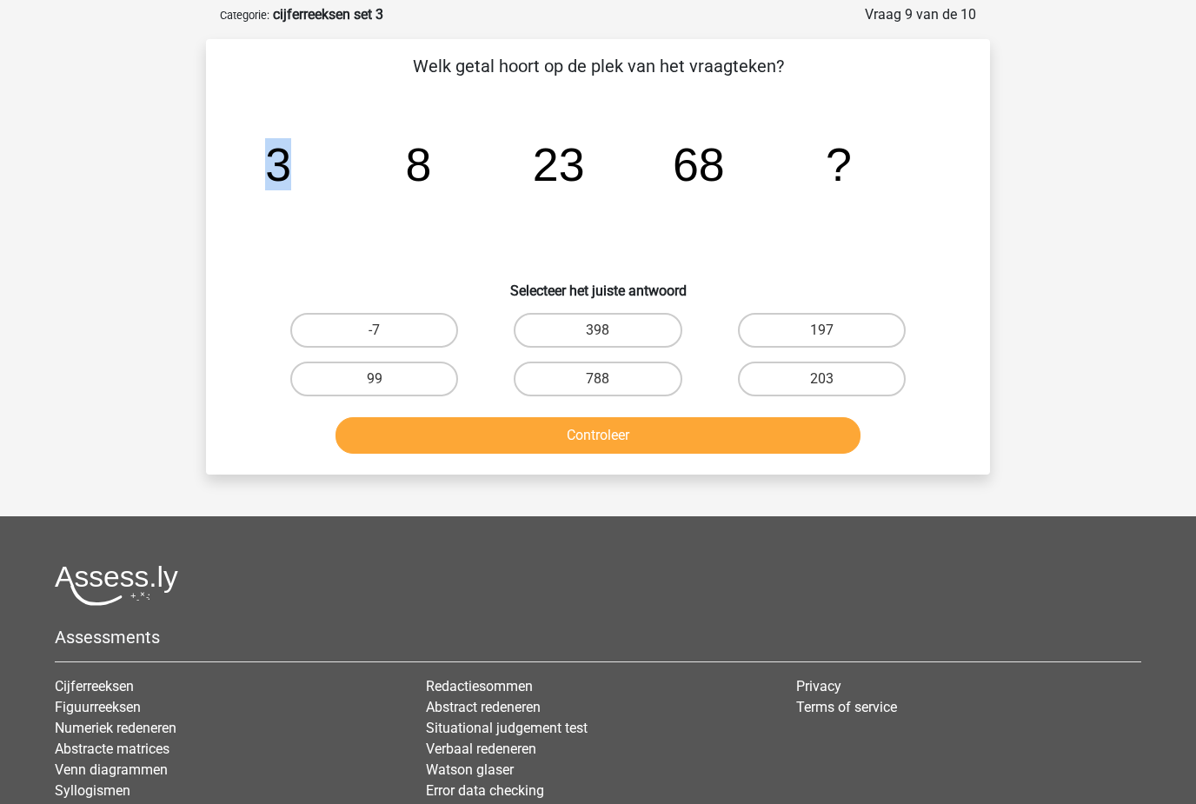
click at [583, 215] on icon "image/svg+xml 3 8 23 68 ?" at bounding box center [598, 182] width 700 height 176
click at [447, 242] on icon "image/svg+xml 3 8 23 68 ?" at bounding box center [598, 182] width 700 height 176
click at [827, 322] on label "197" at bounding box center [822, 331] width 168 height 35
click at [827, 331] on input "197" at bounding box center [826, 336] width 11 height 11
radio input "true"
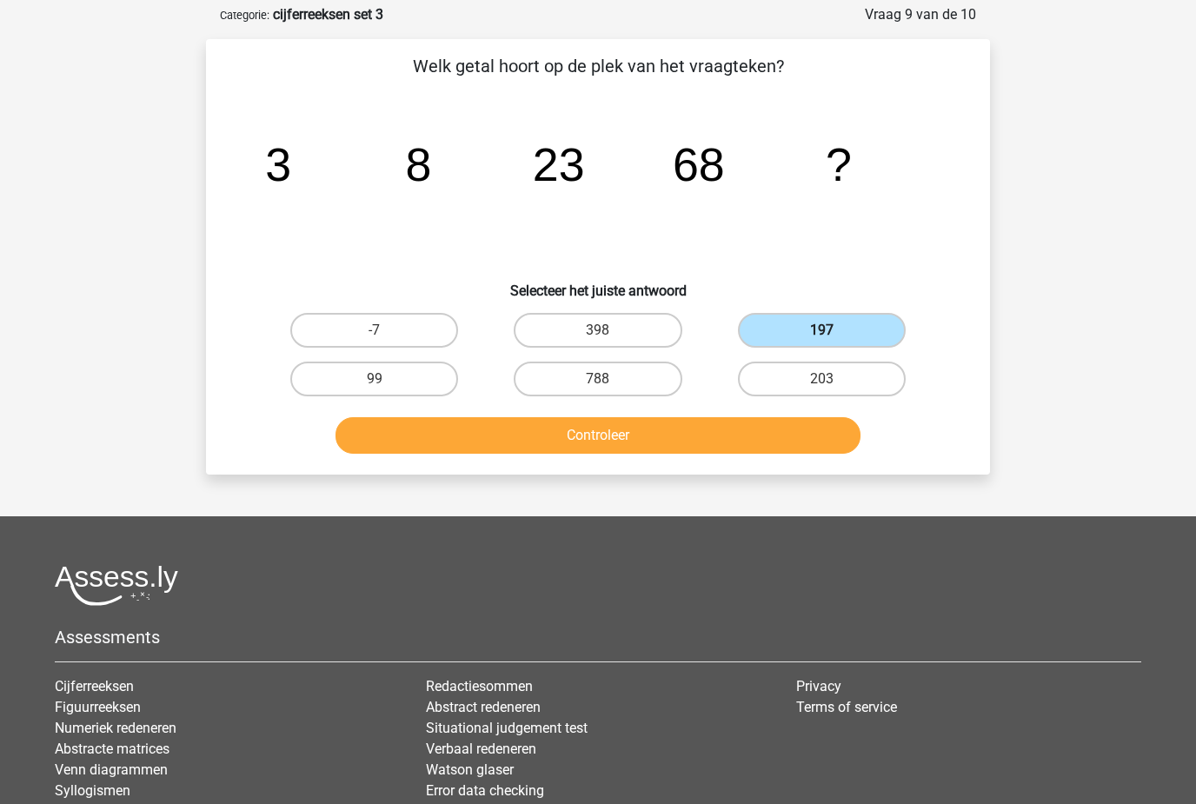
scroll to position [83, 0]
click at [804, 393] on label "203" at bounding box center [822, 378] width 168 height 35
click at [821, 390] on input "203" at bounding box center [826, 384] width 11 height 11
radio input "true"
click at [725, 433] on button "Controleer" at bounding box center [598, 435] width 526 height 36
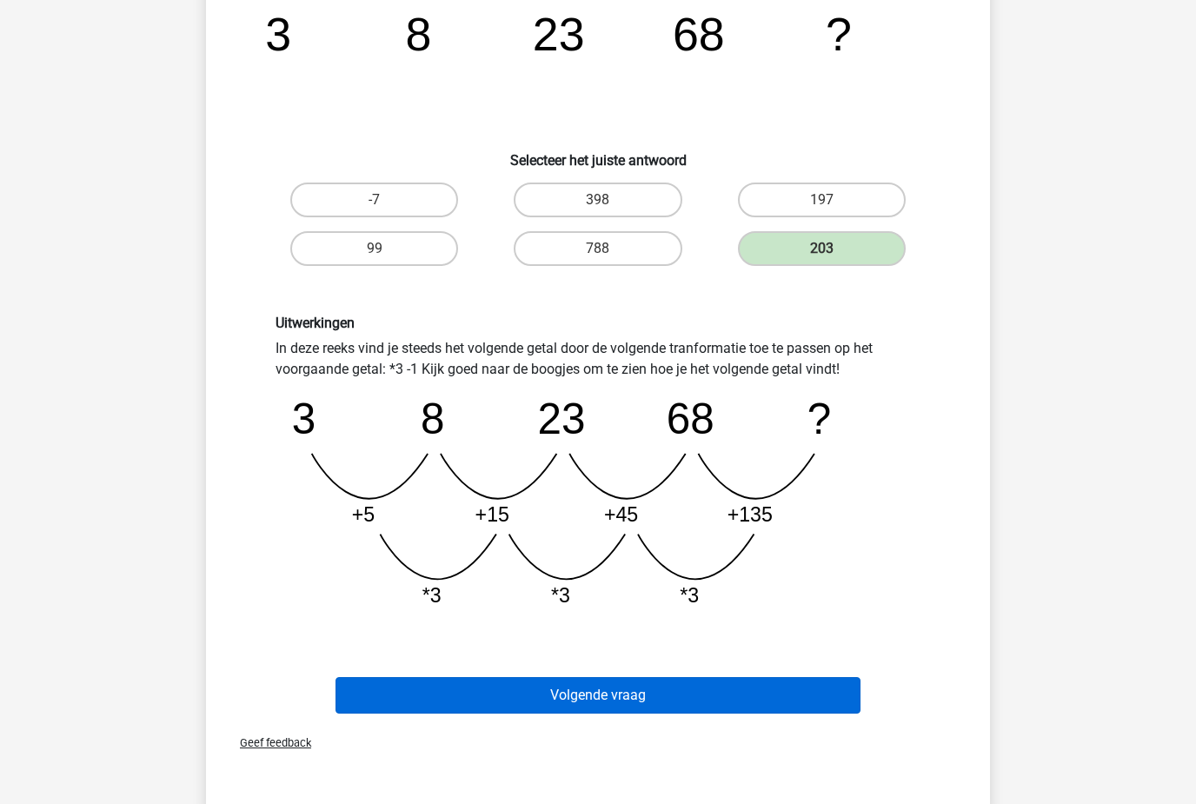
click at [764, 687] on button "Volgende vraag" at bounding box center [598, 696] width 526 height 36
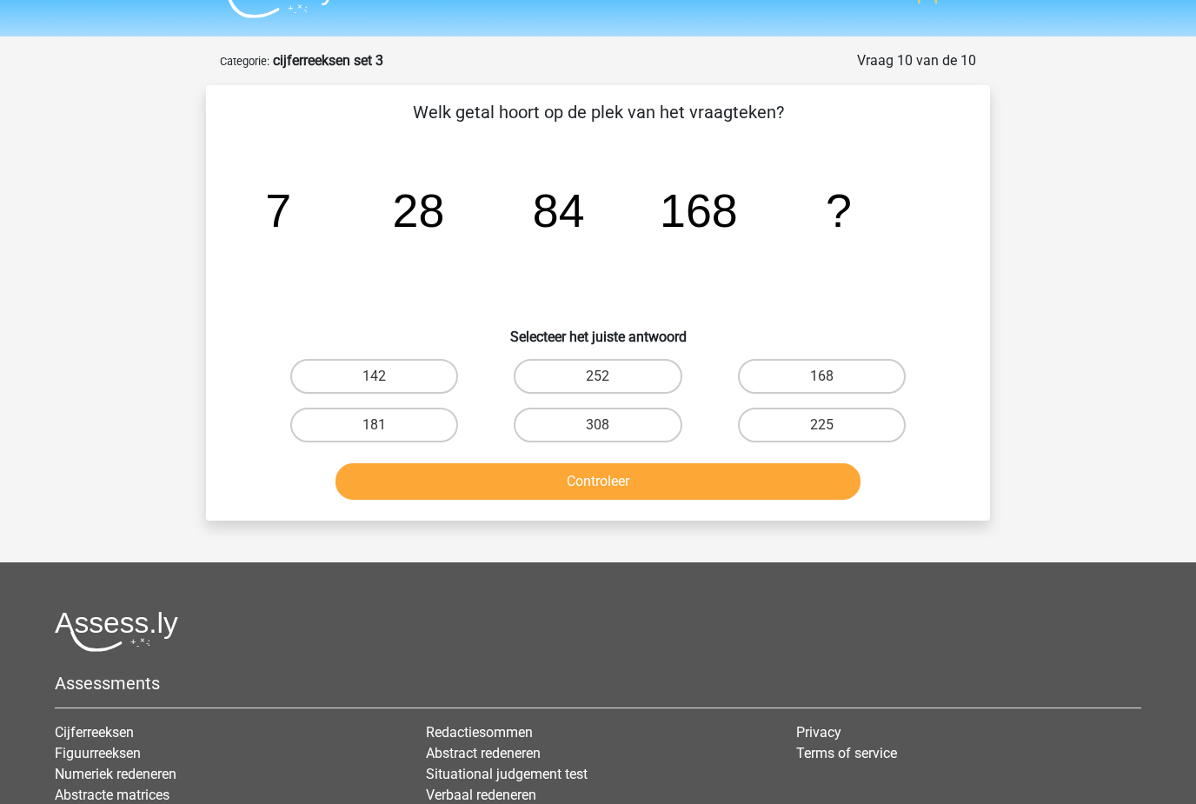
scroll to position [31, 0]
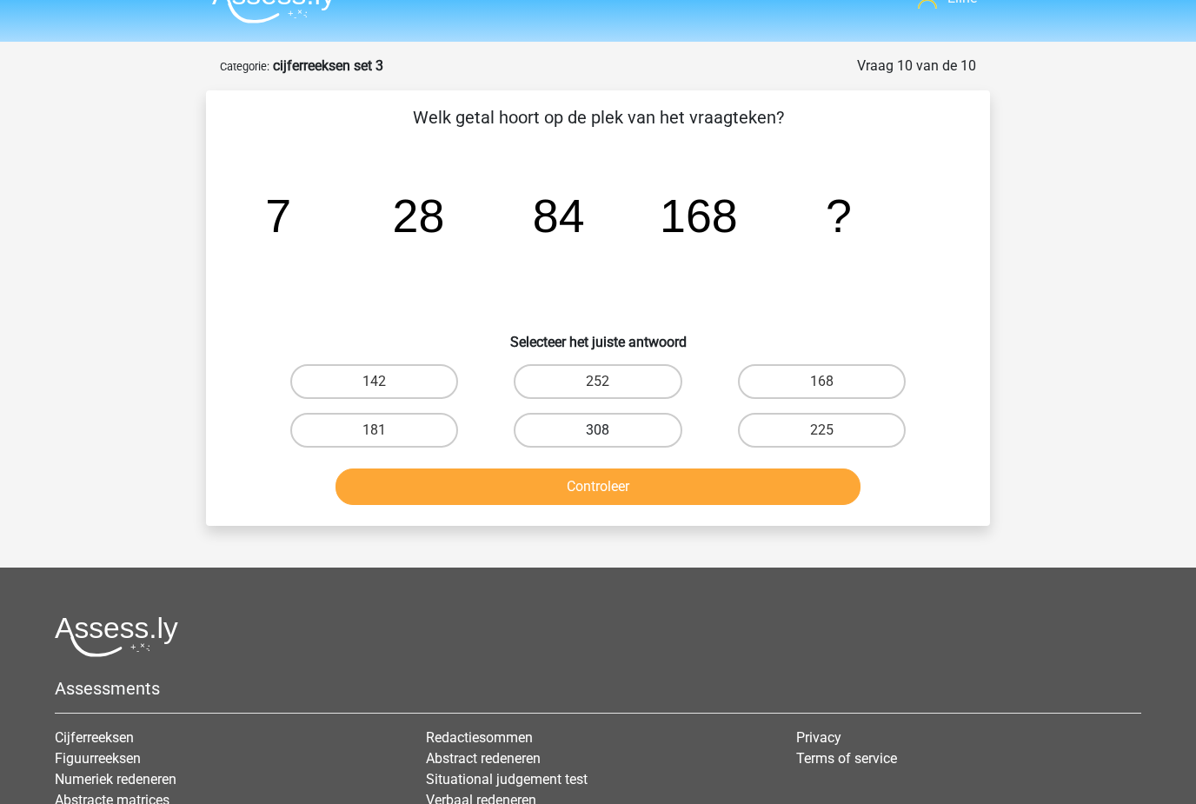
click at [653, 424] on label "308" at bounding box center [598, 430] width 168 height 35
click at [609, 430] on input "308" at bounding box center [603, 435] width 11 height 11
radio input "true"
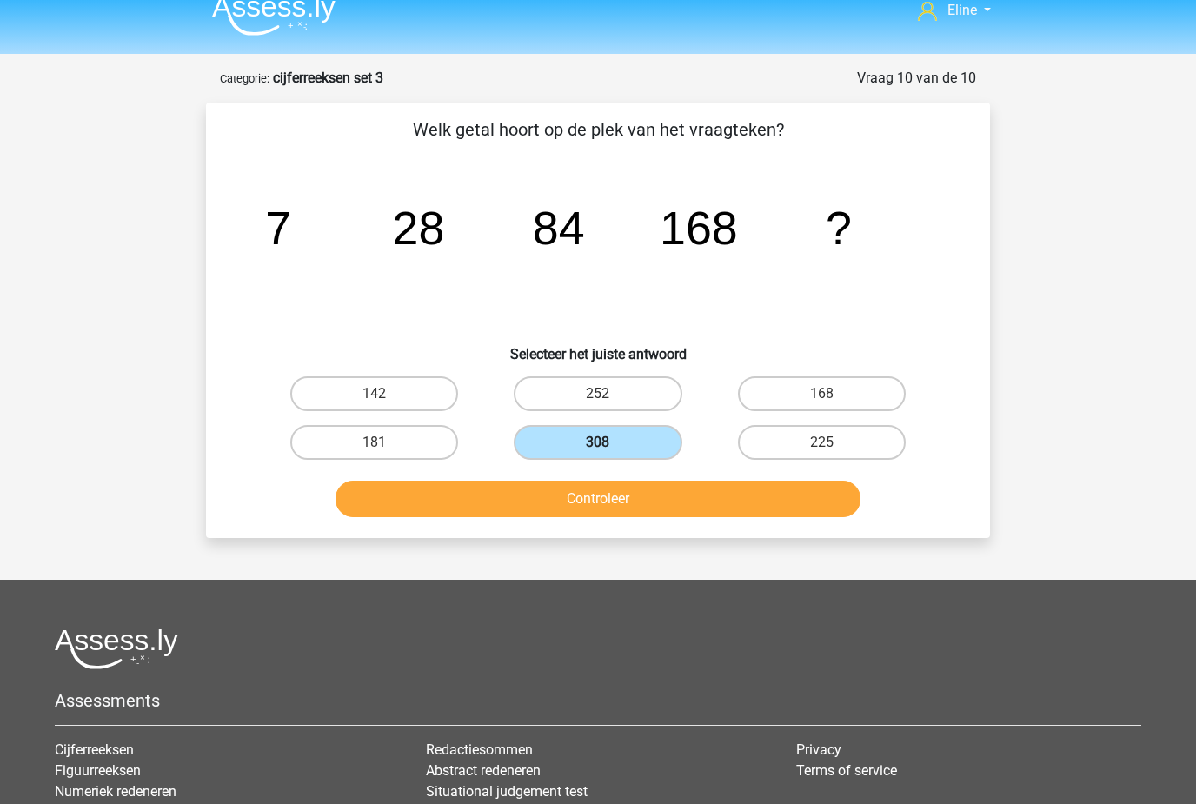
scroll to position [0, 0]
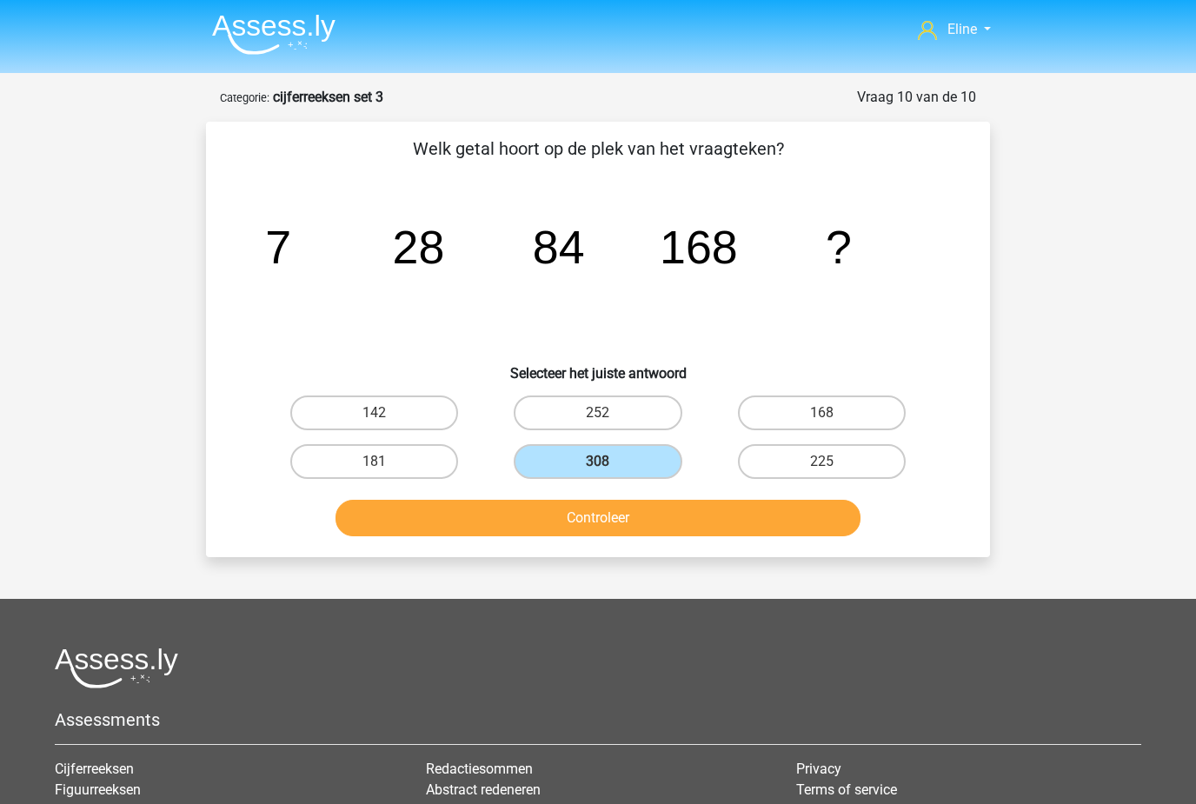
click at [656, 515] on button "Controleer" at bounding box center [598, 518] width 526 height 36
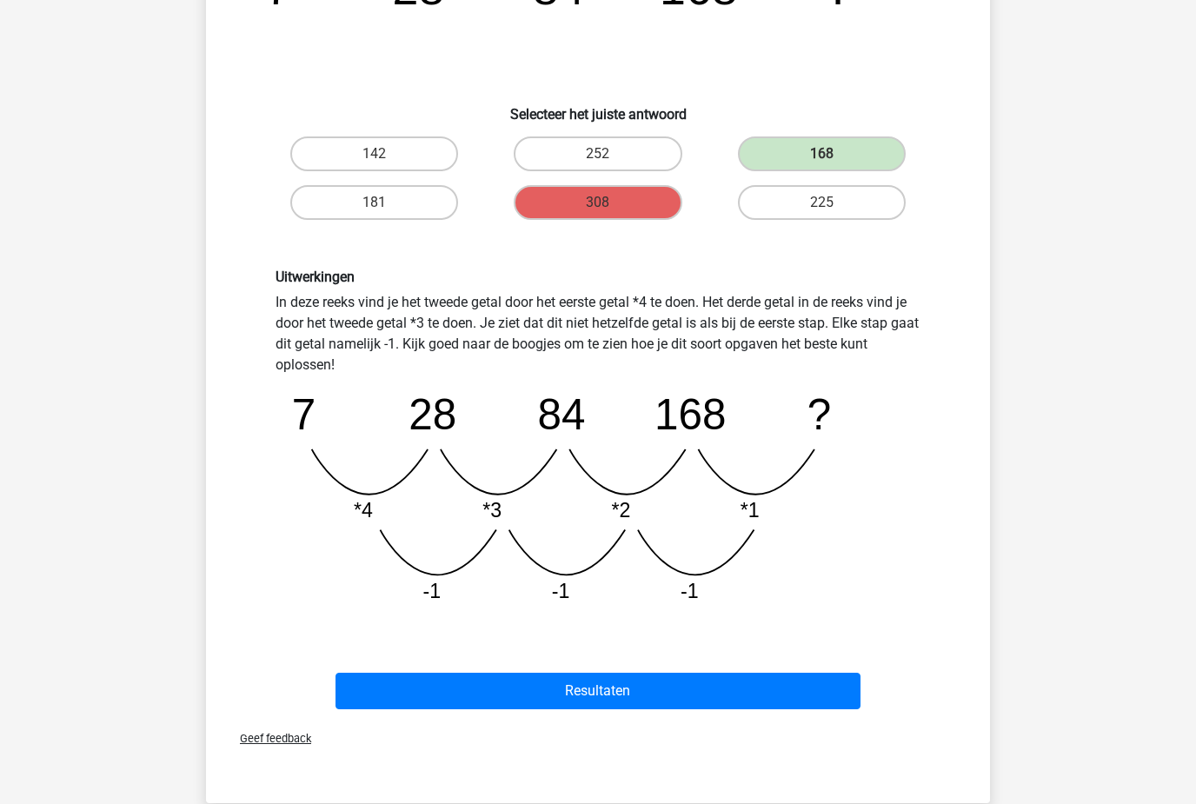
scroll to position [268, 0]
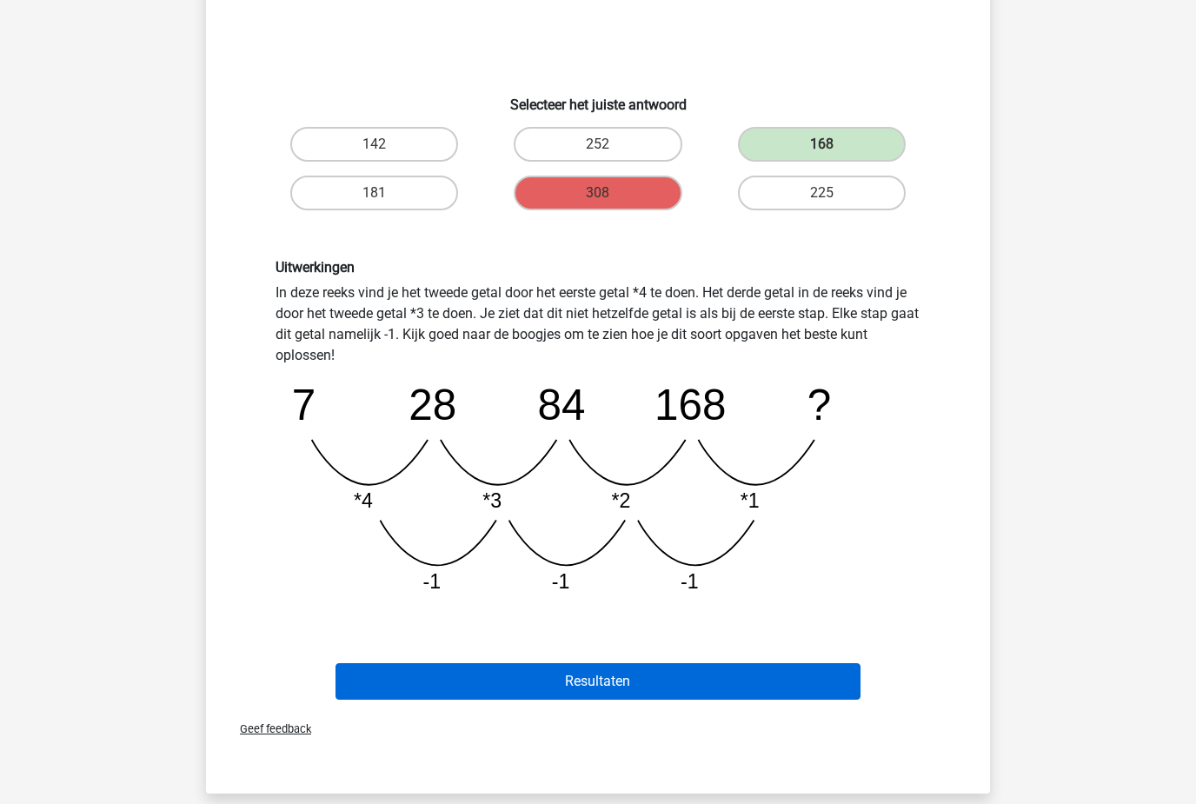
click at [703, 679] on button "Resultaten" at bounding box center [598, 681] width 526 height 36
